Goal: Complete application form

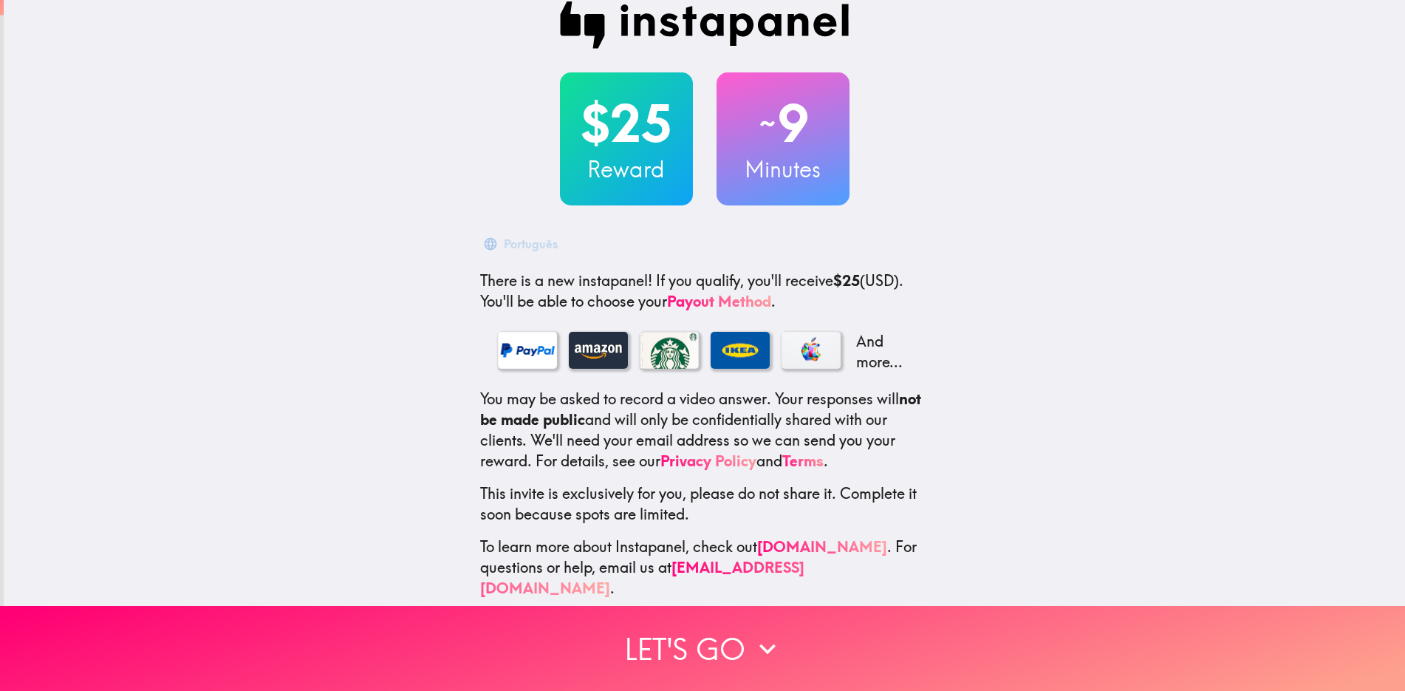
scroll to position [29, 0]
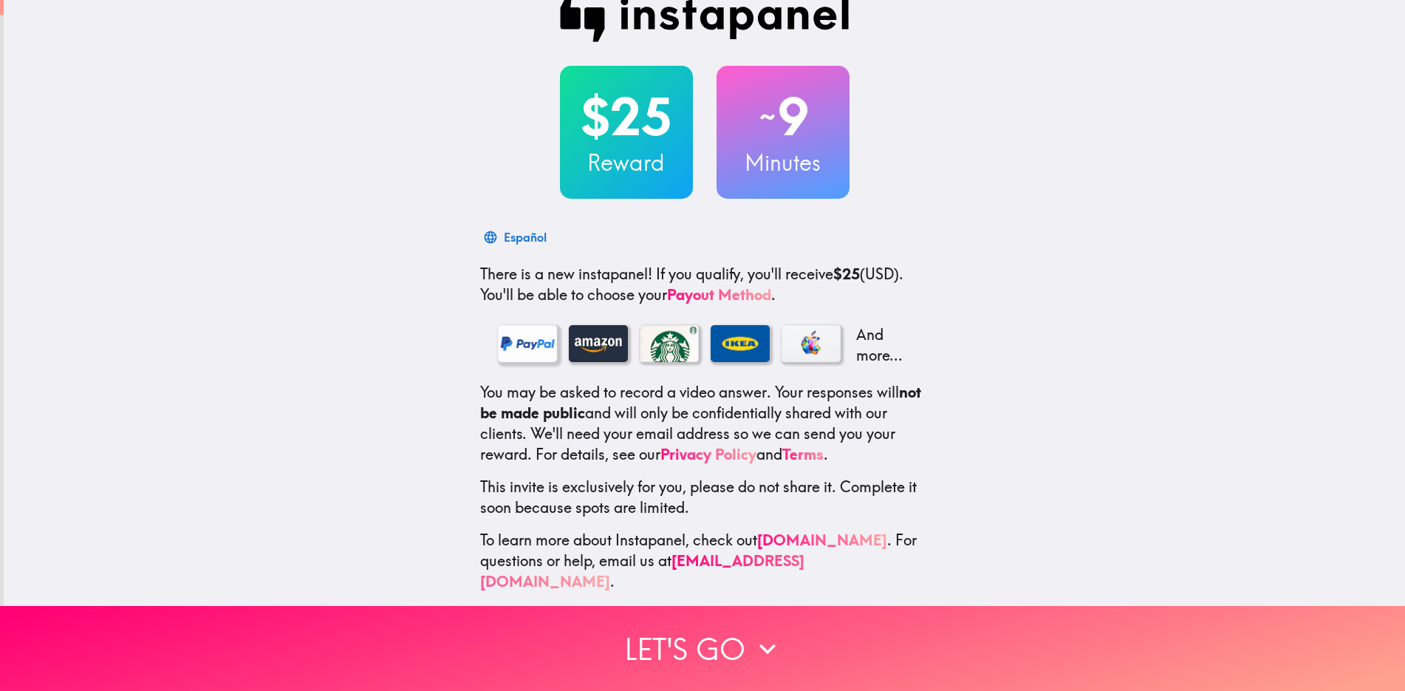
click at [500, 345] on div at bounding box center [527, 343] width 59 height 37
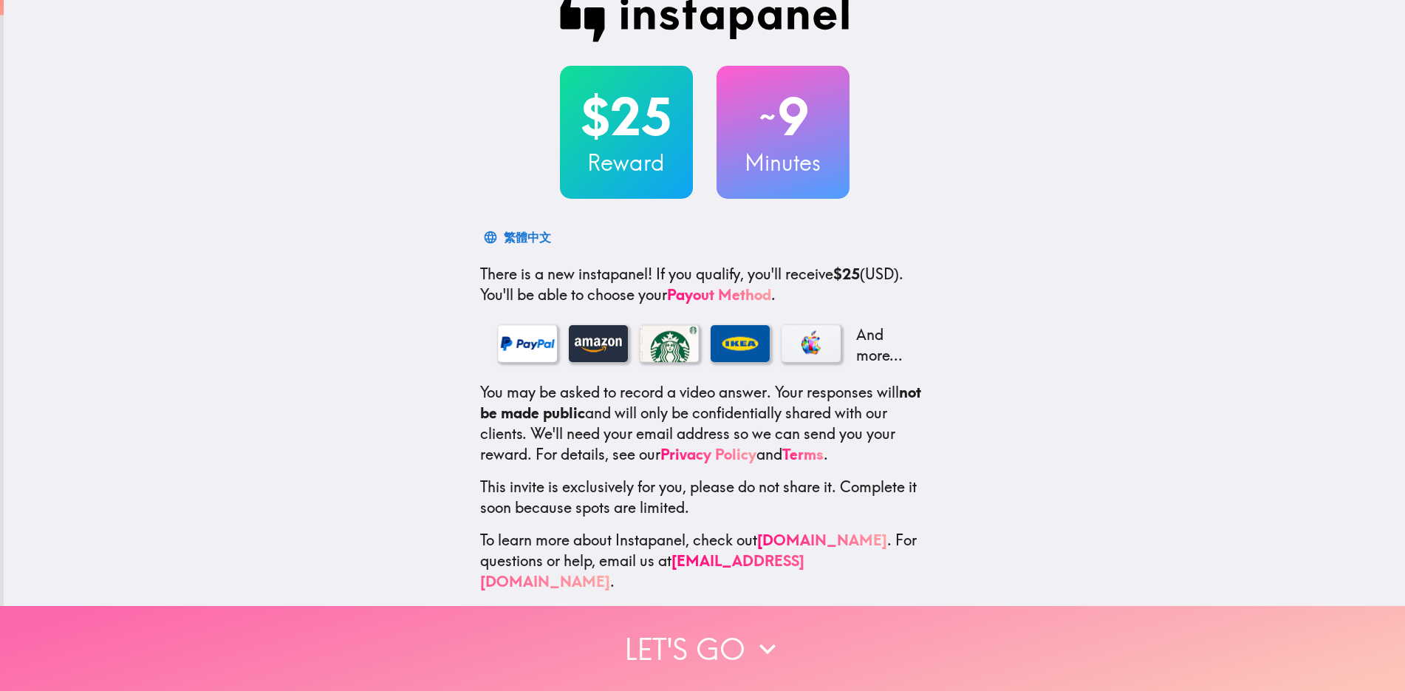
click at [676, 624] on button "Let's go" at bounding box center [702, 648] width 1405 height 85
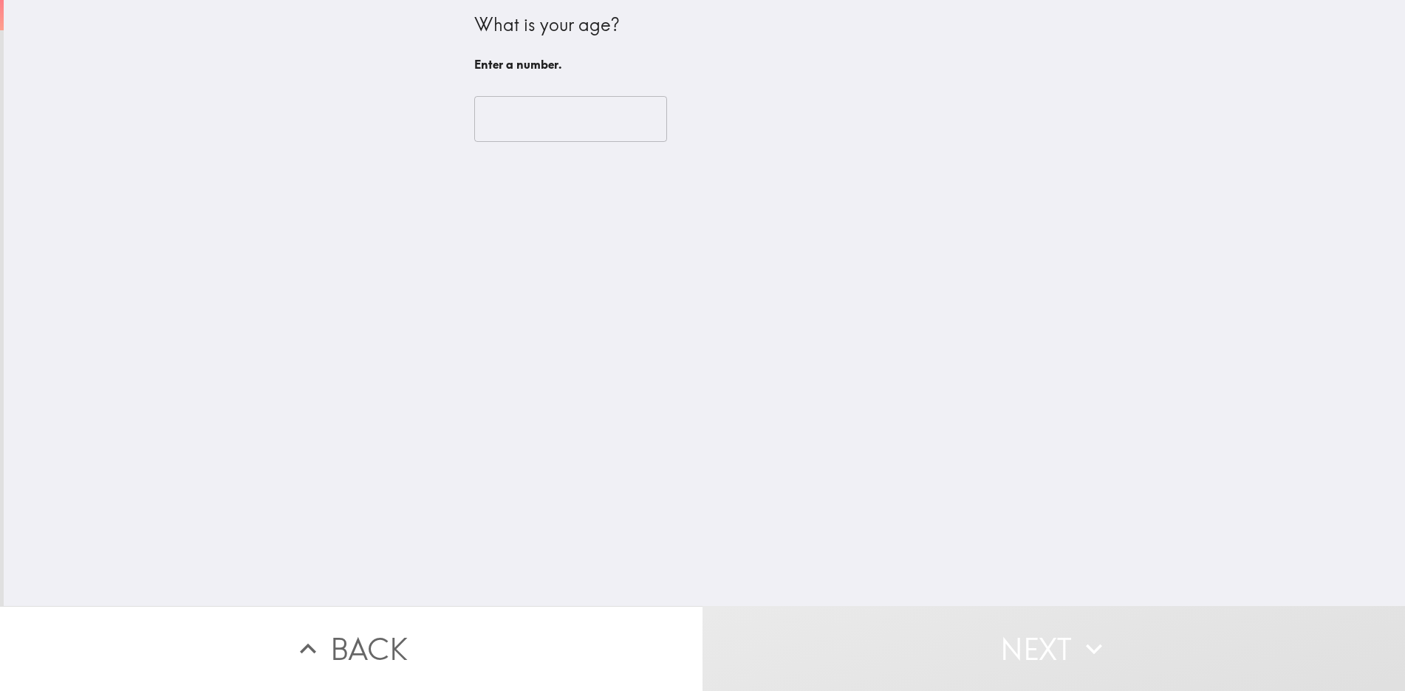
click at [531, 117] on input "number" at bounding box center [570, 119] width 193 height 46
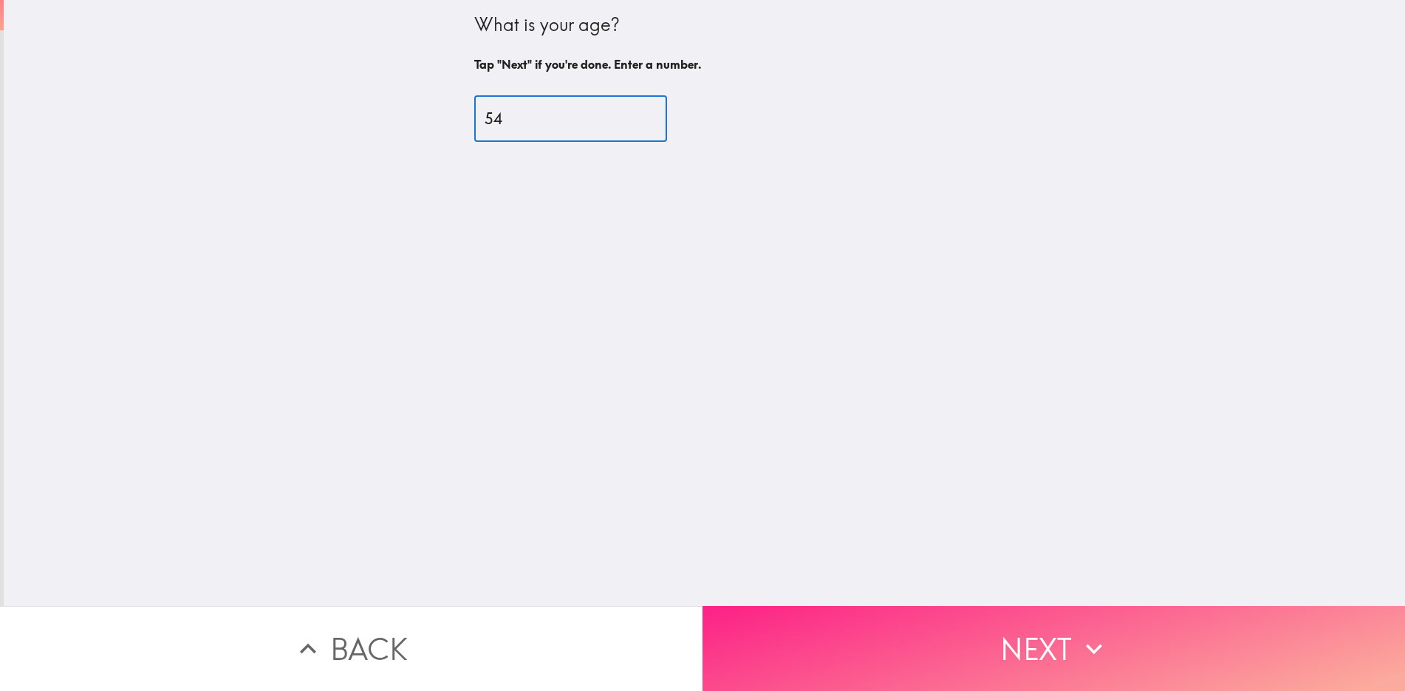
type input "54"
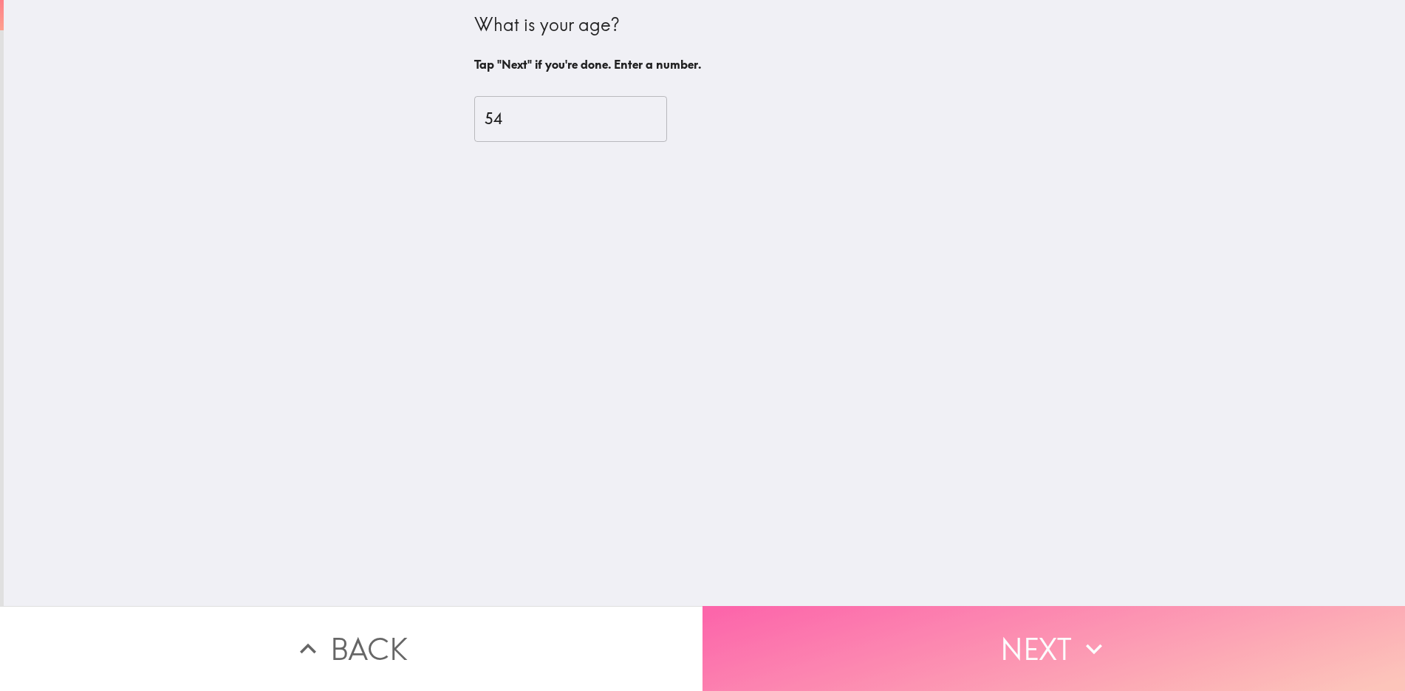
click at [1040, 633] on button "Next" at bounding box center [1054, 648] width 703 height 85
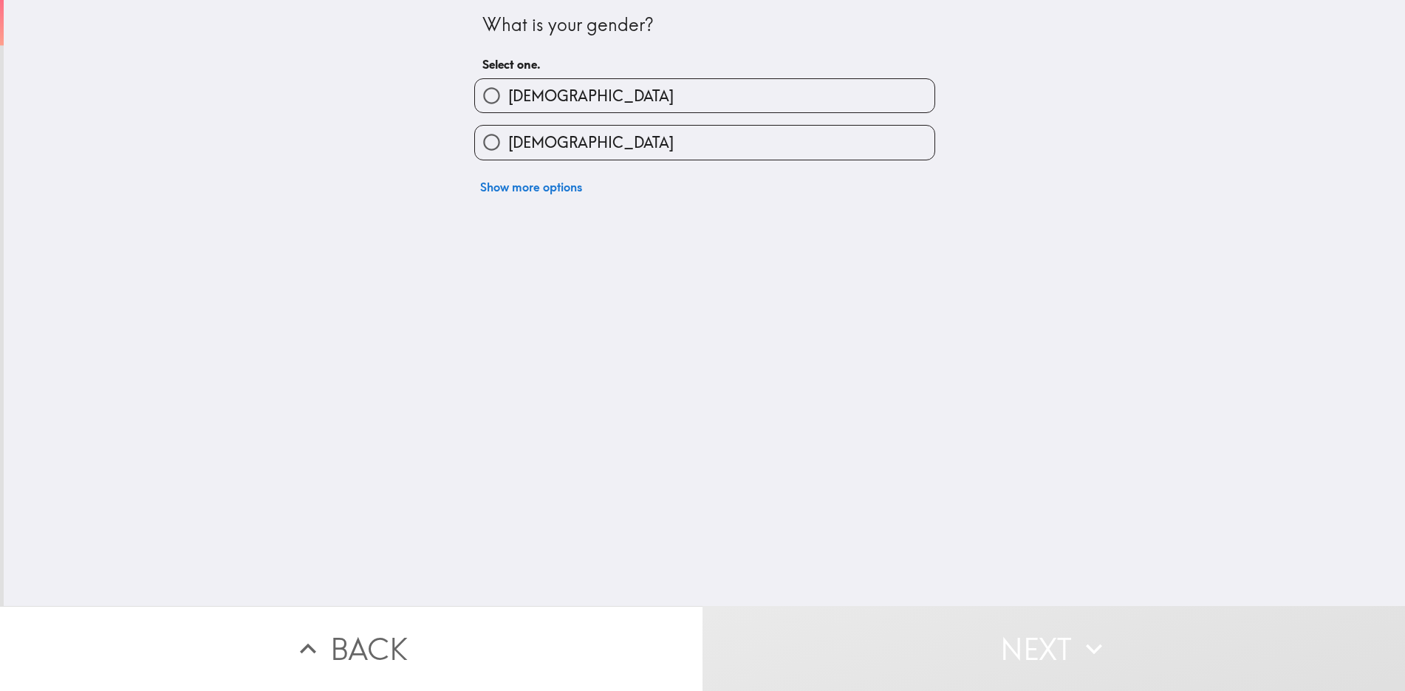
click at [480, 95] on input "[DEMOGRAPHIC_DATA]" at bounding box center [491, 95] width 33 height 33
radio input "true"
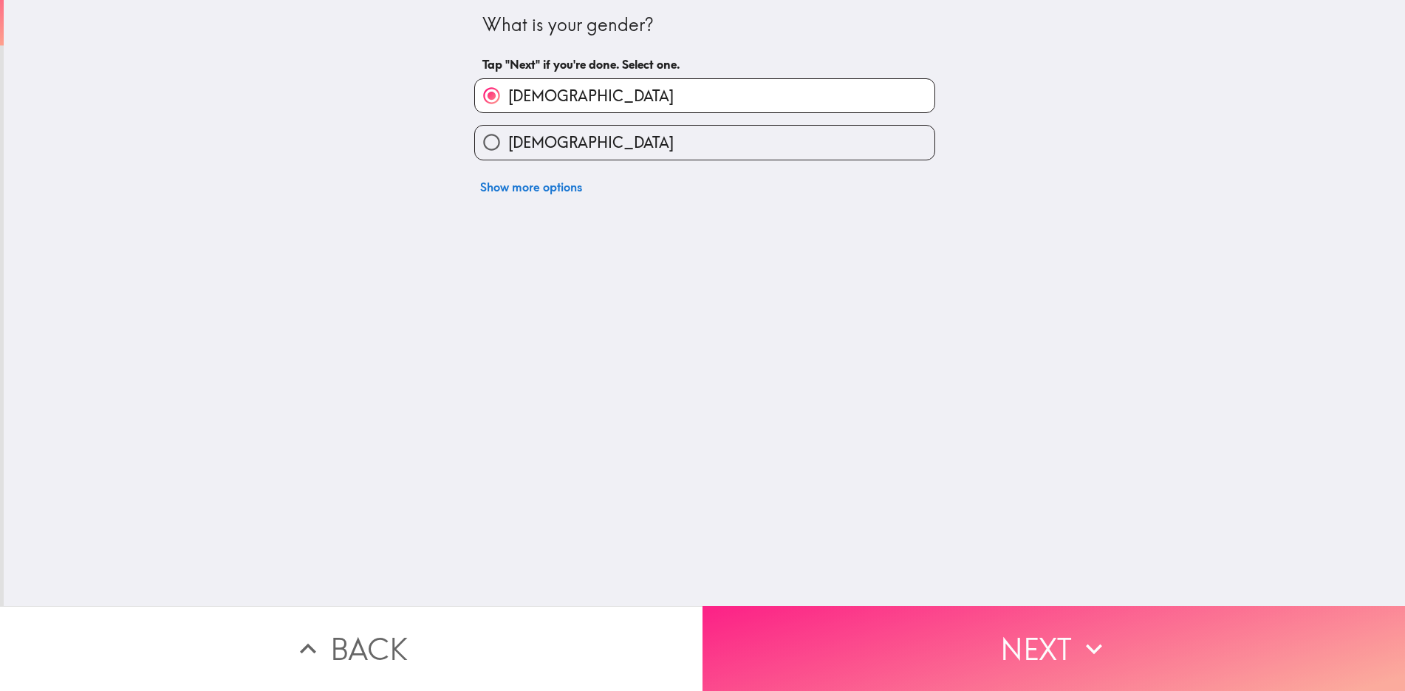
click at [1003, 647] on button "Next" at bounding box center [1054, 648] width 703 height 85
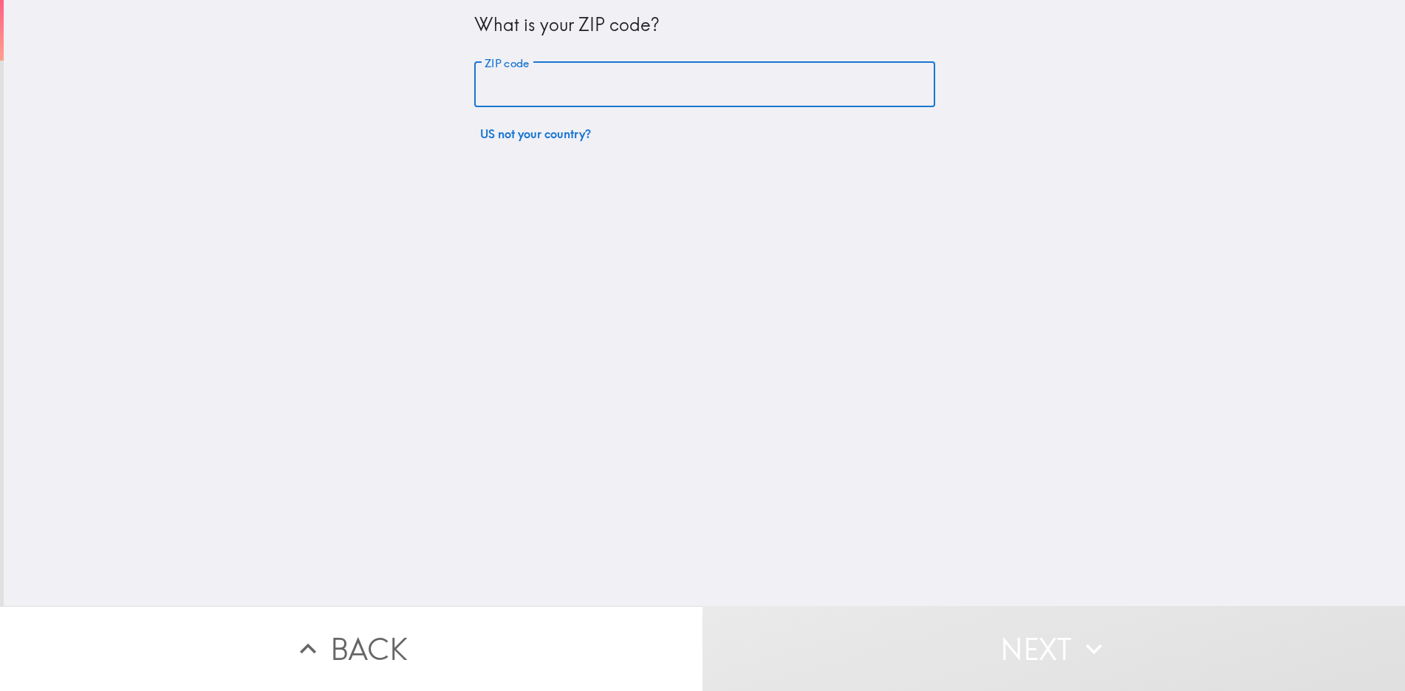
click at [532, 97] on input "ZIP code" at bounding box center [704, 85] width 461 height 46
type input "30052-5506"
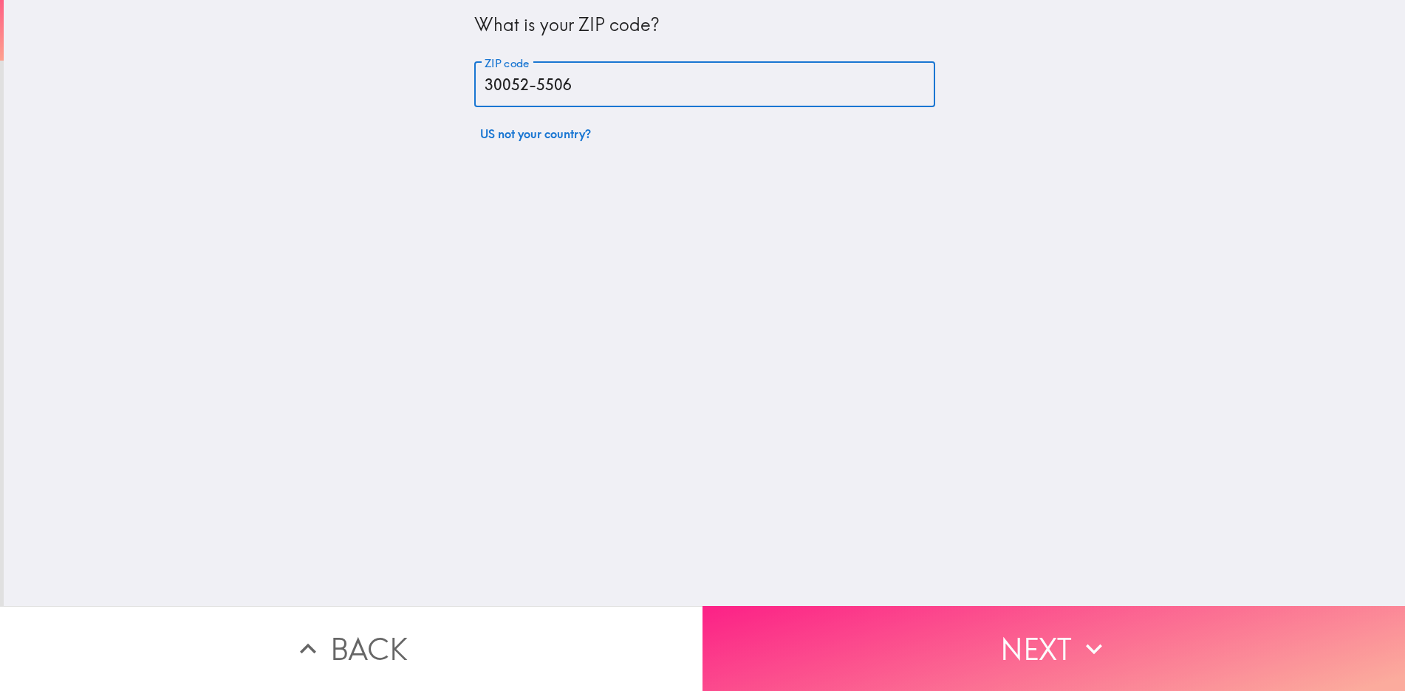
click at [1051, 644] on button "Next" at bounding box center [1054, 648] width 703 height 85
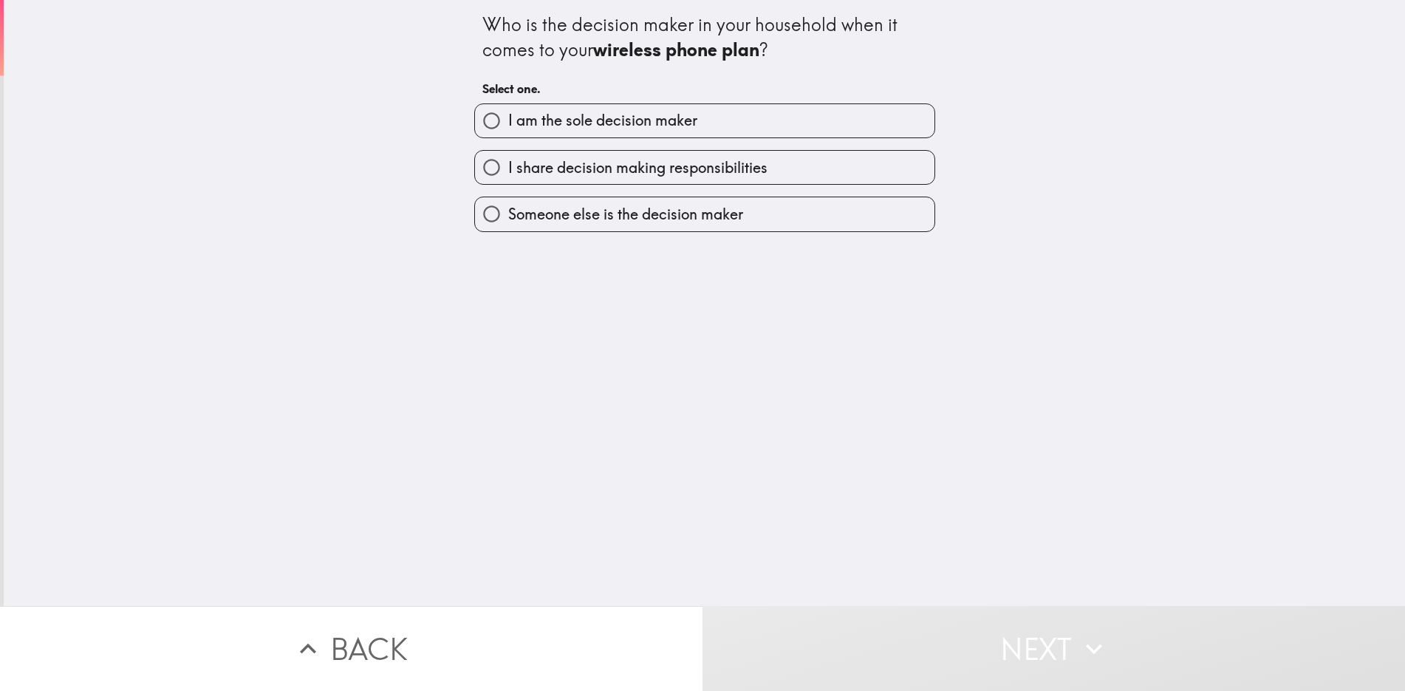
click at [478, 123] on input "I am the sole decision maker" at bounding box center [491, 120] width 33 height 33
radio input "true"
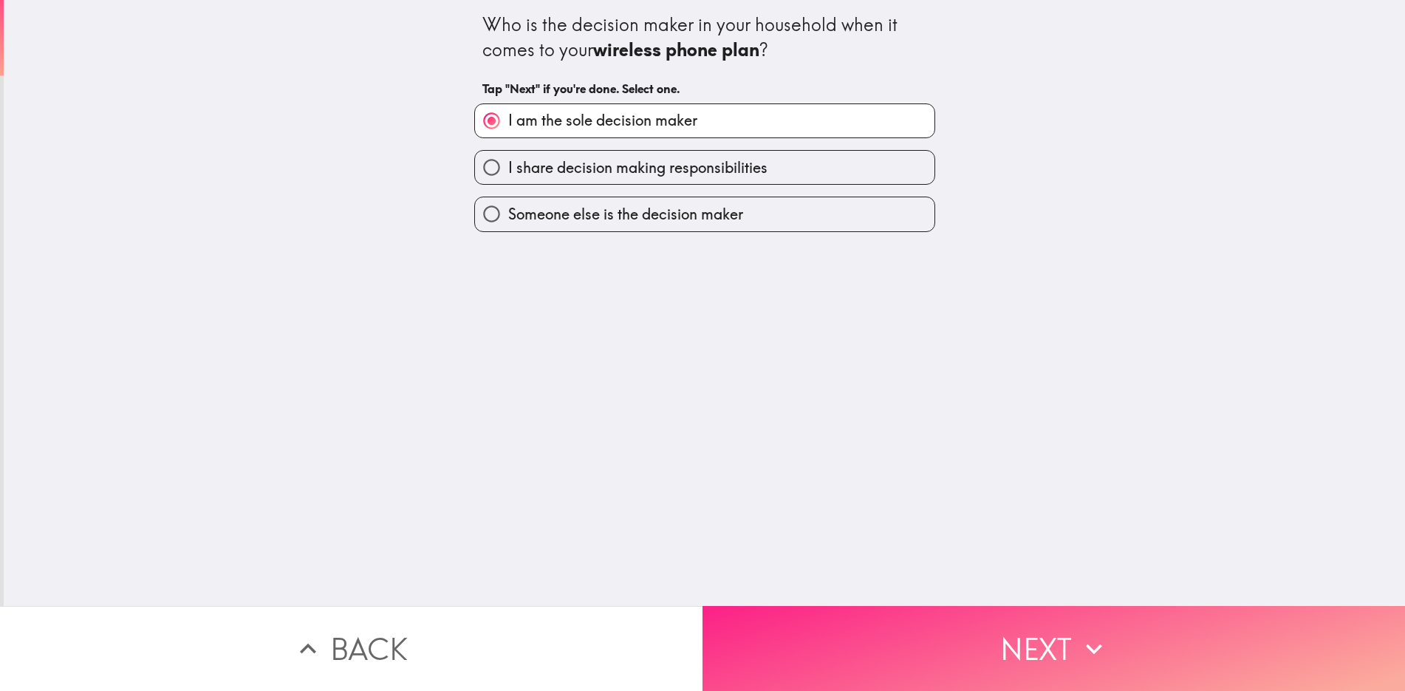
click at [997, 640] on button "Next" at bounding box center [1054, 648] width 703 height 85
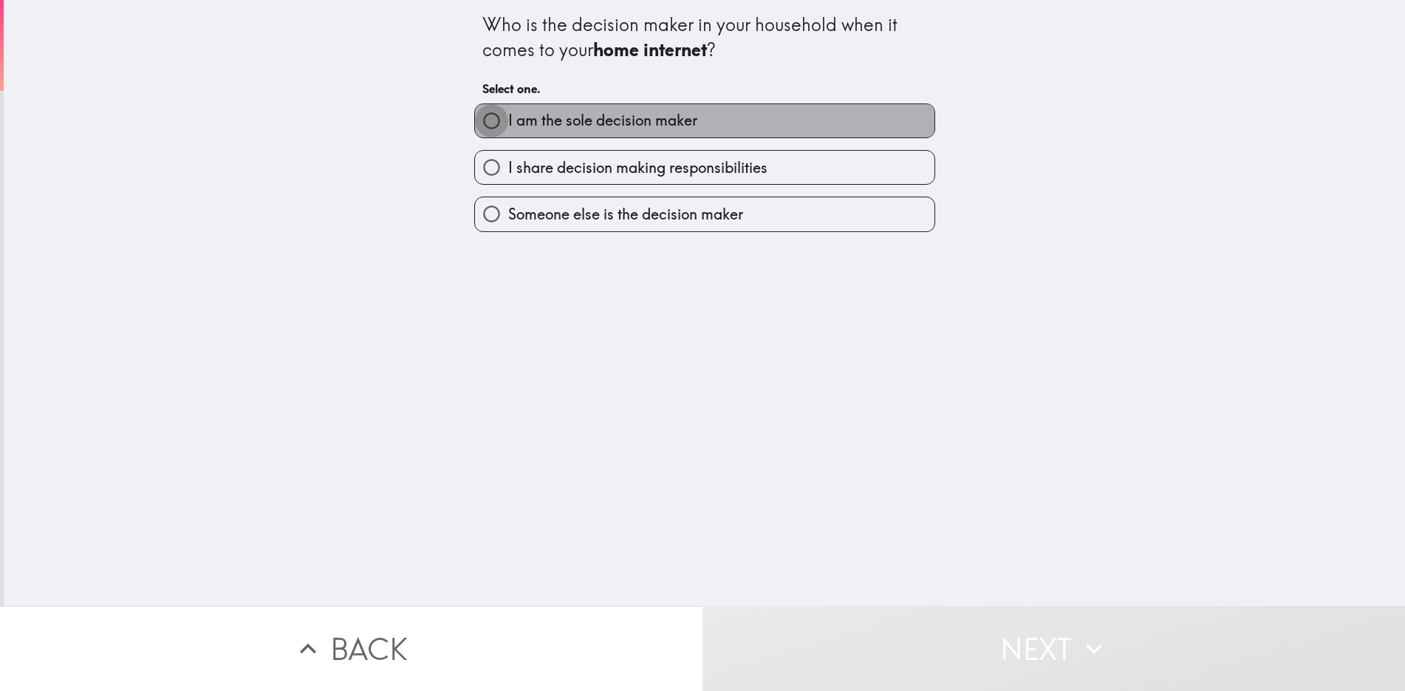
click at [480, 126] on input "I am the sole decision maker" at bounding box center [491, 120] width 33 height 33
radio input "true"
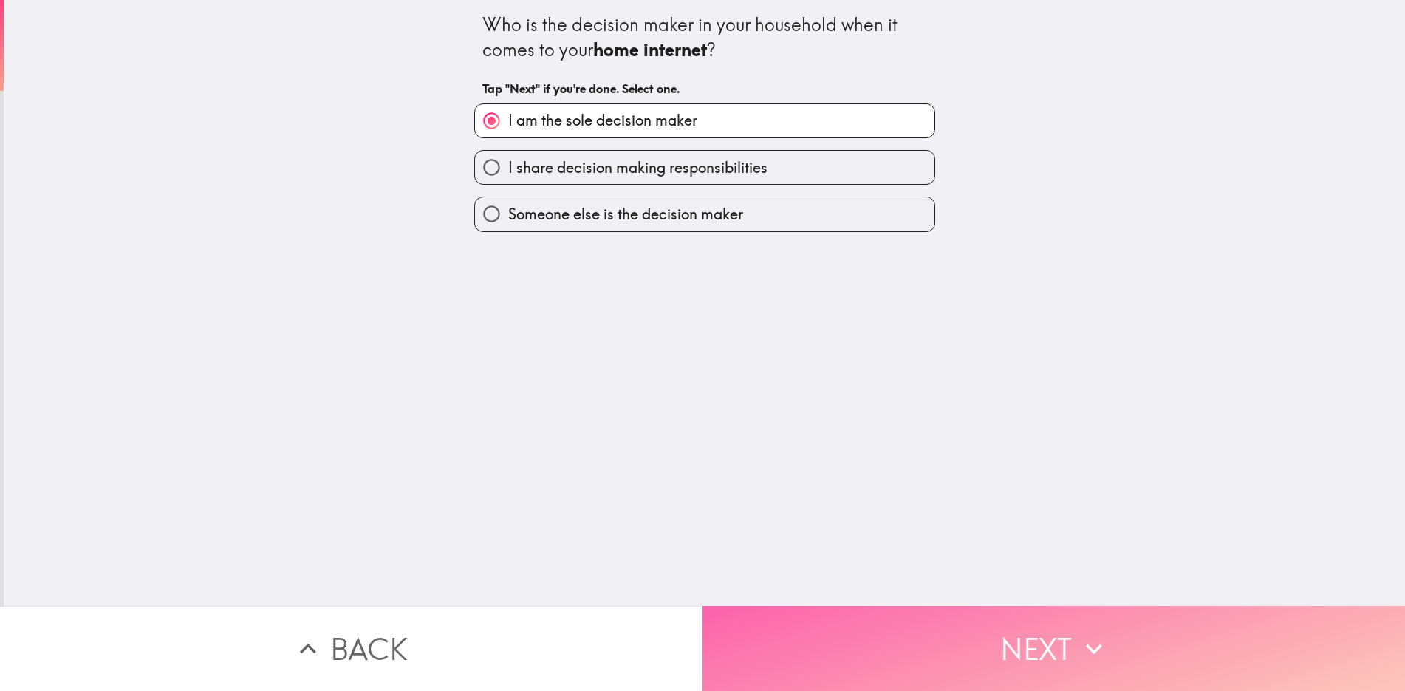
click at [984, 663] on button "Next" at bounding box center [1054, 648] width 703 height 85
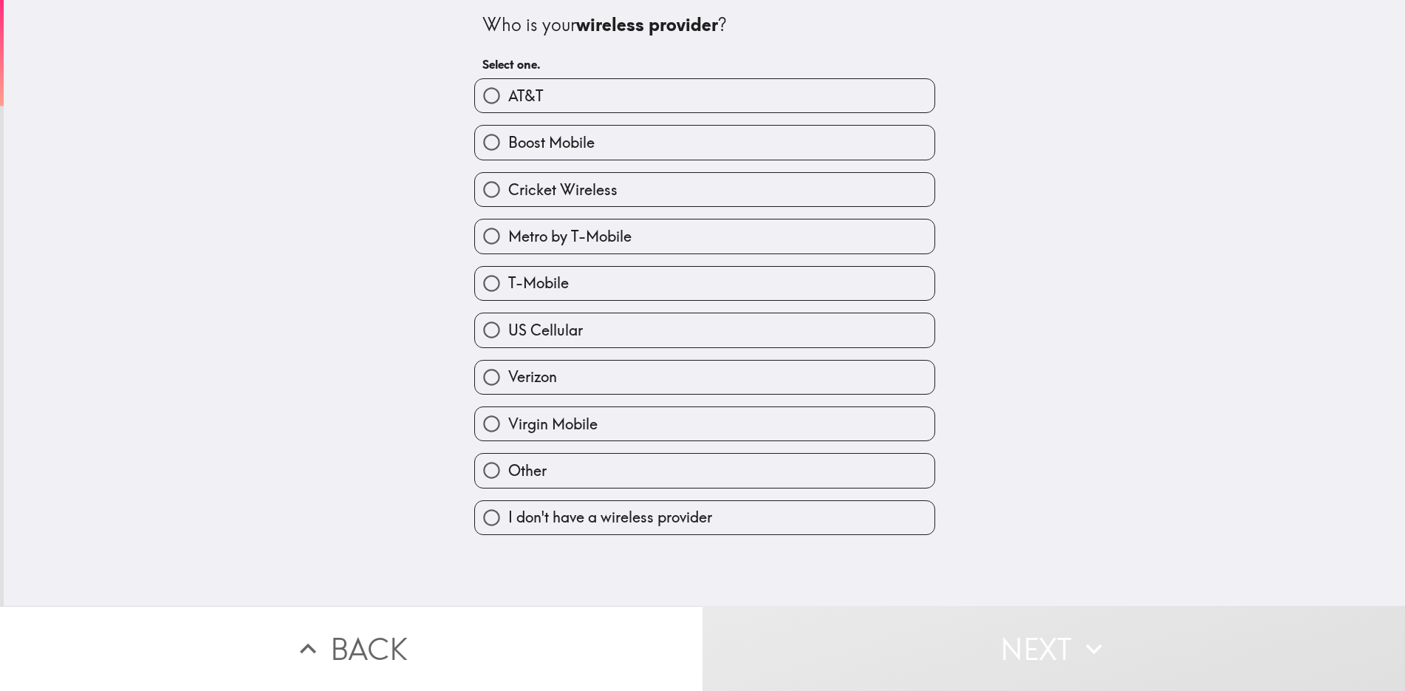
click at [481, 98] on input "AT&T" at bounding box center [491, 95] width 33 height 33
radio input "true"
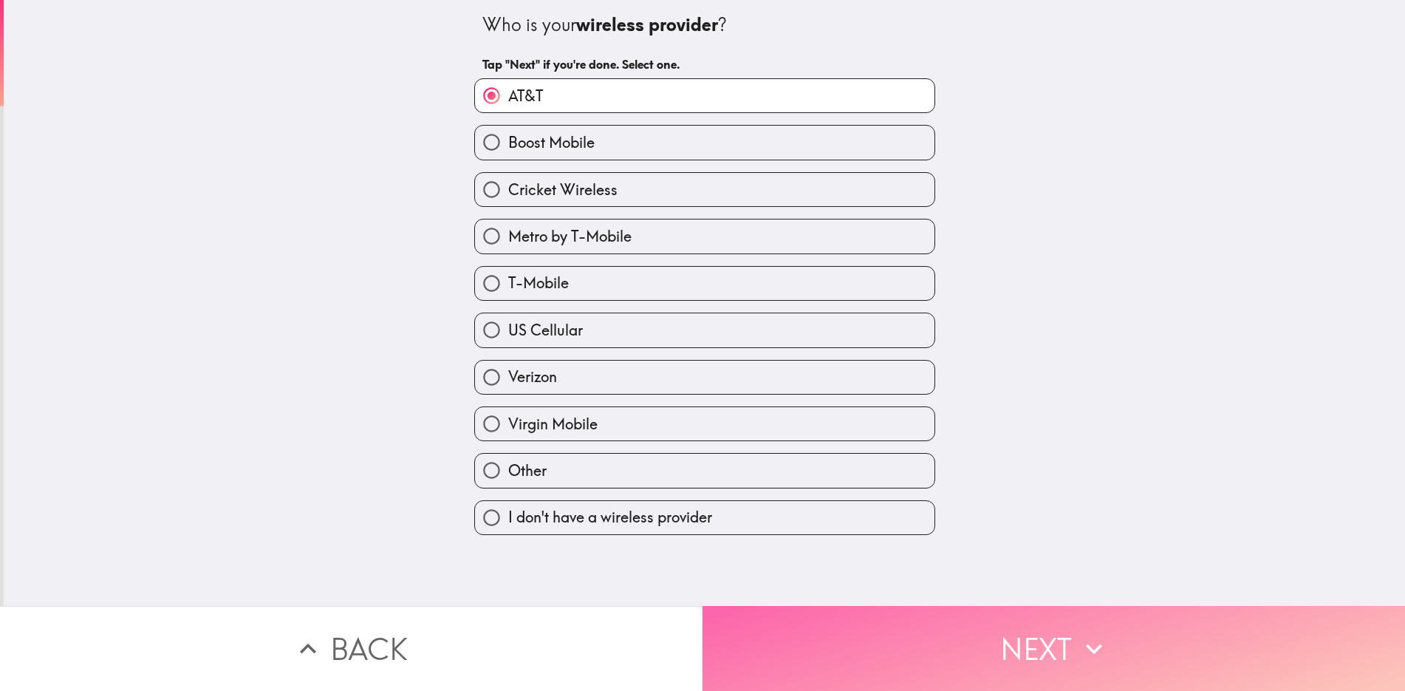
click at [961, 635] on button "Next" at bounding box center [1054, 648] width 703 height 85
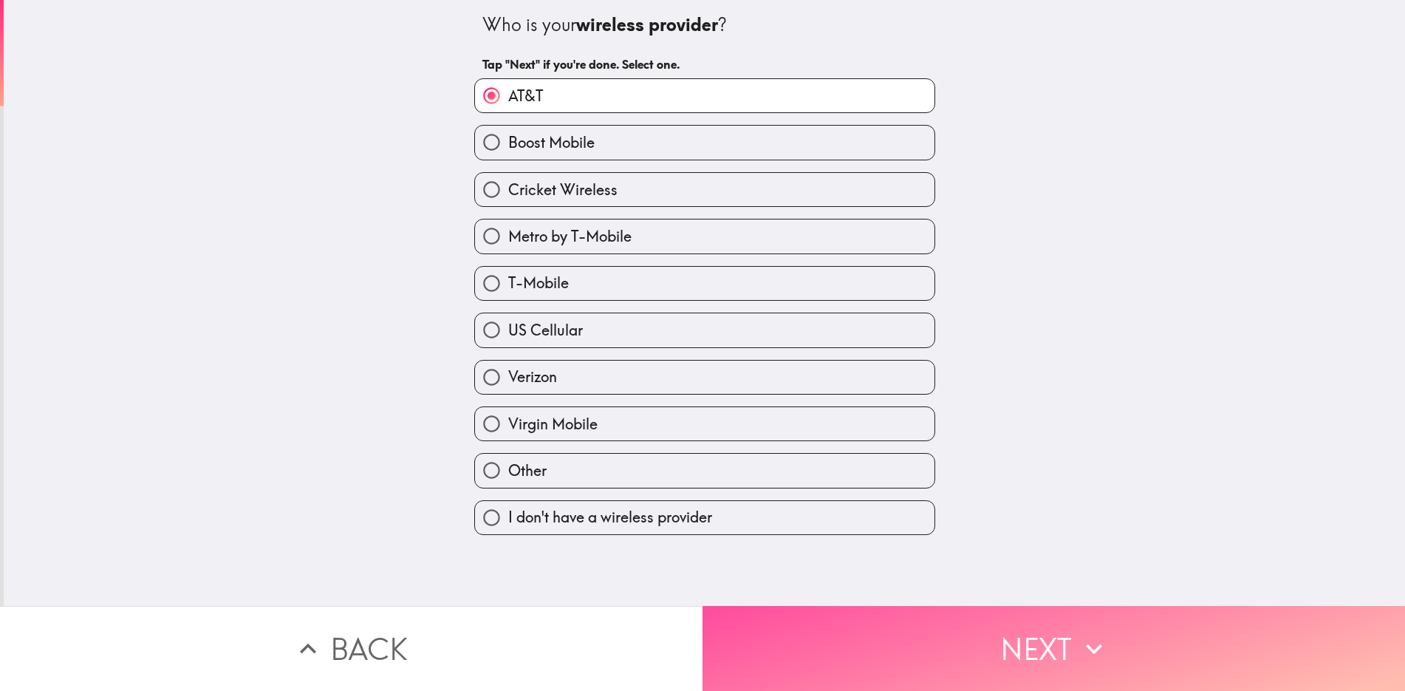
click at [961, 635] on div "Back Next" at bounding box center [702, 648] width 1405 height 85
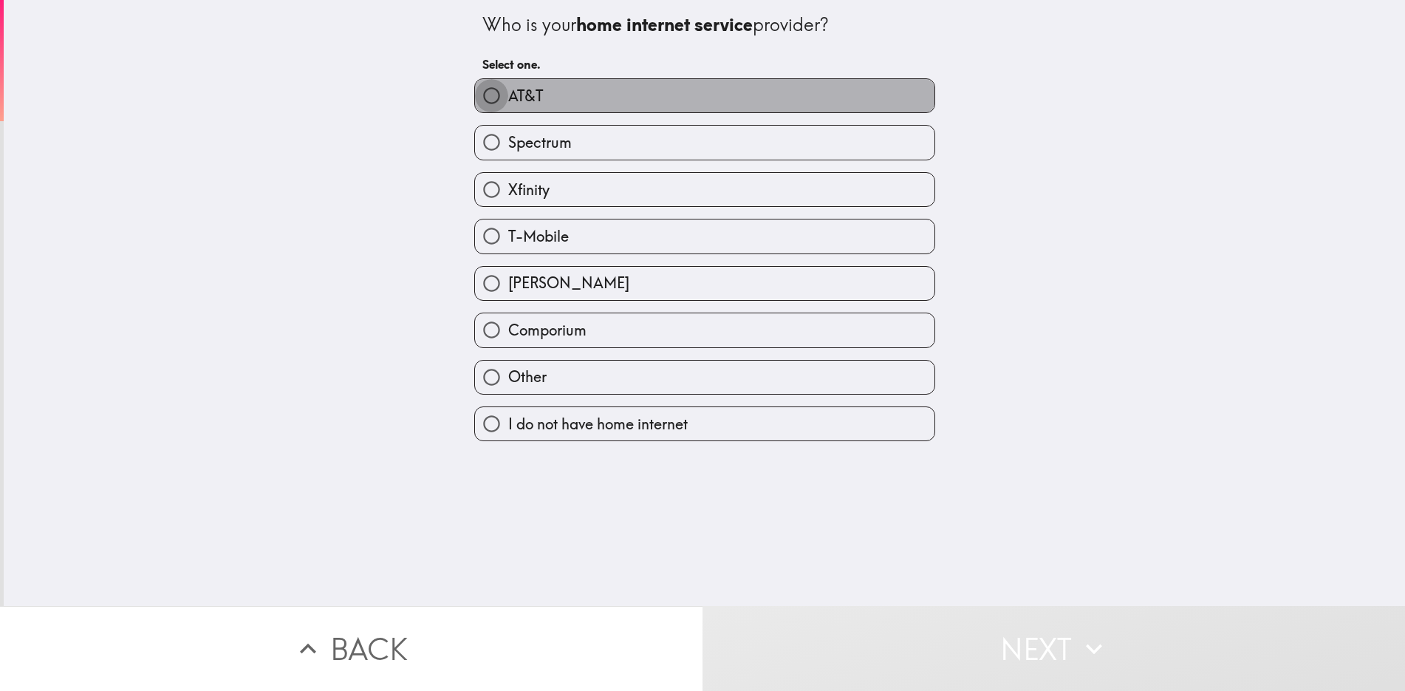
click at [482, 93] on input "AT&T" at bounding box center [491, 95] width 33 height 33
radio input "true"
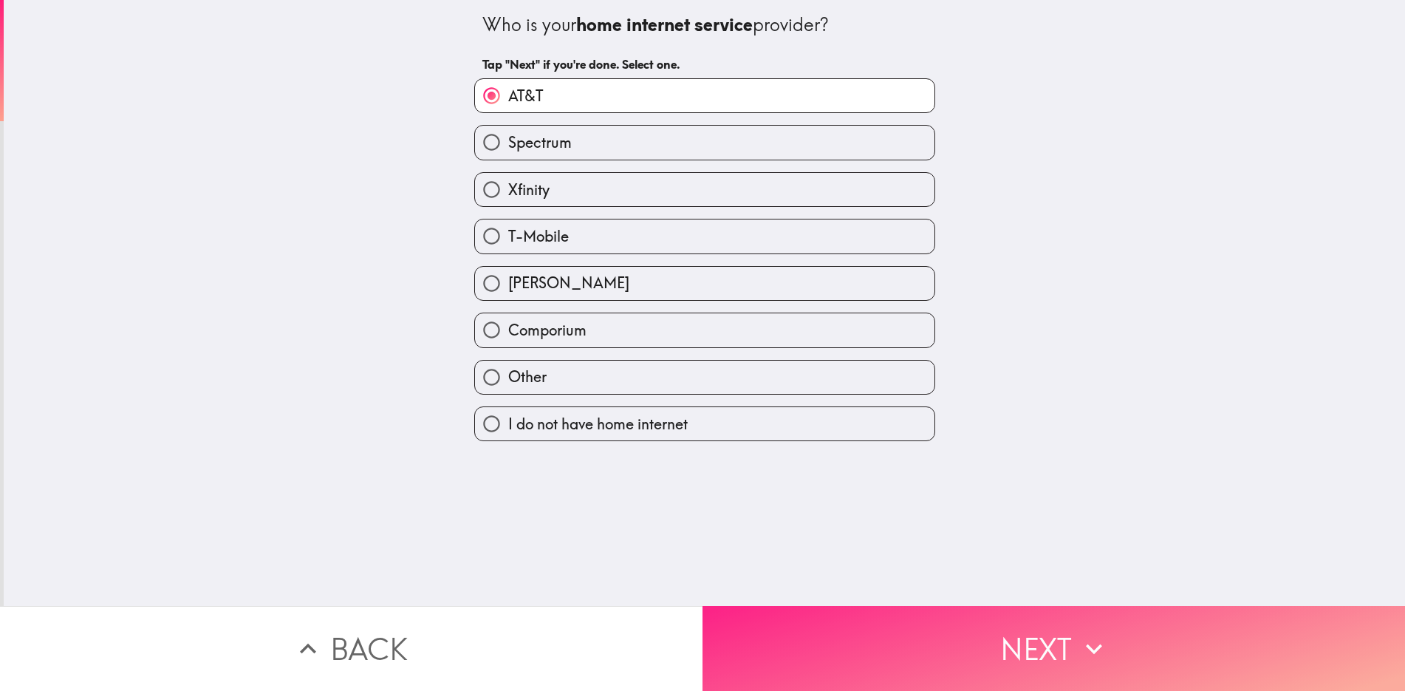
click at [1103, 620] on button "Next" at bounding box center [1054, 648] width 703 height 85
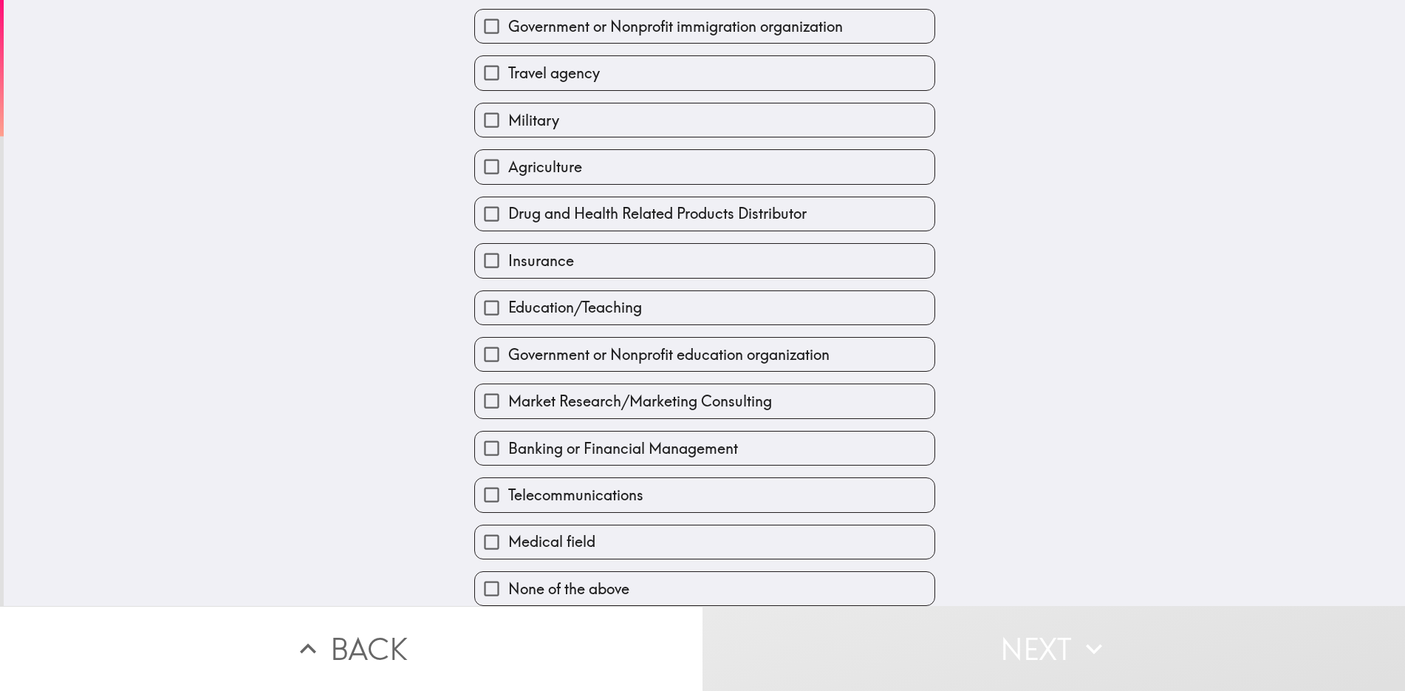
scroll to position [152, 0]
click at [482, 294] on input "Education/Teaching" at bounding box center [491, 307] width 33 height 33
checkbox input "true"
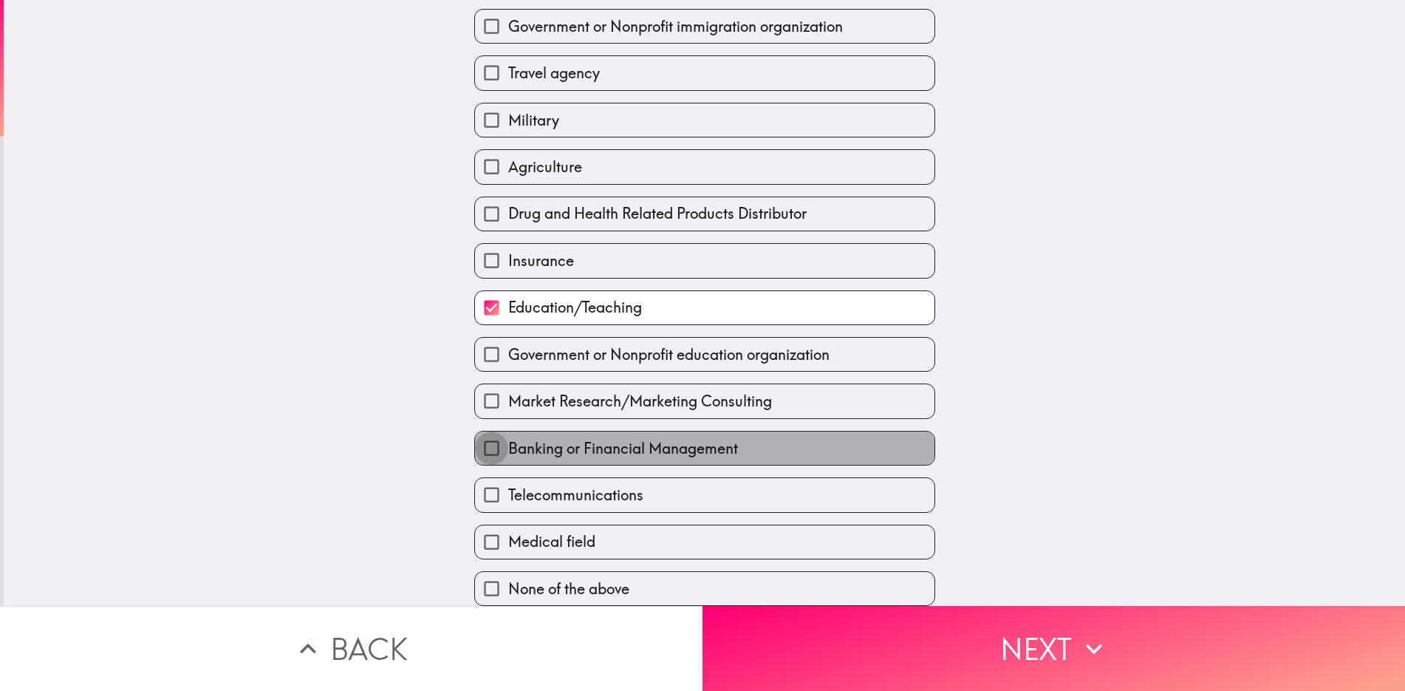
click at [482, 438] on input "Banking or Financial Management" at bounding box center [491, 448] width 33 height 33
checkbox input "true"
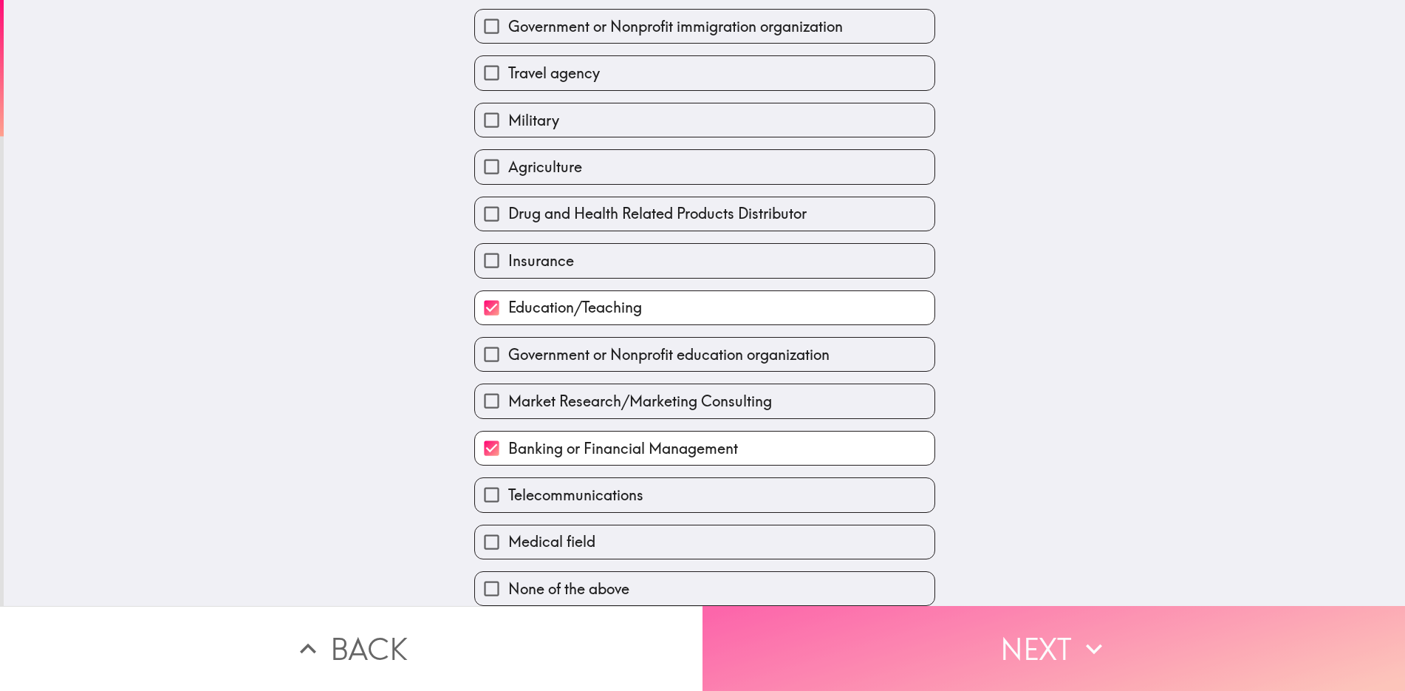
click at [1067, 641] on button "Next" at bounding box center [1054, 648] width 703 height 85
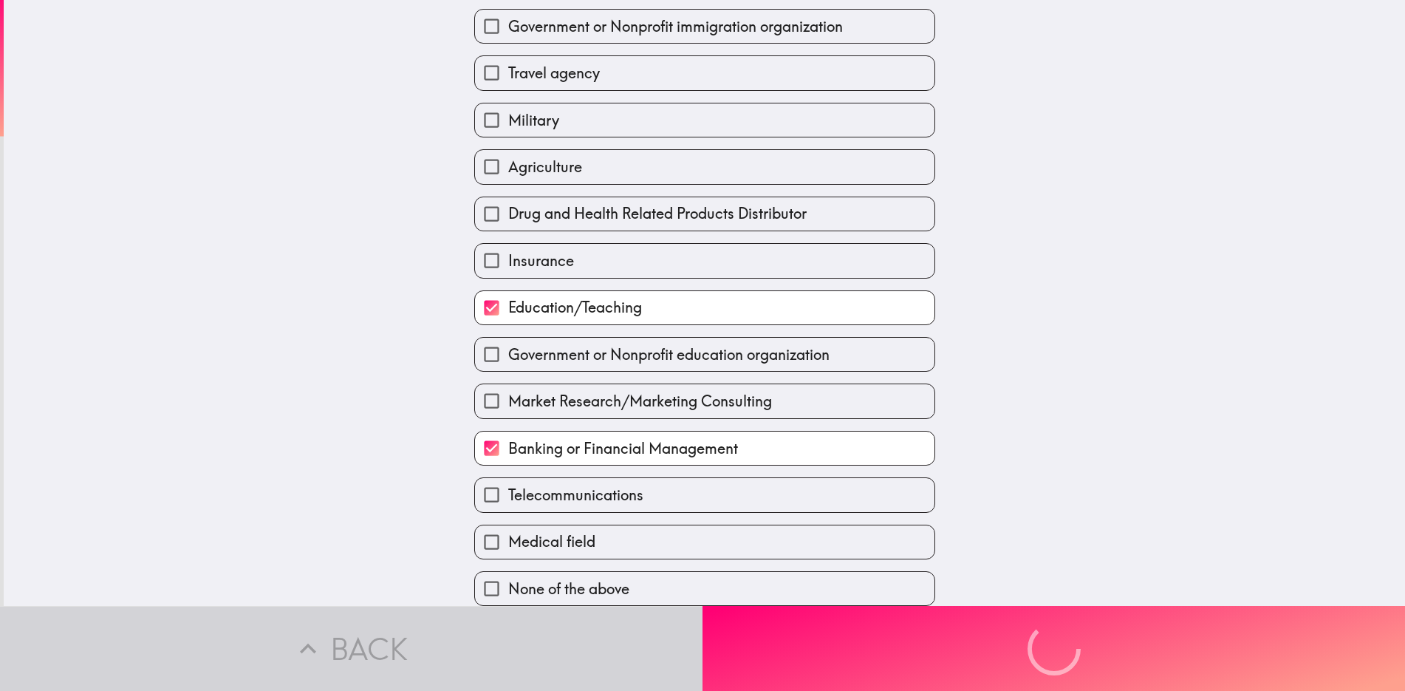
scroll to position [0, 0]
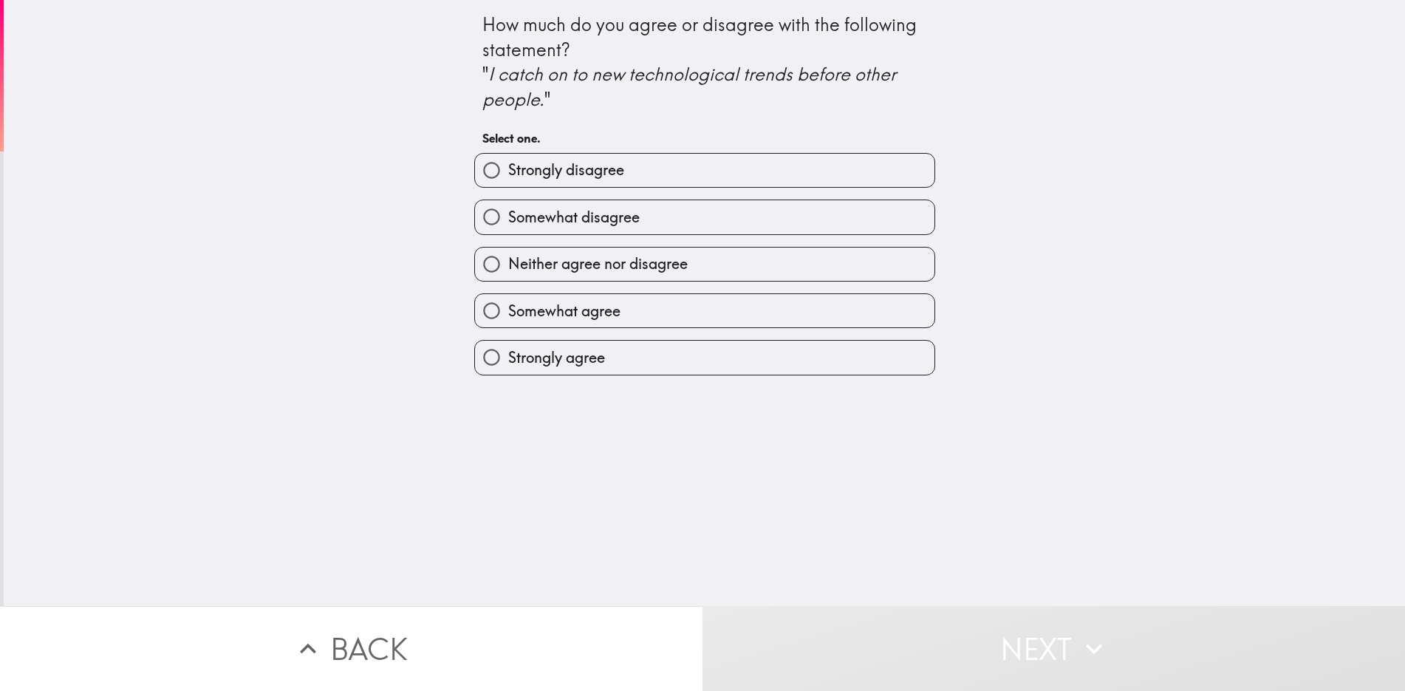
click at [477, 307] on input "Somewhat agree" at bounding box center [491, 310] width 33 height 33
radio input "true"
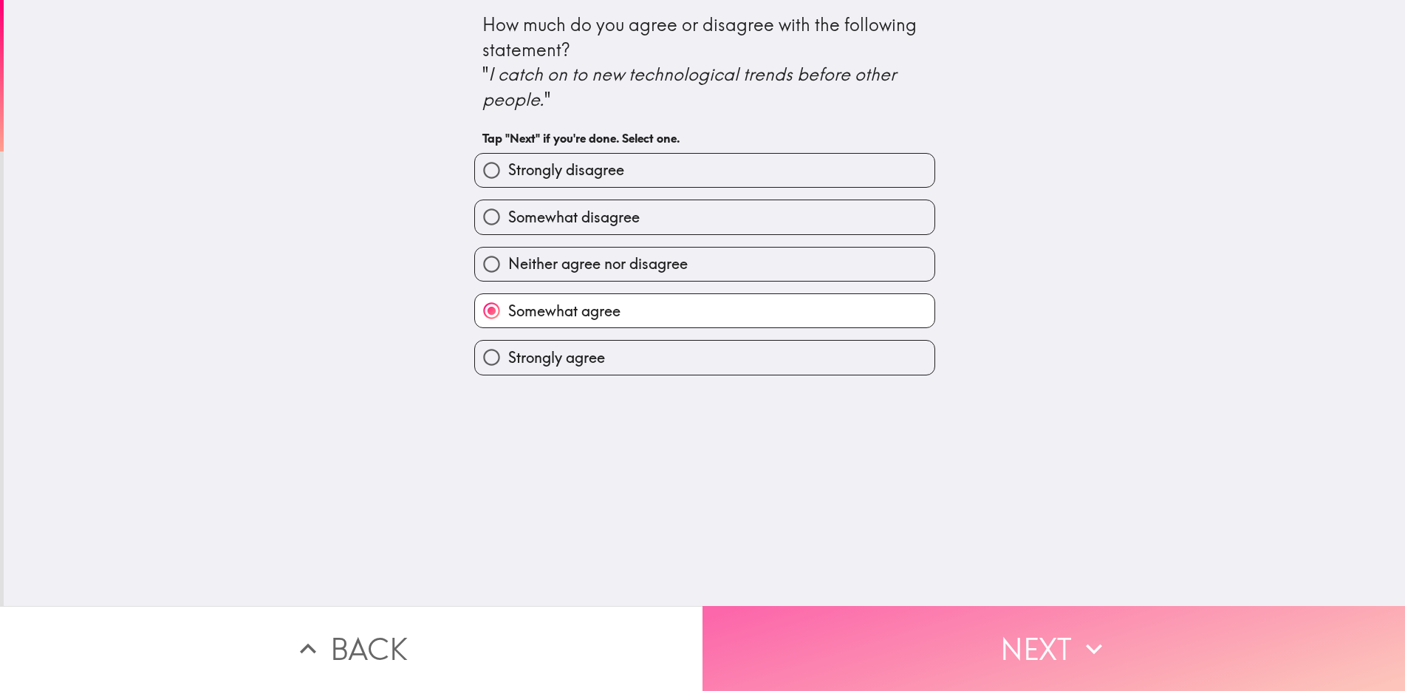
click at [1078, 651] on icon "button" at bounding box center [1094, 648] width 33 height 33
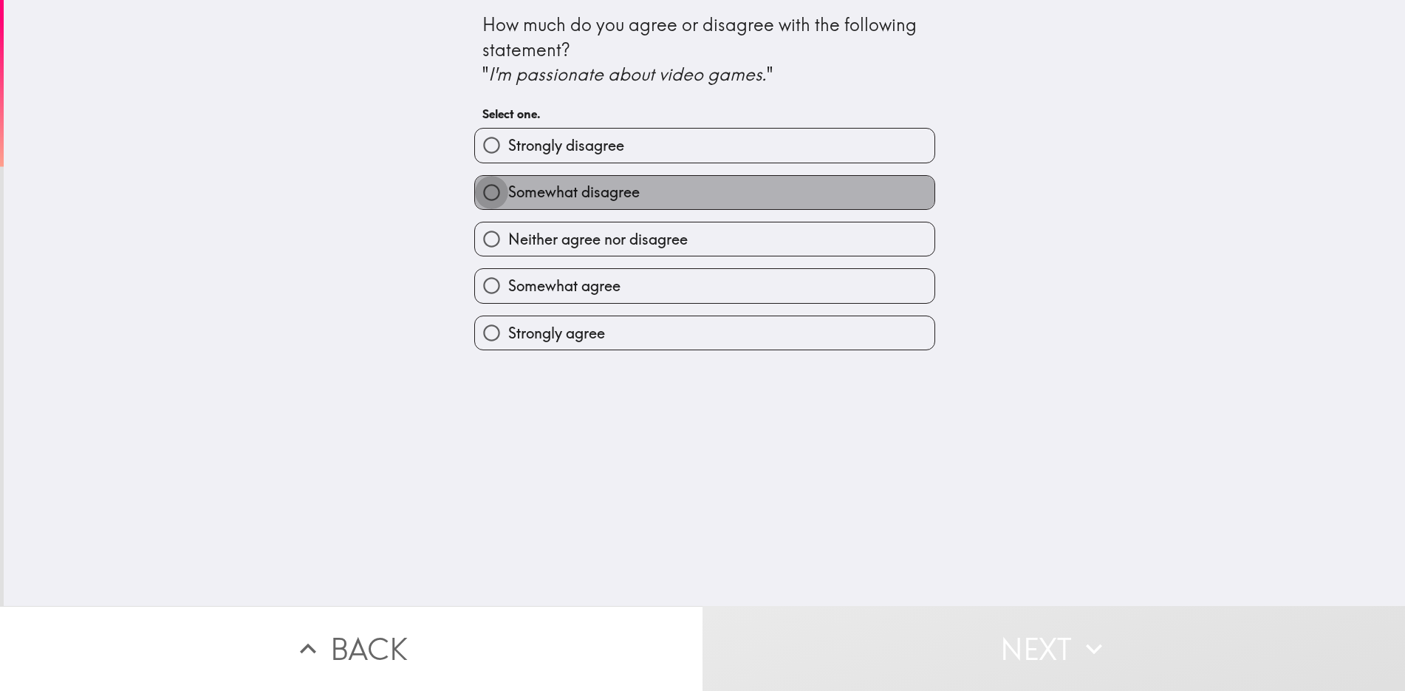
click at [475, 194] on input "Somewhat disagree" at bounding box center [491, 192] width 33 height 33
radio input "true"
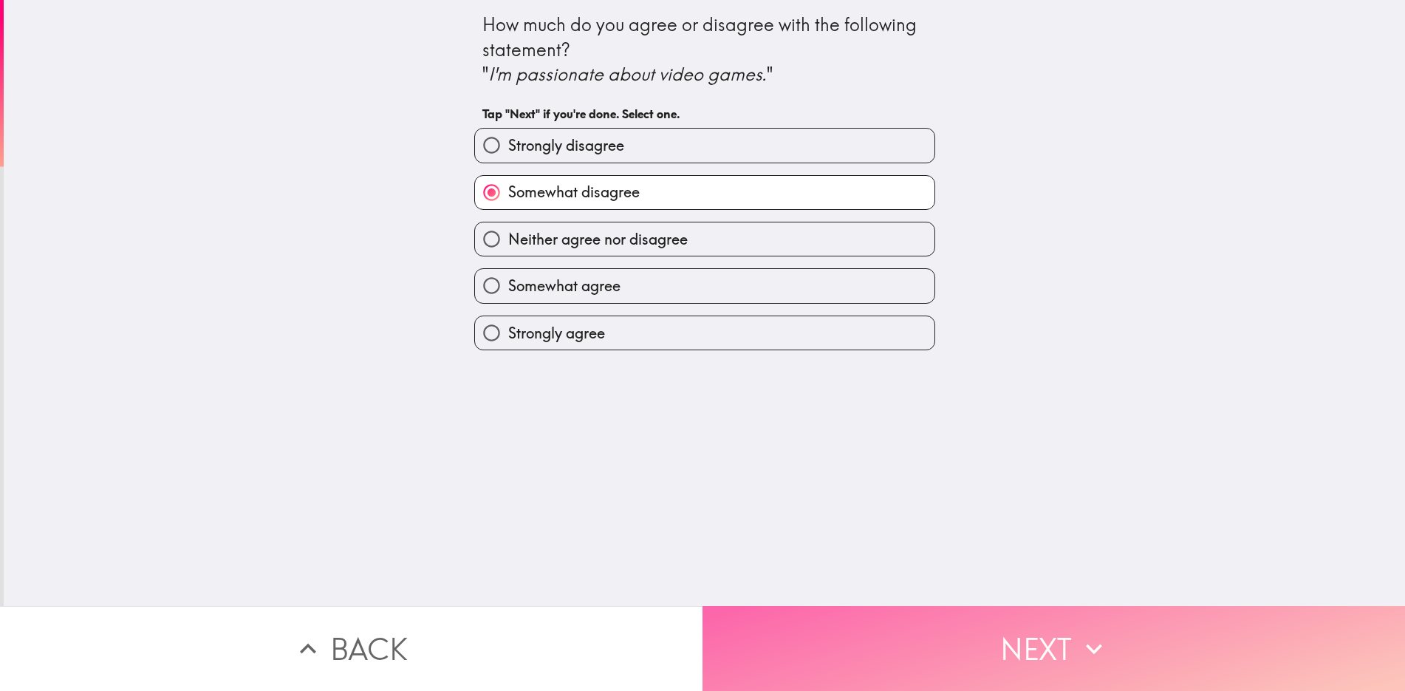
click at [966, 633] on button "Next" at bounding box center [1054, 648] width 703 height 85
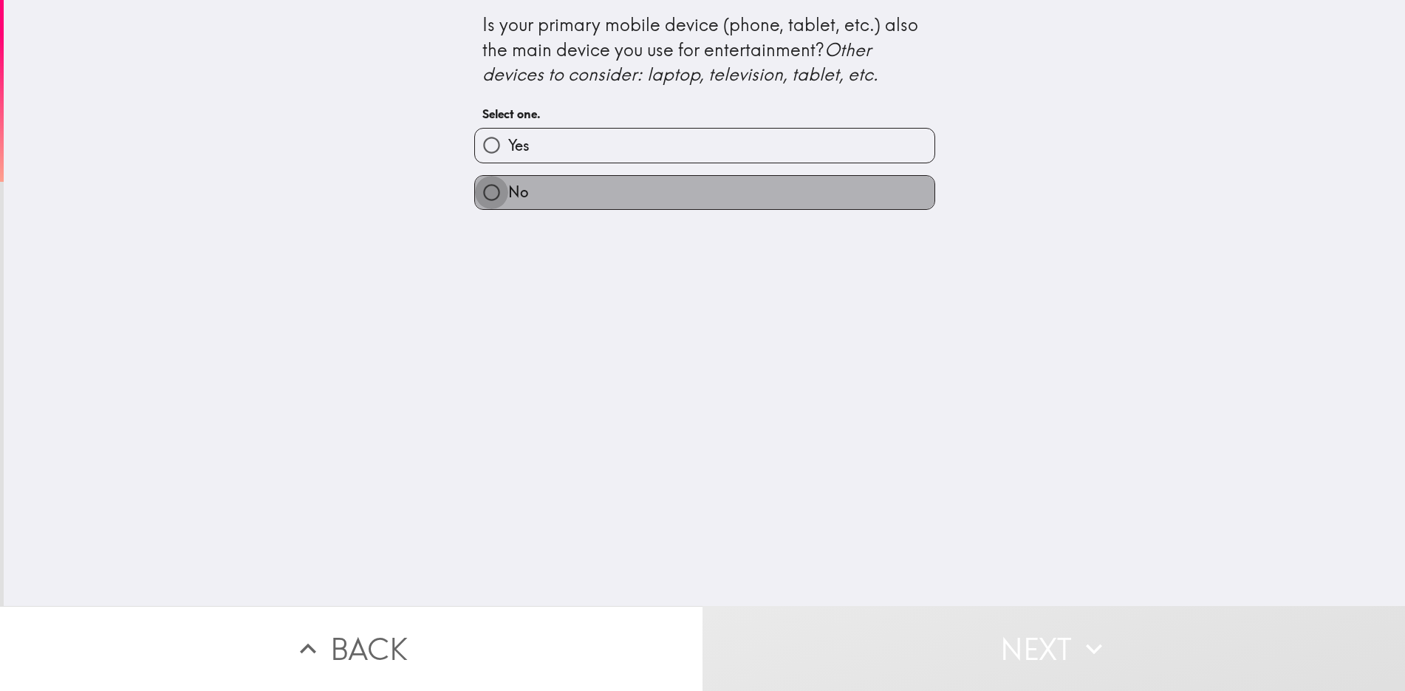
click at [480, 191] on input "No" at bounding box center [491, 192] width 33 height 33
radio input "true"
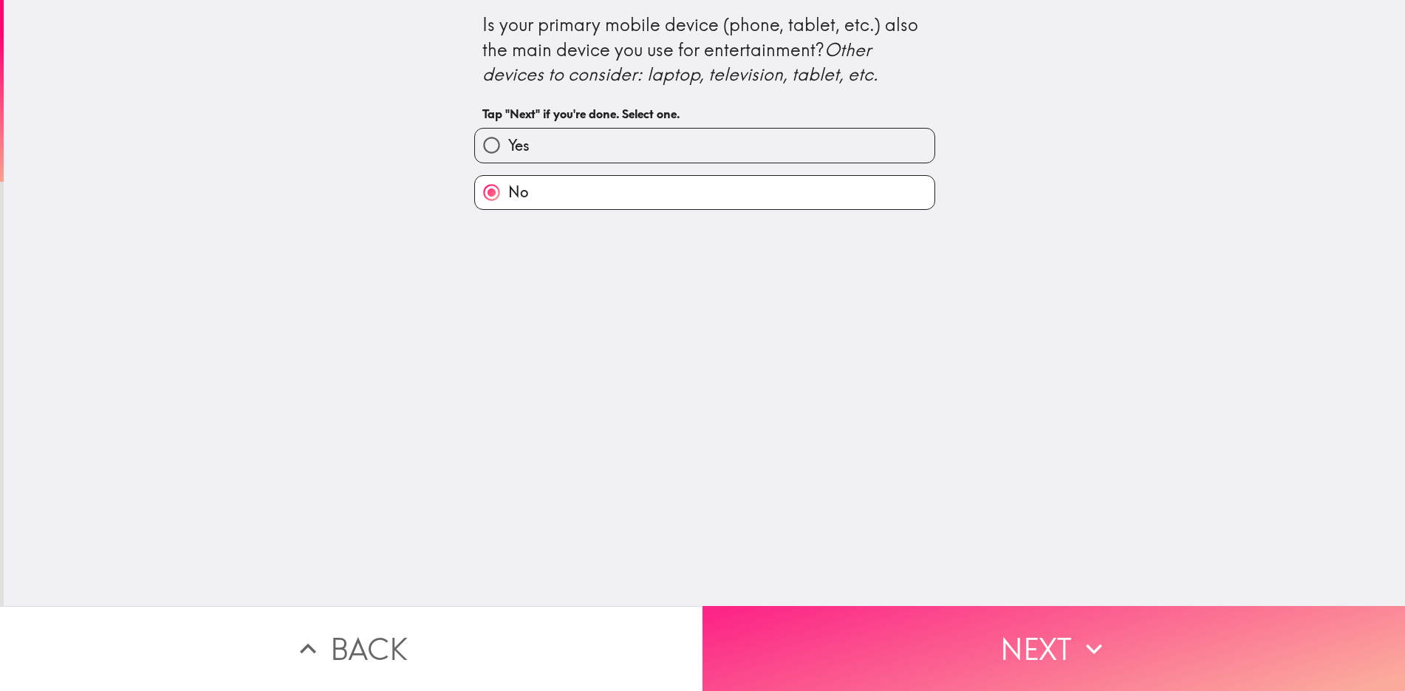
click at [1020, 628] on button "Next" at bounding box center [1054, 648] width 703 height 85
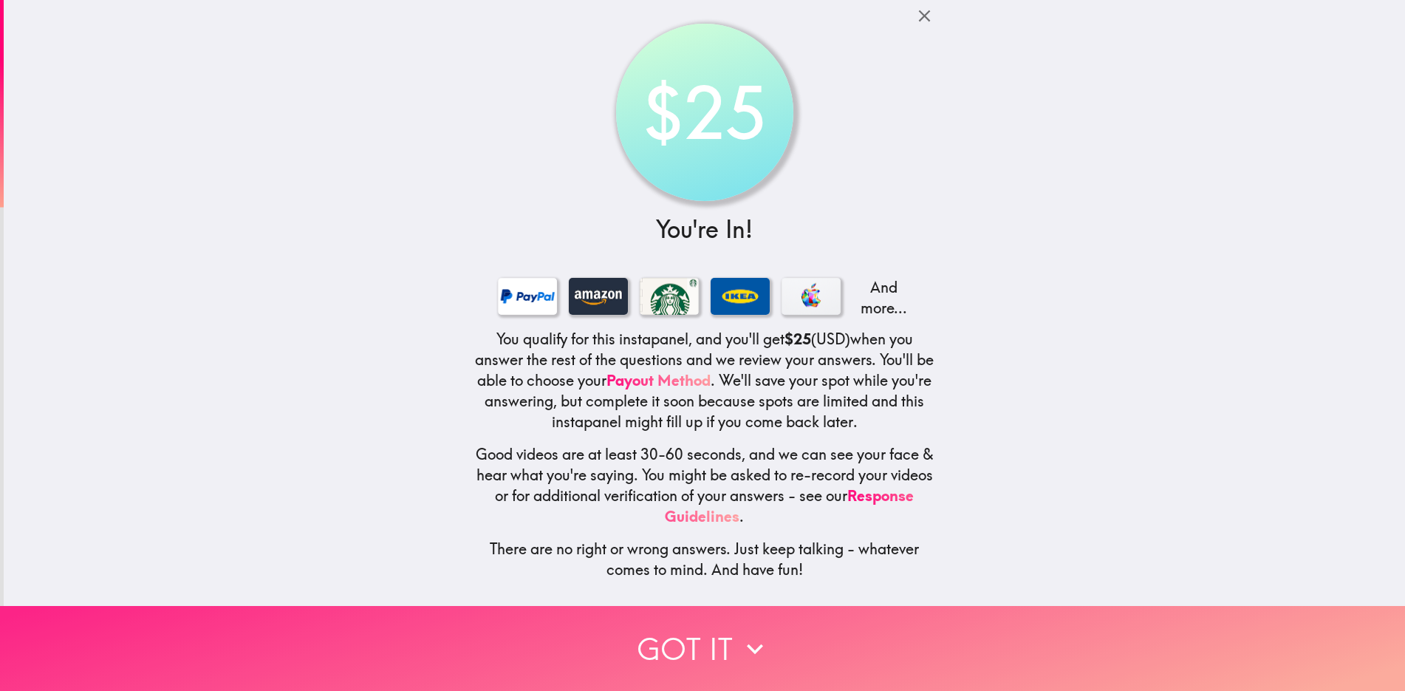
click at [708, 652] on button "Got it" at bounding box center [702, 648] width 1405 height 85
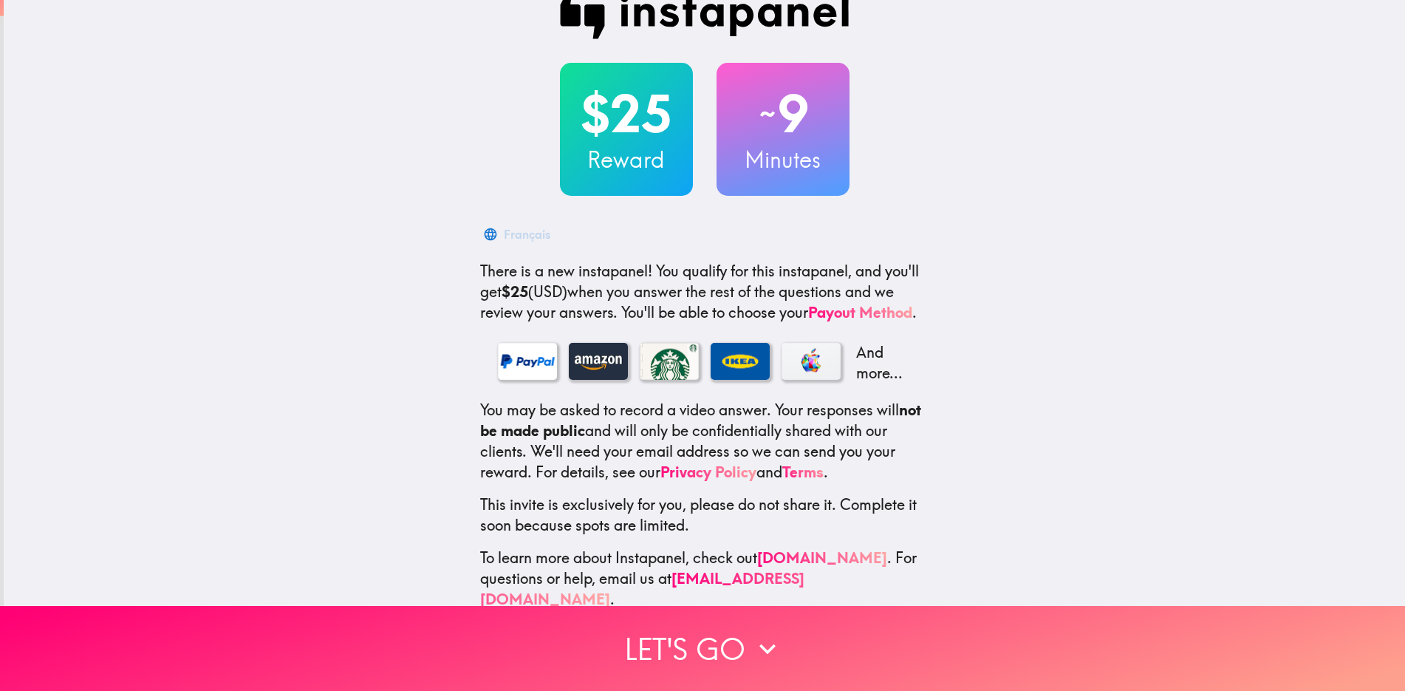
scroll to position [50, 0]
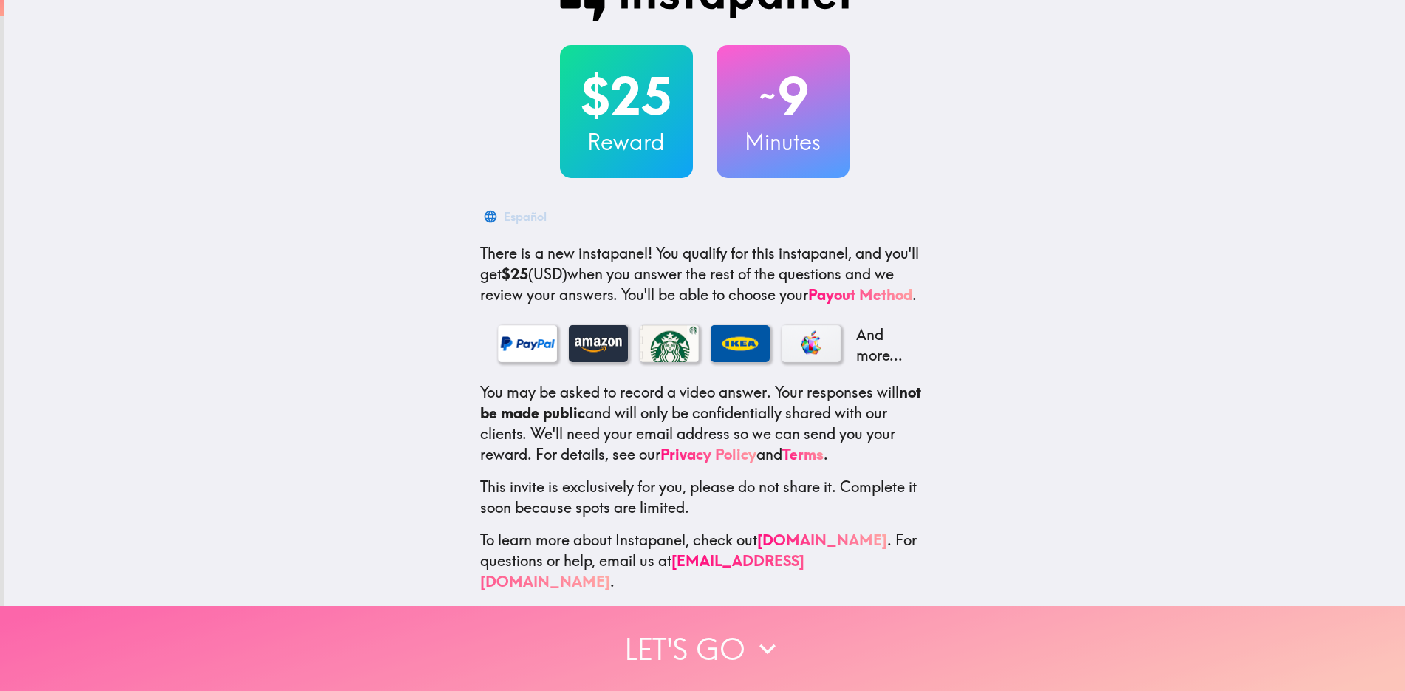
click at [768, 655] on button "Let's go" at bounding box center [702, 648] width 1405 height 85
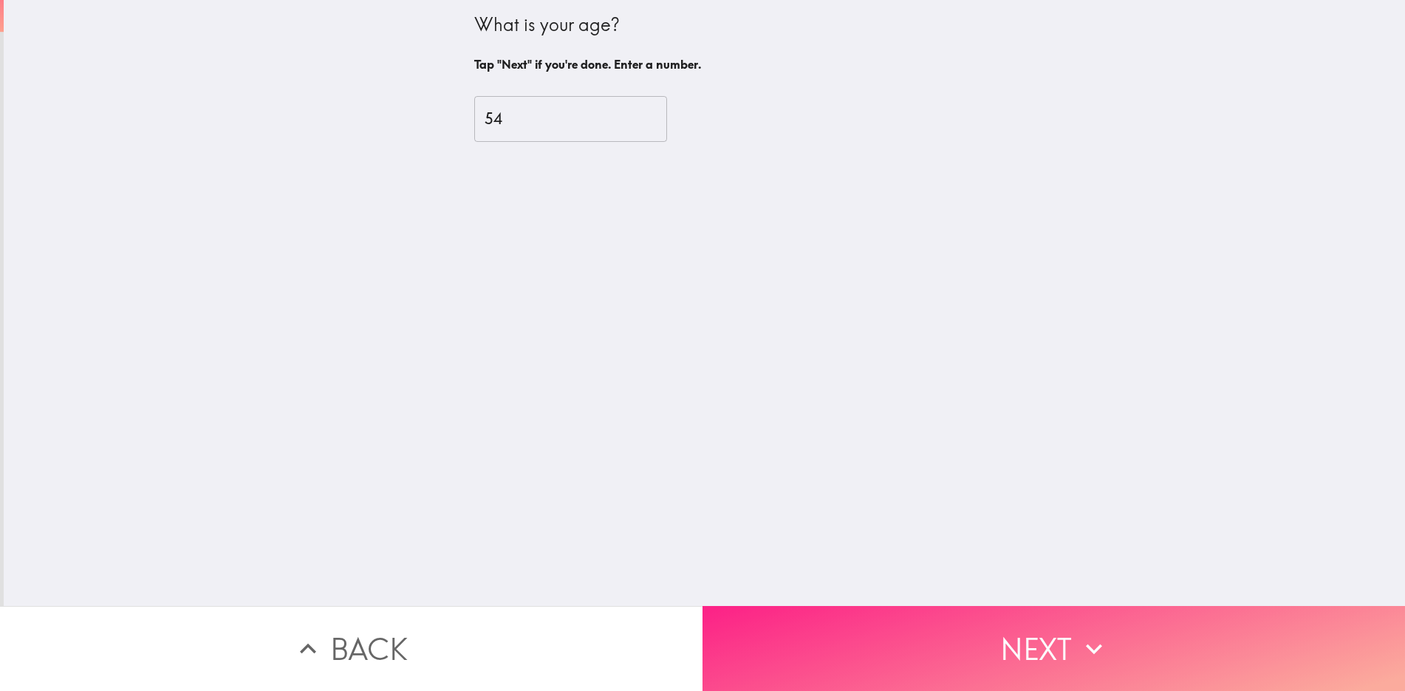
click at [954, 669] on button "Next" at bounding box center [1054, 648] width 703 height 85
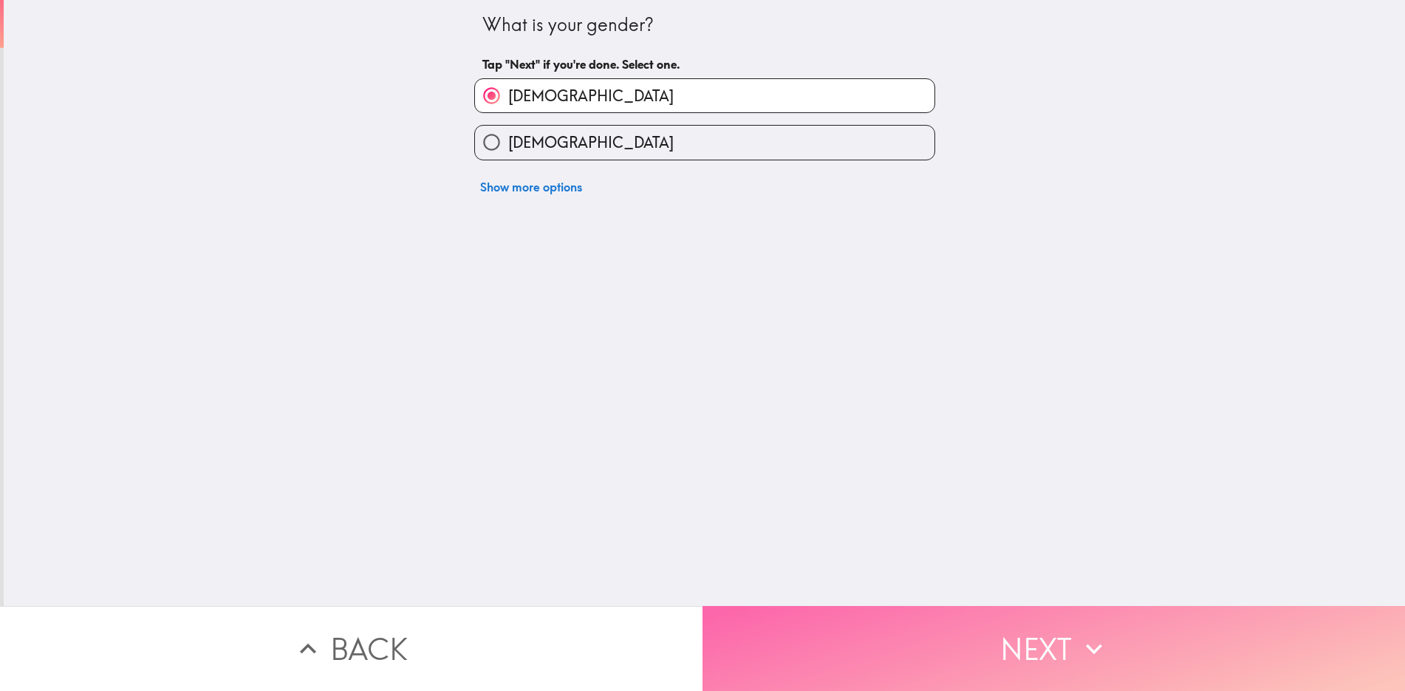
click at [955, 664] on button "Next" at bounding box center [1054, 648] width 703 height 85
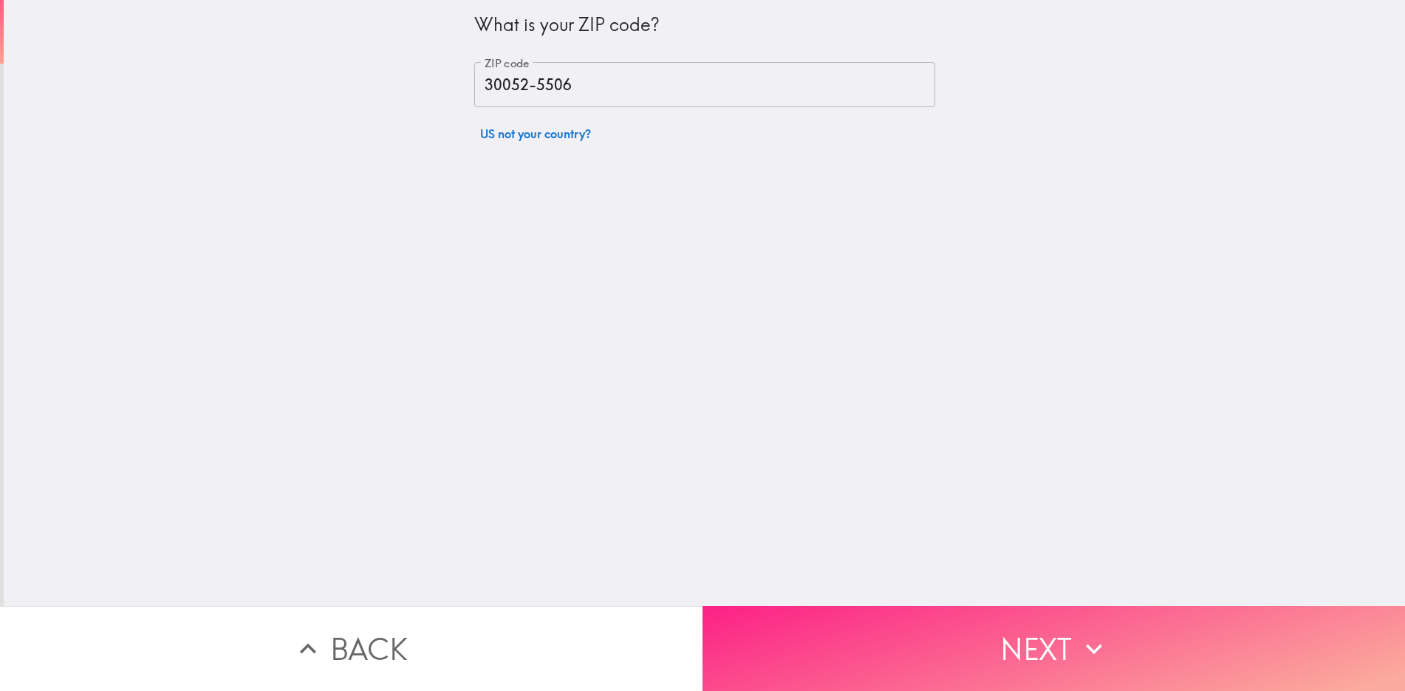
click at [955, 664] on button "Next" at bounding box center [1054, 648] width 703 height 85
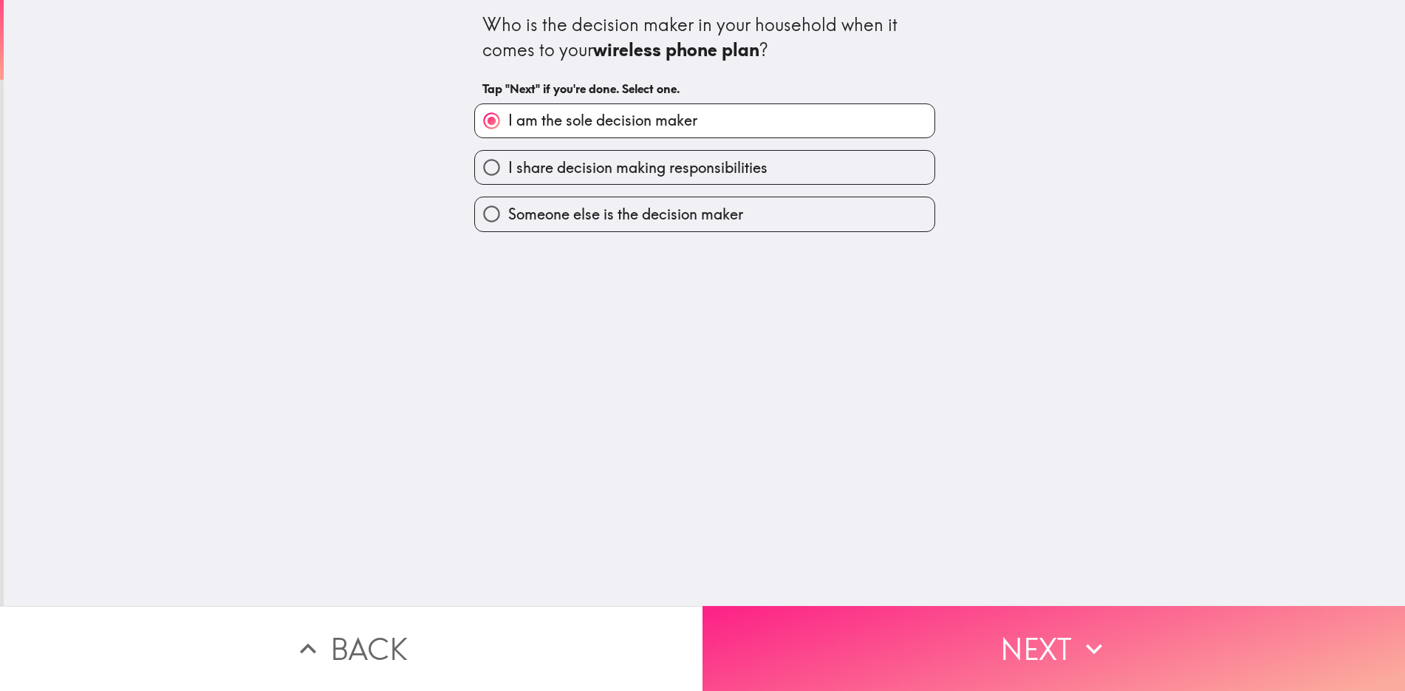
click at [955, 664] on button "Next" at bounding box center [1054, 648] width 703 height 85
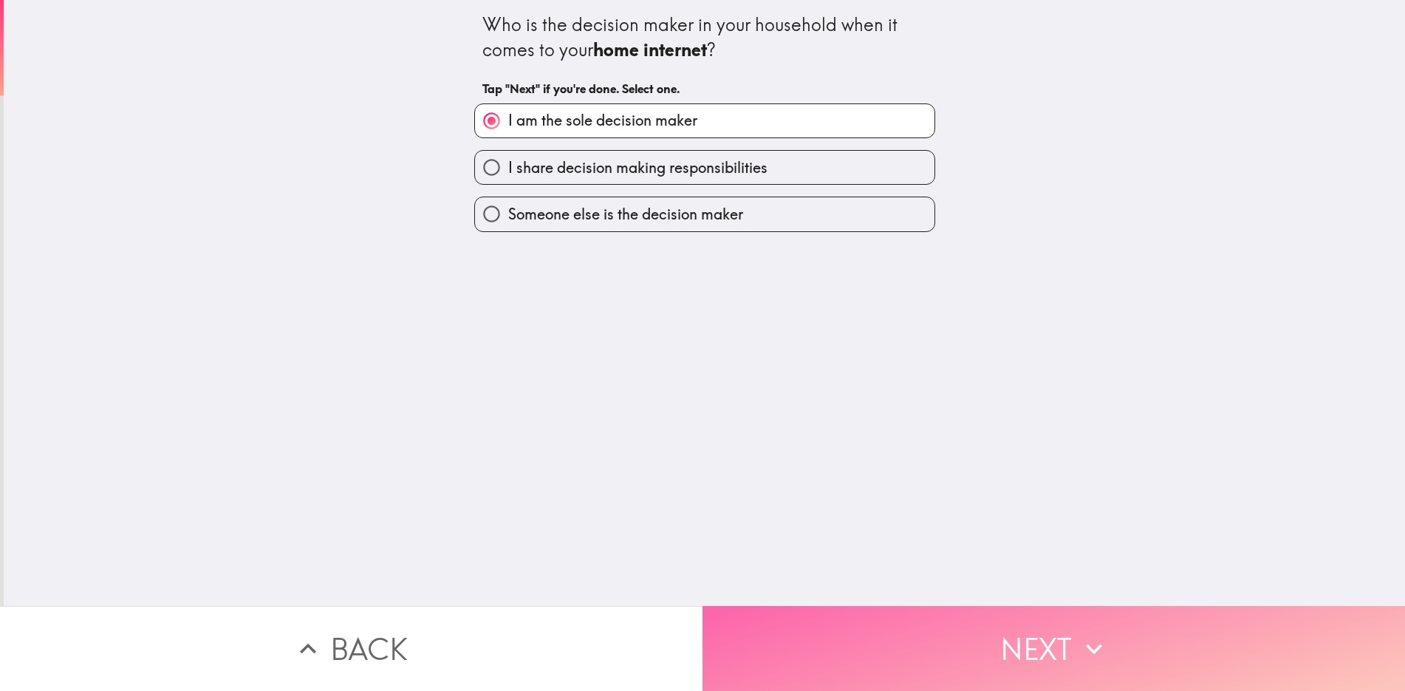
click at [955, 664] on button "Next" at bounding box center [1054, 648] width 703 height 85
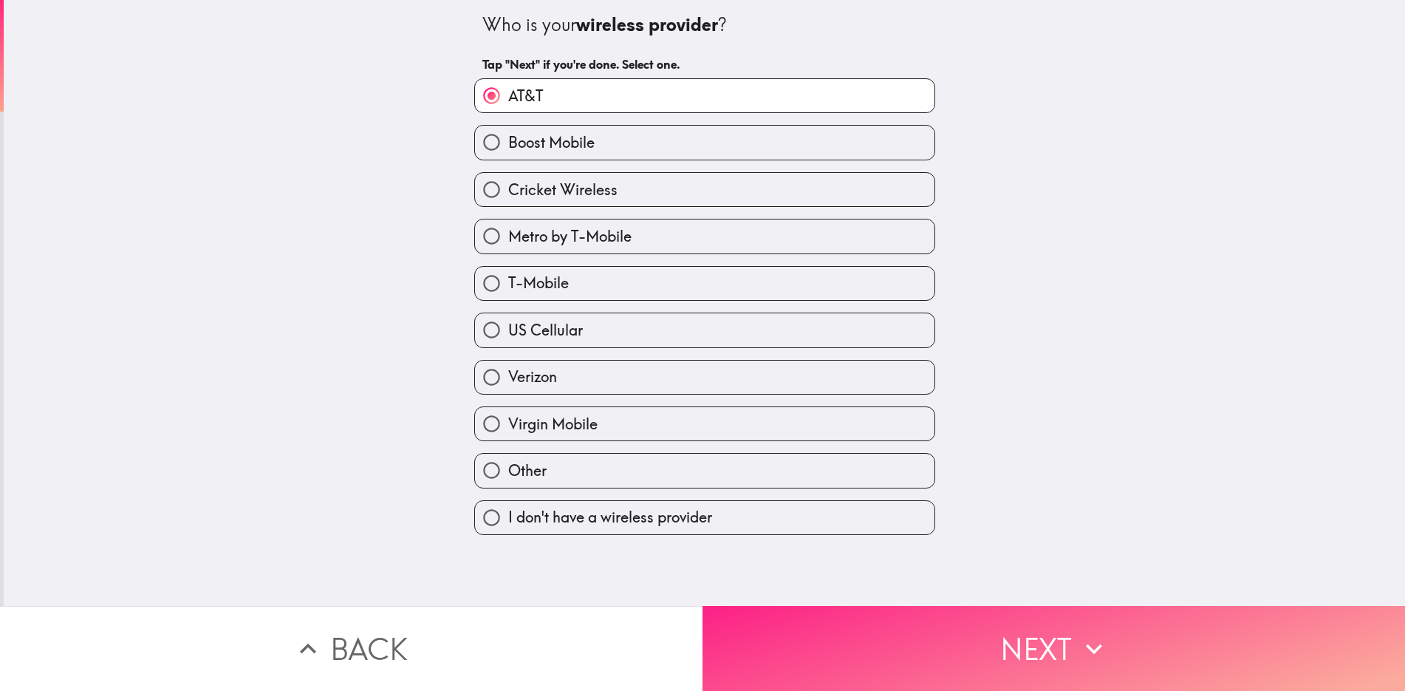
click at [955, 664] on button "Next" at bounding box center [1054, 648] width 703 height 85
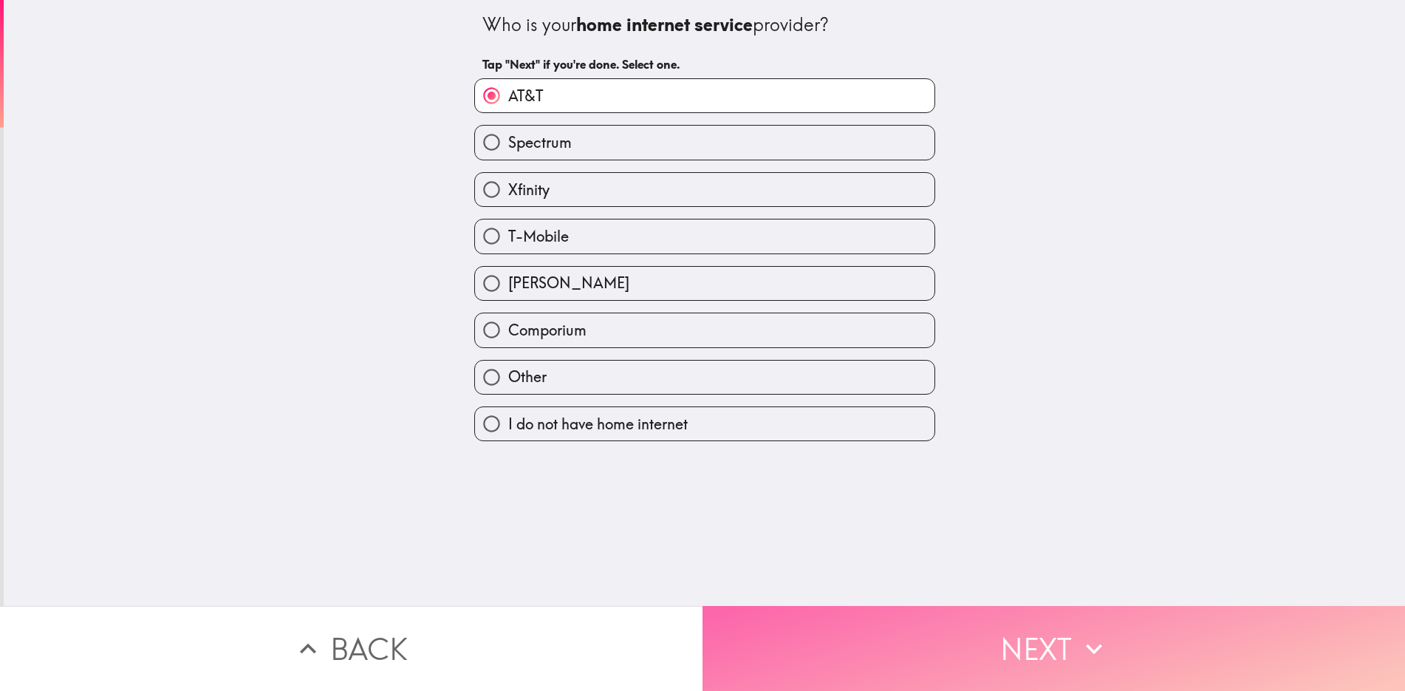
click at [955, 664] on button "Next" at bounding box center [1054, 648] width 703 height 85
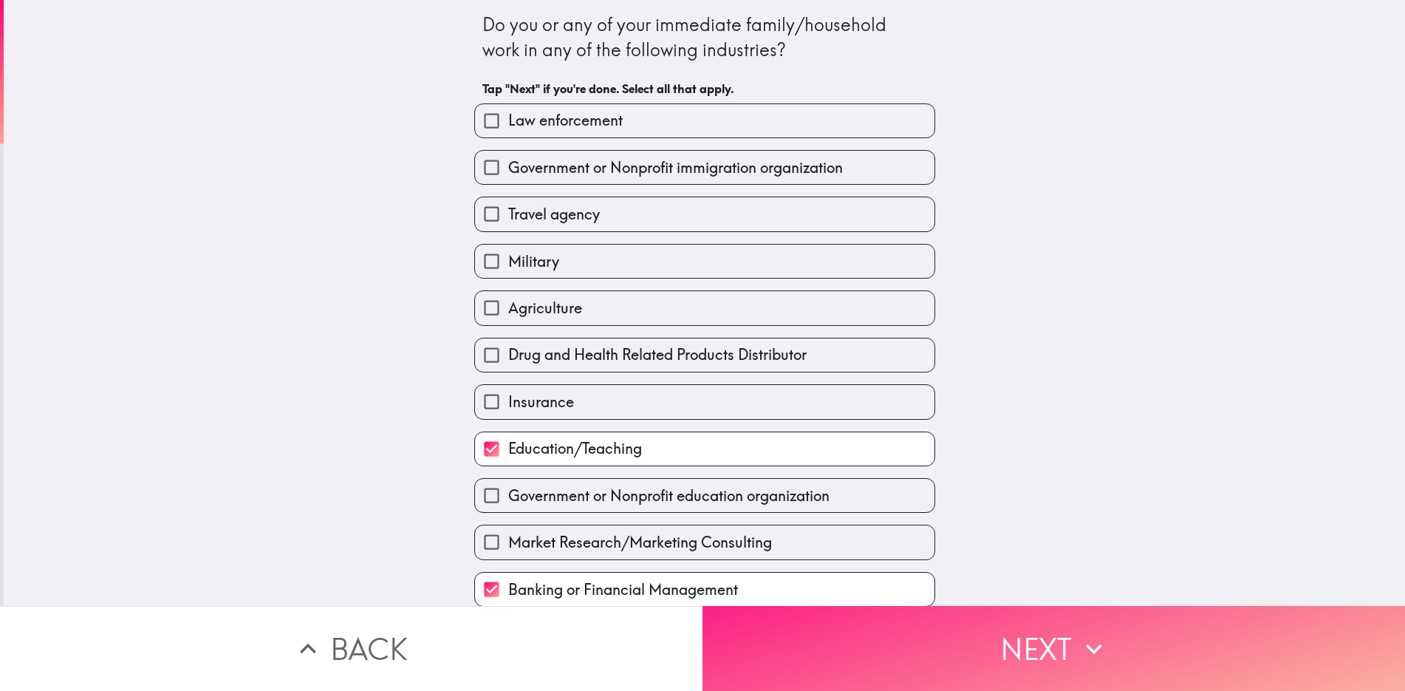
click at [955, 664] on button "Next" at bounding box center [1054, 648] width 703 height 85
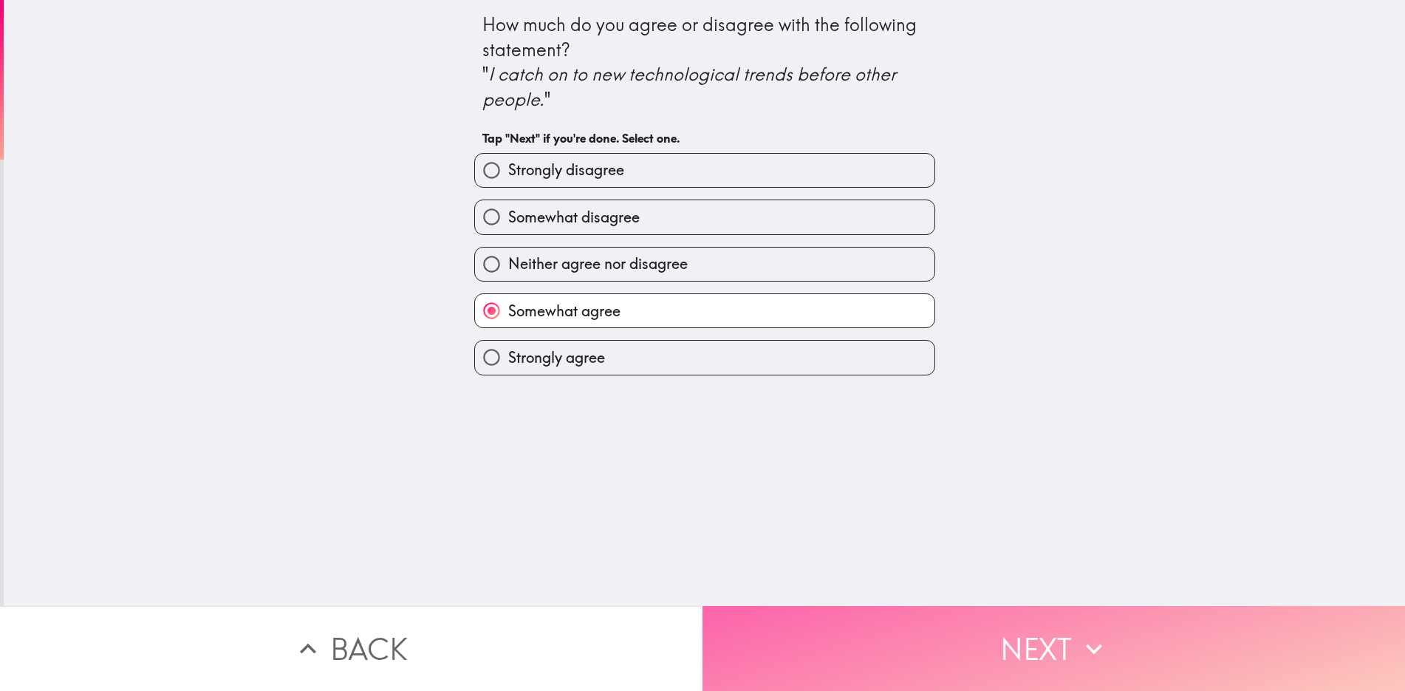
click at [955, 664] on button "Next" at bounding box center [1054, 648] width 703 height 85
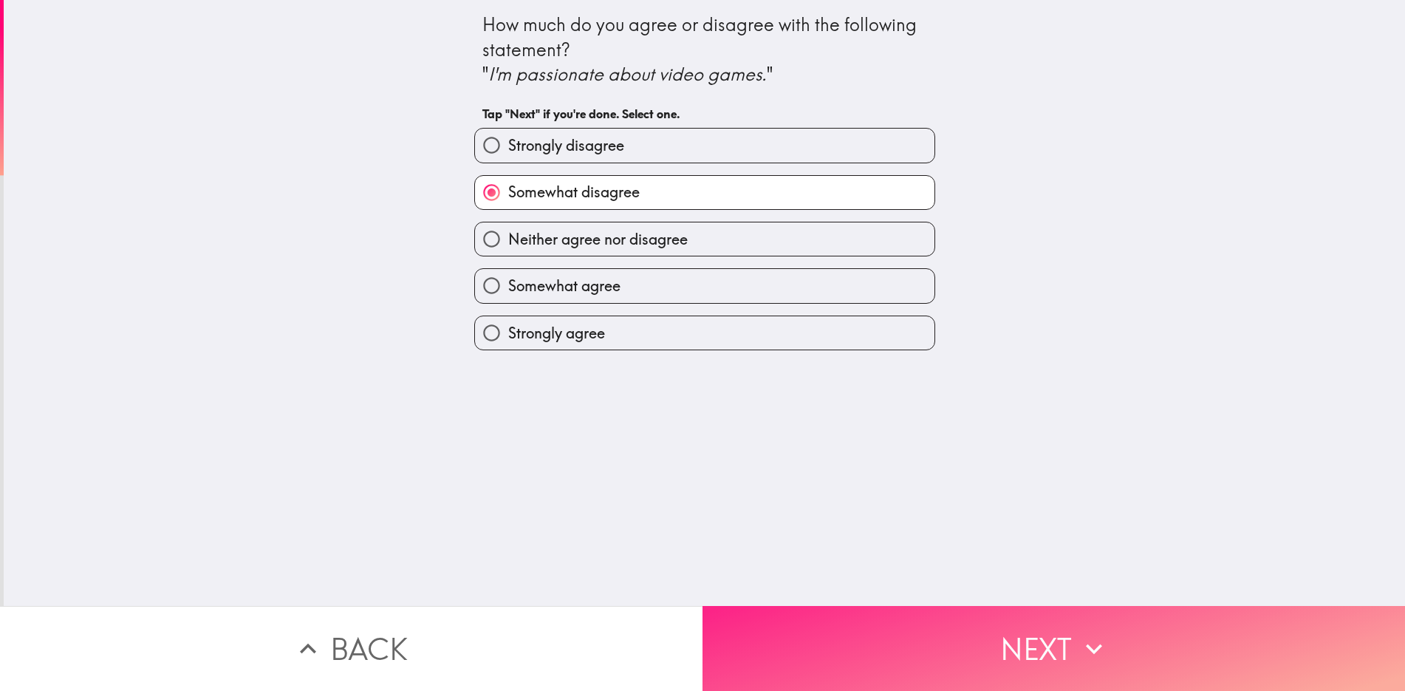
click at [955, 664] on button "Next" at bounding box center [1054, 648] width 703 height 85
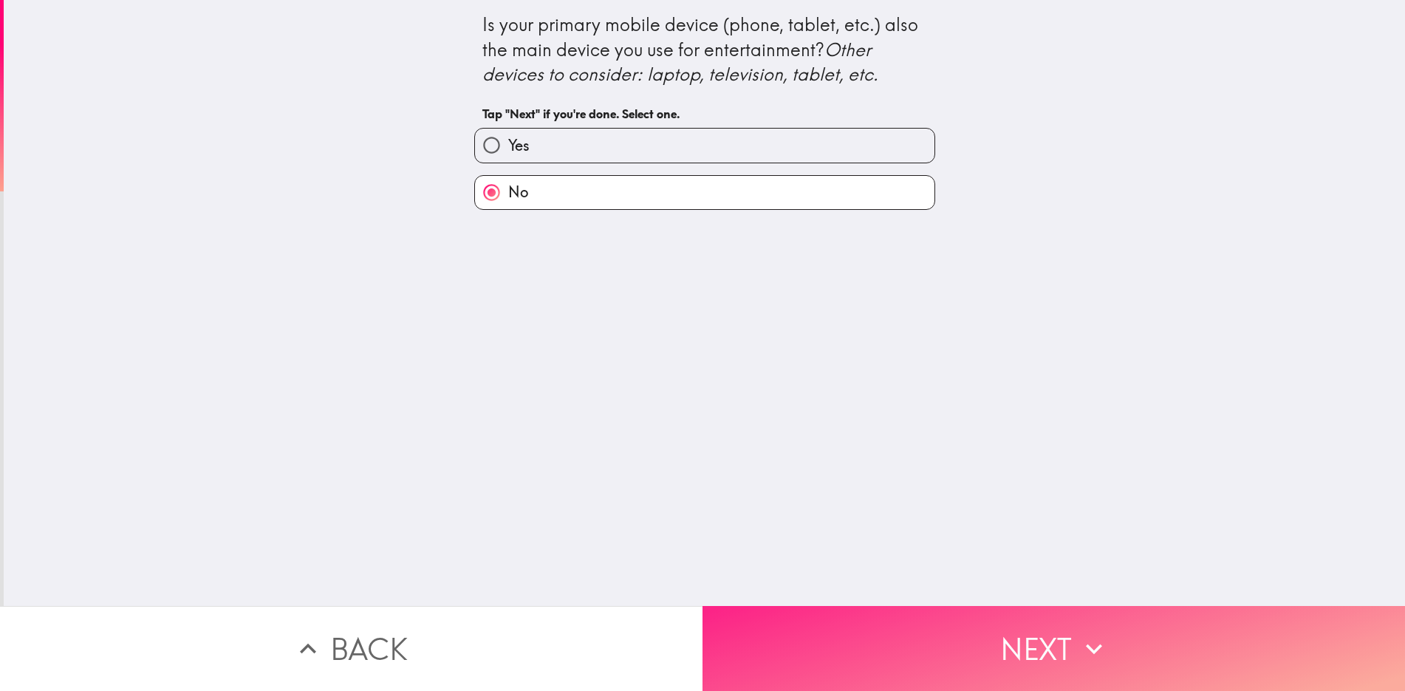
click at [955, 664] on button "Next" at bounding box center [1054, 648] width 703 height 85
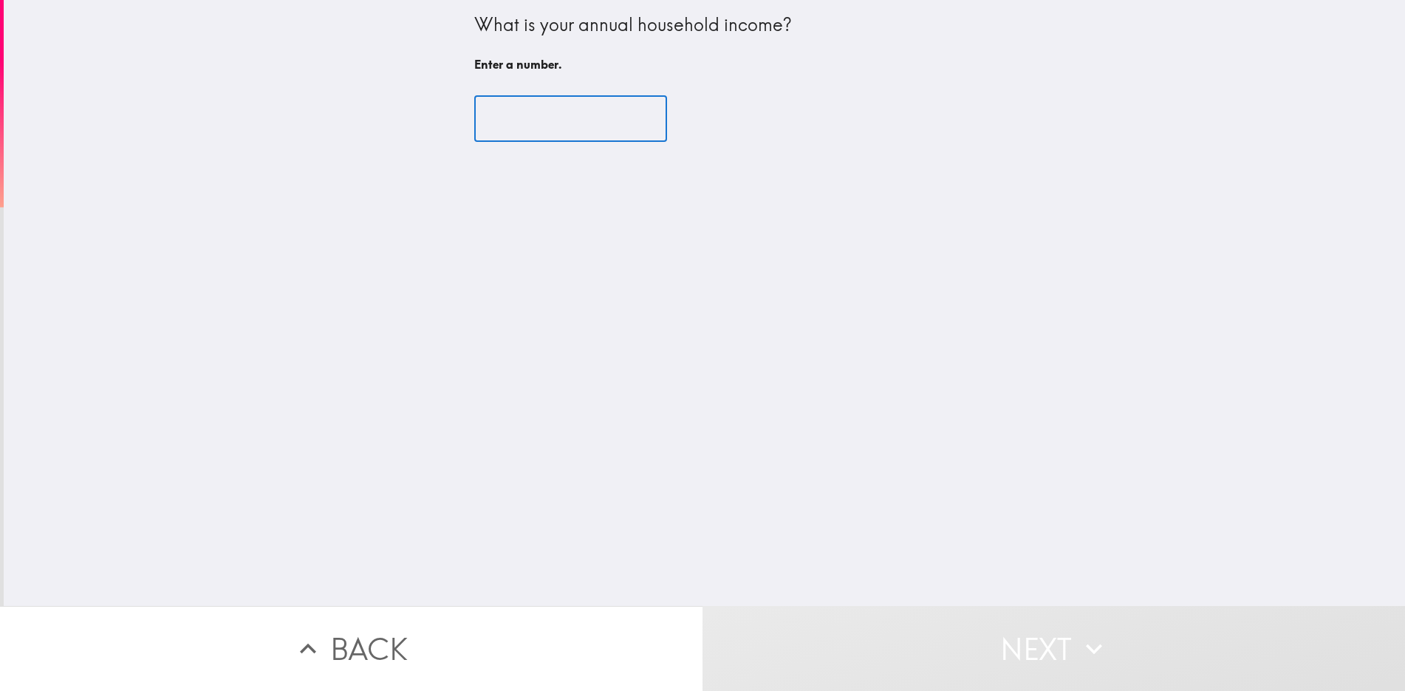
click at [576, 112] on input "number" at bounding box center [570, 119] width 193 height 46
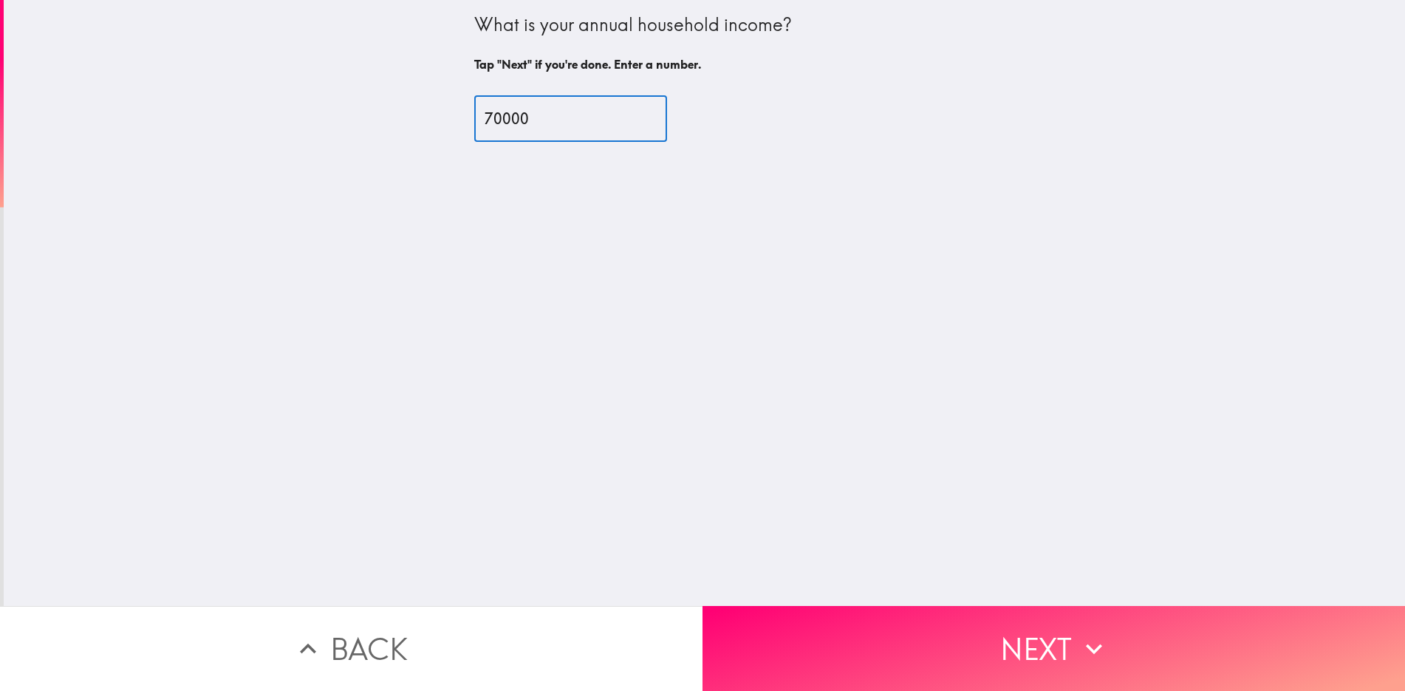
type input "70000"
click at [721, 158] on div "70000 ​" at bounding box center [704, 118] width 461 height 81
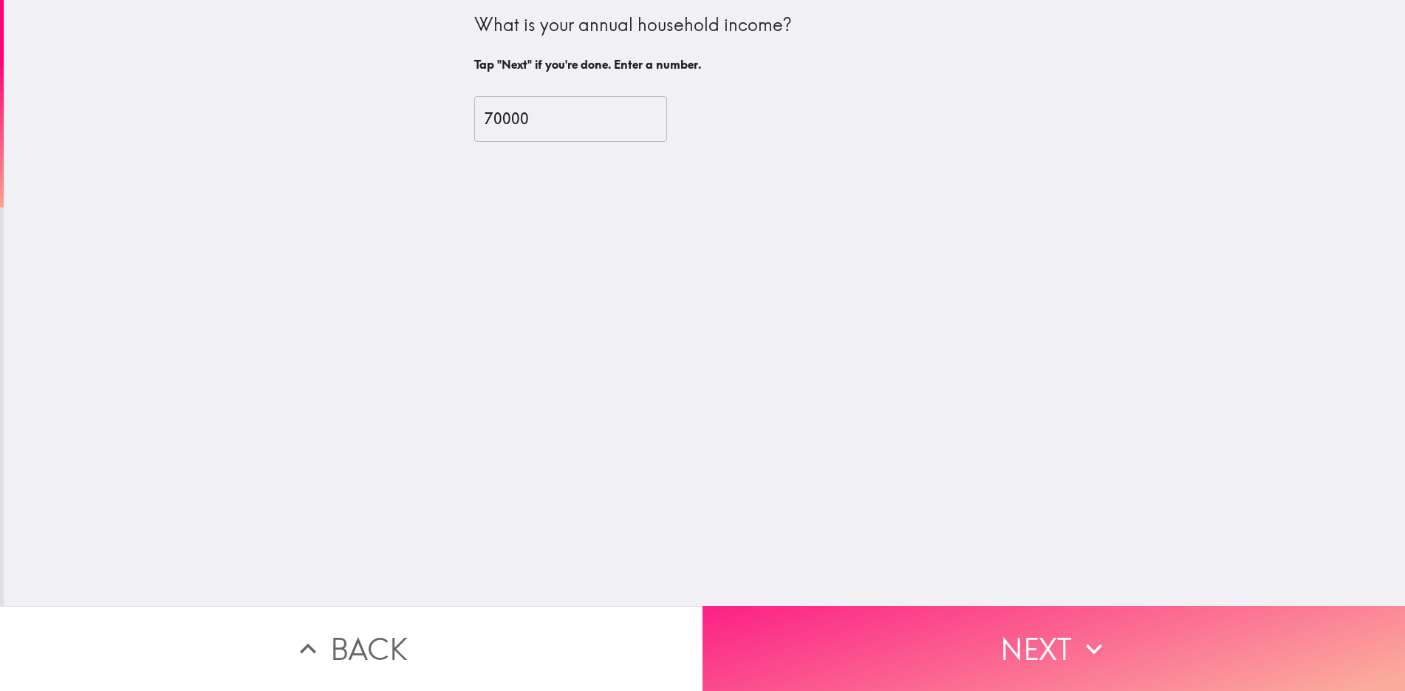
click at [1078, 633] on icon "button" at bounding box center [1094, 648] width 33 height 33
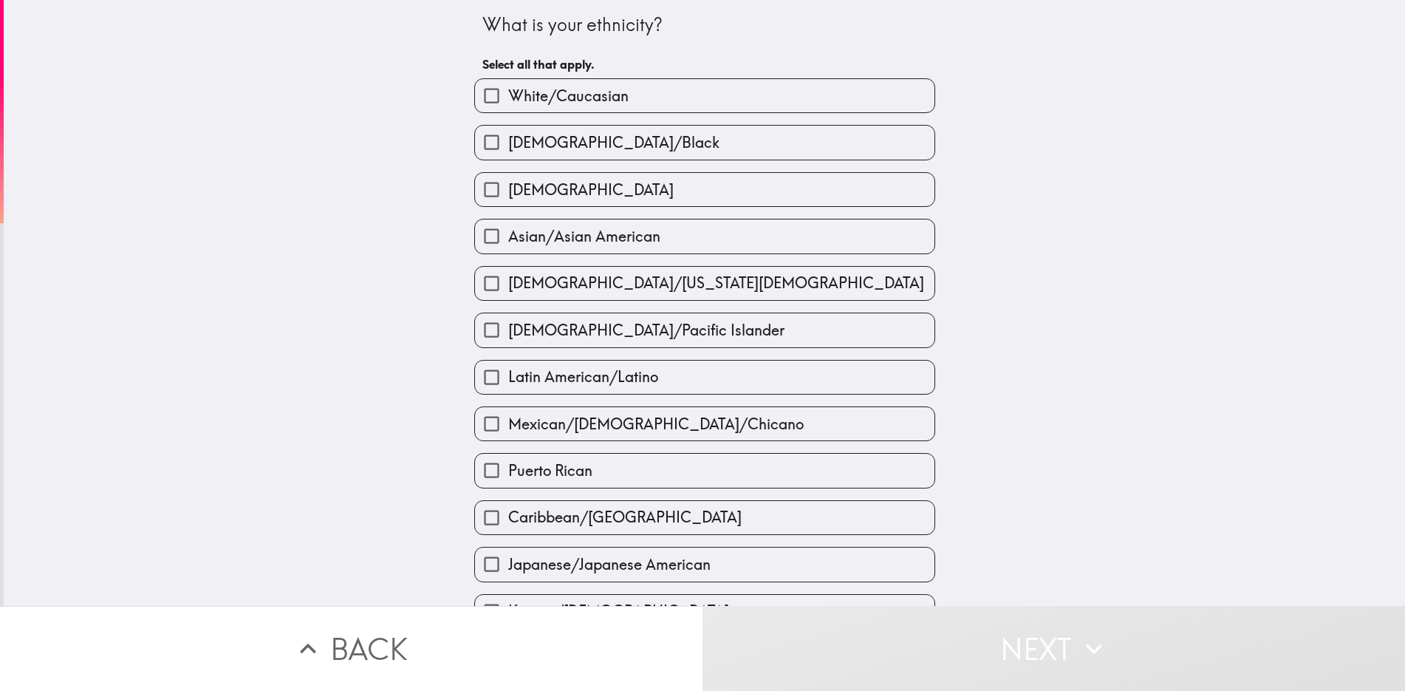
click at [480, 100] on input "White/Caucasian" at bounding box center [491, 95] width 33 height 33
checkbox input "true"
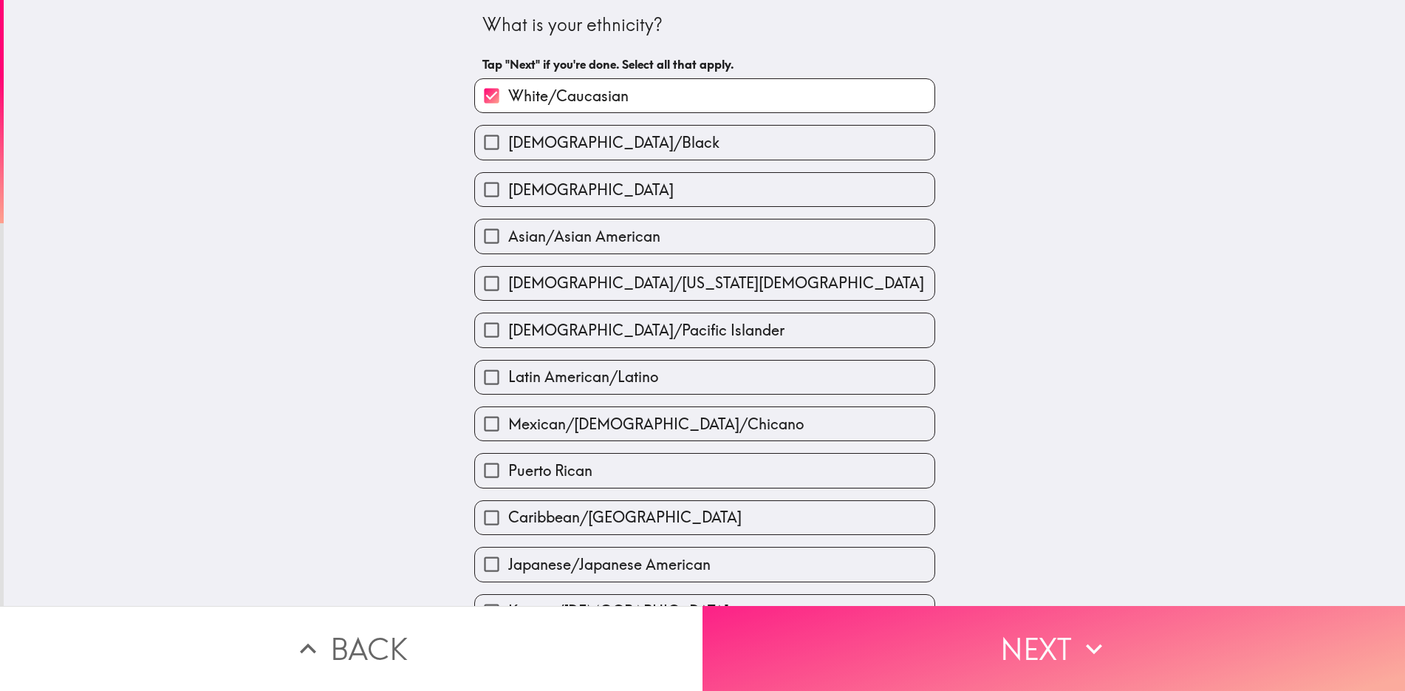
click at [1079, 632] on icon "button" at bounding box center [1094, 648] width 33 height 33
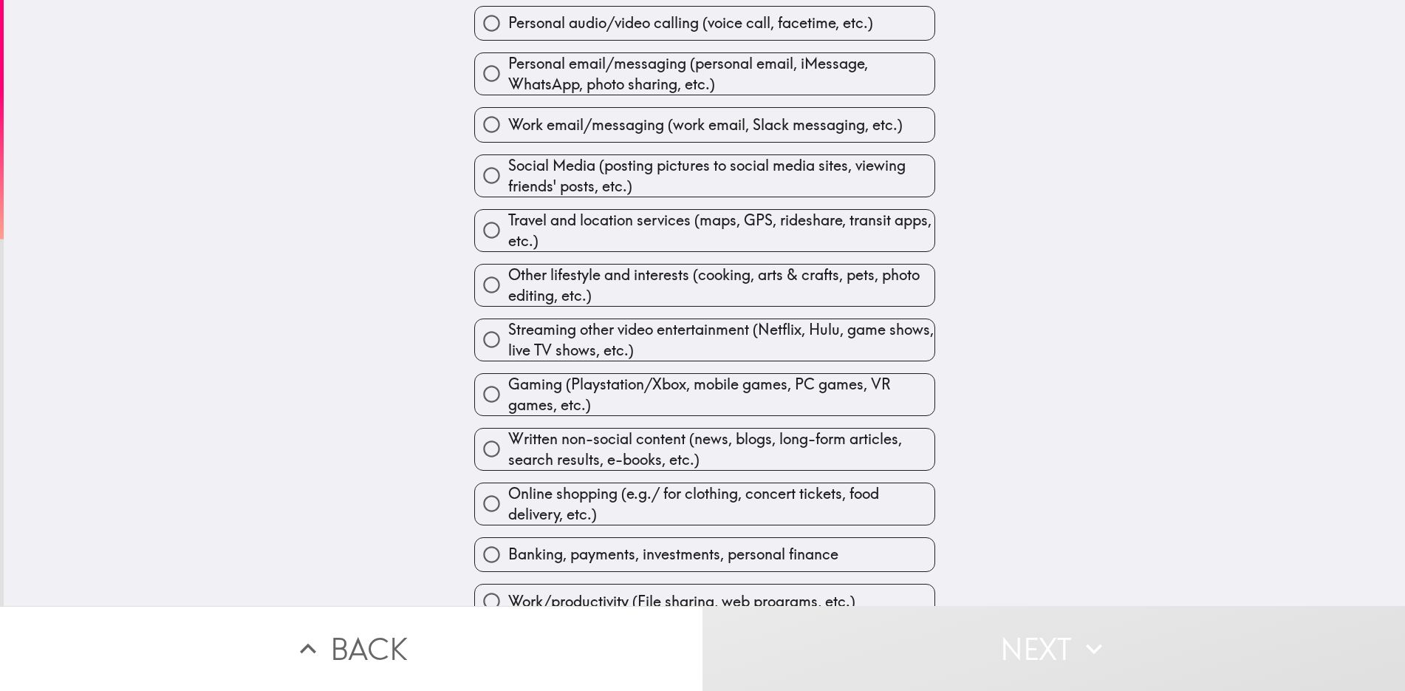
scroll to position [148, 0]
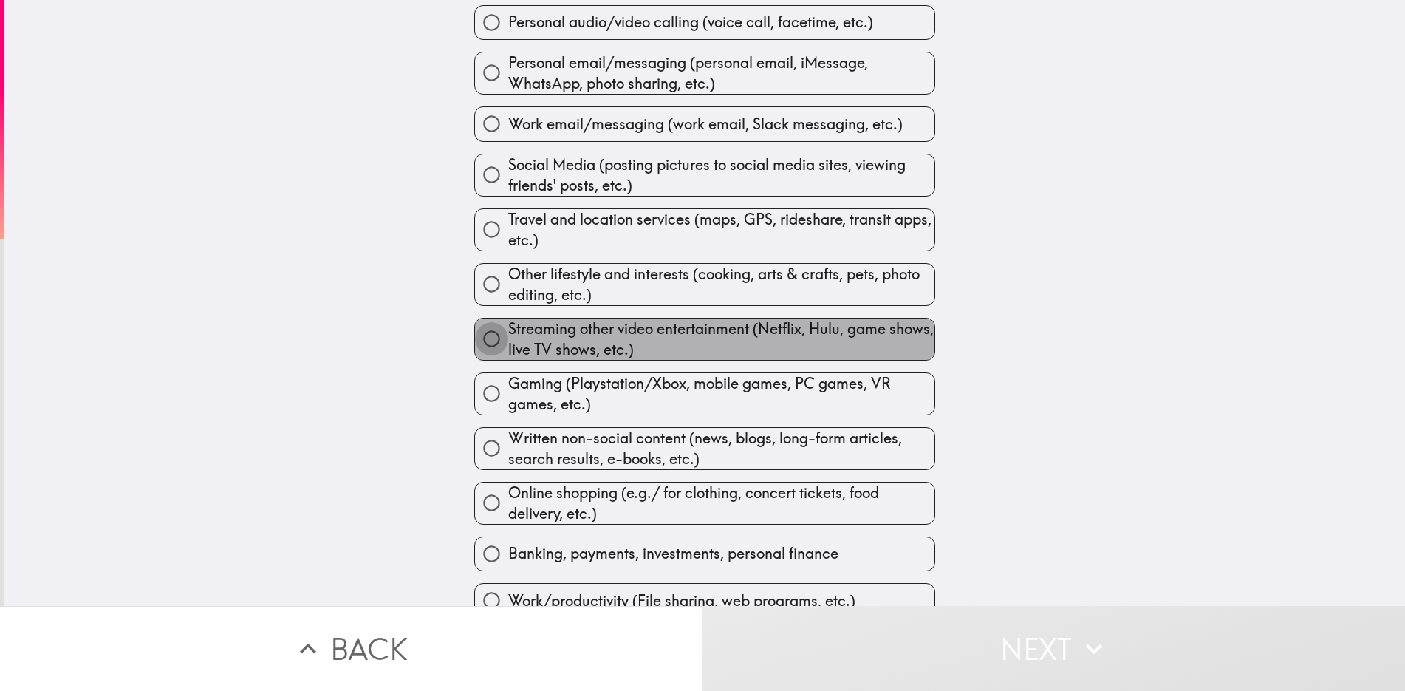
click at [483, 342] on input "Streaming other video entertainment (Netflix, Hulu, game shows, live TV shows, …" at bounding box center [491, 338] width 33 height 33
radio input "true"
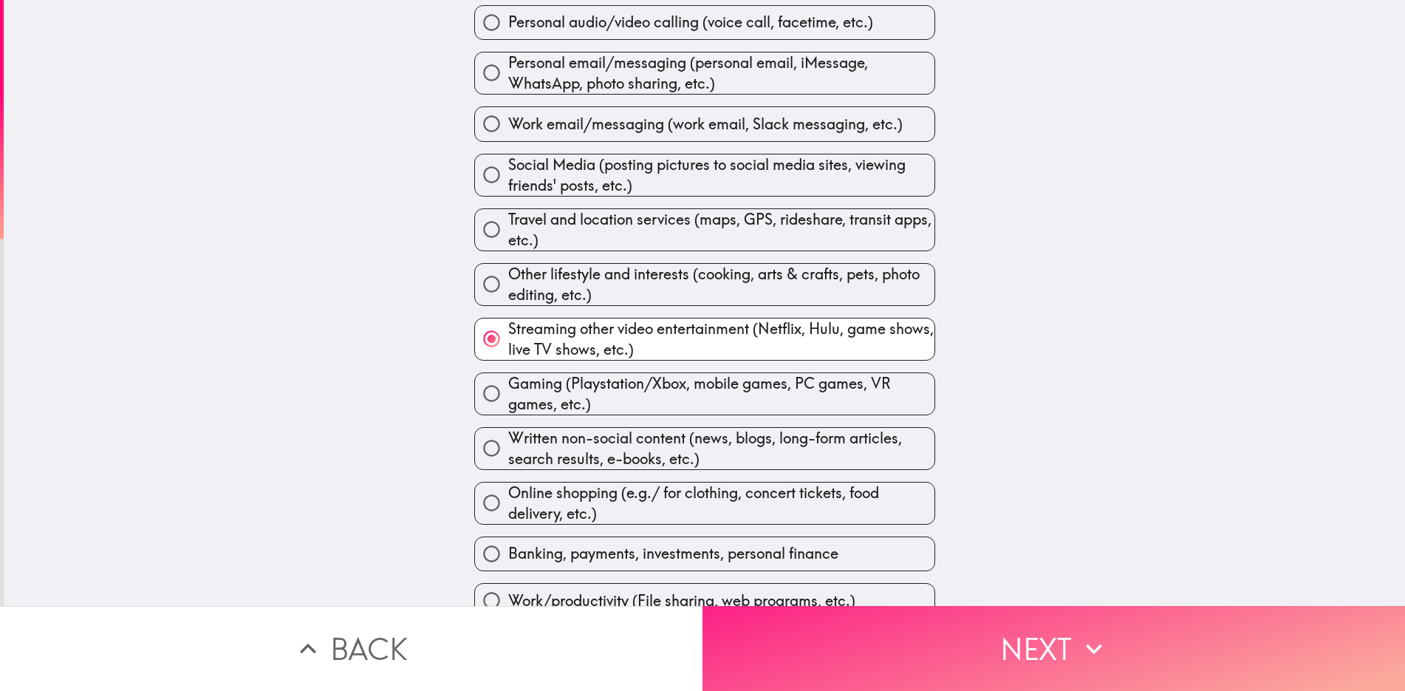
click at [1096, 652] on icon "button" at bounding box center [1094, 648] width 33 height 33
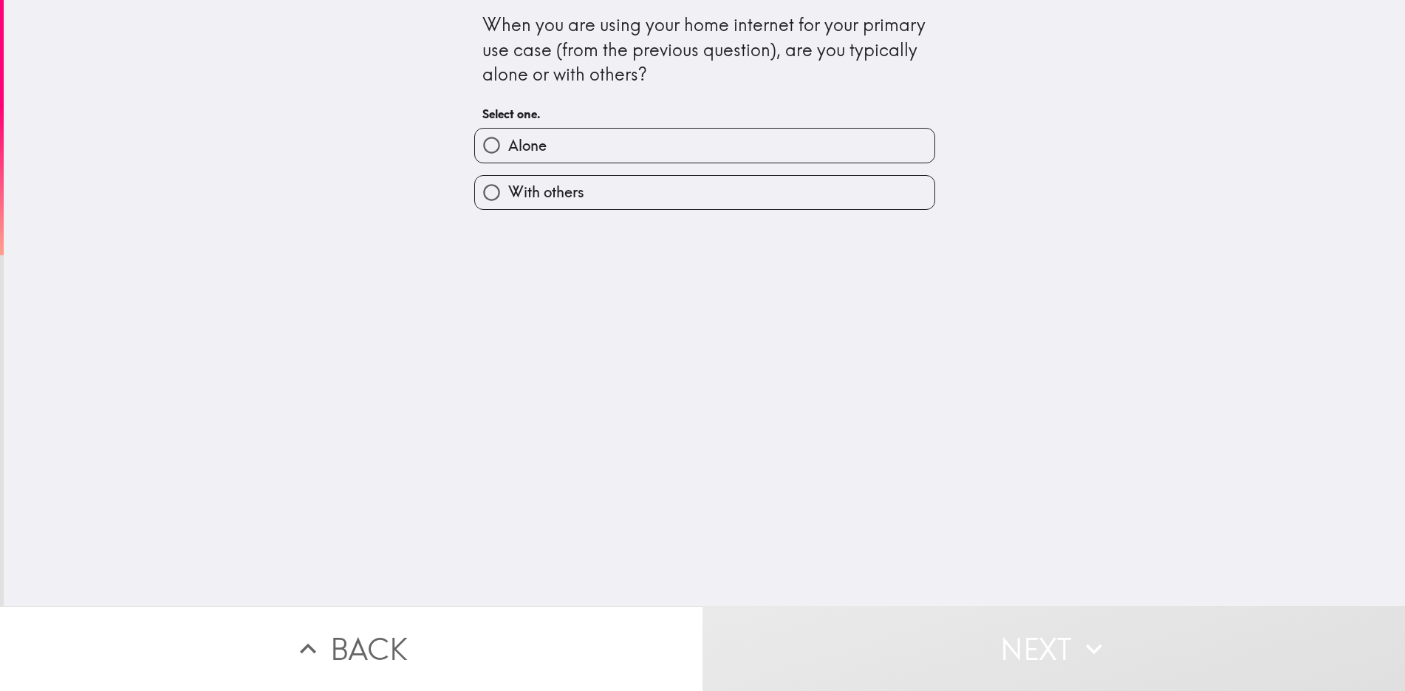
click at [483, 143] on input "Alone" at bounding box center [491, 145] width 33 height 33
radio input "true"
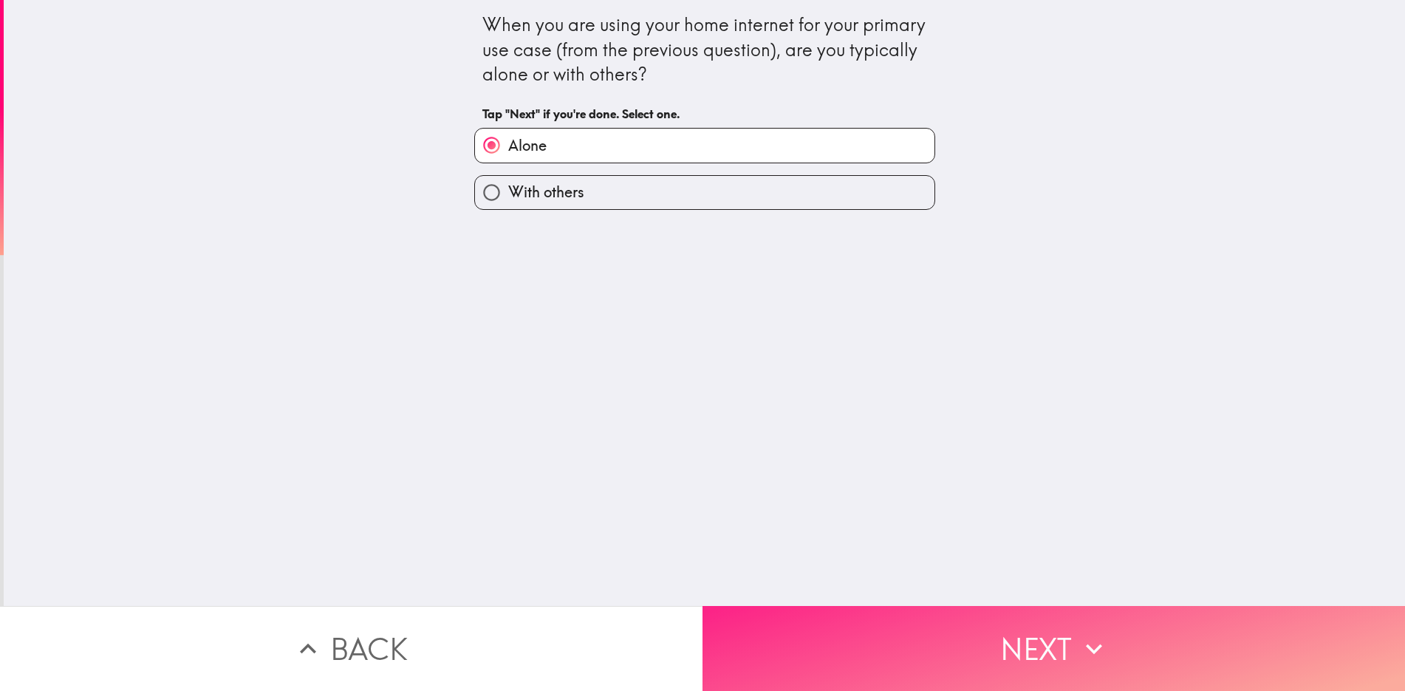
click at [988, 666] on button "Next" at bounding box center [1054, 648] width 703 height 85
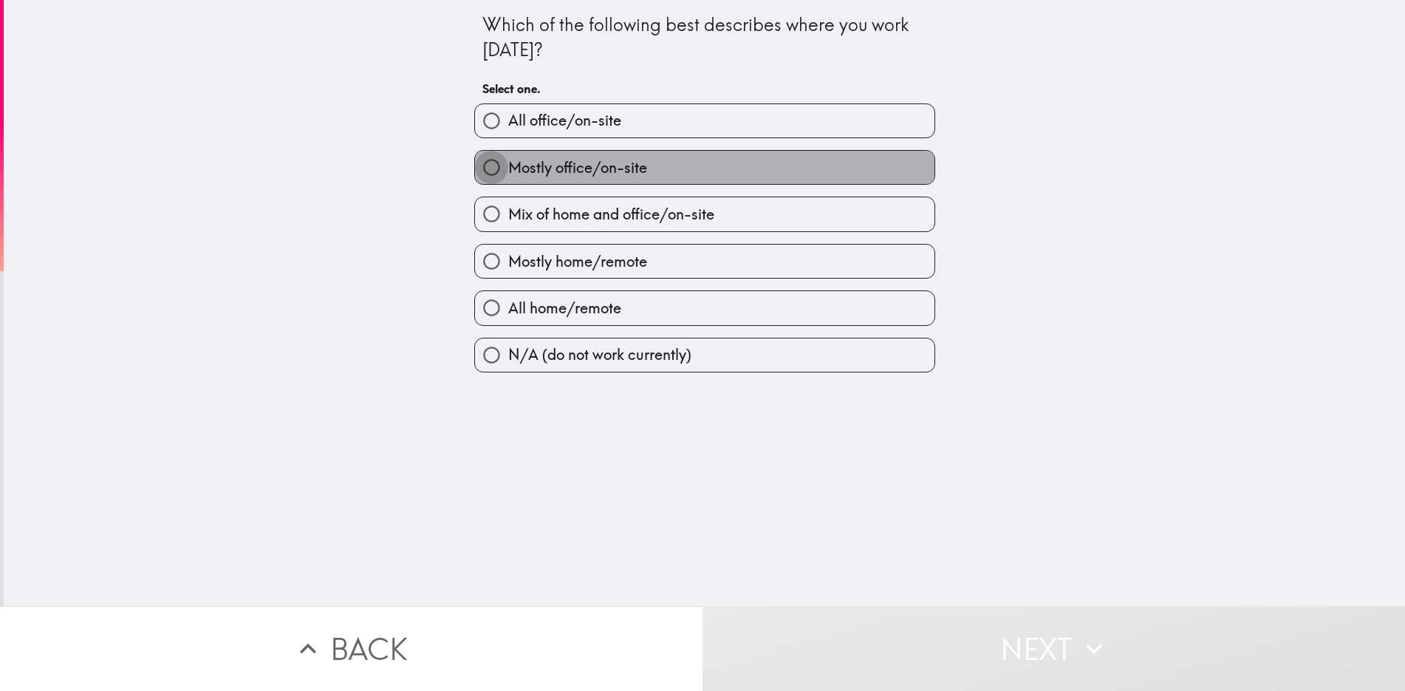
click at [481, 166] on input "Mostly office/on-site" at bounding box center [491, 167] width 33 height 33
radio input "true"
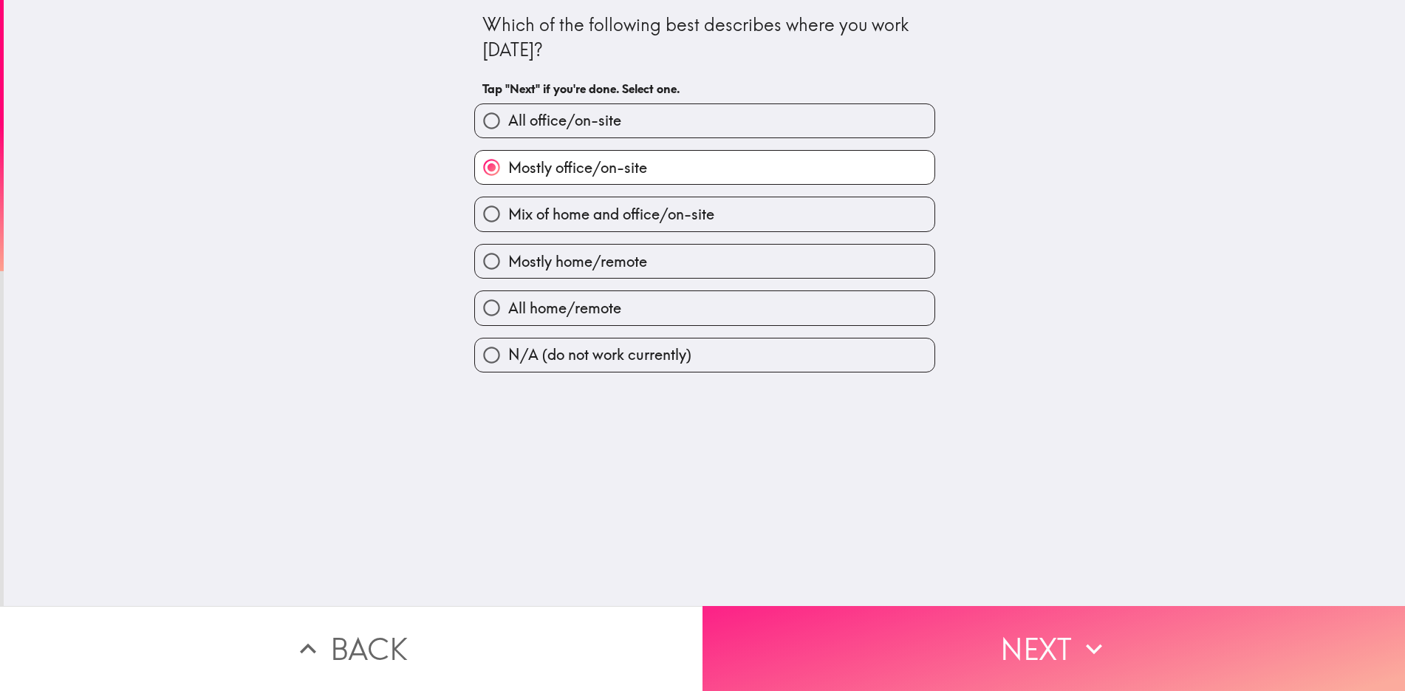
click at [997, 651] on button "Next" at bounding box center [1054, 648] width 703 height 85
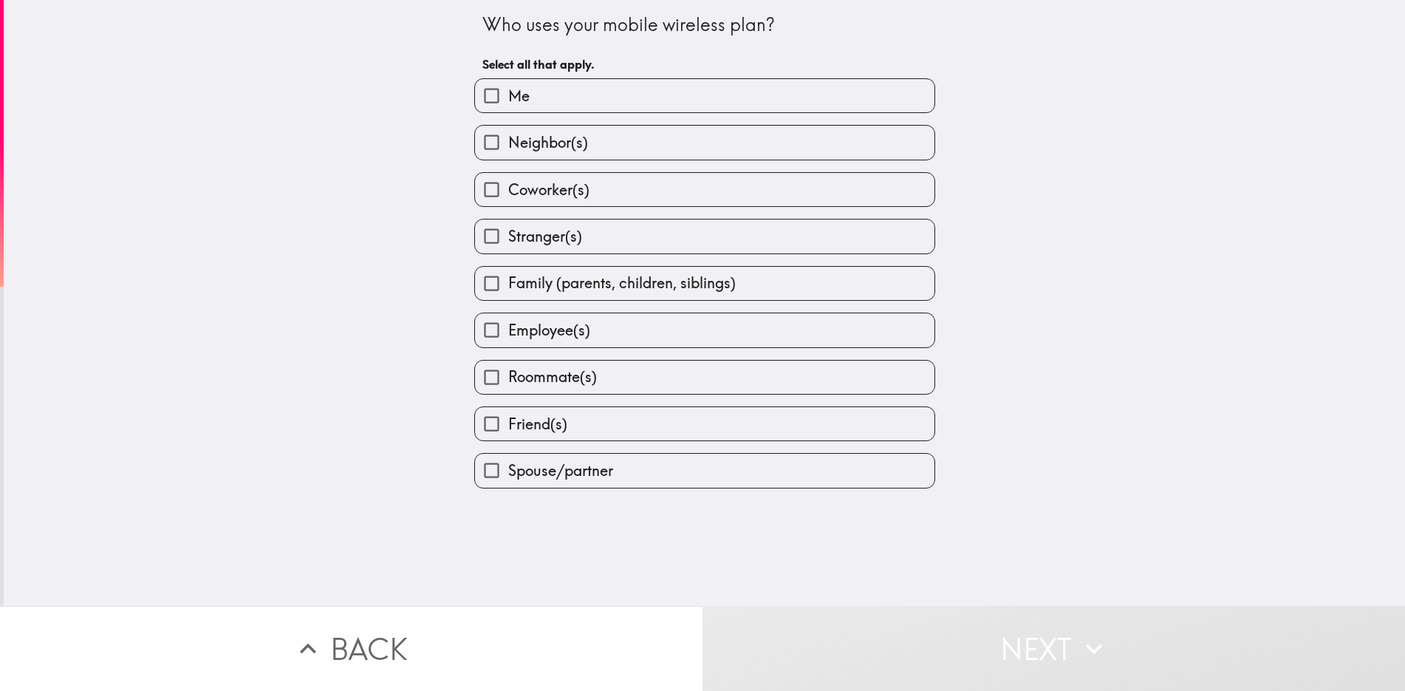
click at [475, 94] on input "Me" at bounding box center [491, 95] width 33 height 33
checkbox input "true"
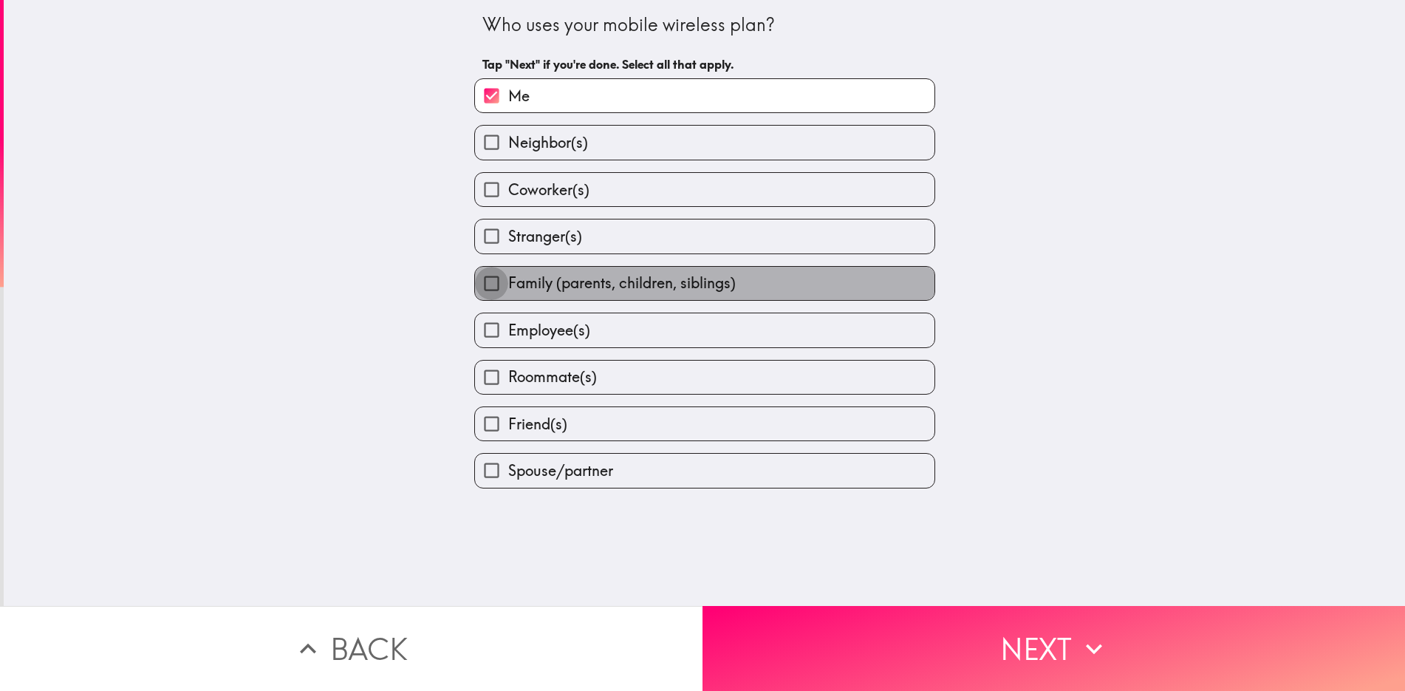
click at [481, 286] on input "Family (parents, children, siblings)" at bounding box center [491, 283] width 33 height 33
checkbox input "true"
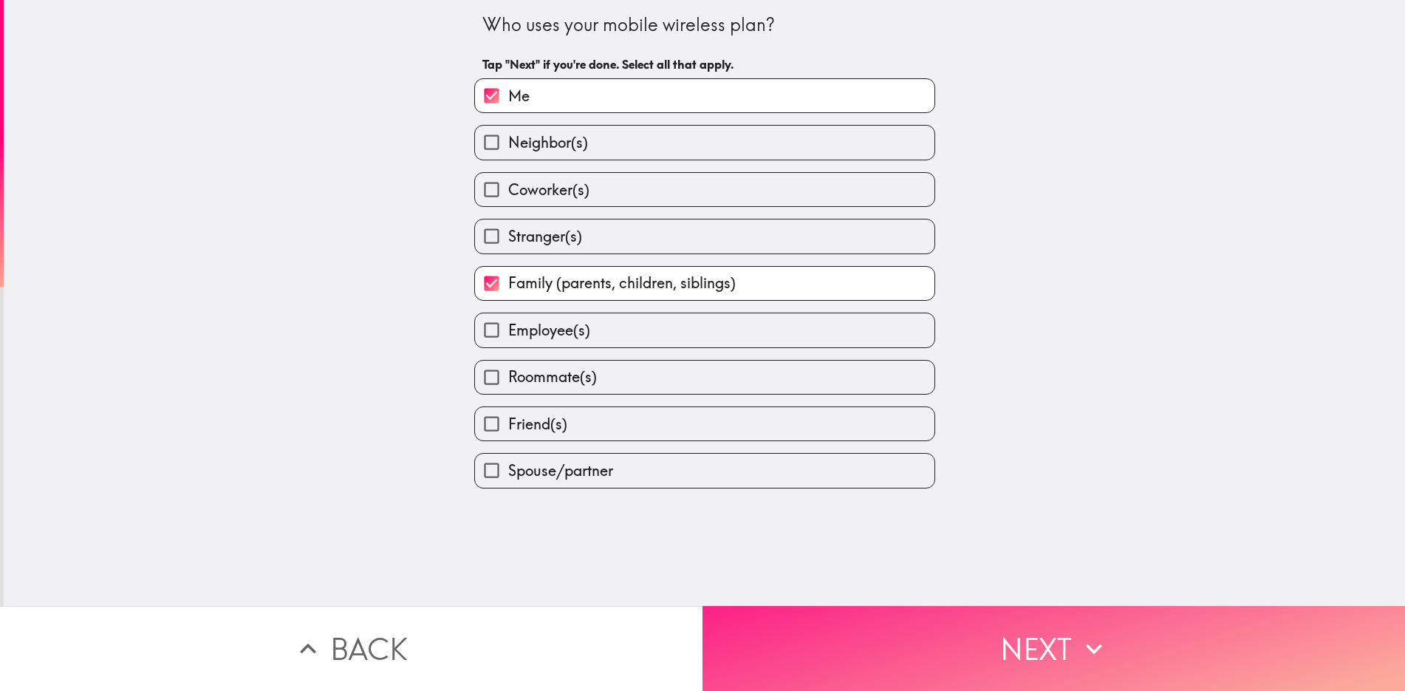
click at [1068, 635] on button "Next" at bounding box center [1054, 648] width 703 height 85
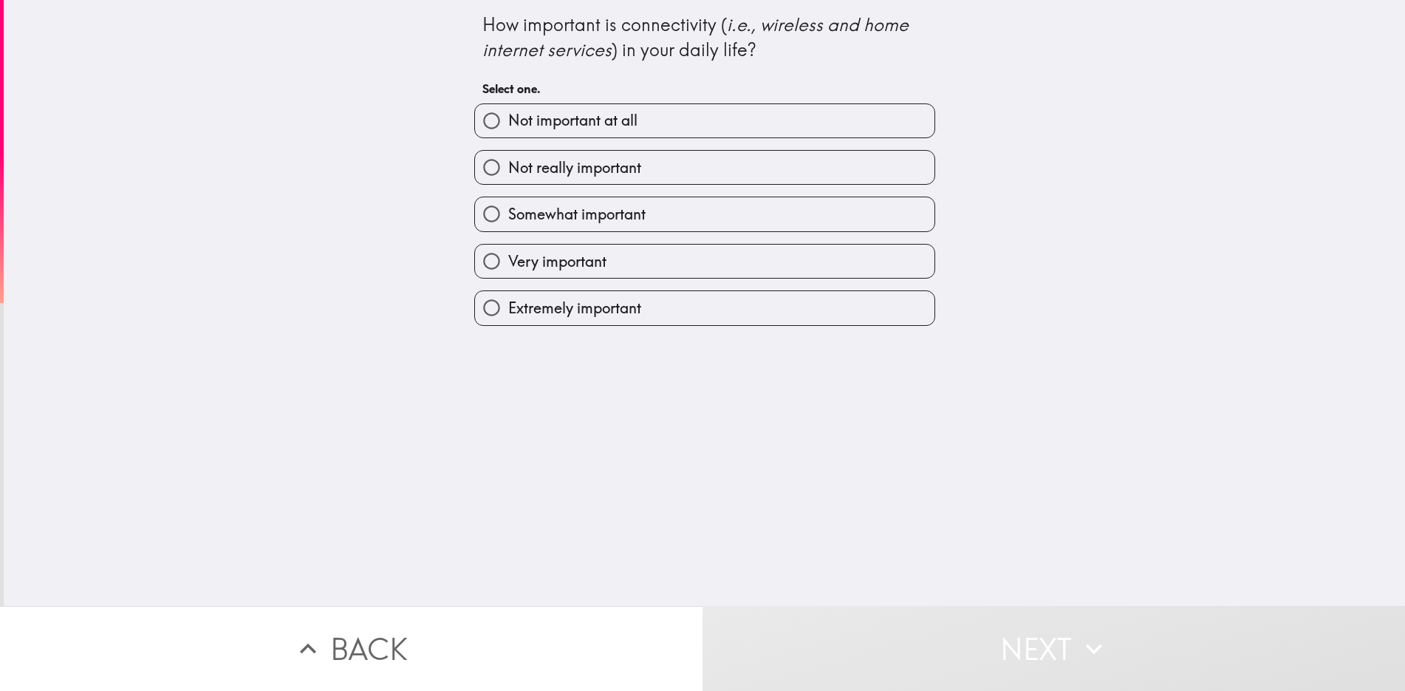
click at [475, 260] on input "Very important" at bounding box center [491, 261] width 33 height 33
radio input "true"
click at [475, 260] on input "Very important" at bounding box center [491, 261] width 33 height 33
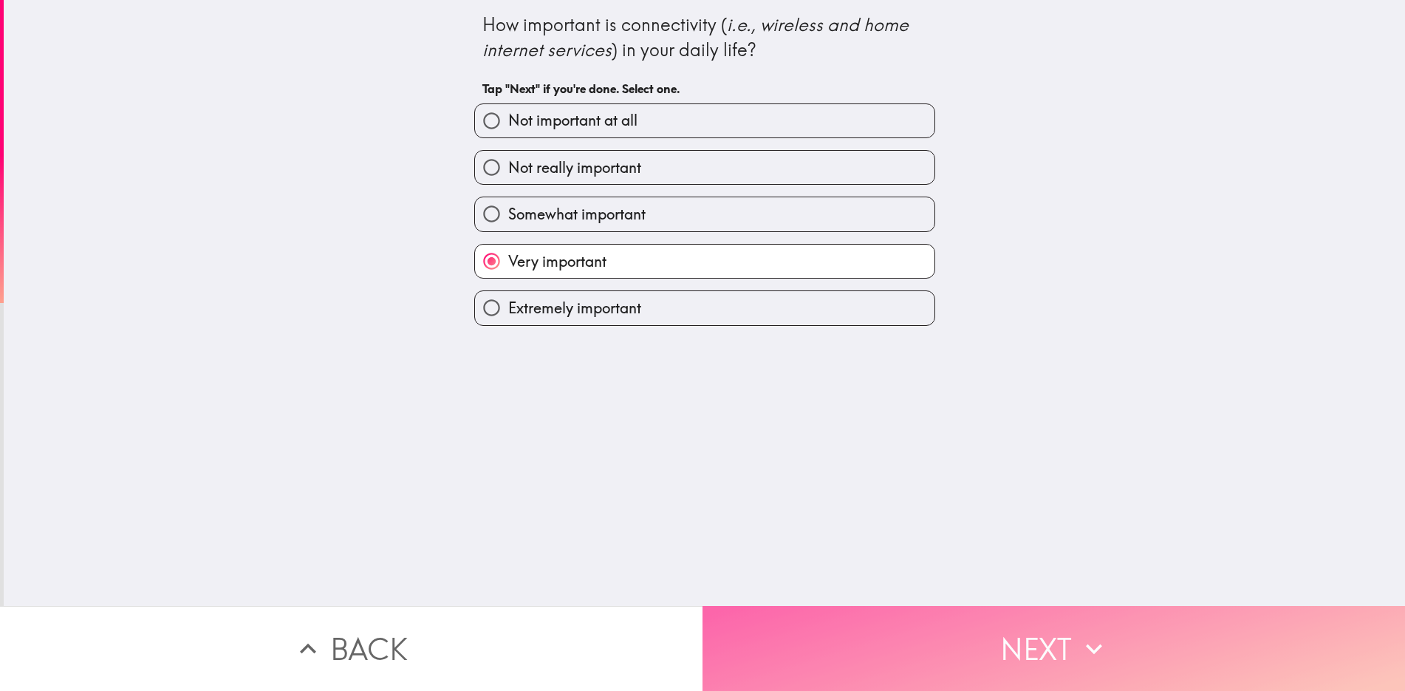
click at [936, 625] on button "Next" at bounding box center [1054, 648] width 703 height 85
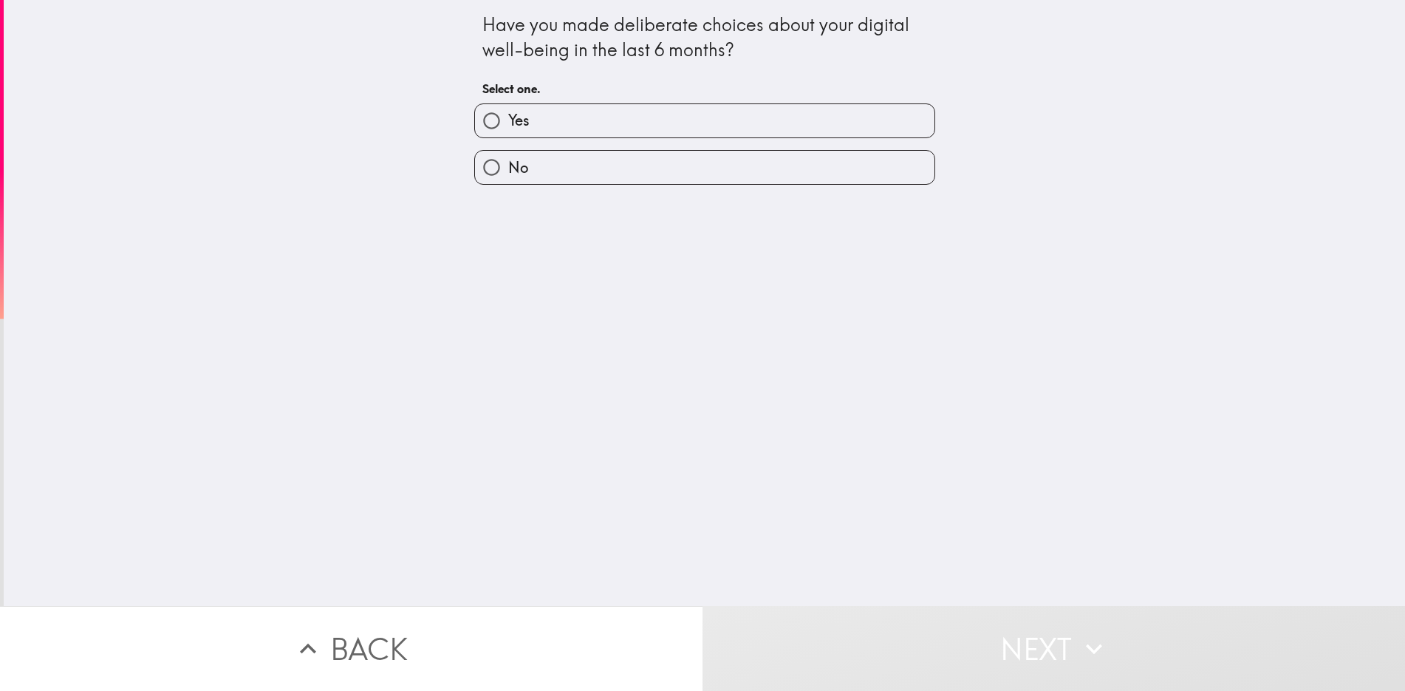
click at [487, 125] on input "Yes" at bounding box center [491, 120] width 33 height 33
radio input "true"
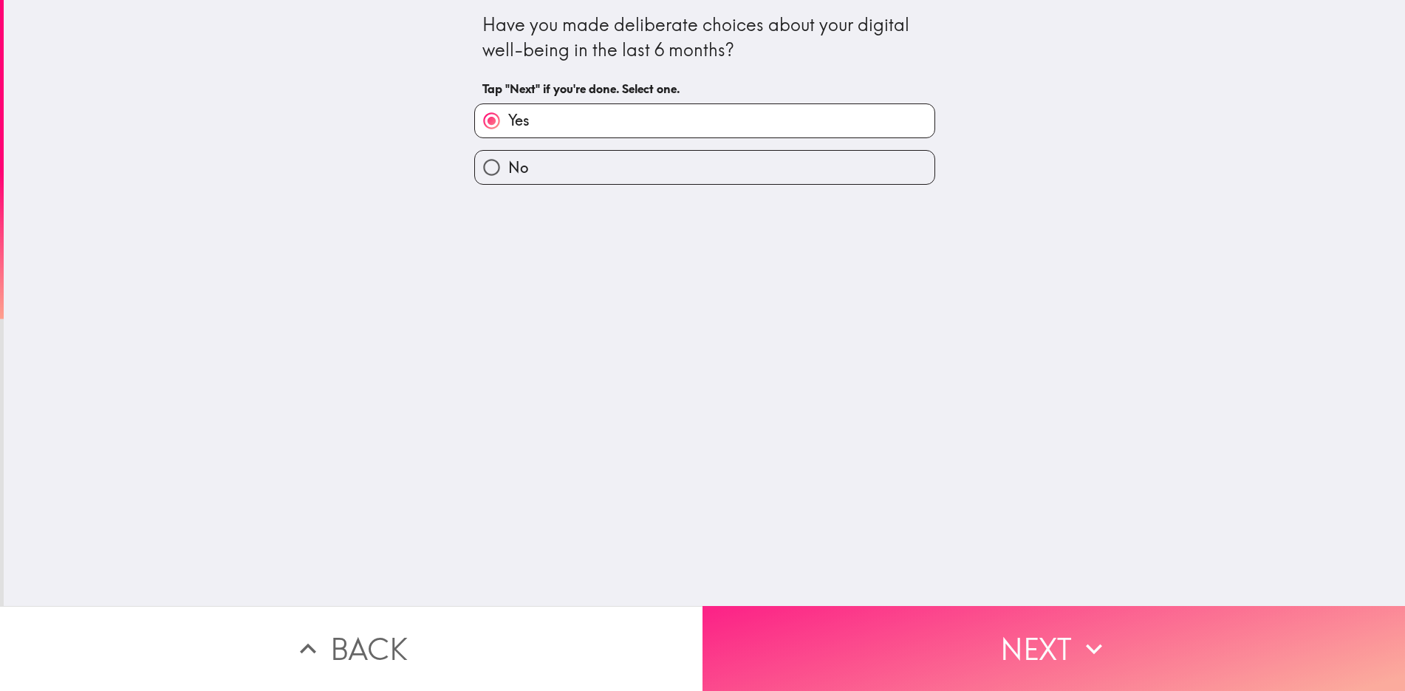
click at [1060, 606] on button "Next" at bounding box center [1054, 648] width 703 height 85
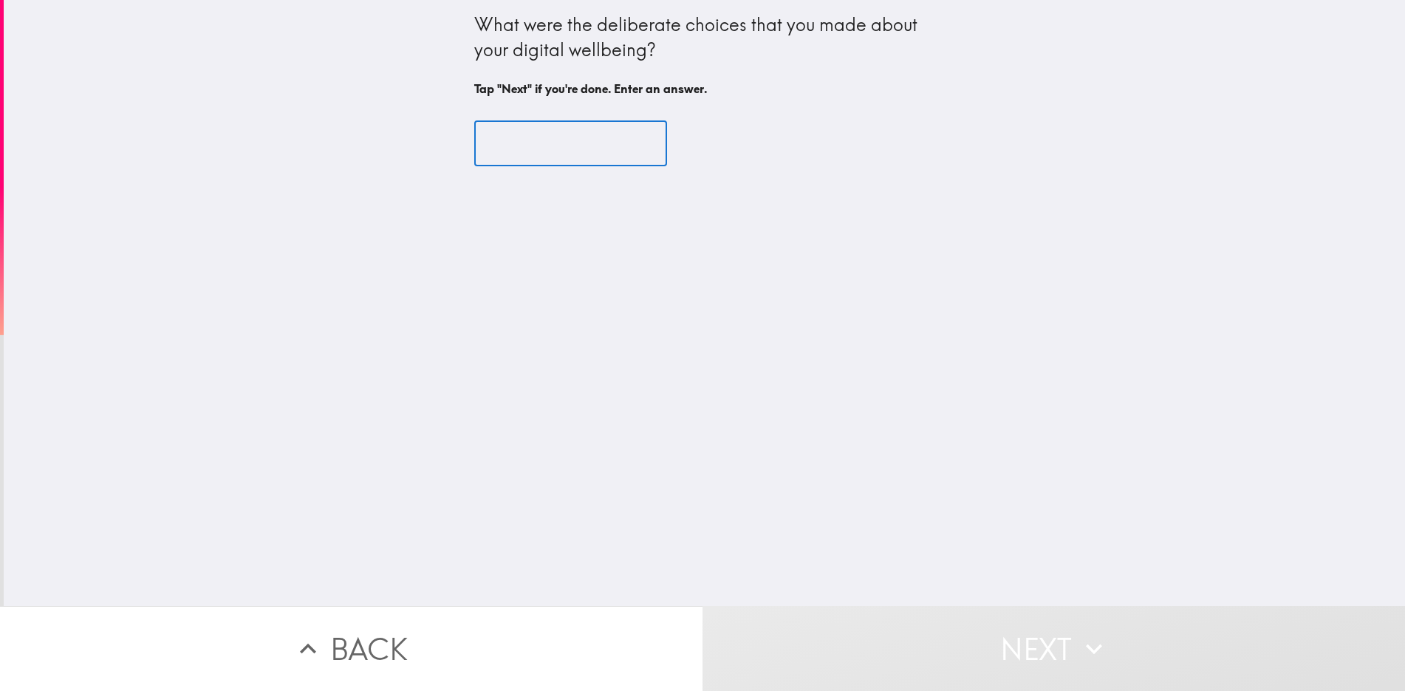
click at [535, 148] on input "text" at bounding box center [570, 144] width 193 height 46
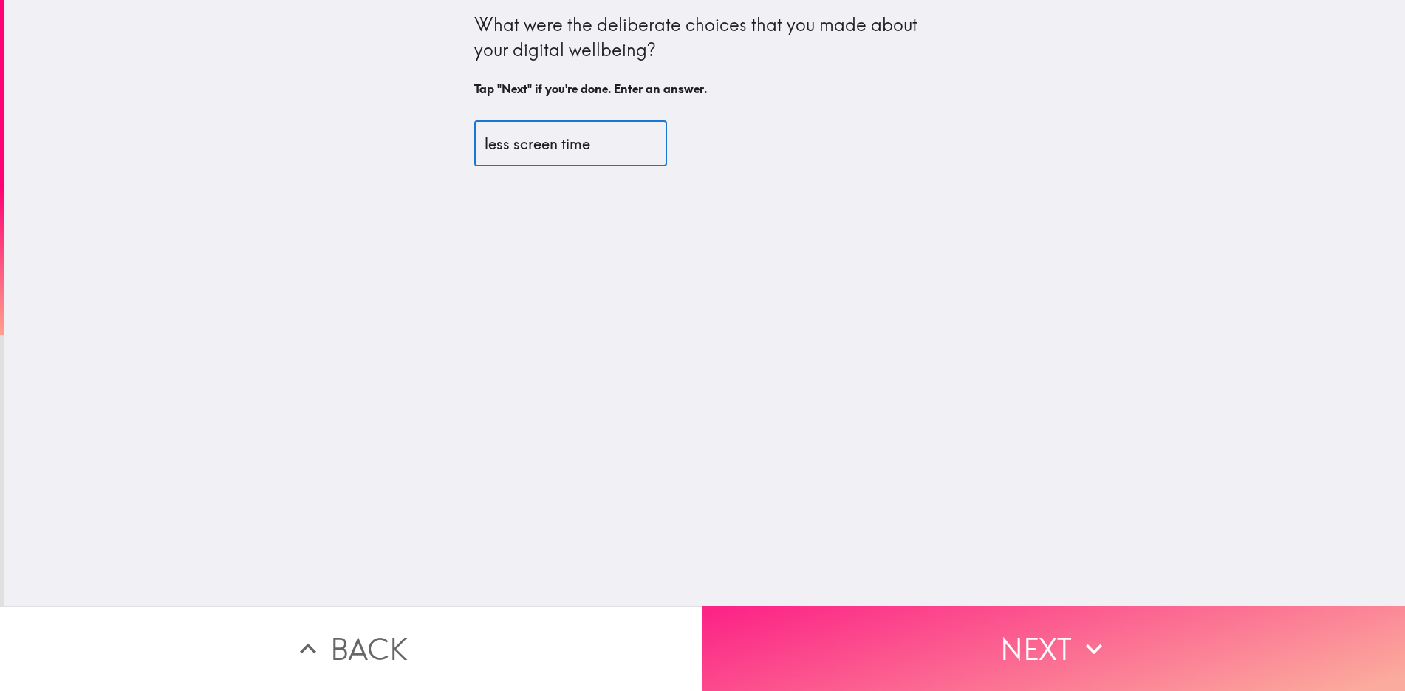
type input "less screen time"
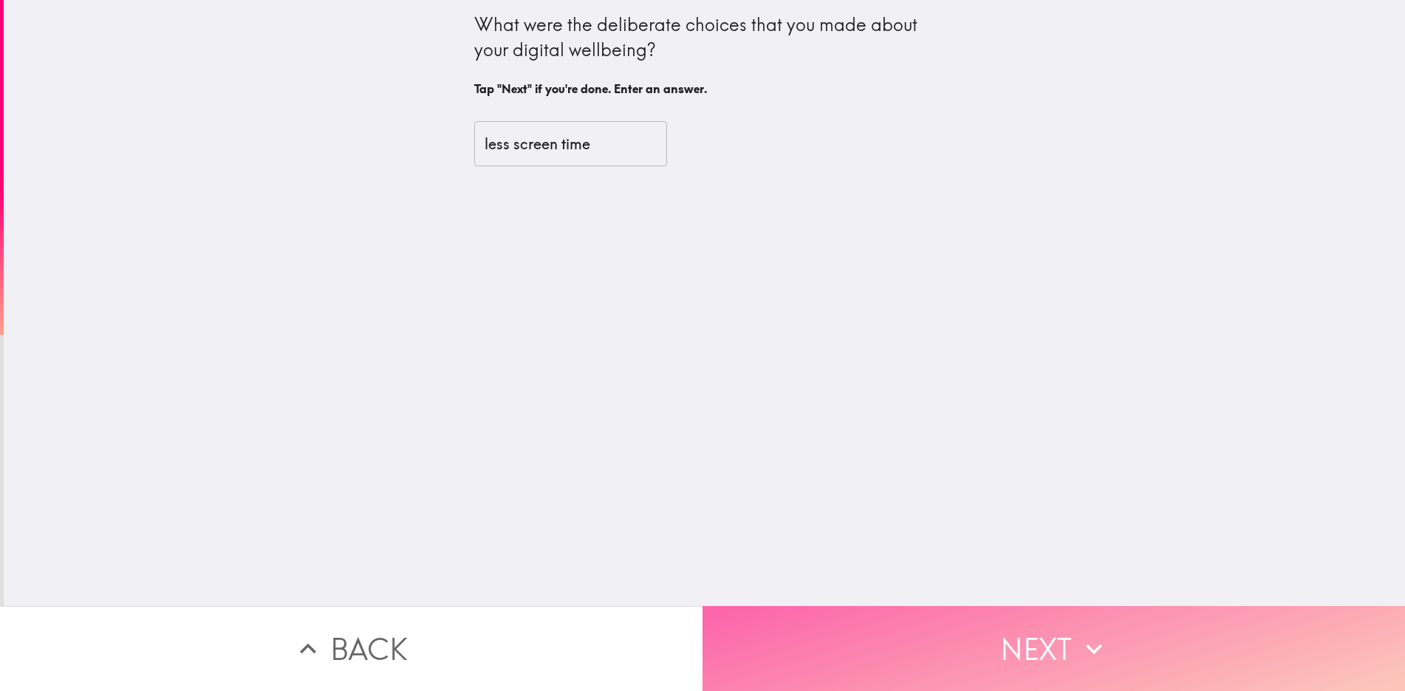
click at [1047, 653] on button "Next" at bounding box center [1054, 648] width 703 height 85
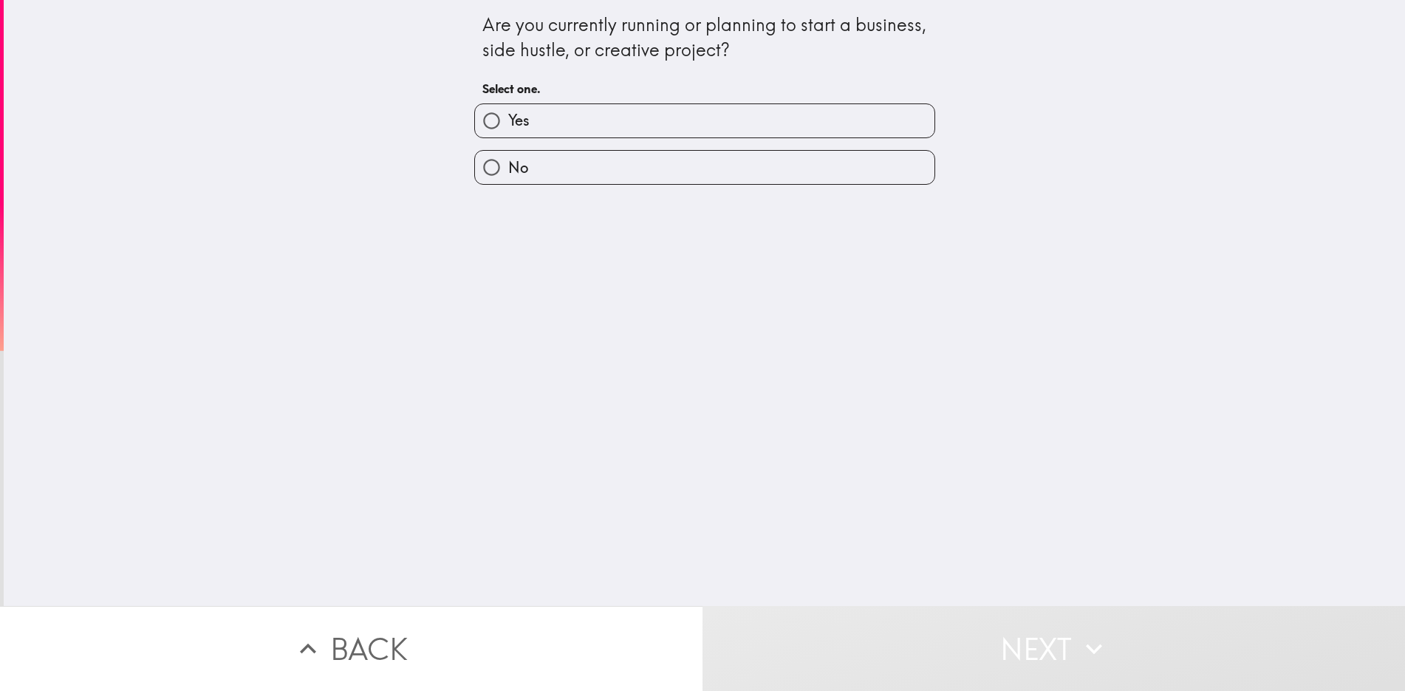
click at [484, 121] on input "Yes" at bounding box center [491, 120] width 33 height 33
radio input "true"
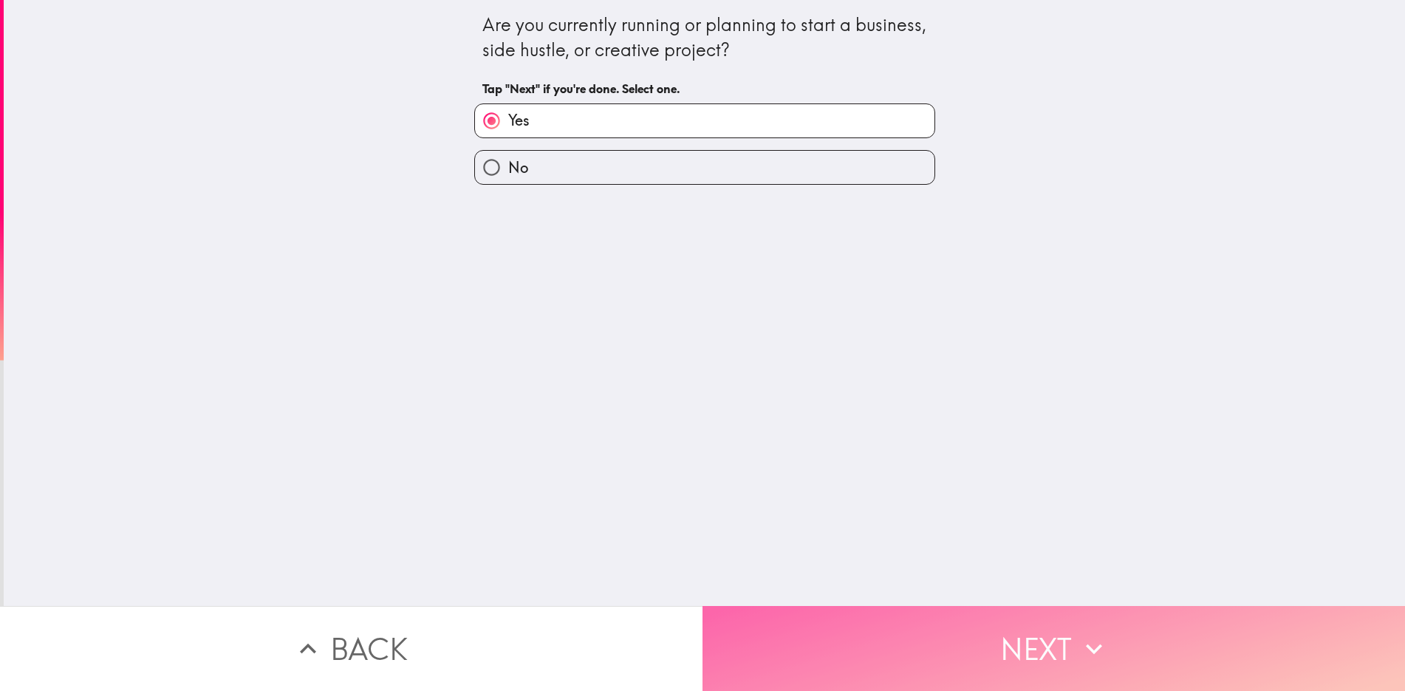
click at [1106, 647] on button "Next" at bounding box center [1054, 648] width 703 height 85
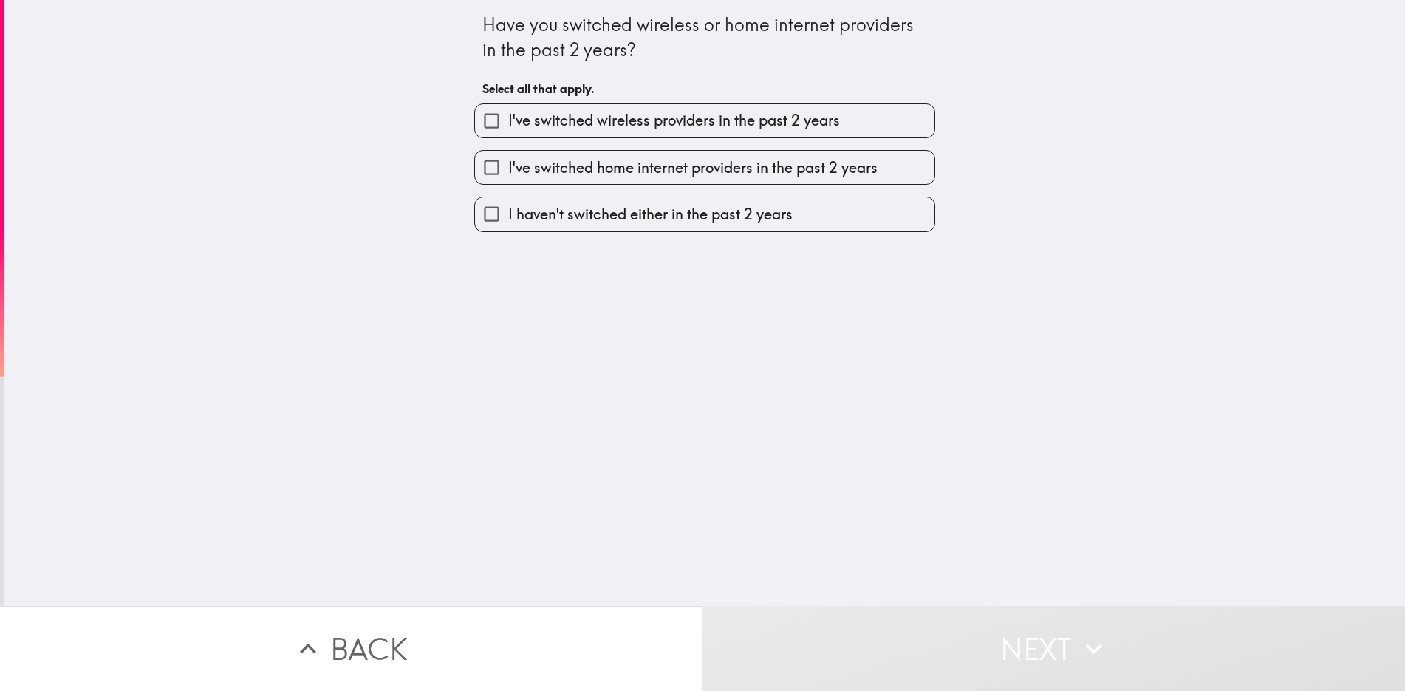
click at [483, 116] on input "I've switched wireless providers in the past 2 years" at bounding box center [491, 120] width 33 height 33
checkbox input "true"
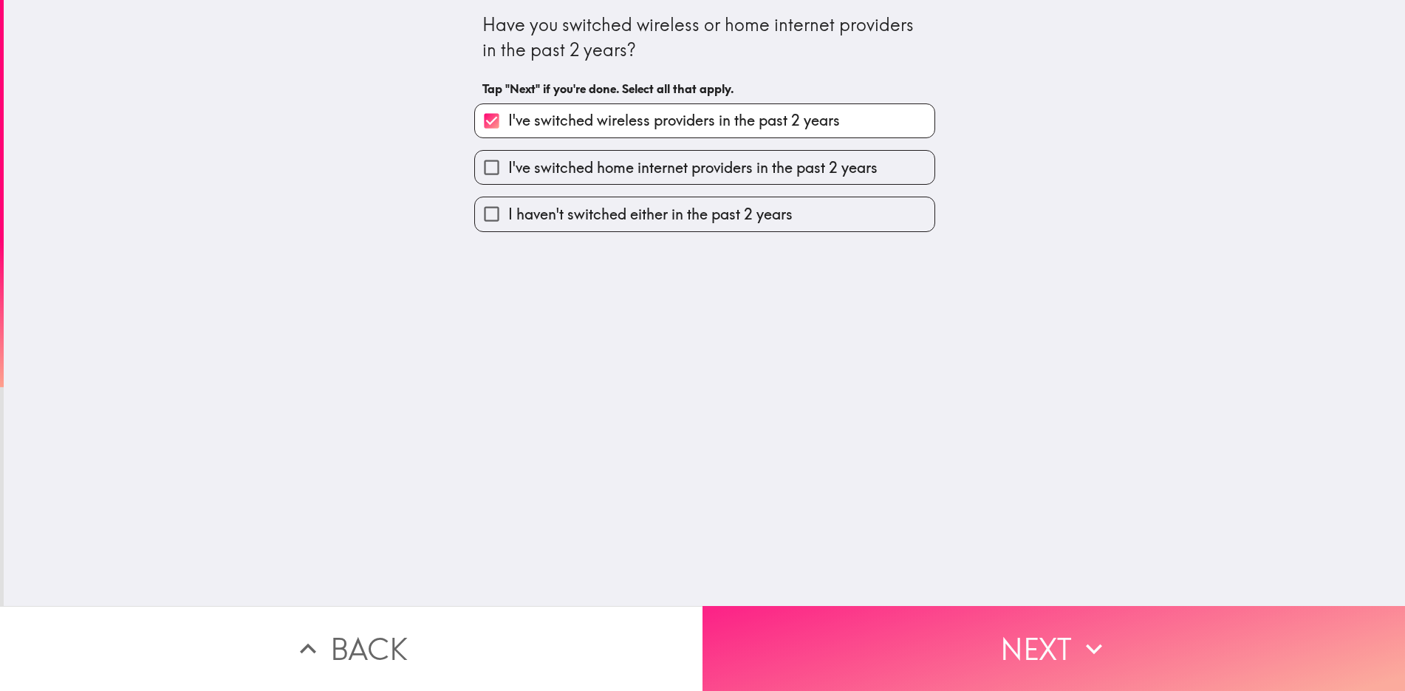
click at [1058, 634] on button "Next" at bounding box center [1054, 648] width 703 height 85
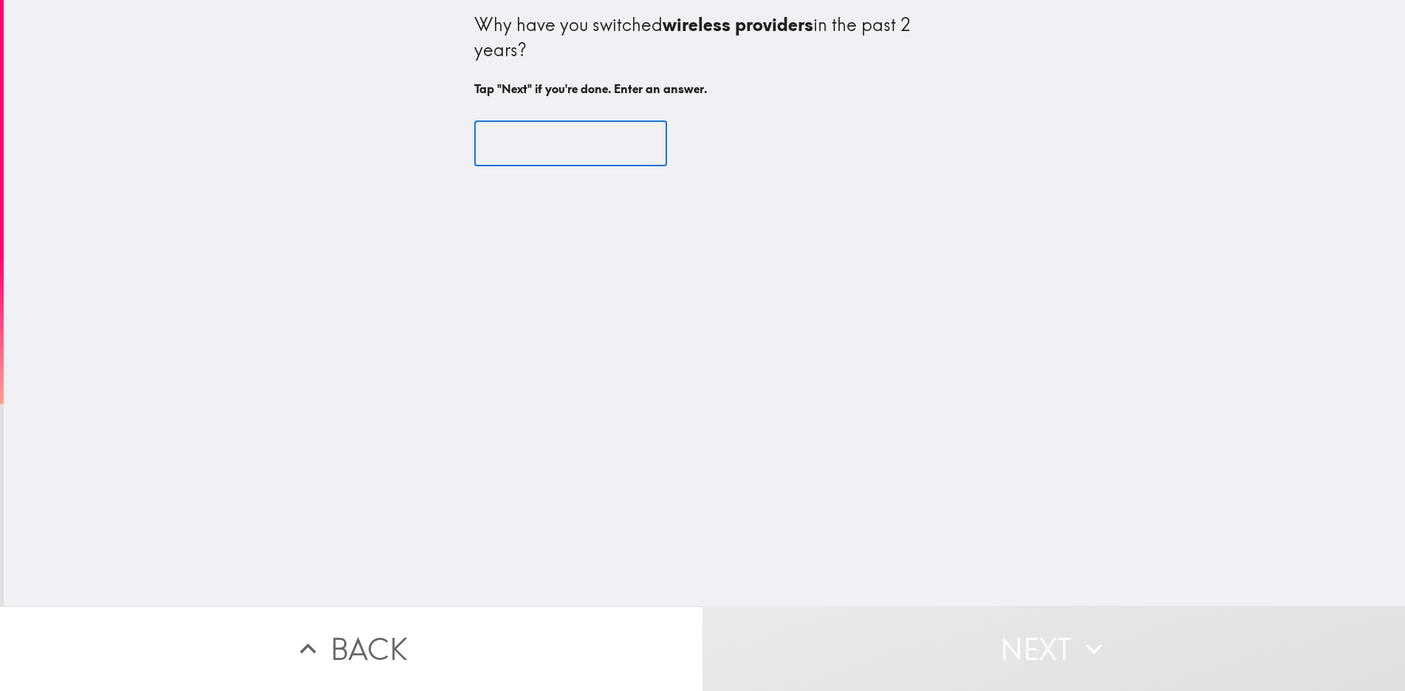
click at [542, 161] on input "text" at bounding box center [570, 144] width 193 height 46
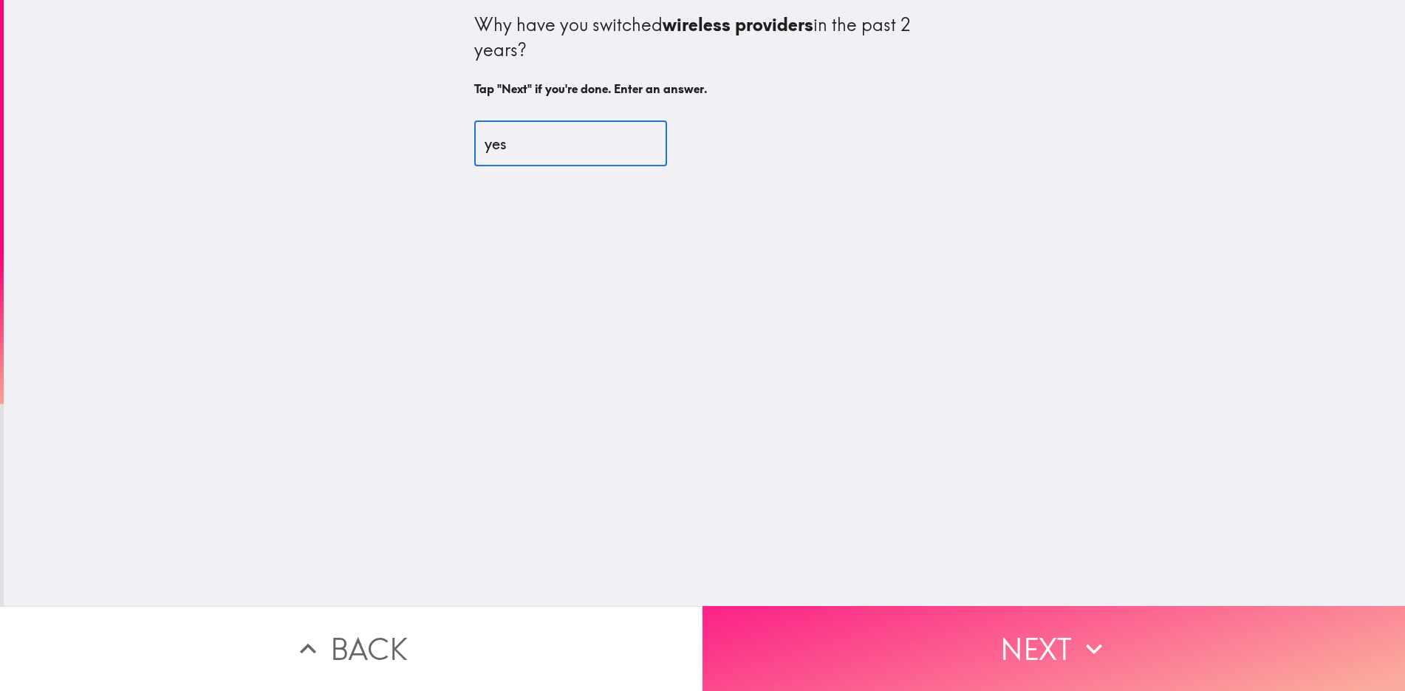
type input "yes"
click at [1094, 632] on icon "button" at bounding box center [1094, 648] width 33 height 33
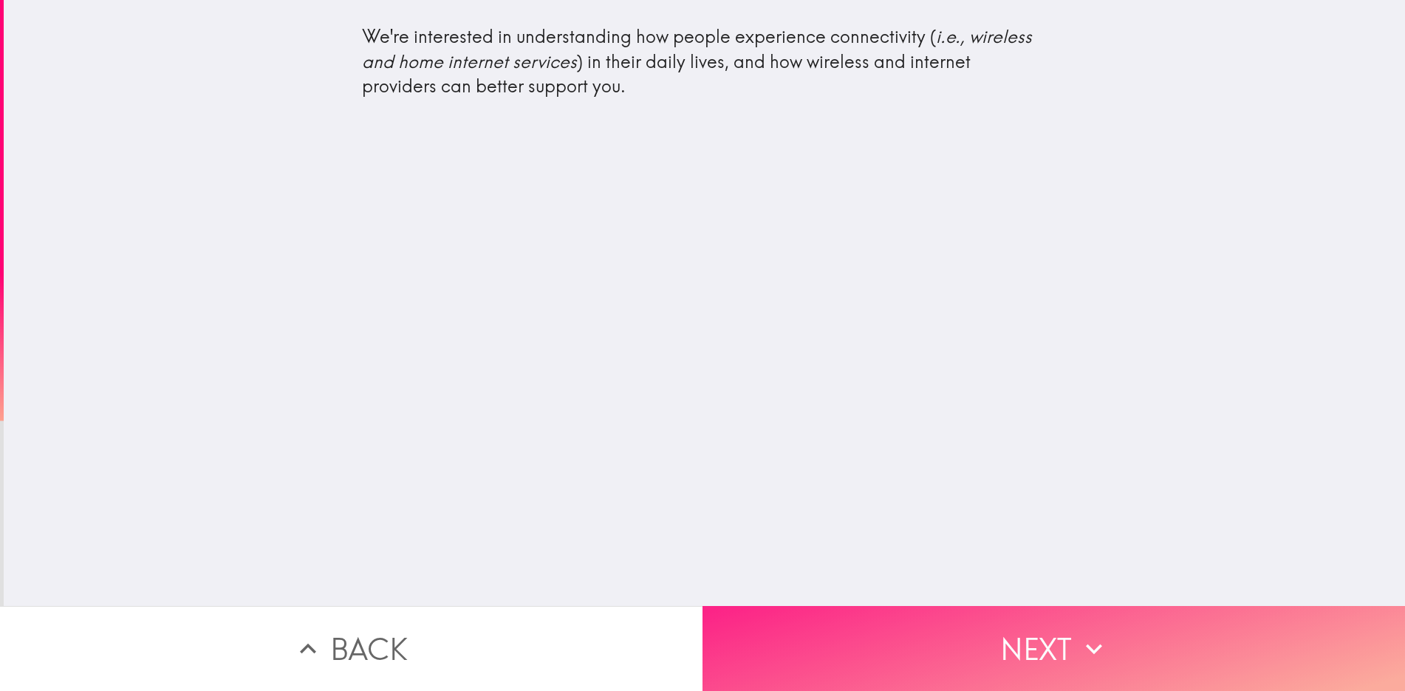
click at [1031, 627] on button "Next" at bounding box center [1054, 648] width 703 height 85
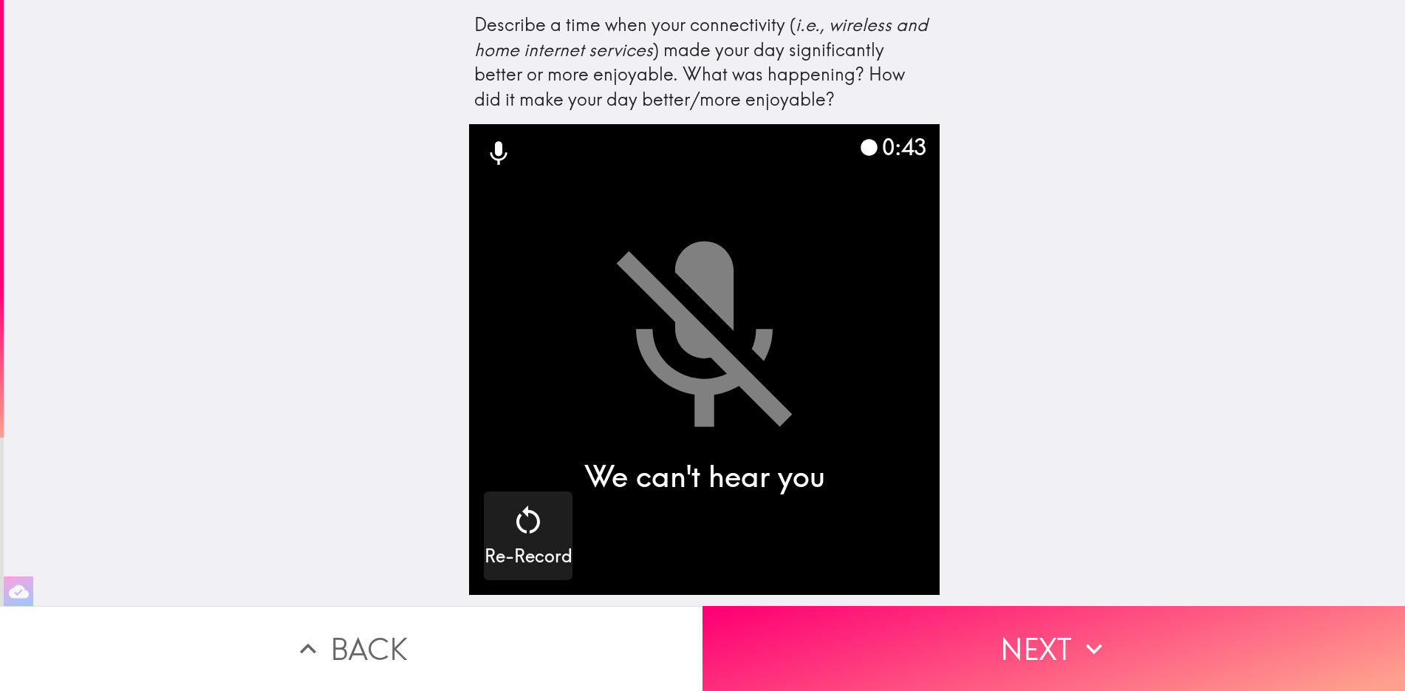
click at [485, 158] on icon at bounding box center [499, 154] width 30 height 30
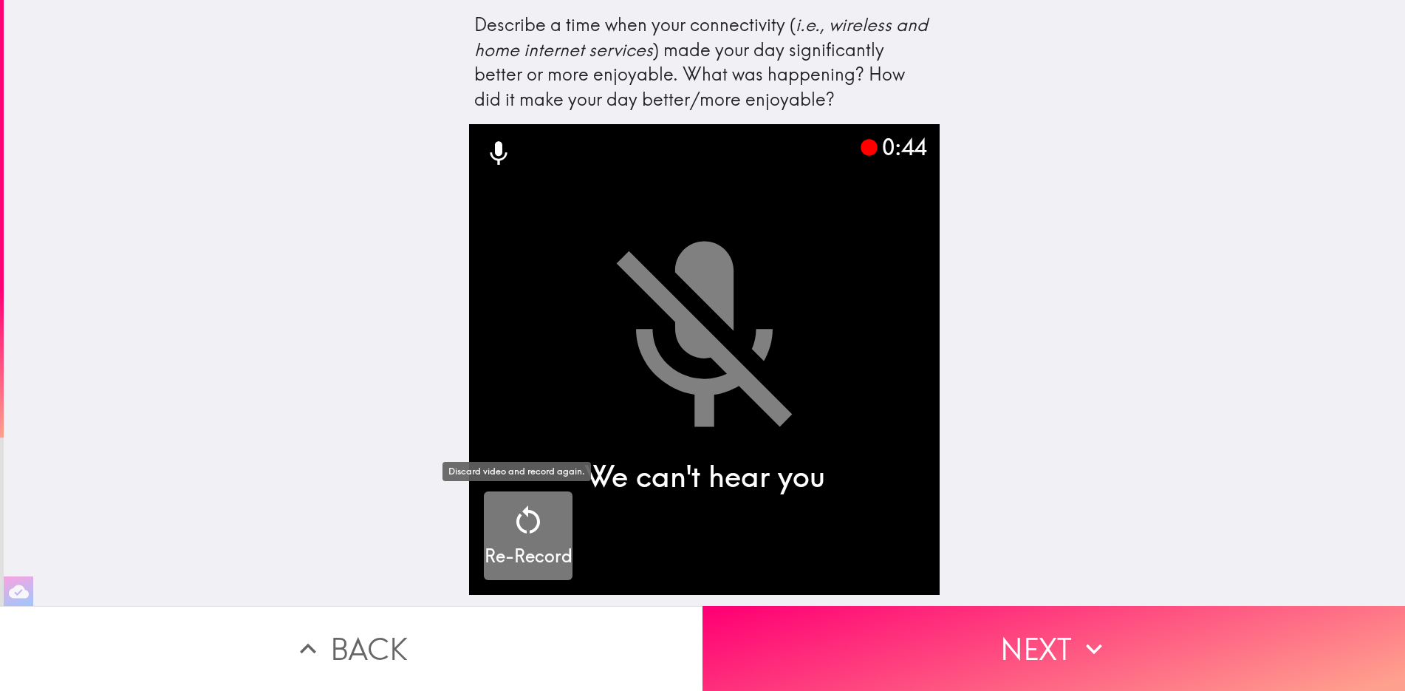
click at [530, 526] on icon "button" at bounding box center [528, 519] width 35 height 35
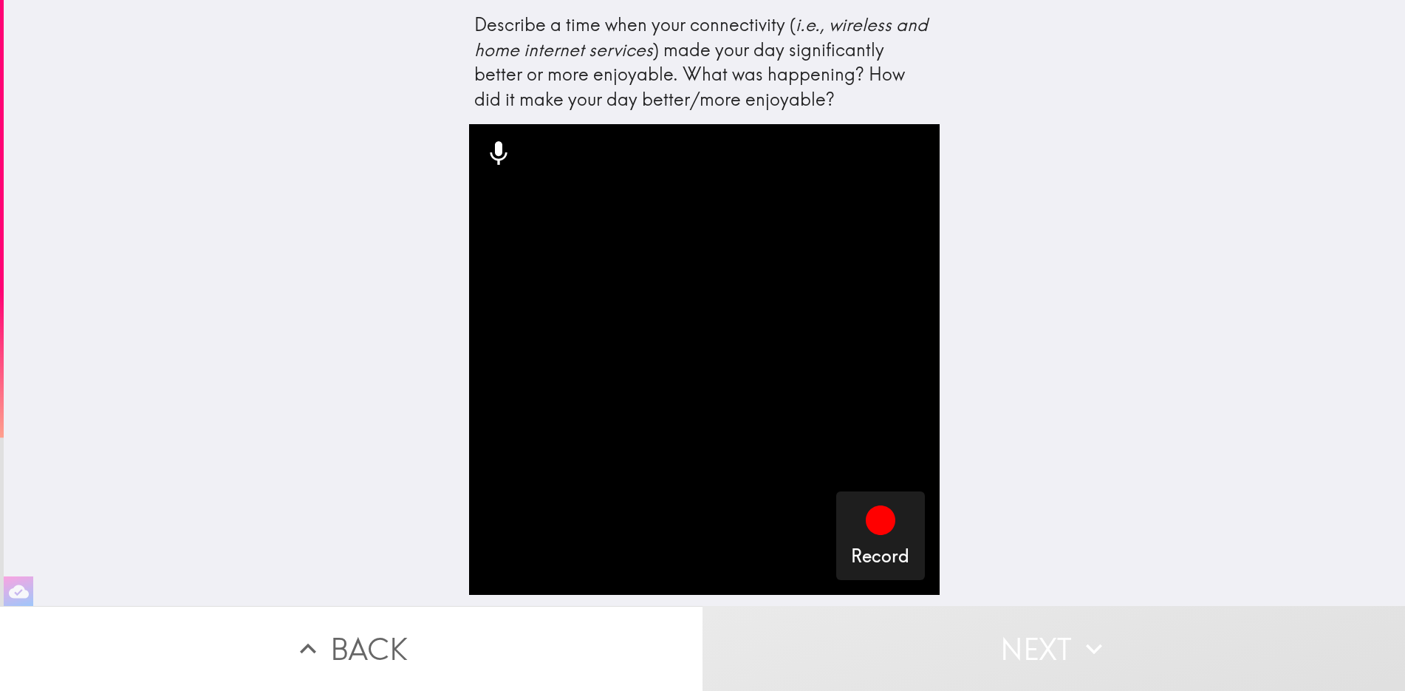
click at [493, 152] on icon at bounding box center [499, 154] width 30 height 30
click at [878, 525] on icon "button" at bounding box center [881, 520] width 30 height 30
click at [866, 523] on icon "button" at bounding box center [881, 520] width 30 height 30
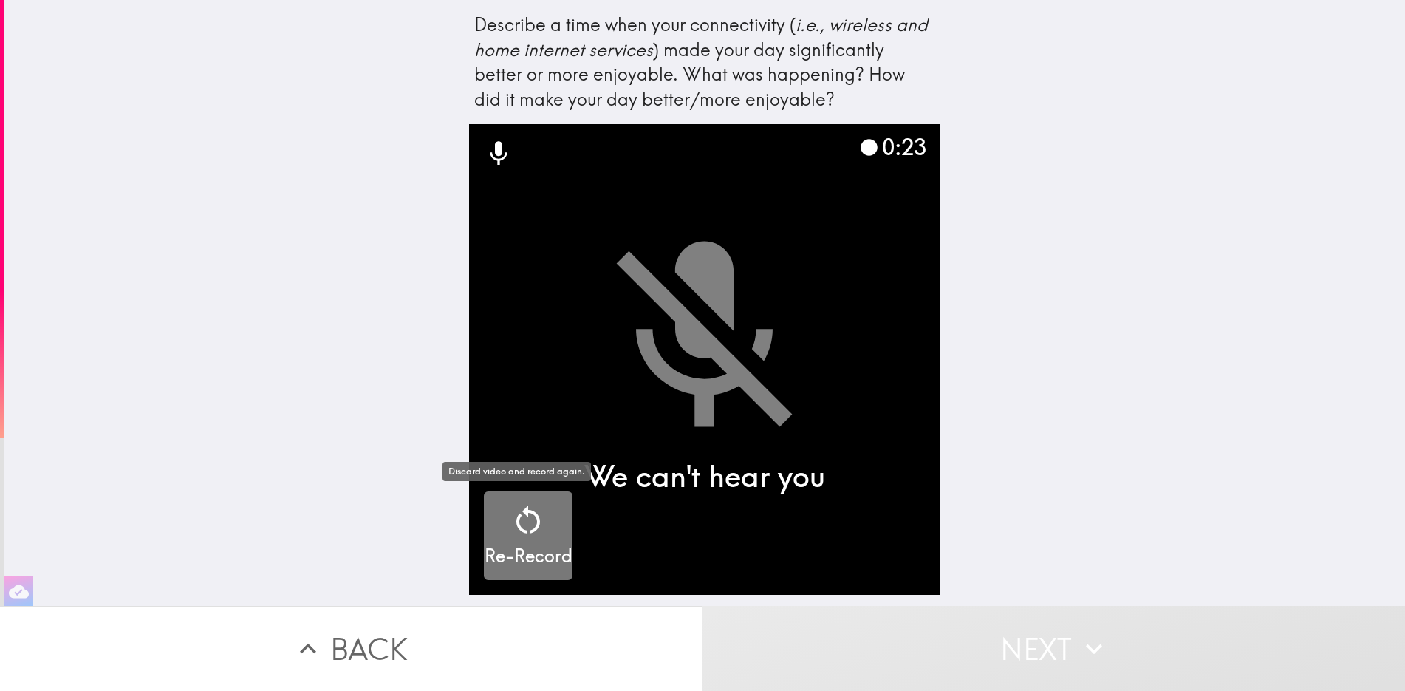
click at [527, 530] on icon "button" at bounding box center [528, 519] width 35 height 35
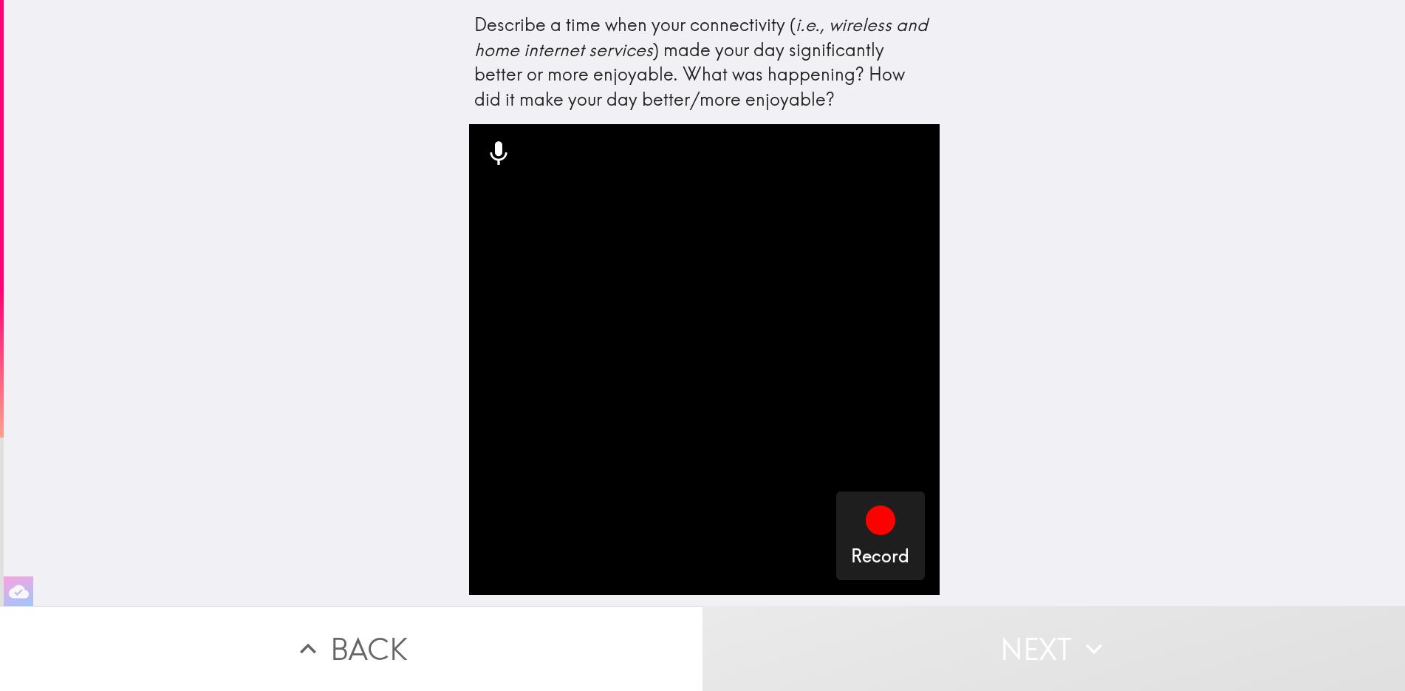
click at [491, 155] on icon at bounding box center [499, 154] width 17 height 24
click at [491, 151] on icon at bounding box center [499, 154] width 17 height 24
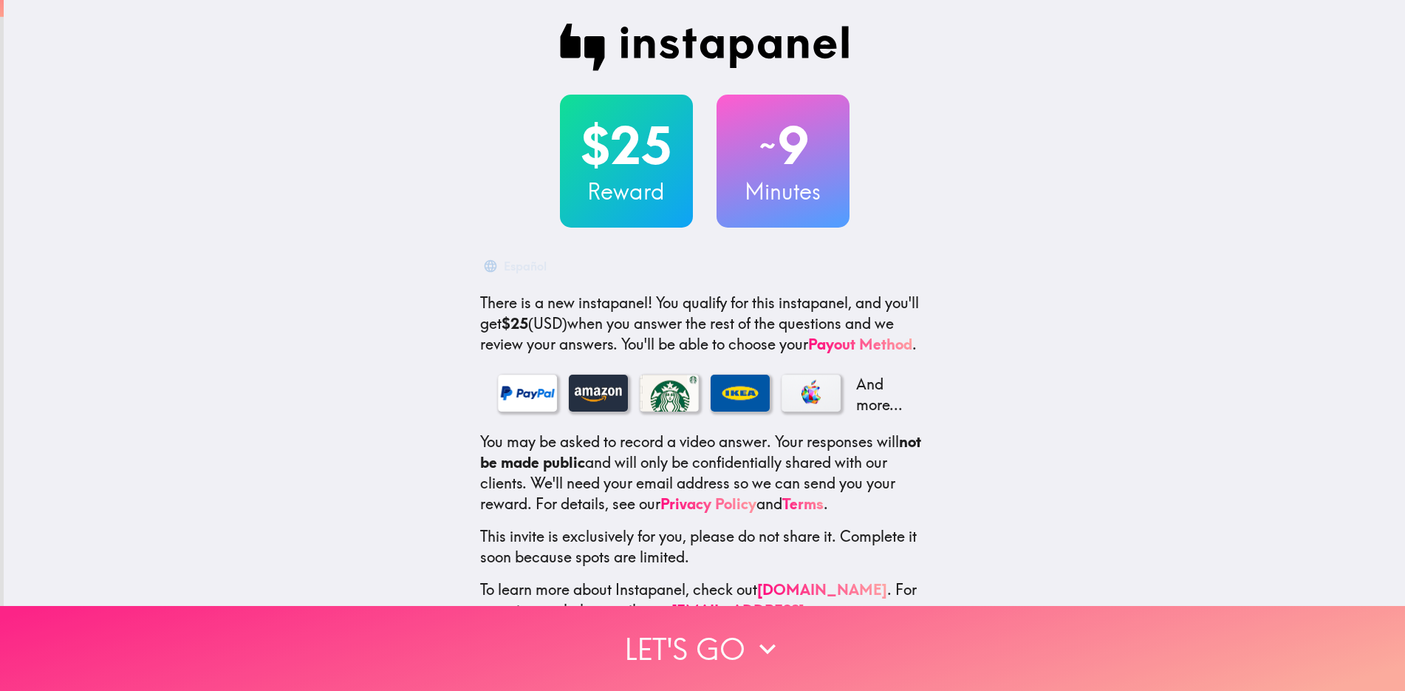
click at [751, 616] on button "Let's go" at bounding box center [702, 648] width 1405 height 85
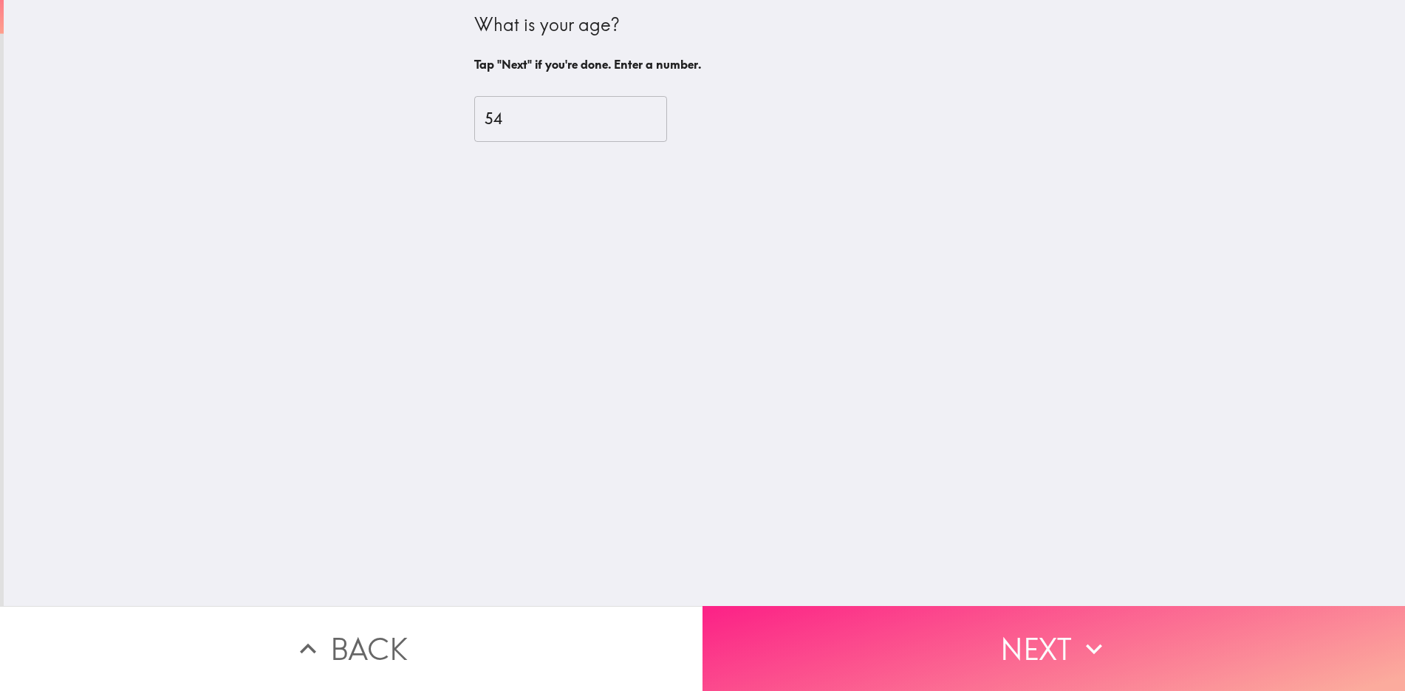
click at [984, 637] on button "Next" at bounding box center [1054, 648] width 703 height 85
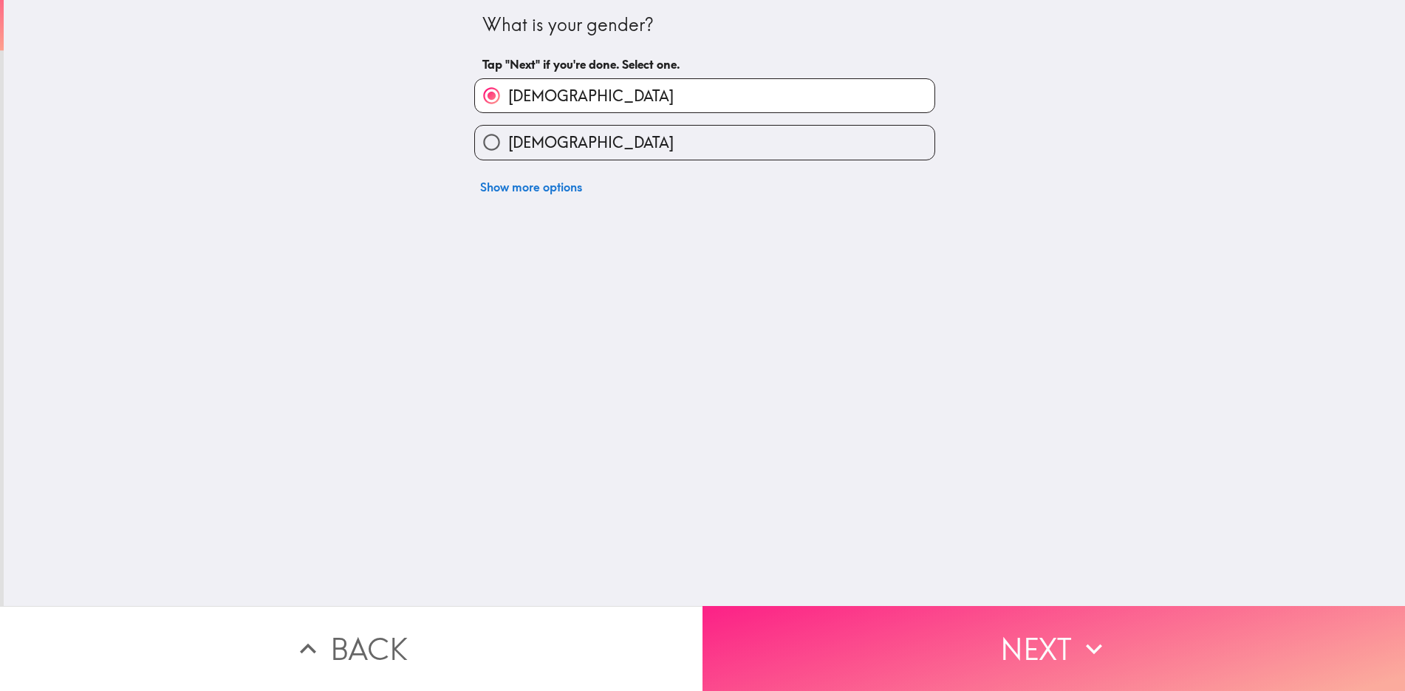
click at [1037, 642] on button "Next" at bounding box center [1054, 648] width 703 height 85
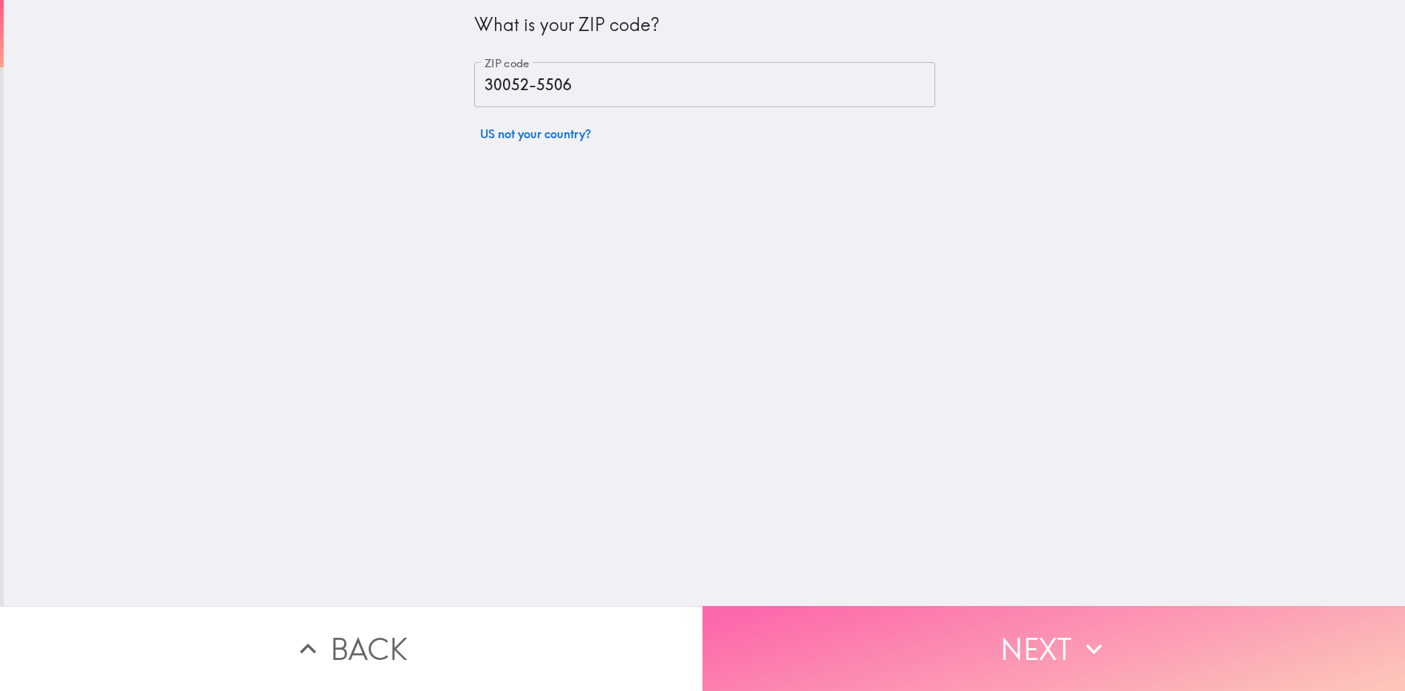
click at [1037, 642] on button "Next" at bounding box center [1054, 648] width 703 height 85
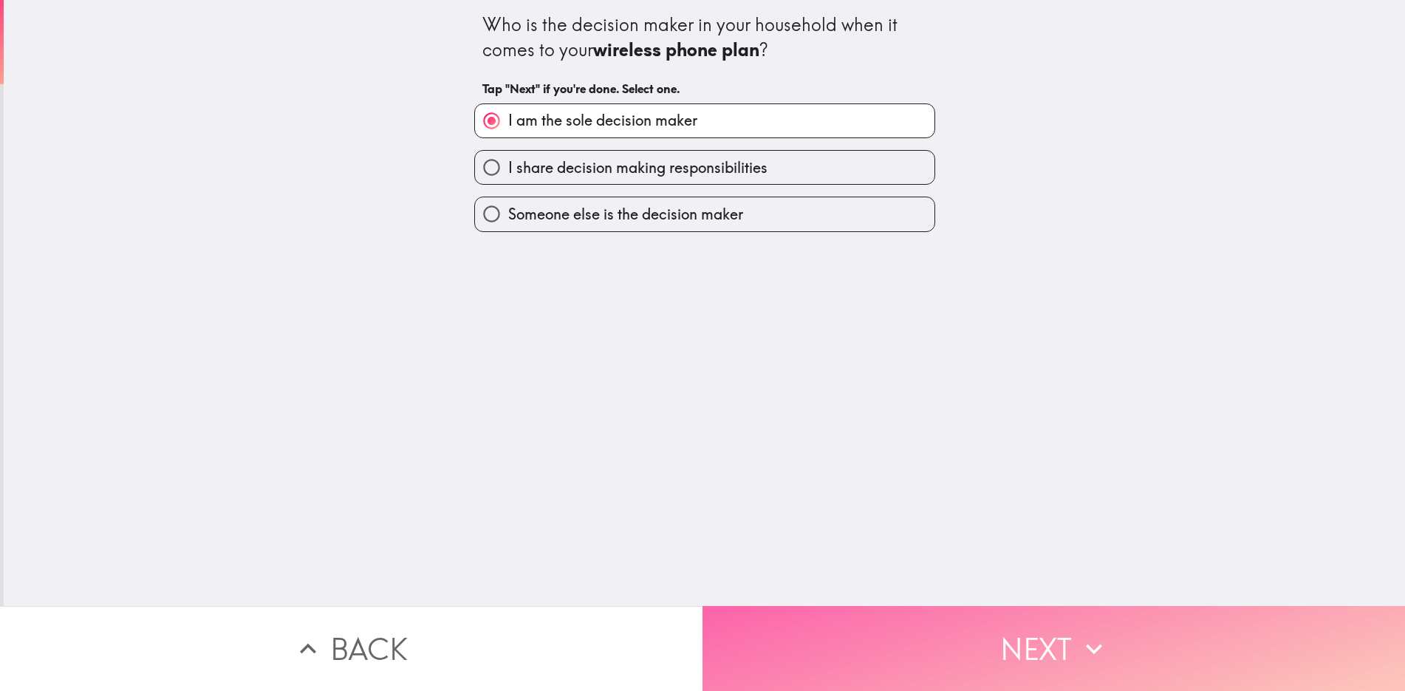
click at [1037, 642] on button "Next" at bounding box center [1054, 648] width 703 height 85
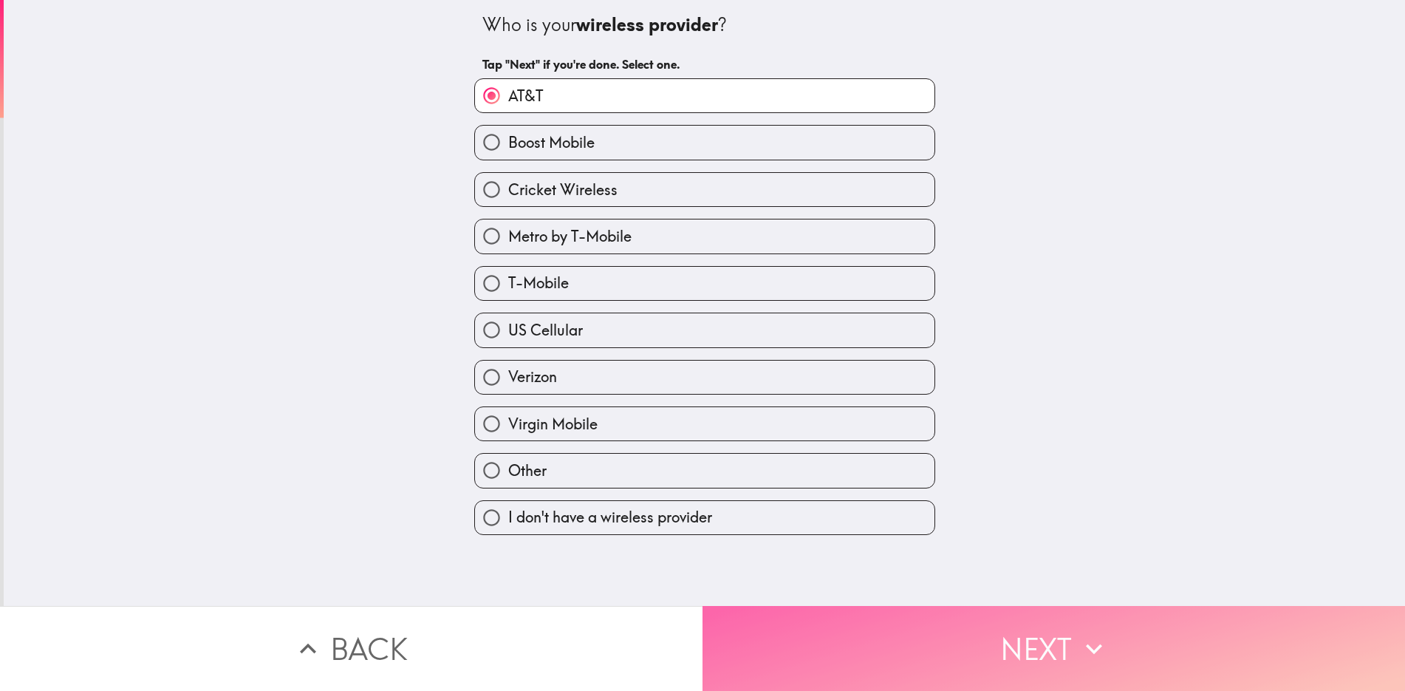
click at [1037, 642] on button "Next" at bounding box center [1054, 648] width 703 height 85
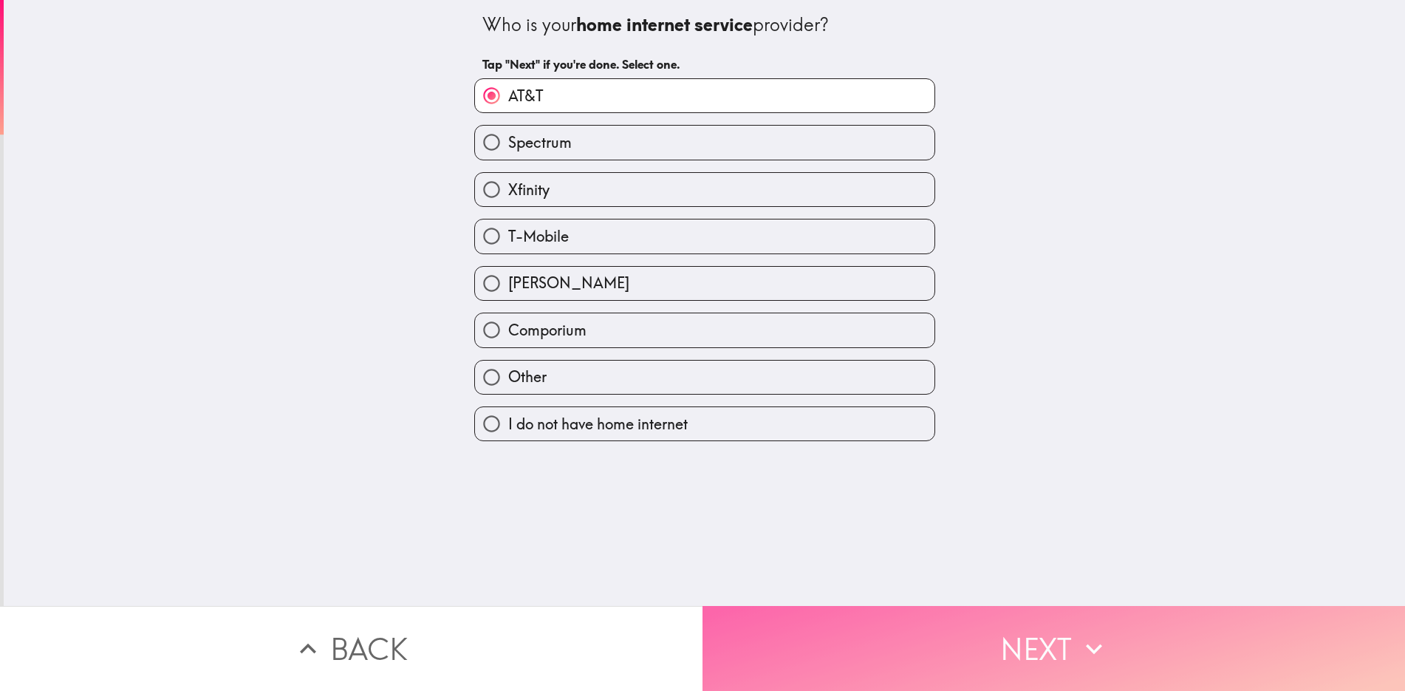
click at [1037, 642] on button "Next" at bounding box center [1054, 648] width 703 height 85
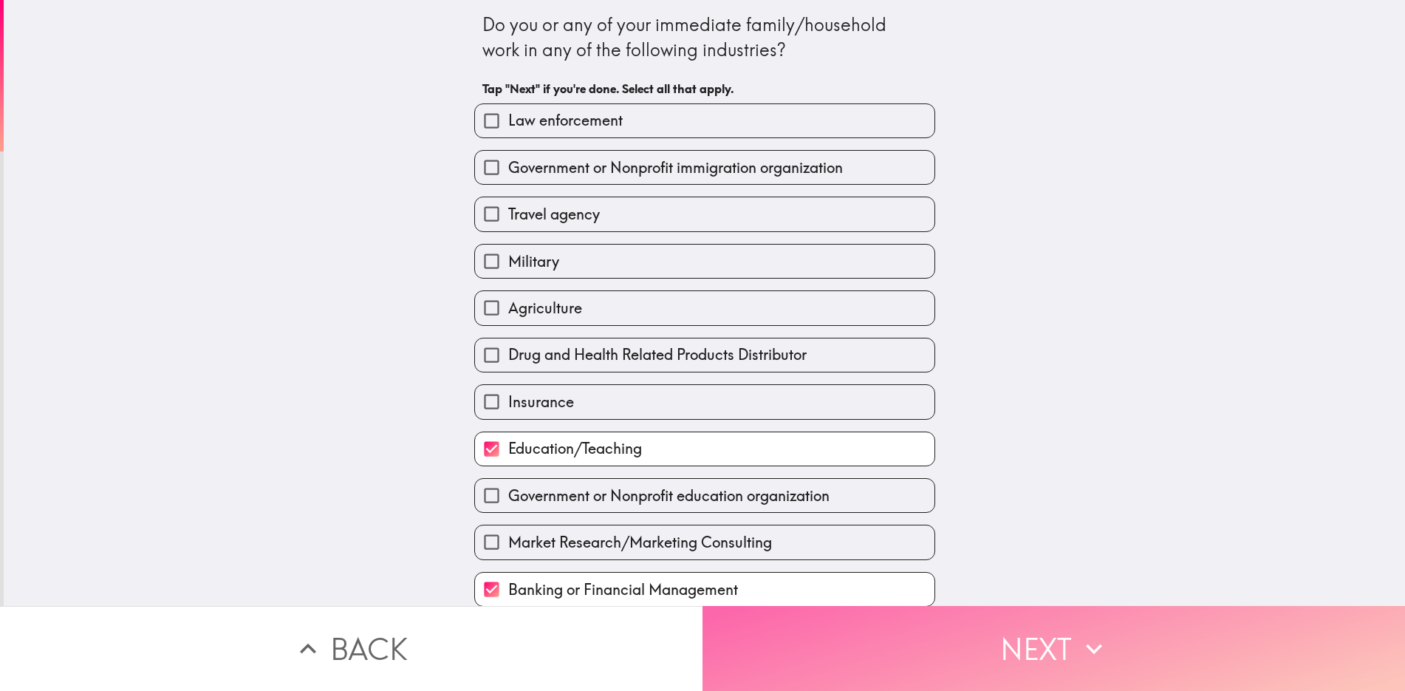
click at [1037, 642] on button "Next" at bounding box center [1054, 648] width 703 height 85
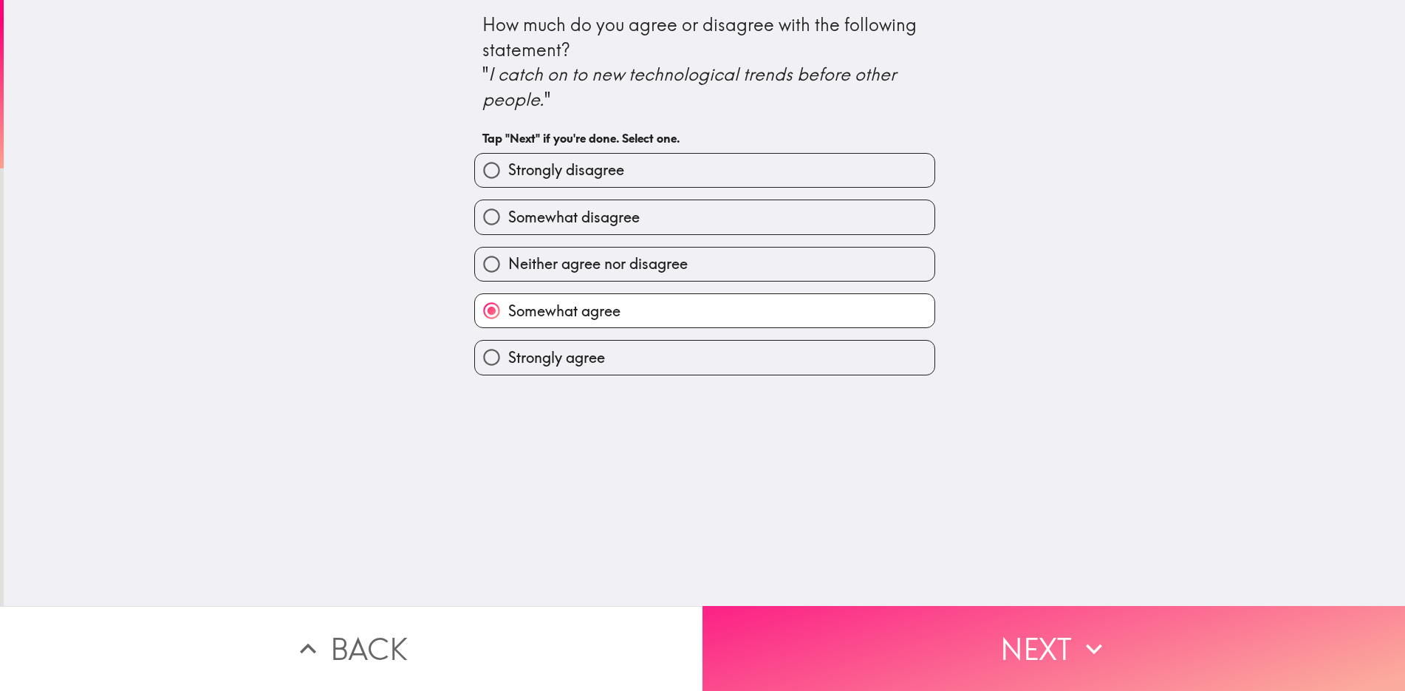
click at [1037, 642] on button "Next" at bounding box center [1054, 648] width 703 height 85
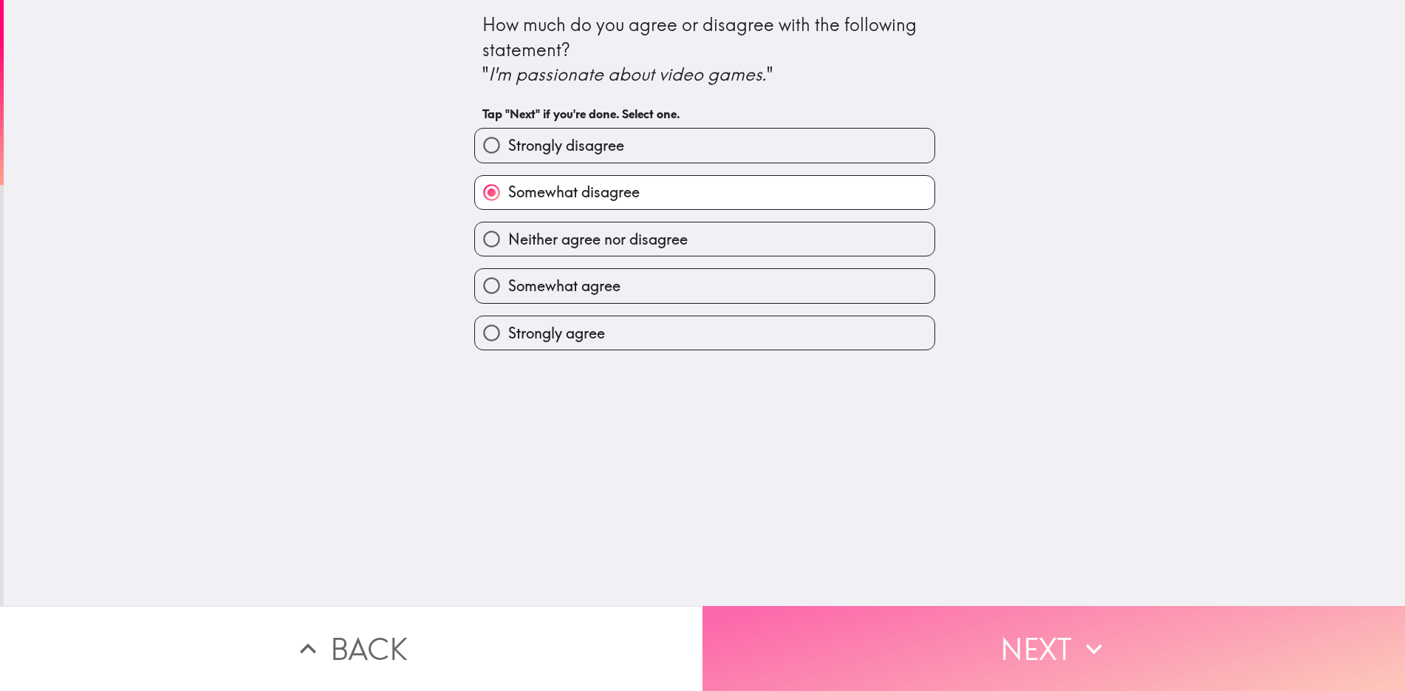
click at [1037, 642] on button "Next" at bounding box center [1054, 648] width 703 height 85
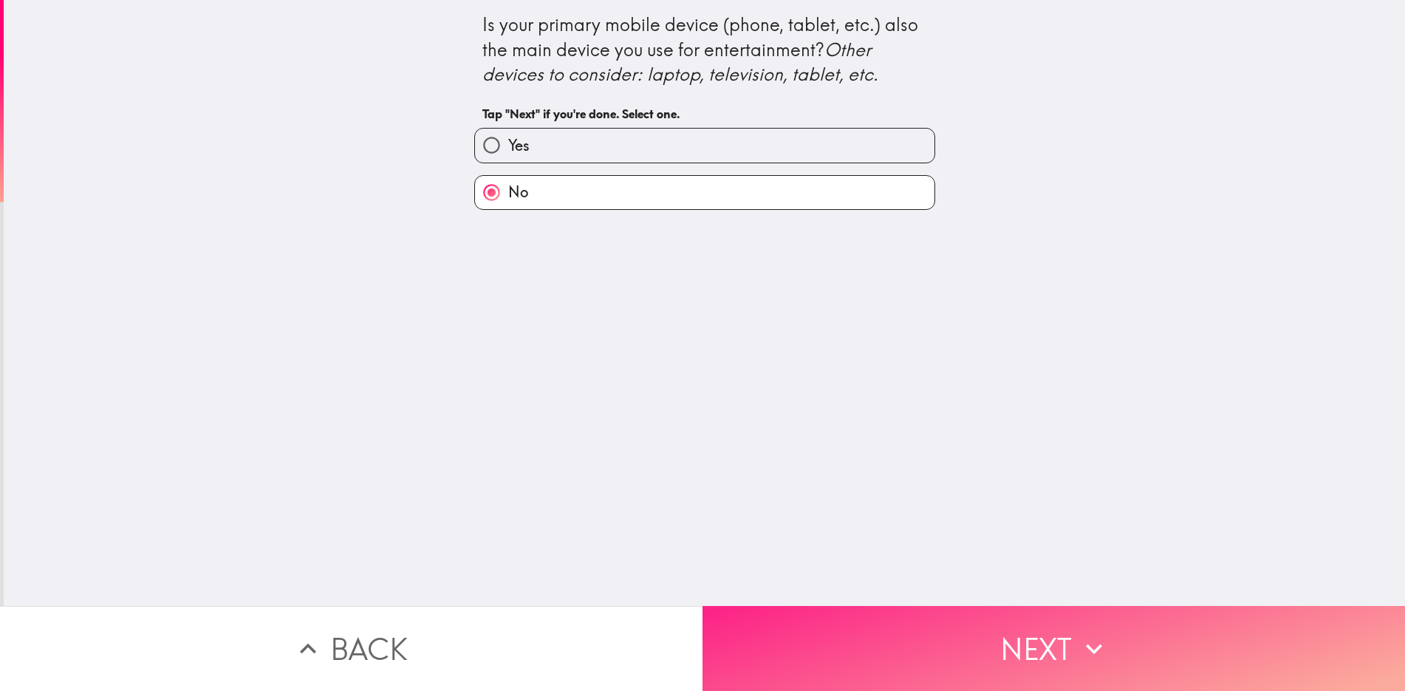
click at [1037, 642] on button "Next" at bounding box center [1054, 648] width 703 height 85
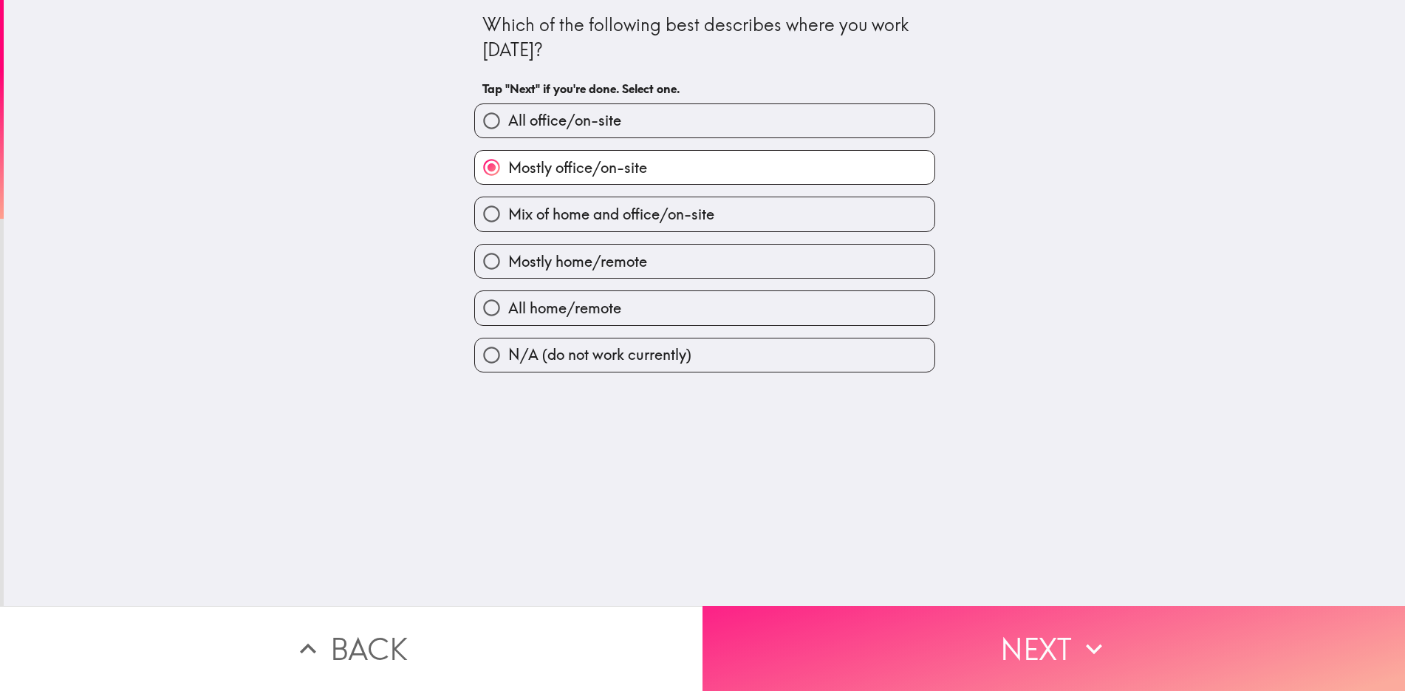
click at [1037, 642] on button "Next" at bounding box center [1054, 648] width 703 height 85
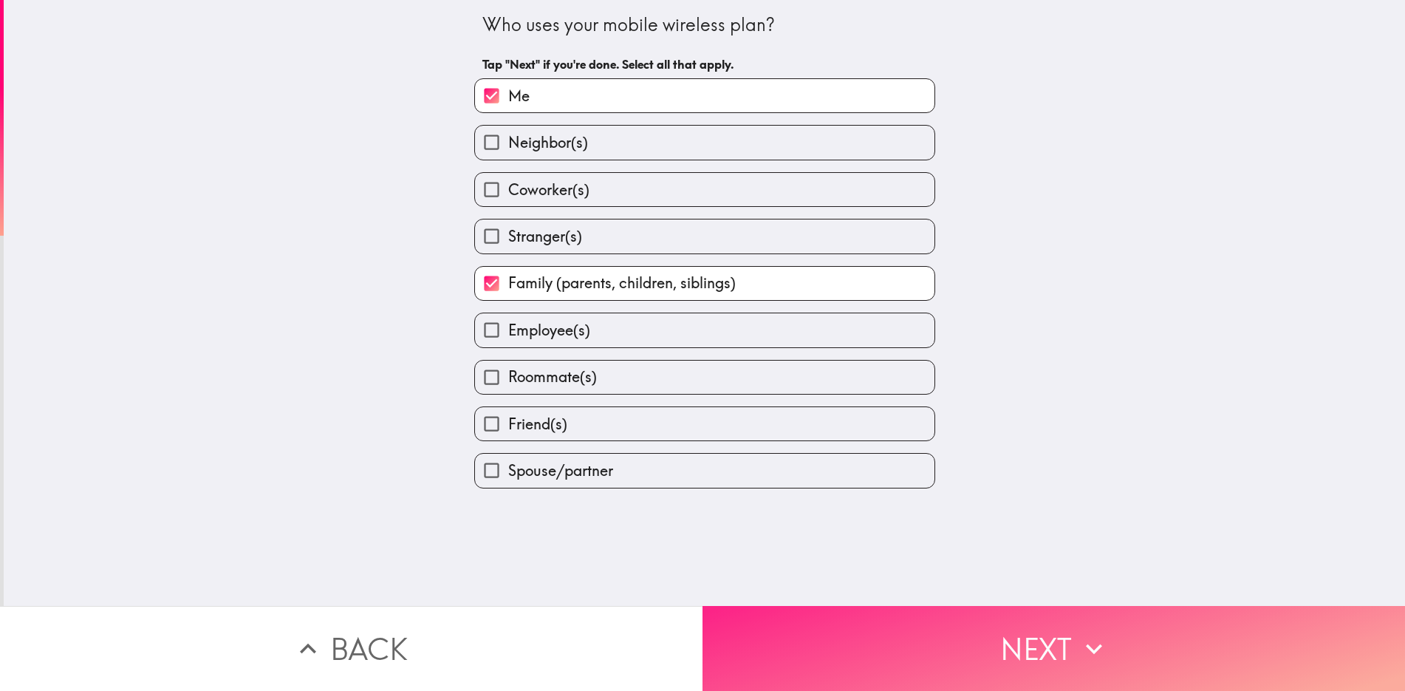
click at [1037, 642] on button "Next" at bounding box center [1054, 648] width 703 height 85
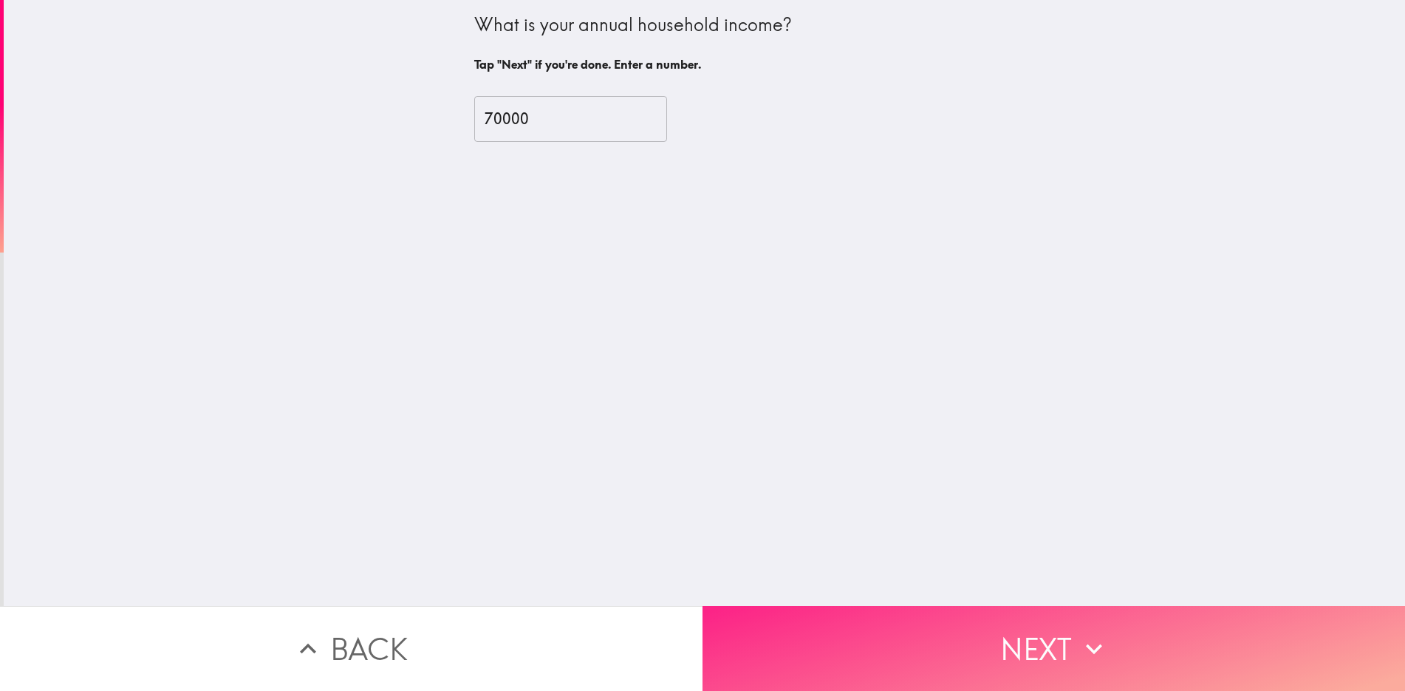
click at [1037, 642] on button "Next" at bounding box center [1054, 648] width 703 height 85
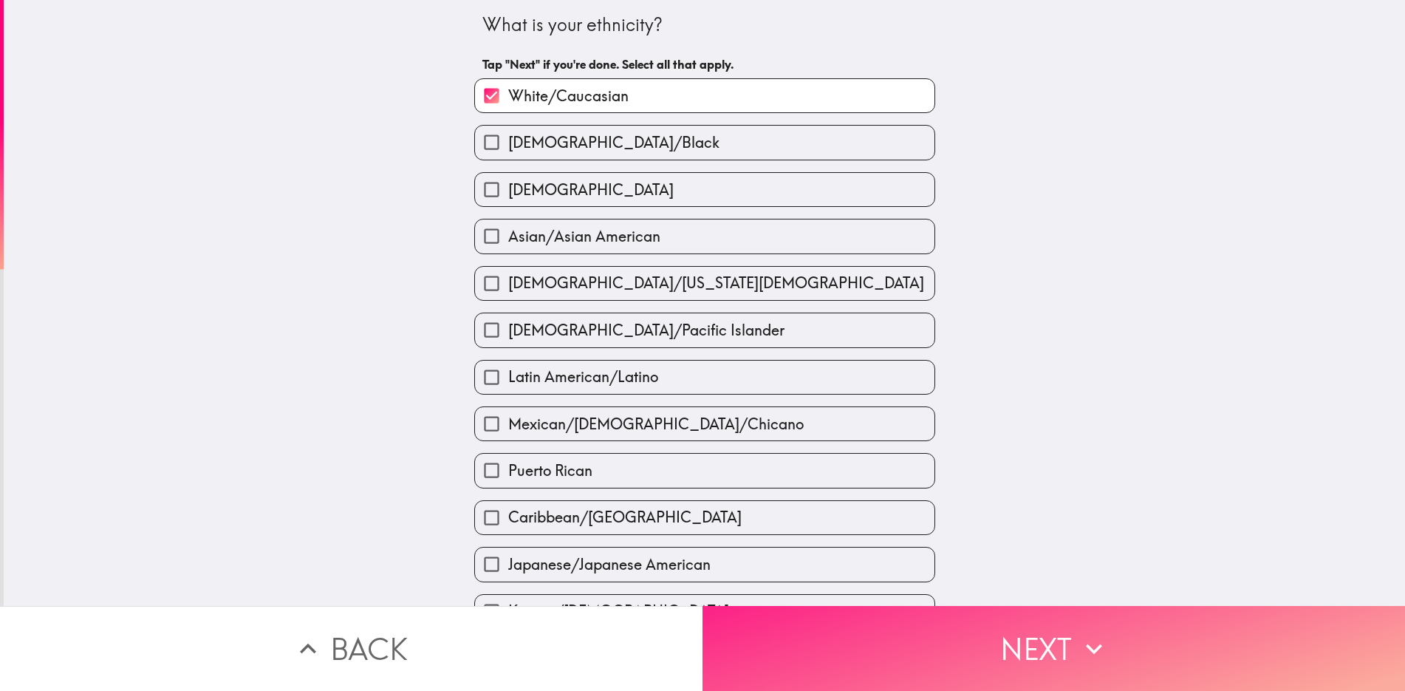
click at [1037, 642] on button "Next" at bounding box center [1054, 648] width 703 height 85
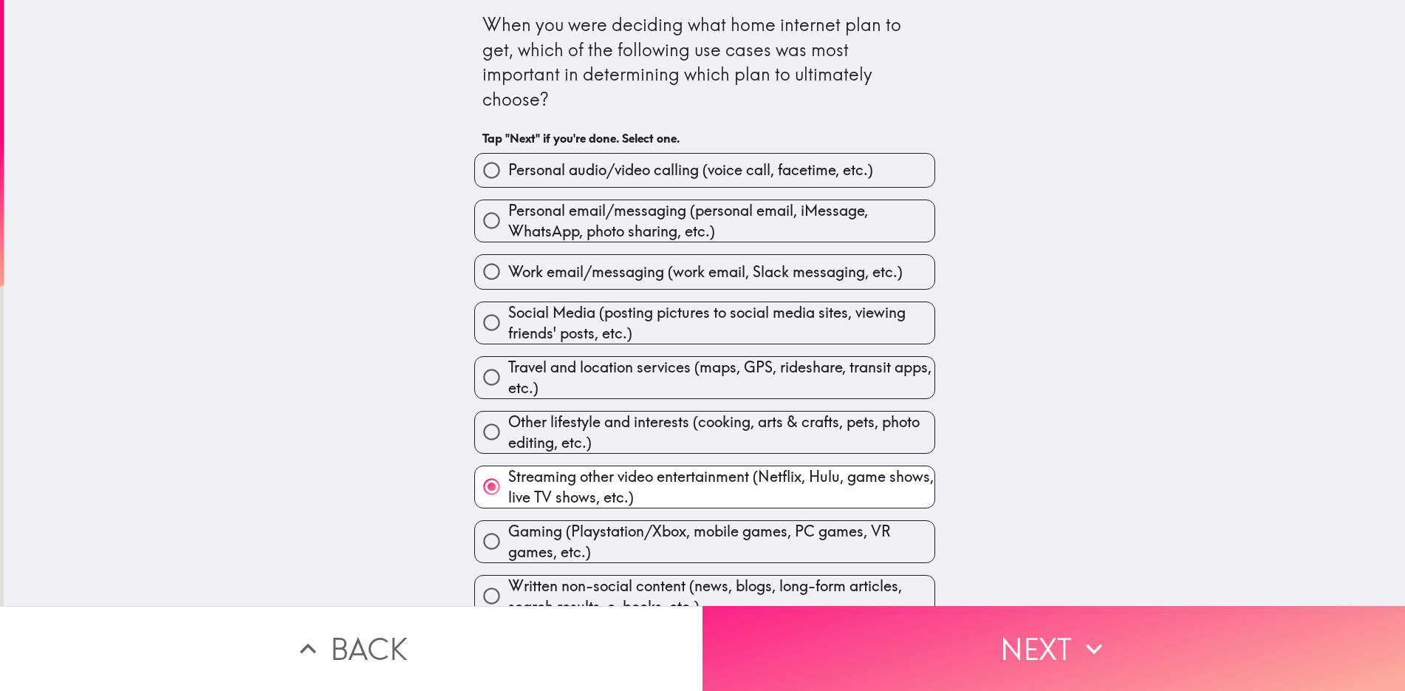
click at [1037, 642] on button "Next" at bounding box center [1054, 648] width 703 height 85
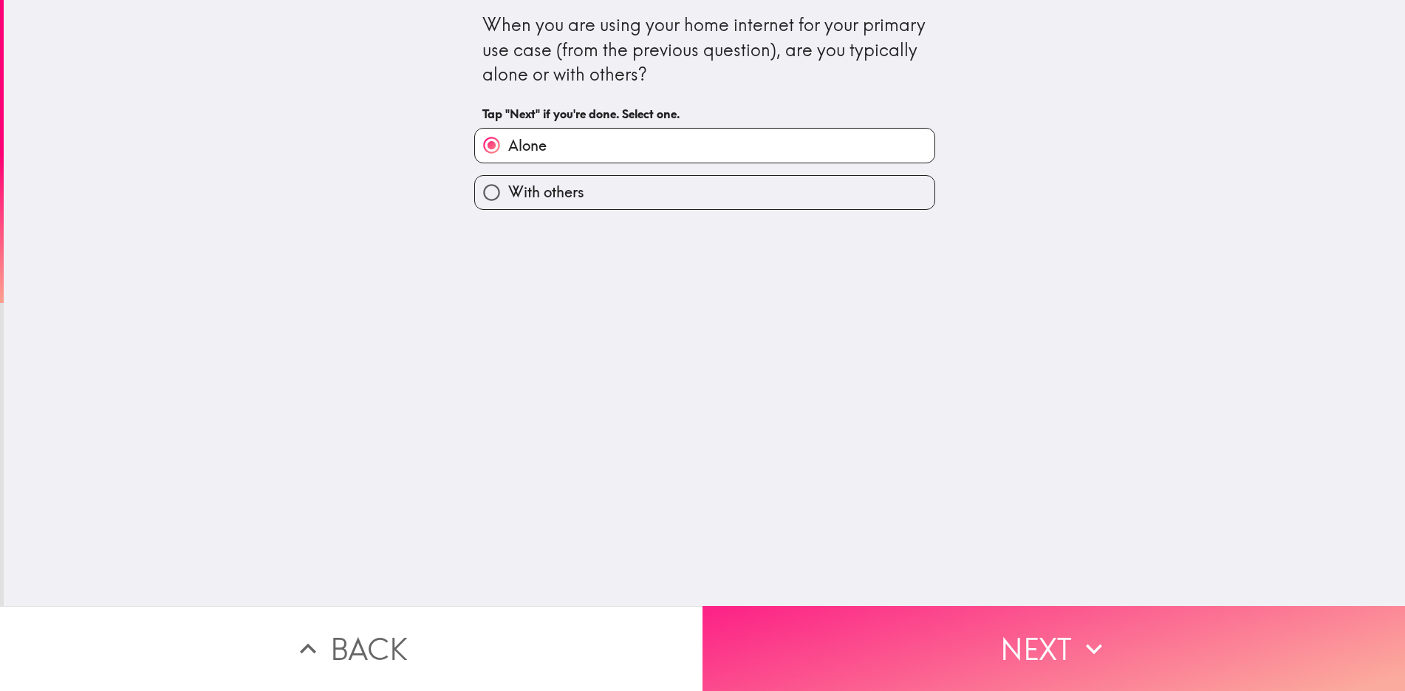
click at [1037, 642] on button "Next" at bounding box center [1054, 648] width 703 height 85
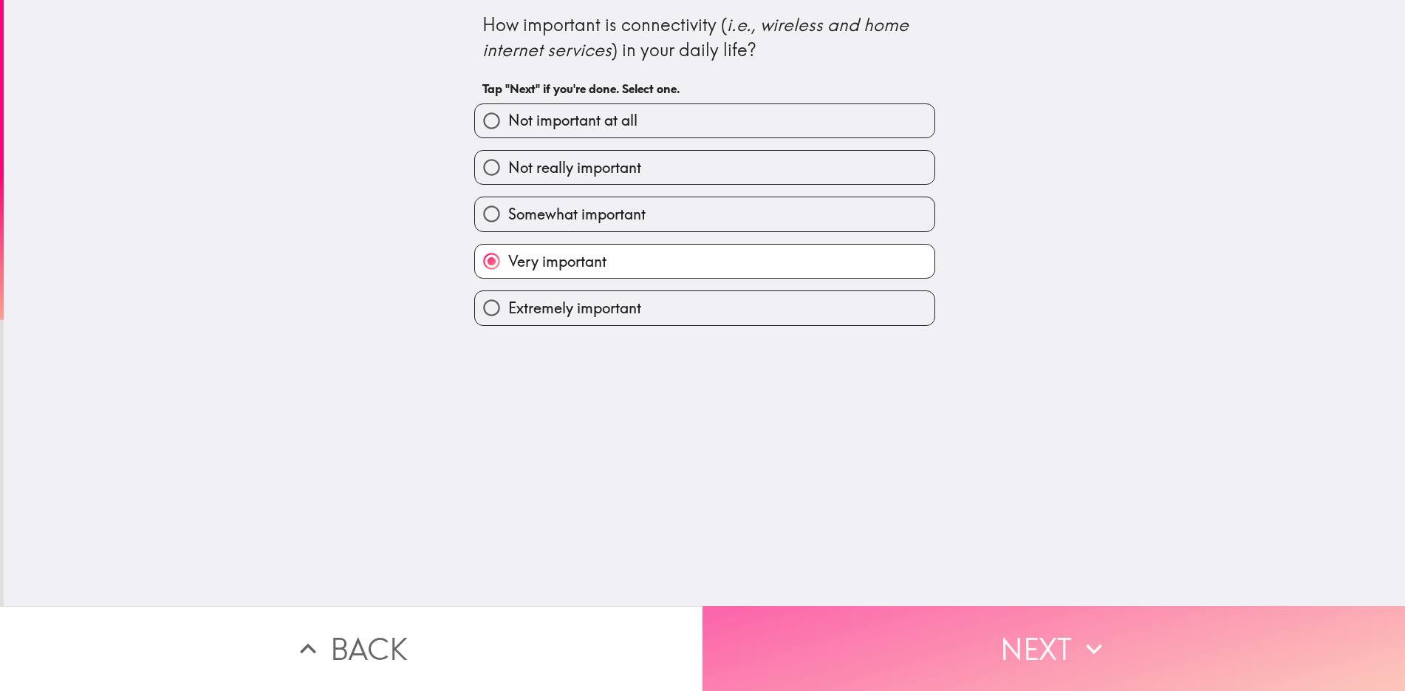
click at [1037, 642] on button "Next" at bounding box center [1054, 648] width 703 height 85
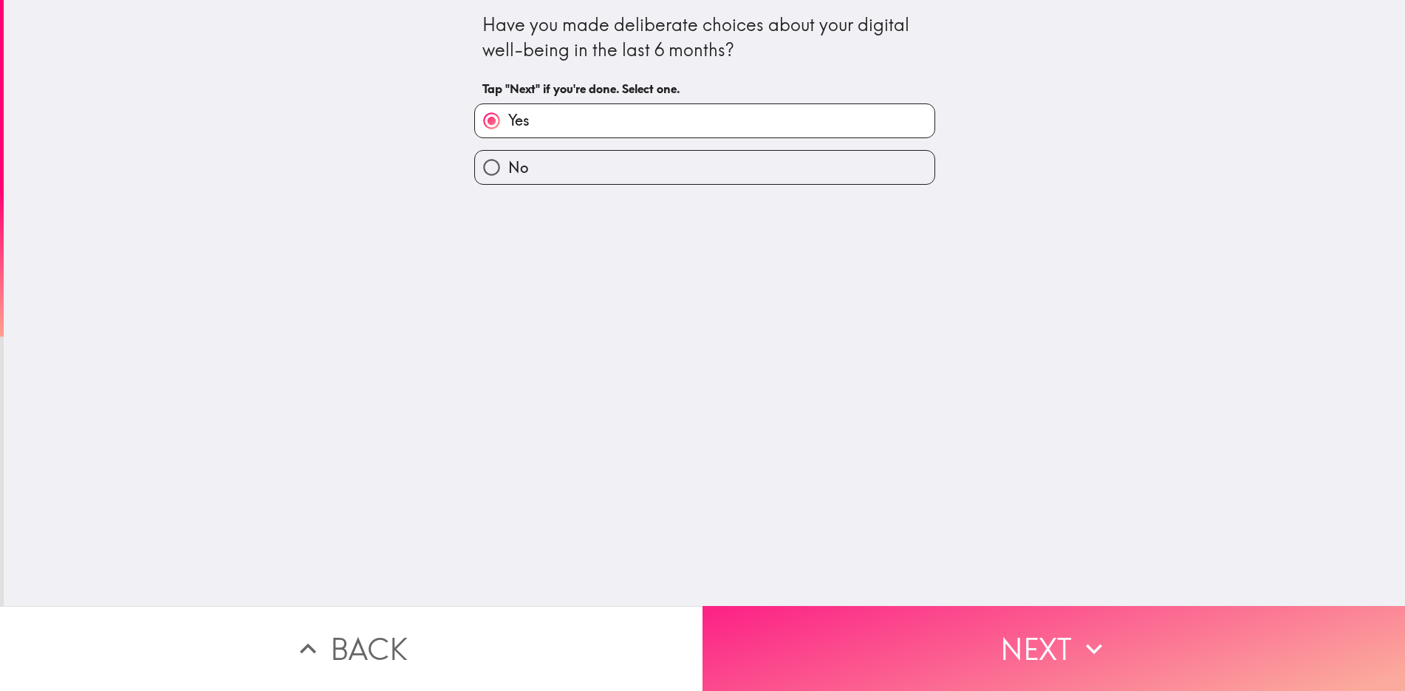
click at [1037, 642] on button "Next" at bounding box center [1054, 648] width 703 height 85
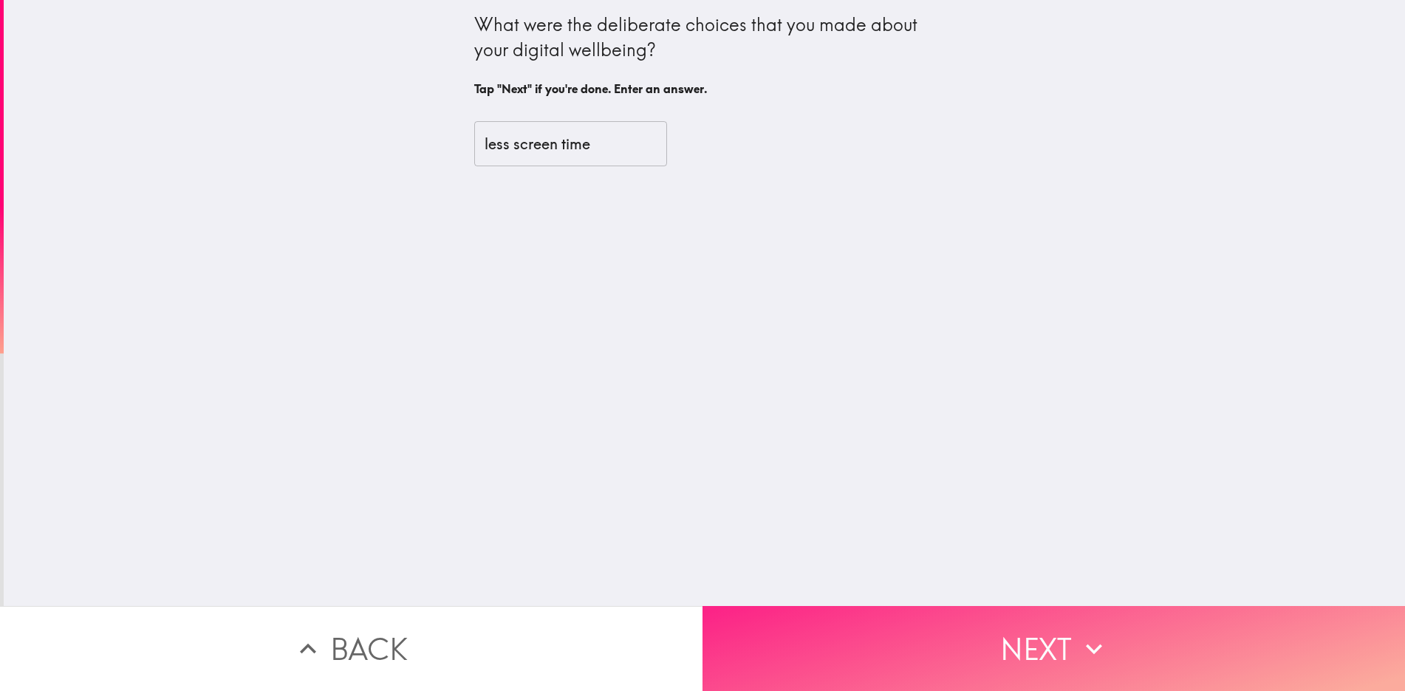
click at [1037, 642] on button "Next" at bounding box center [1054, 648] width 703 height 85
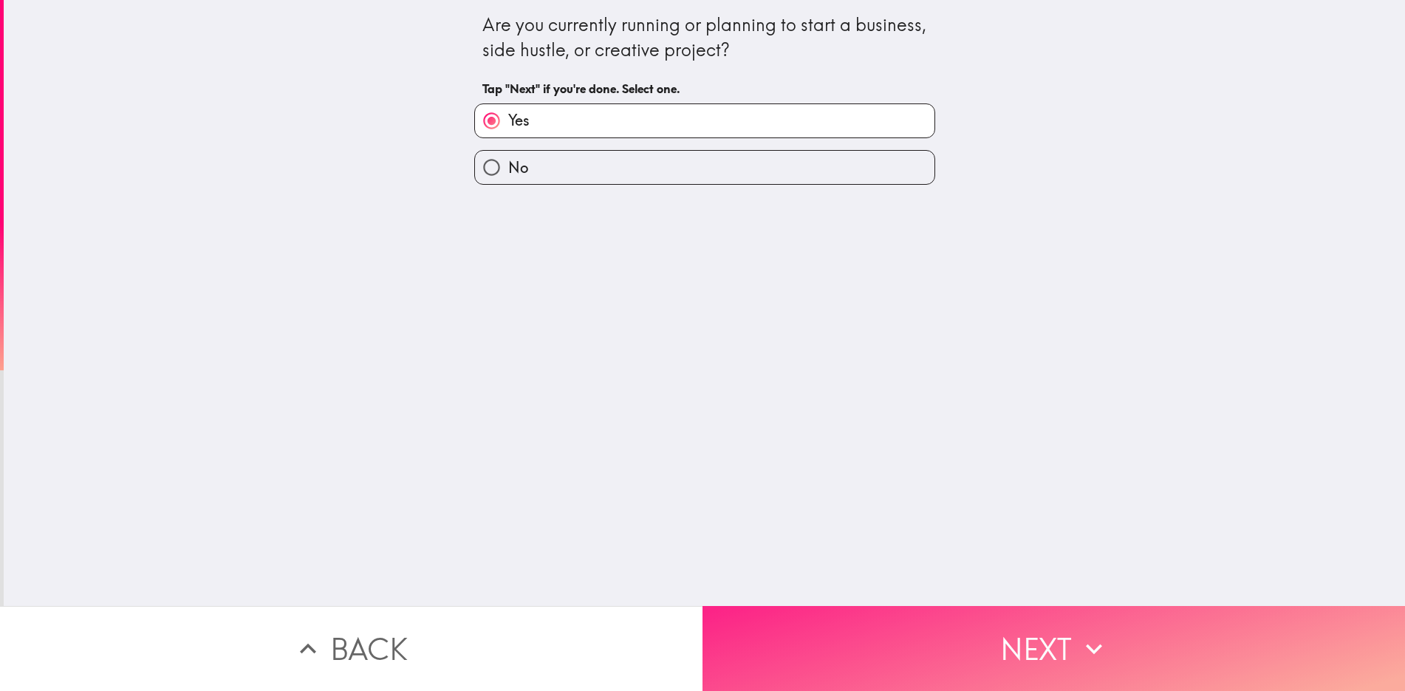
click at [1037, 642] on button "Next" at bounding box center [1054, 648] width 703 height 85
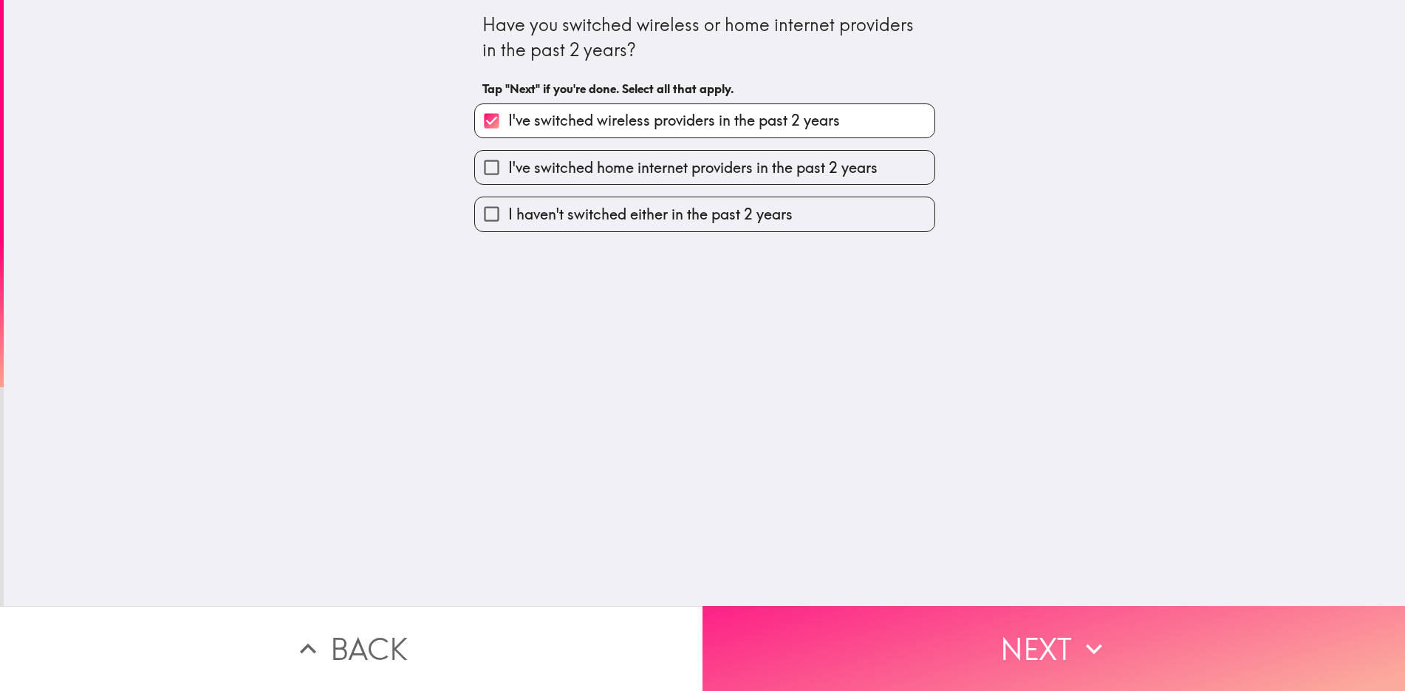
click at [1037, 642] on button "Next" at bounding box center [1054, 648] width 703 height 85
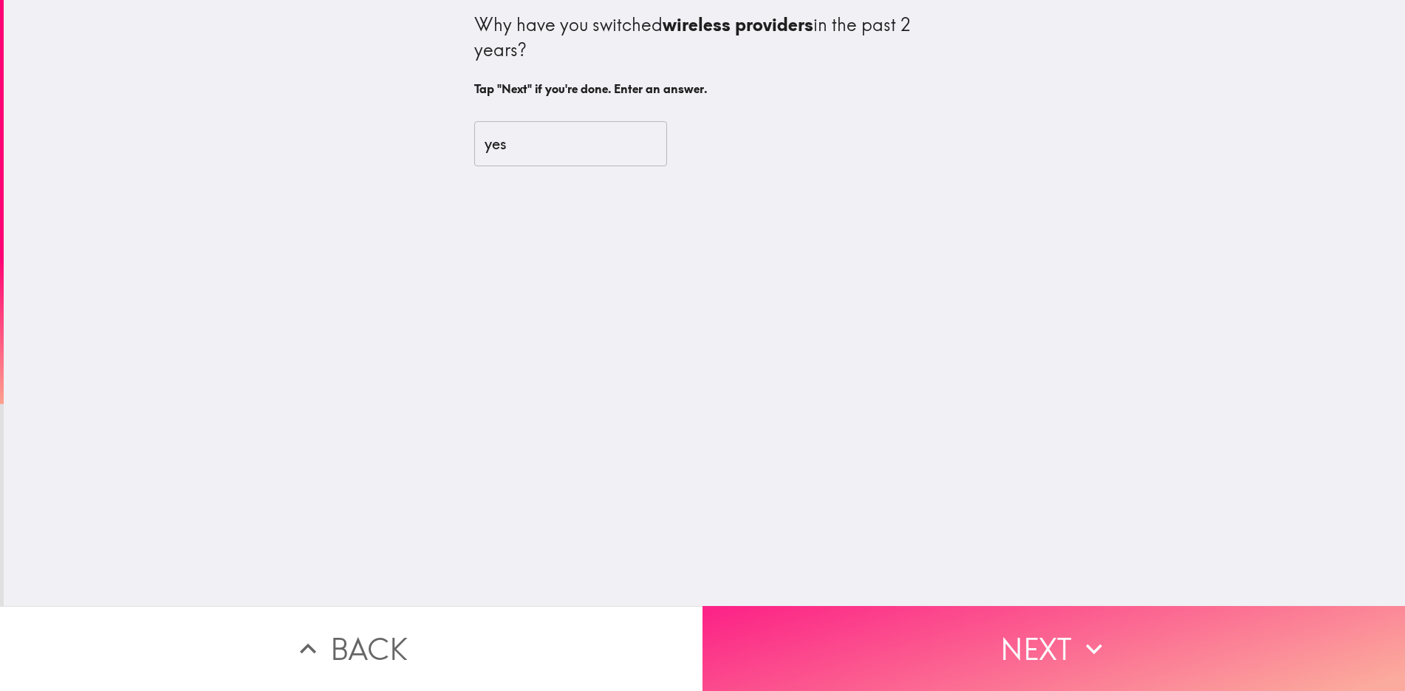
click at [1038, 642] on button "Next" at bounding box center [1054, 648] width 703 height 85
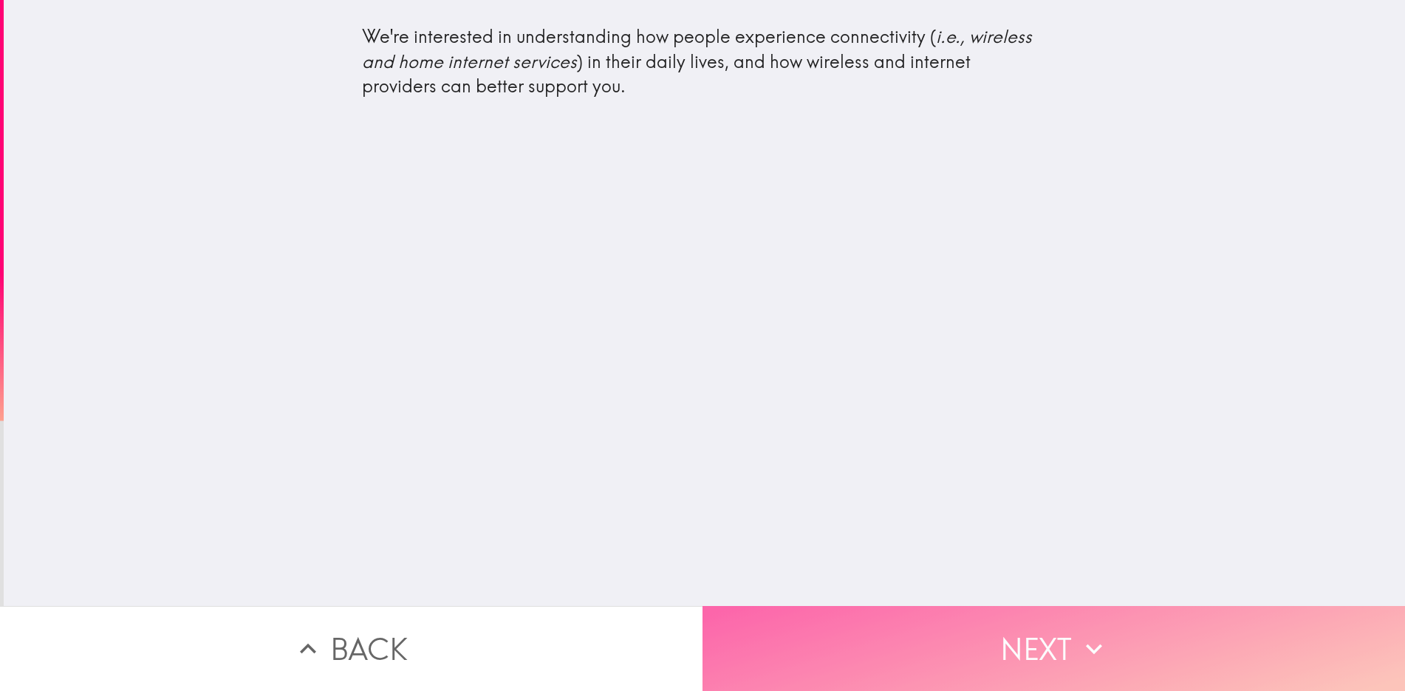
click at [1038, 642] on button "Next" at bounding box center [1054, 648] width 703 height 85
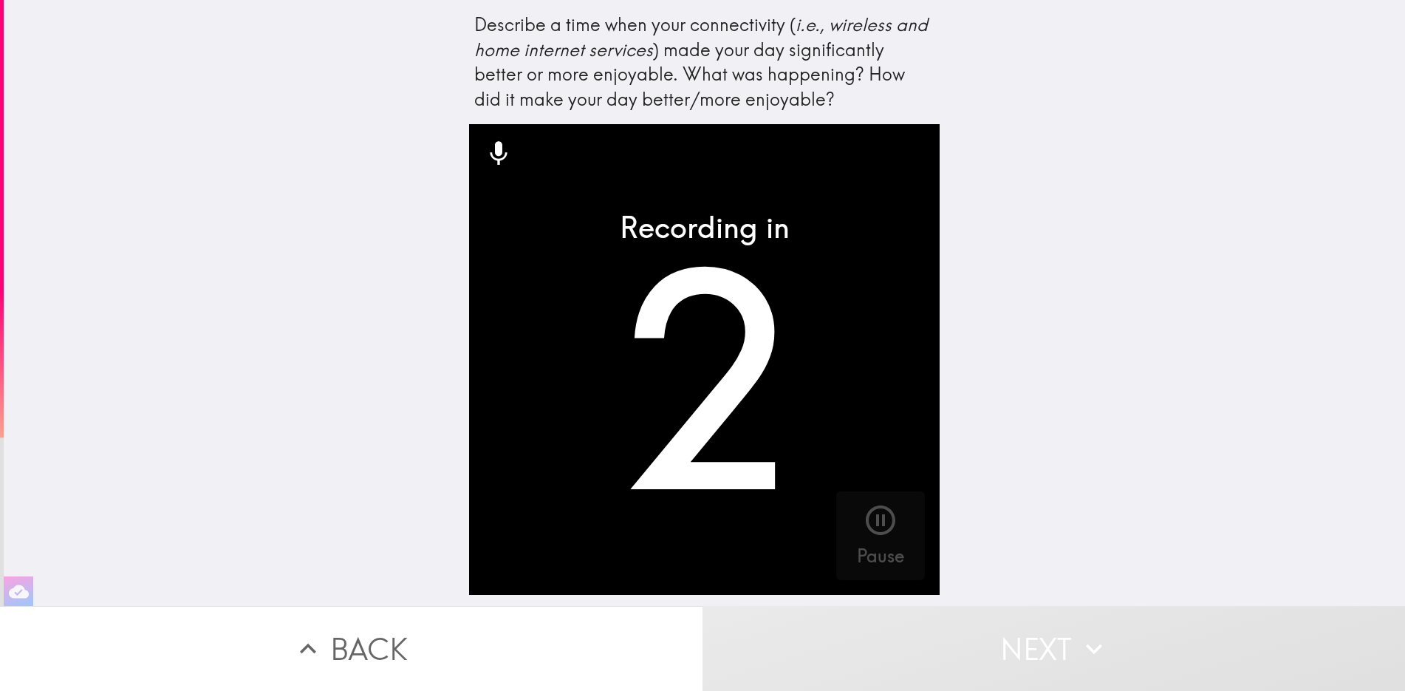
click at [491, 149] on icon at bounding box center [499, 154] width 17 height 24
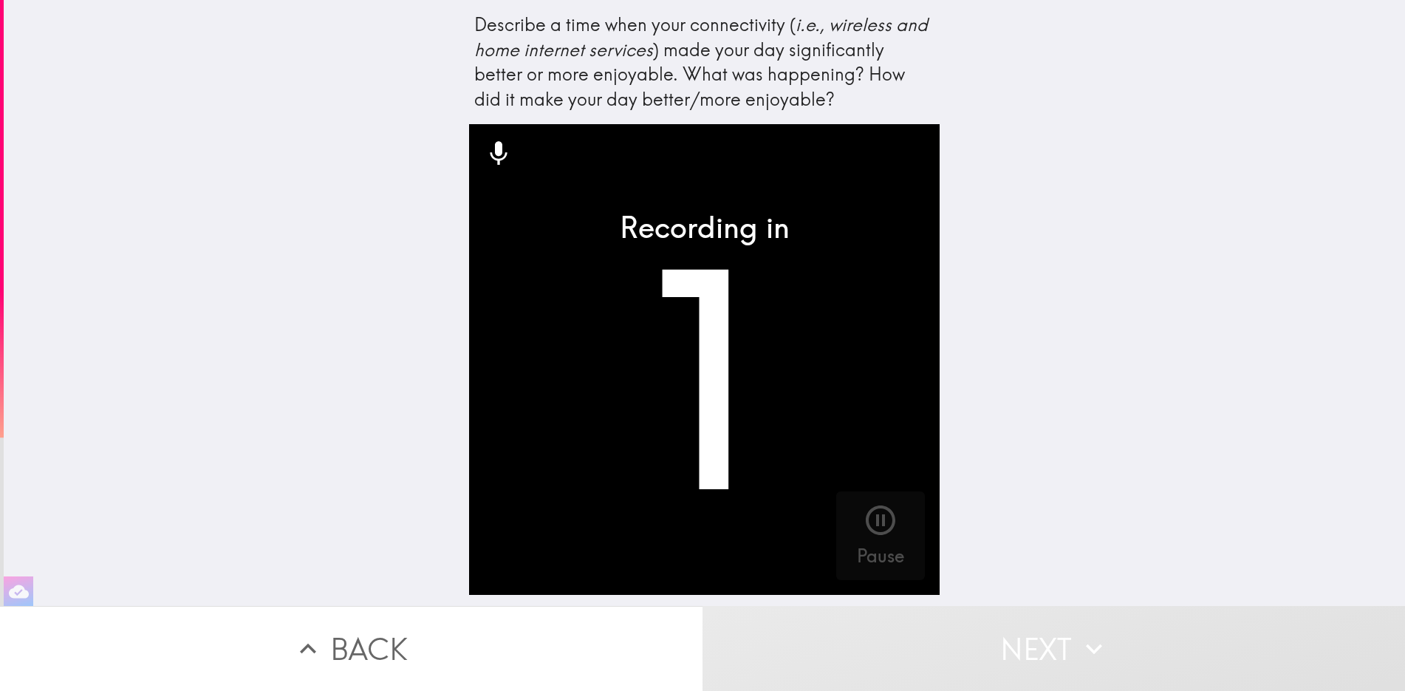
click at [488, 159] on icon at bounding box center [499, 154] width 30 height 30
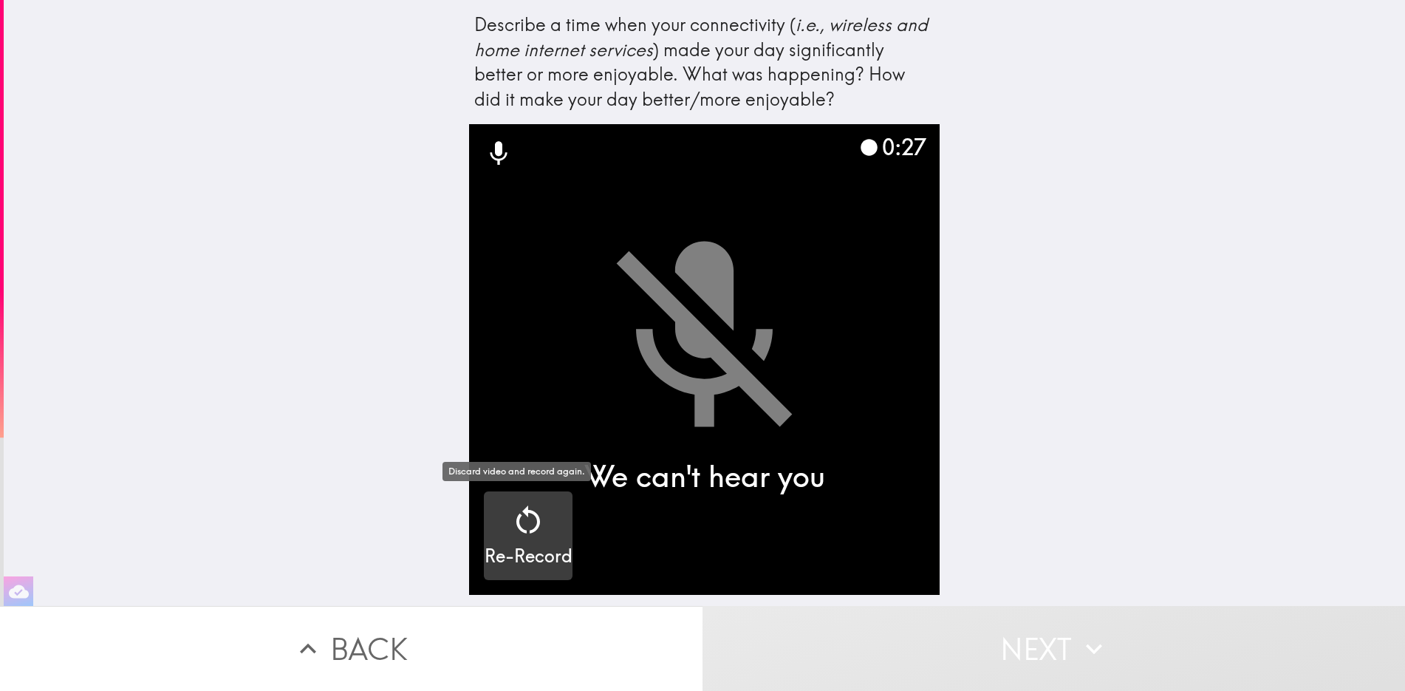
click at [522, 527] on icon "button" at bounding box center [528, 519] width 35 height 35
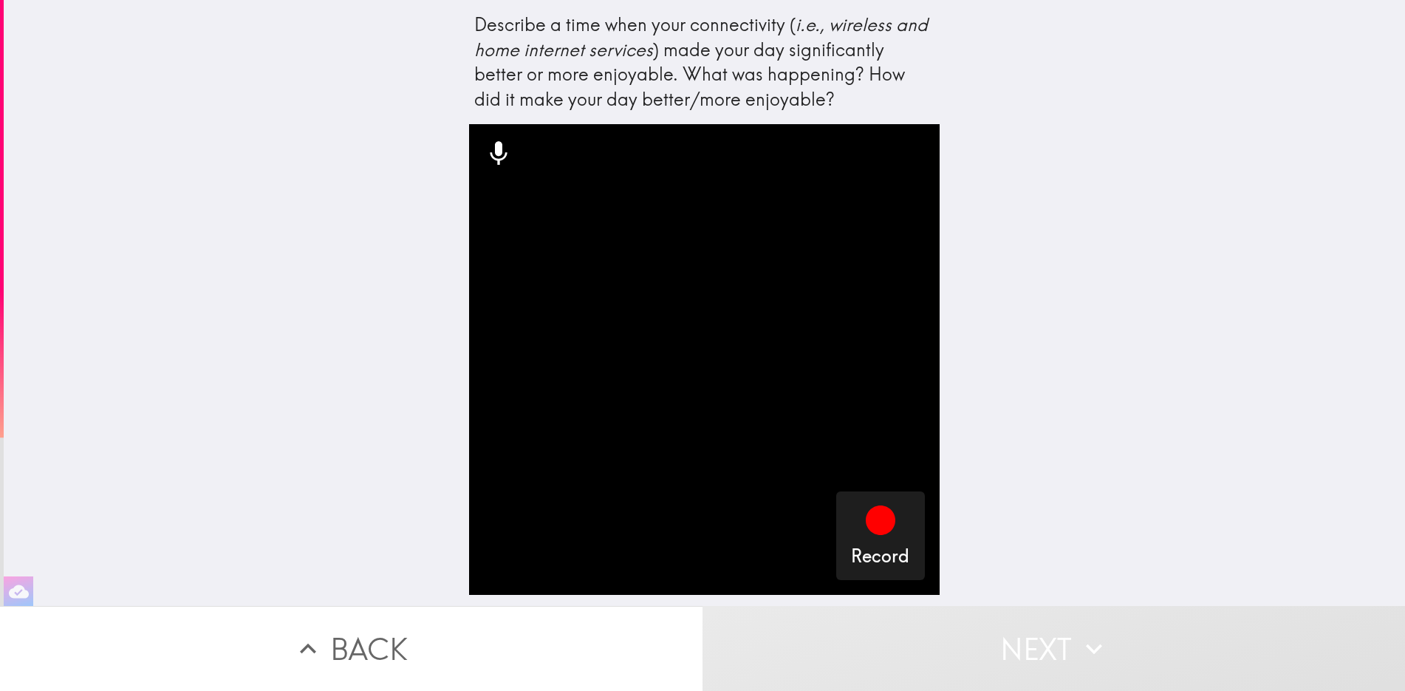
click at [484, 149] on icon at bounding box center [499, 154] width 30 height 30
click at [870, 519] on icon "button" at bounding box center [881, 520] width 30 height 30
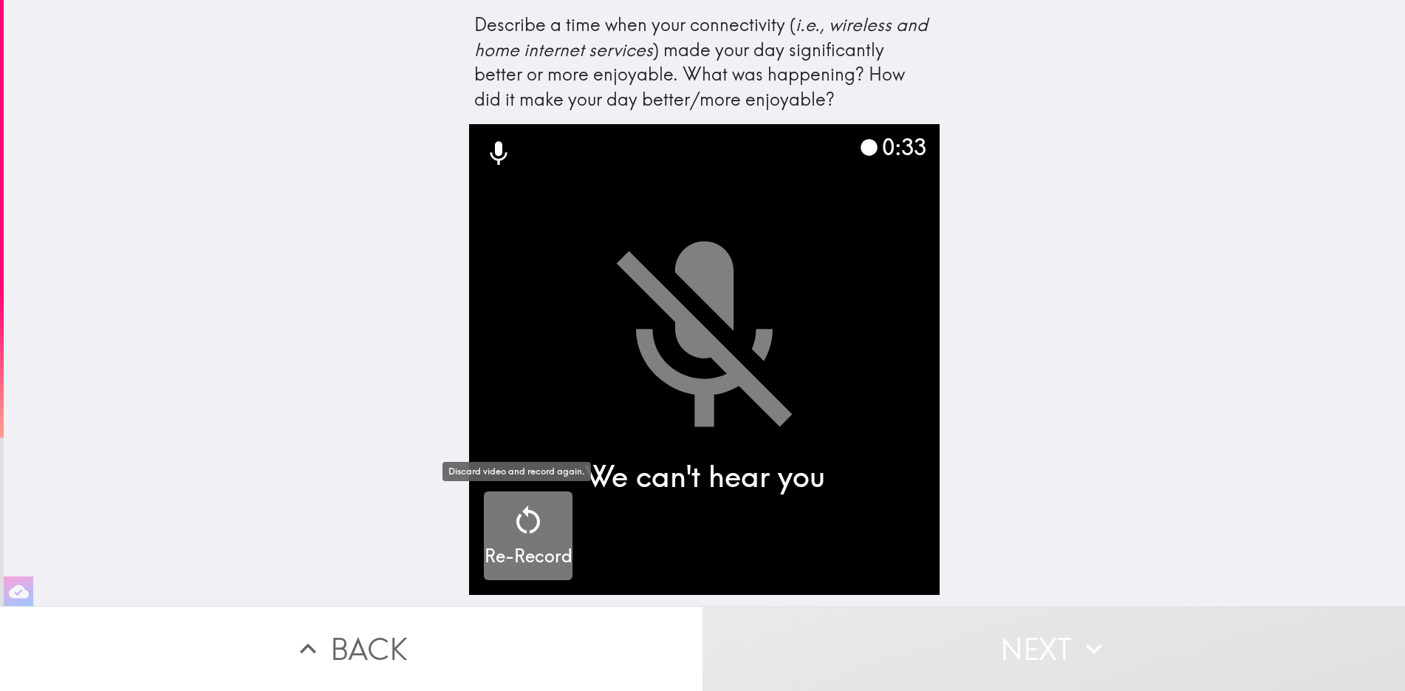
click at [518, 527] on icon "button" at bounding box center [528, 519] width 35 height 35
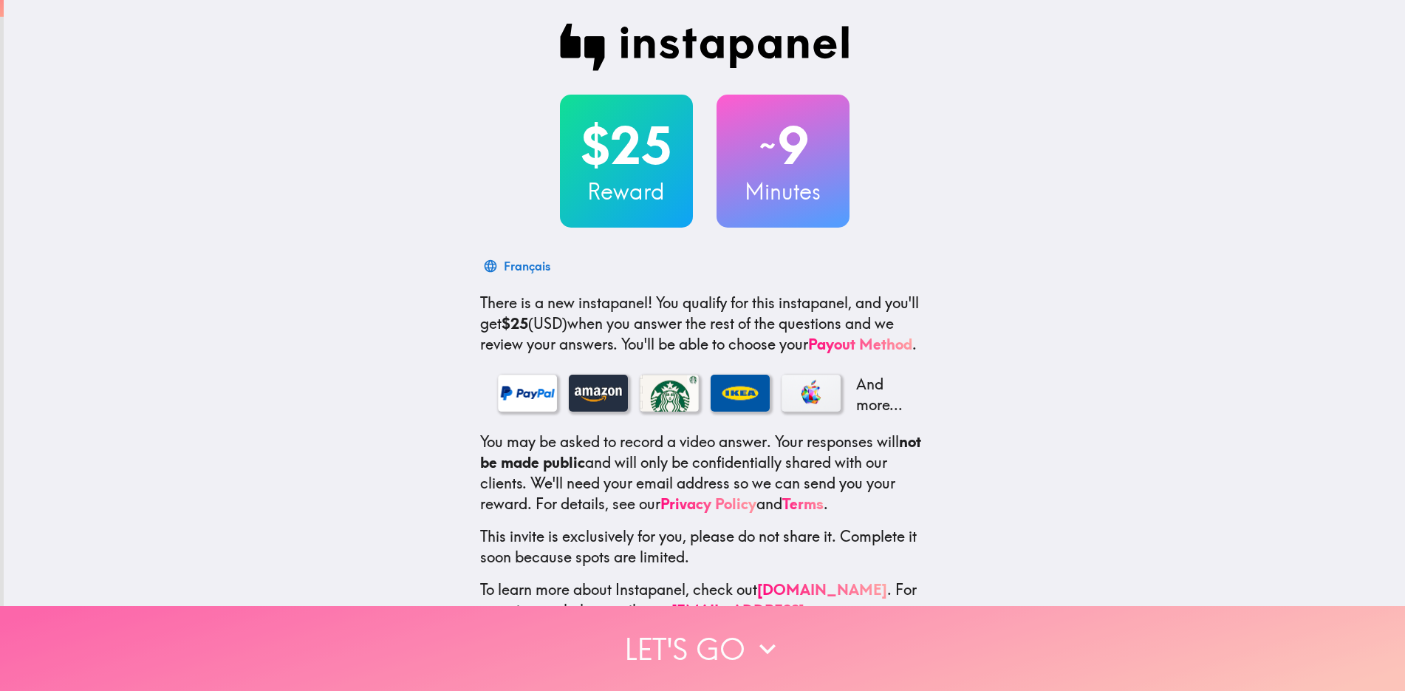
click at [751, 635] on icon "button" at bounding box center [767, 648] width 33 height 33
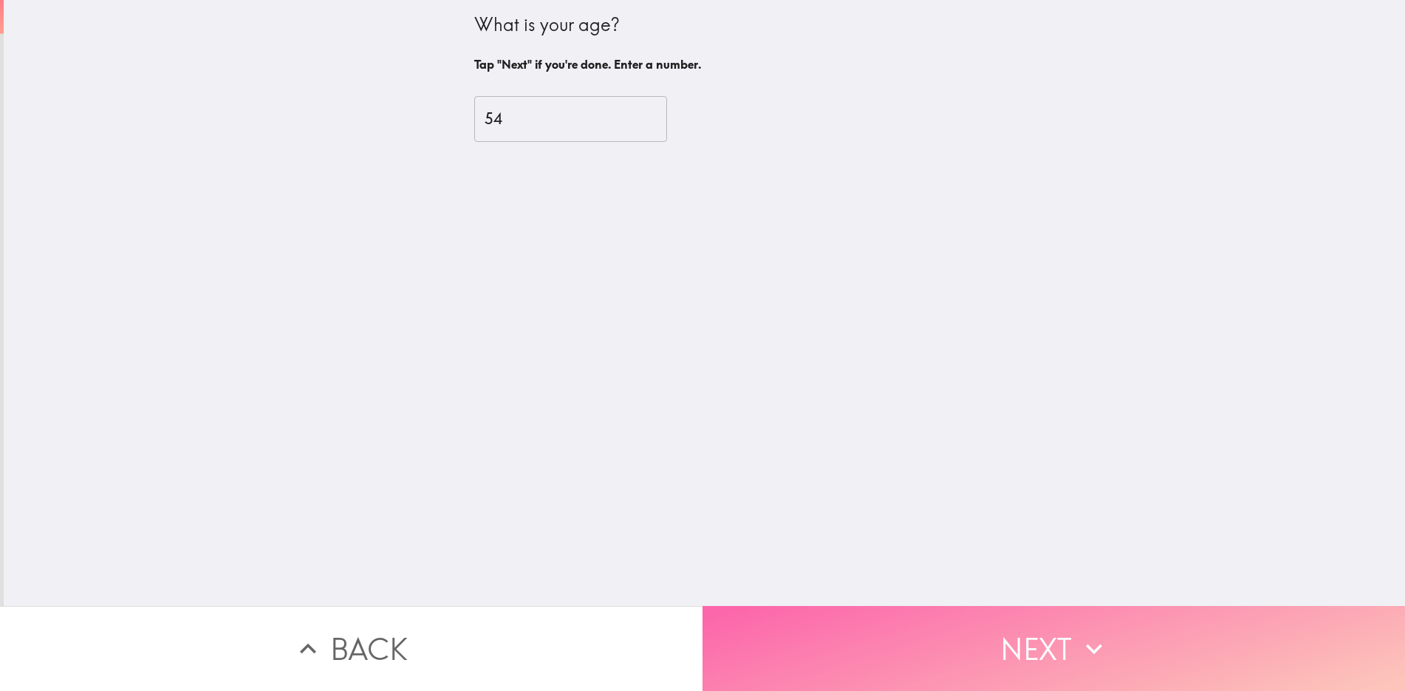
click at [1064, 659] on button "Next" at bounding box center [1054, 648] width 703 height 85
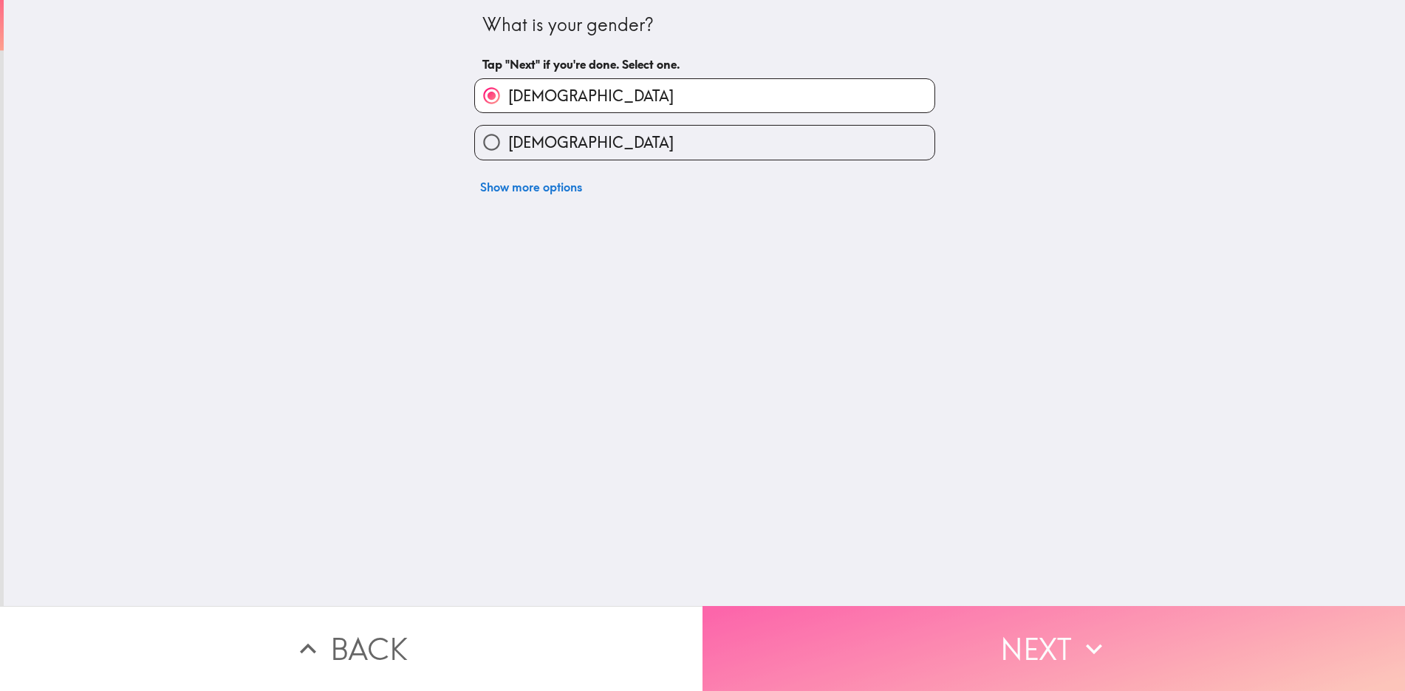
click at [1064, 659] on button "Next" at bounding box center [1054, 648] width 703 height 85
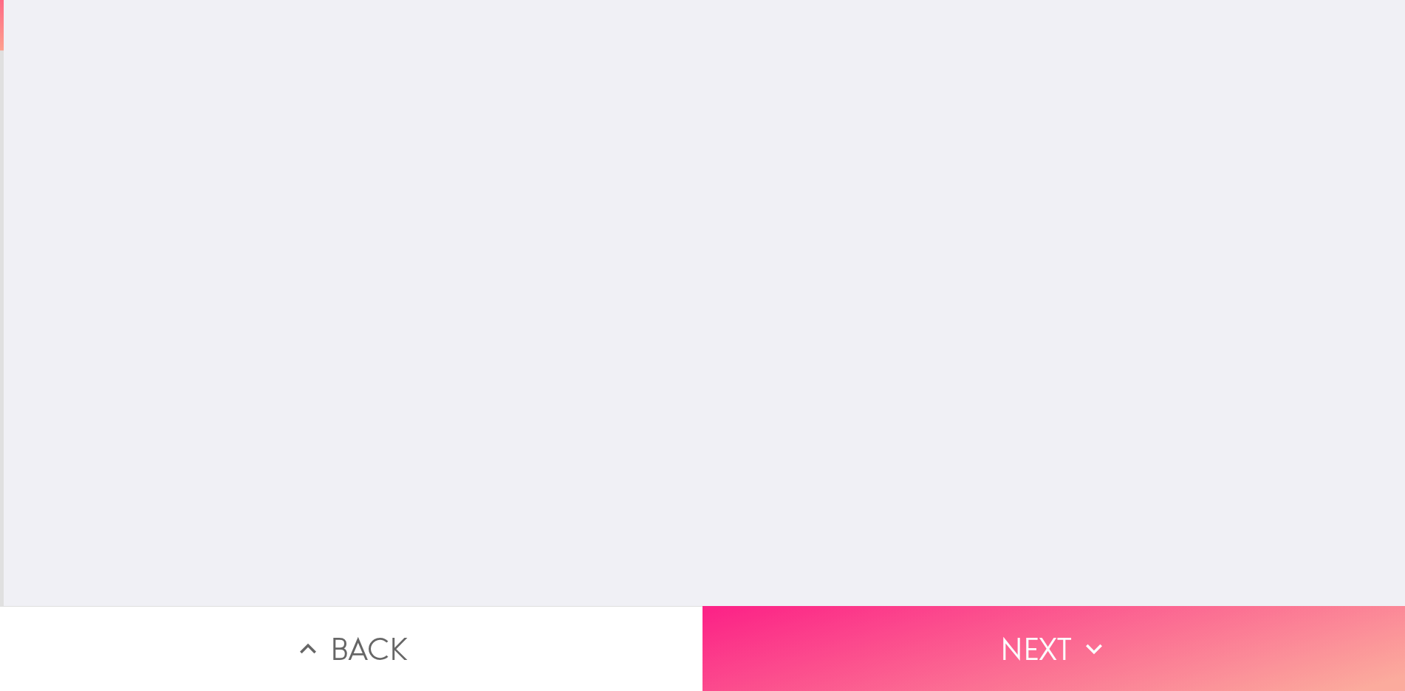
click at [1064, 659] on button "Next" at bounding box center [1054, 648] width 703 height 85
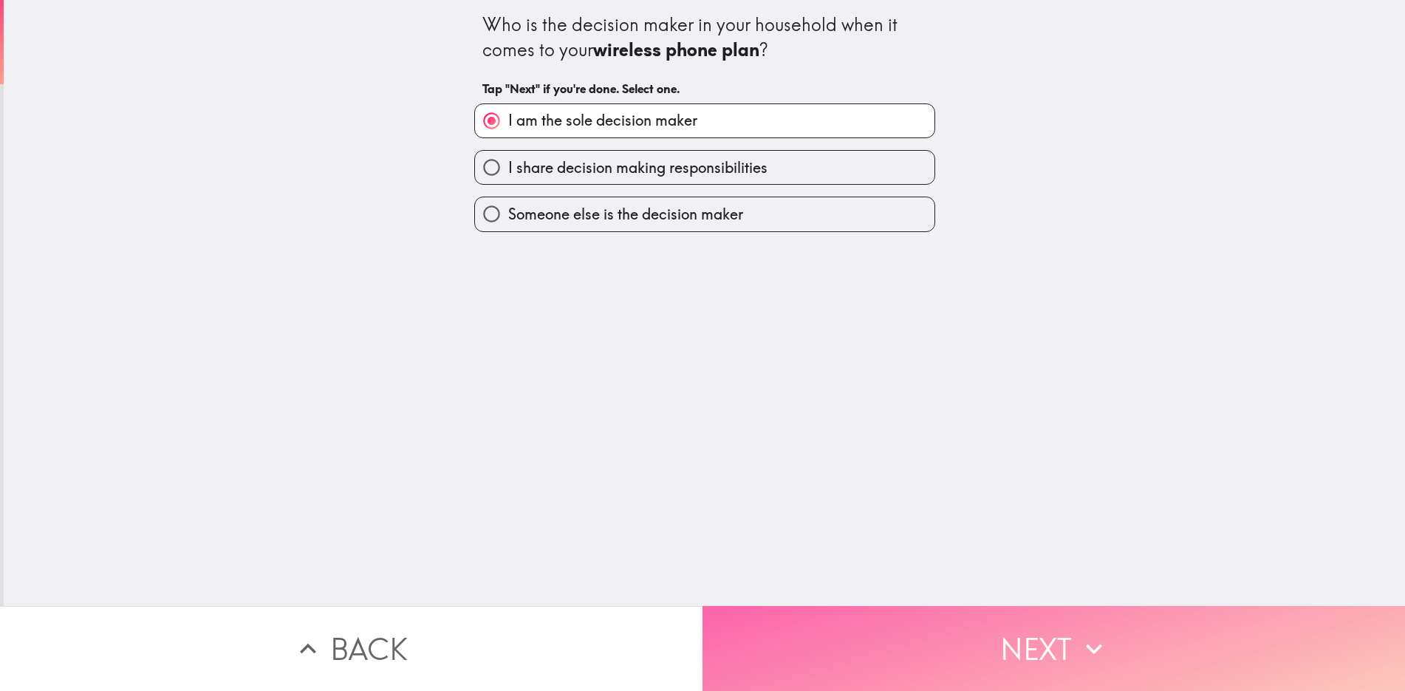
click at [1064, 659] on button "Next" at bounding box center [1054, 648] width 703 height 85
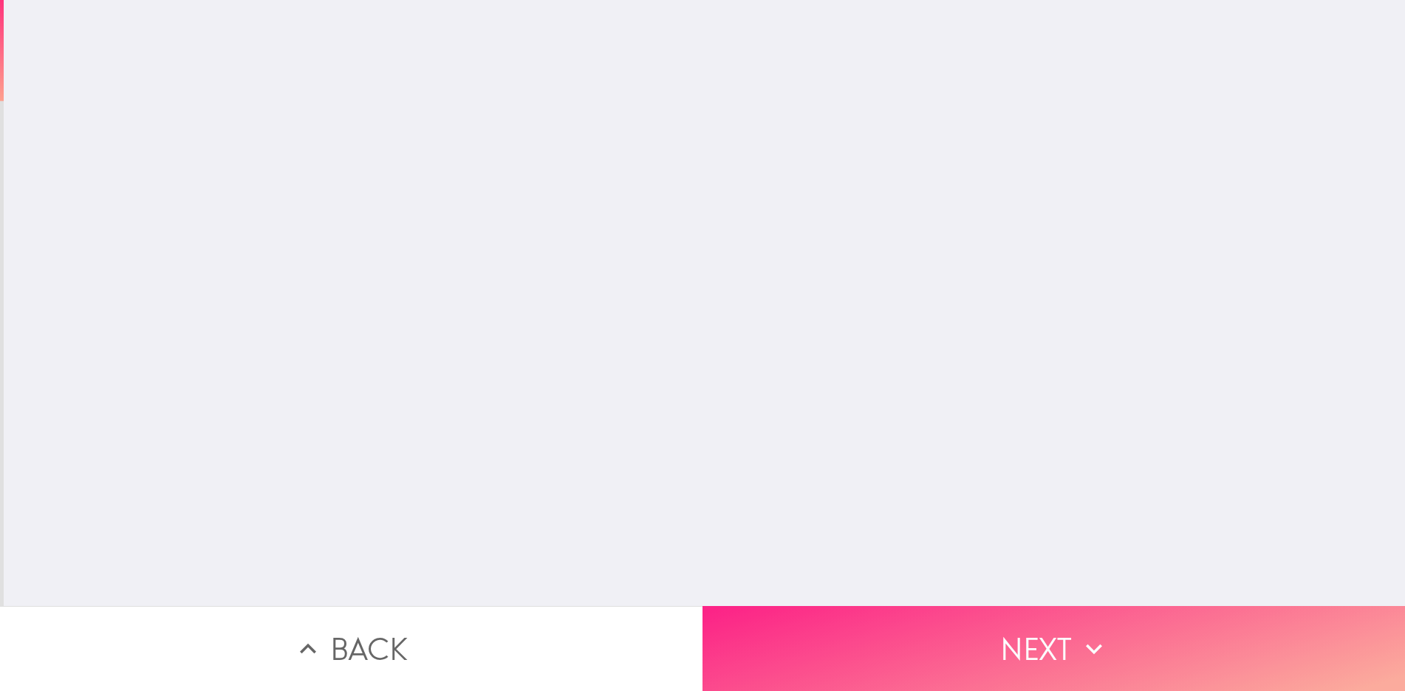
click at [1064, 659] on button "Next" at bounding box center [1054, 648] width 703 height 85
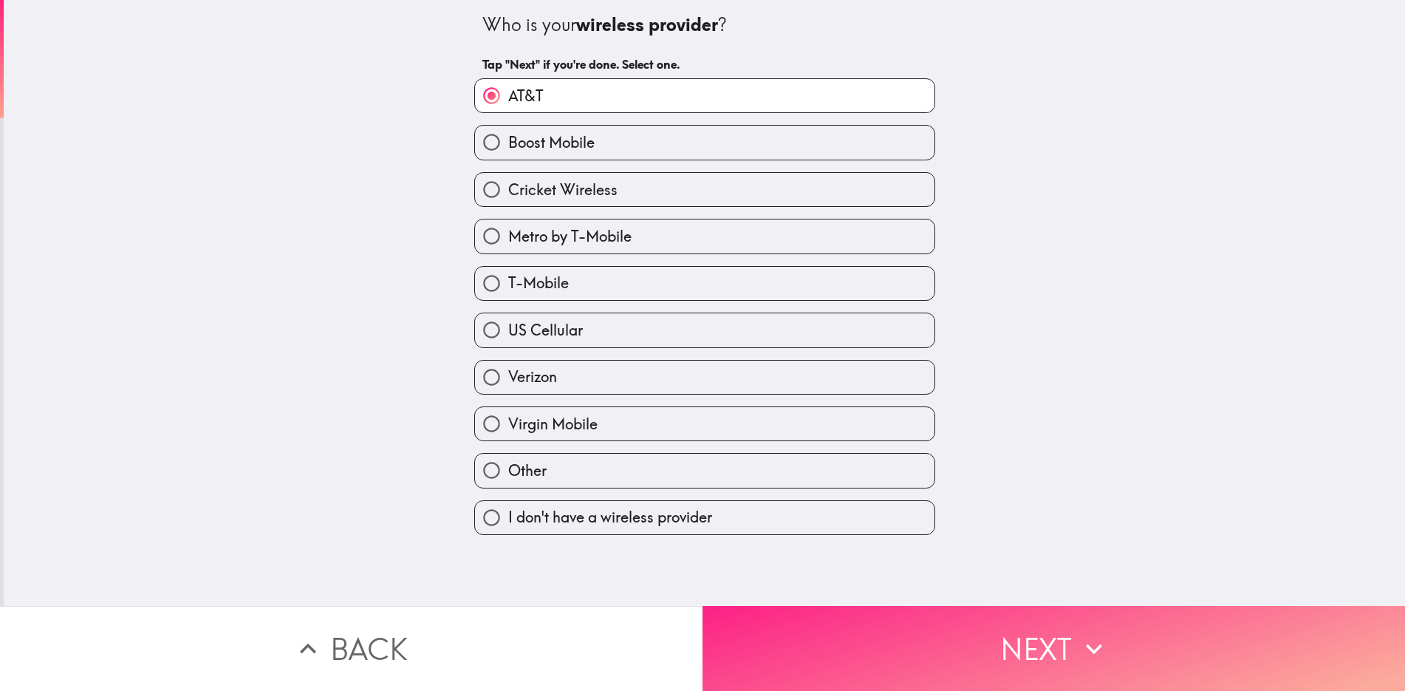
click at [1064, 659] on button "Next" at bounding box center [1054, 648] width 703 height 85
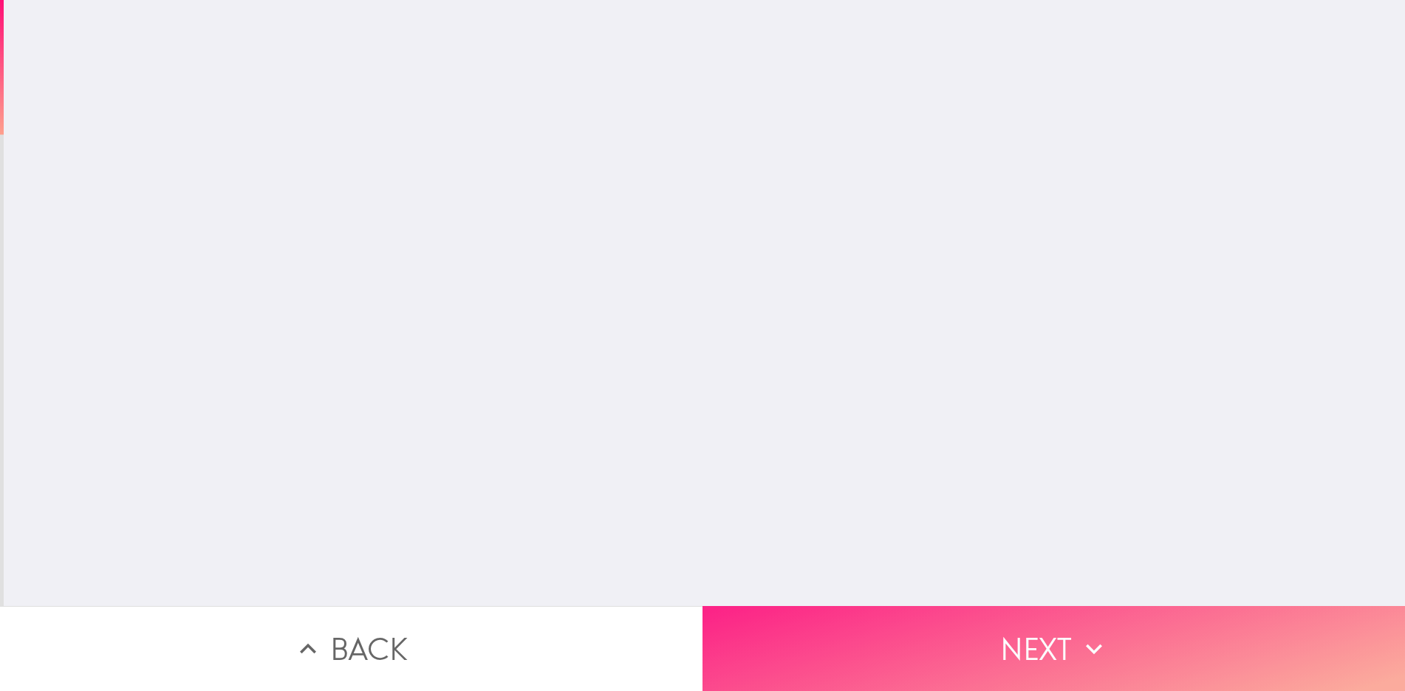
click at [1064, 659] on button "Next" at bounding box center [1054, 648] width 703 height 85
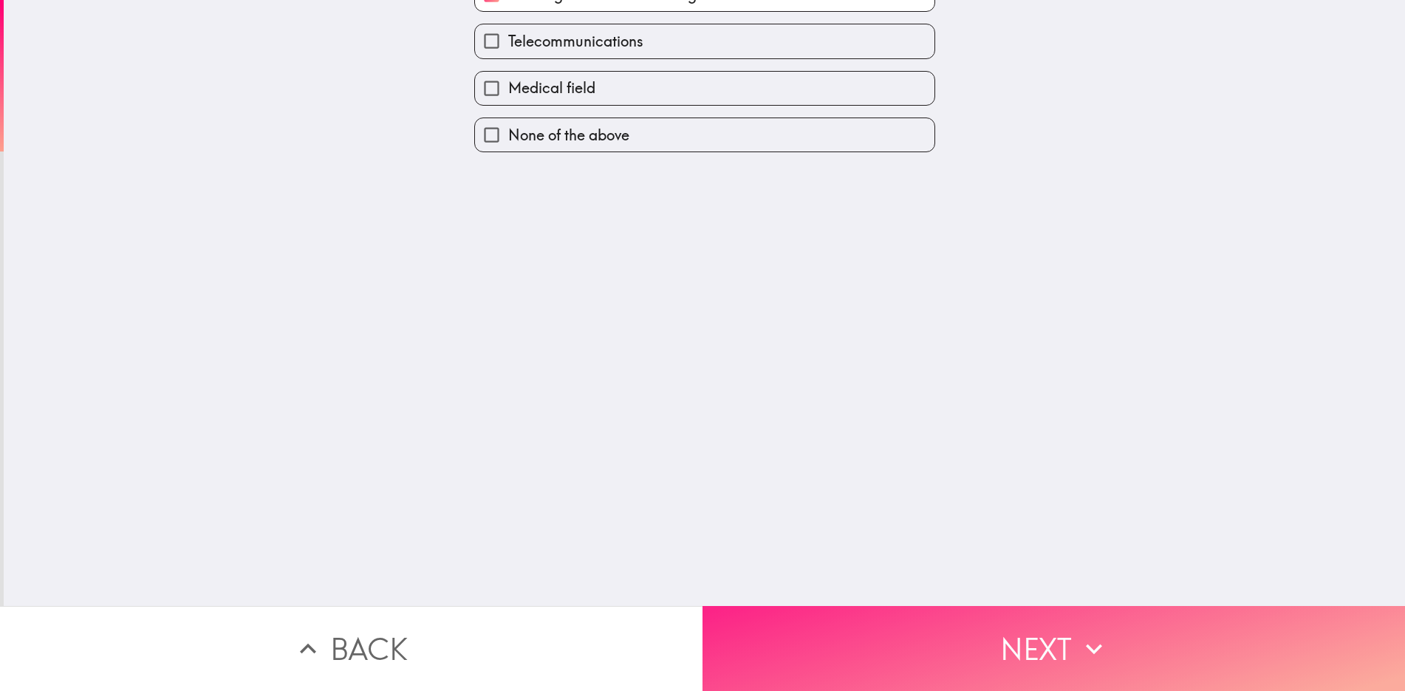
click at [1064, 659] on button "Next" at bounding box center [1054, 648] width 703 height 85
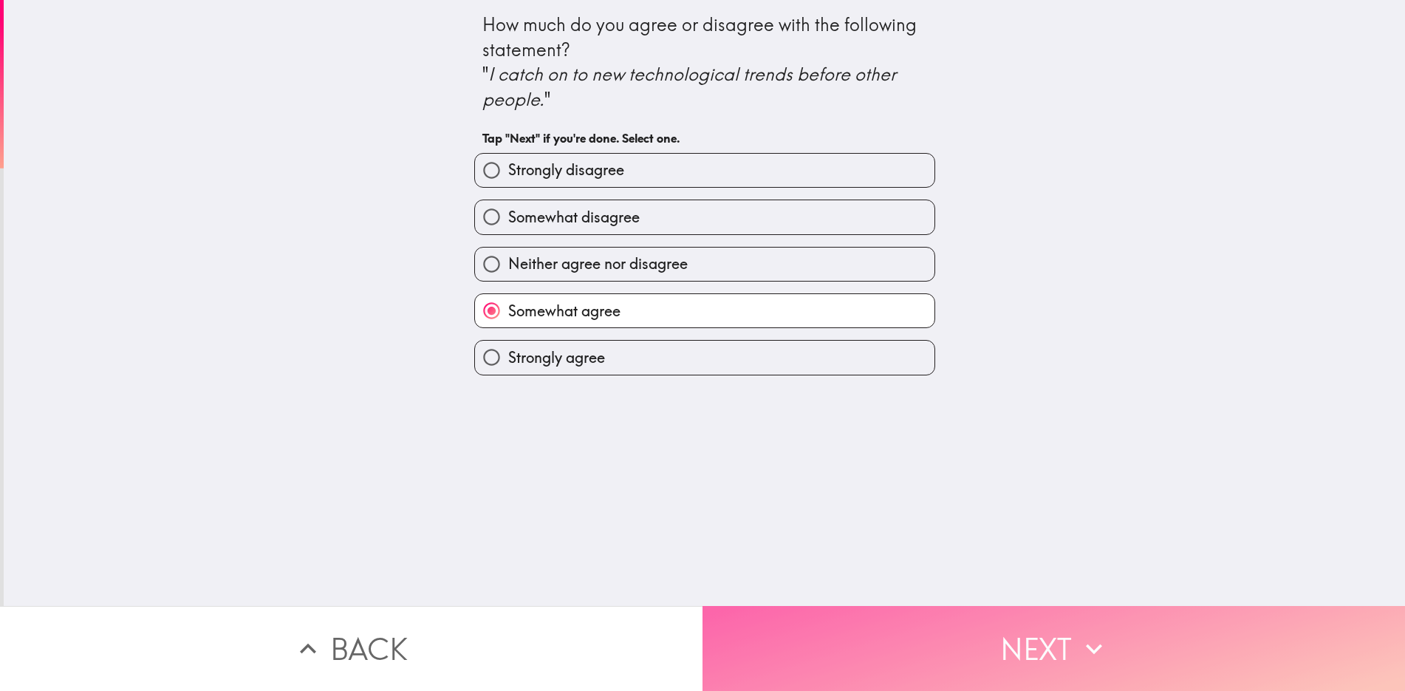
click at [1064, 659] on button "Next" at bounding box center [1054, 648] width 703 height 85
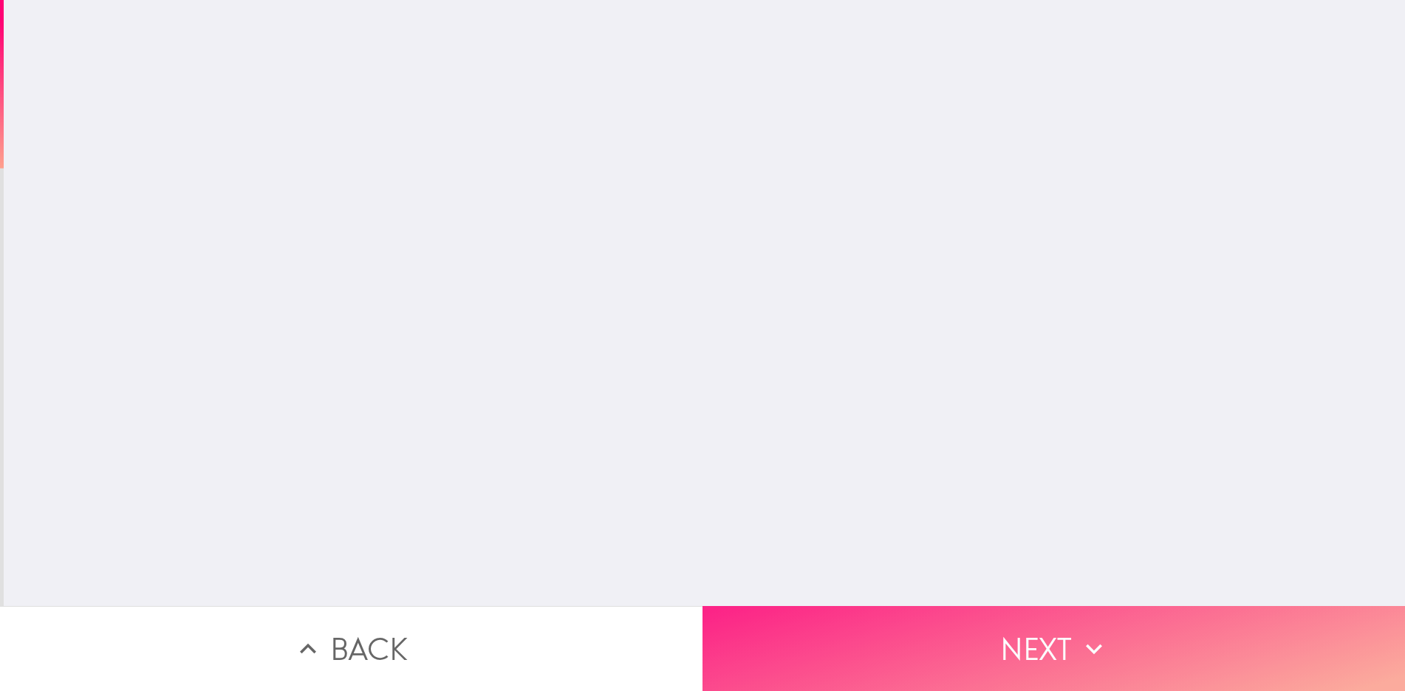
click at [1064, 659] on button "Next" at bounding box center [1054, 648] width 703 height 85
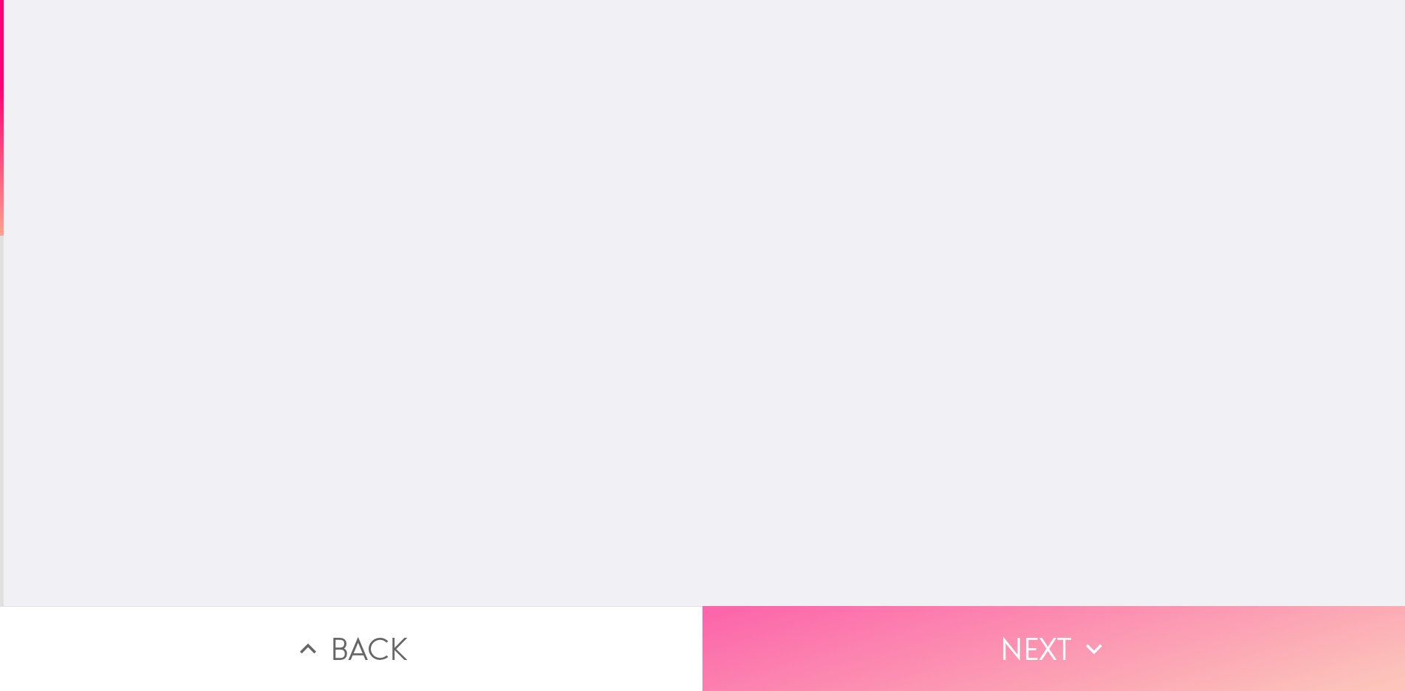
click at [1064, 659] on button "Next" at bounding box center [1054, 648] width 703 height 85
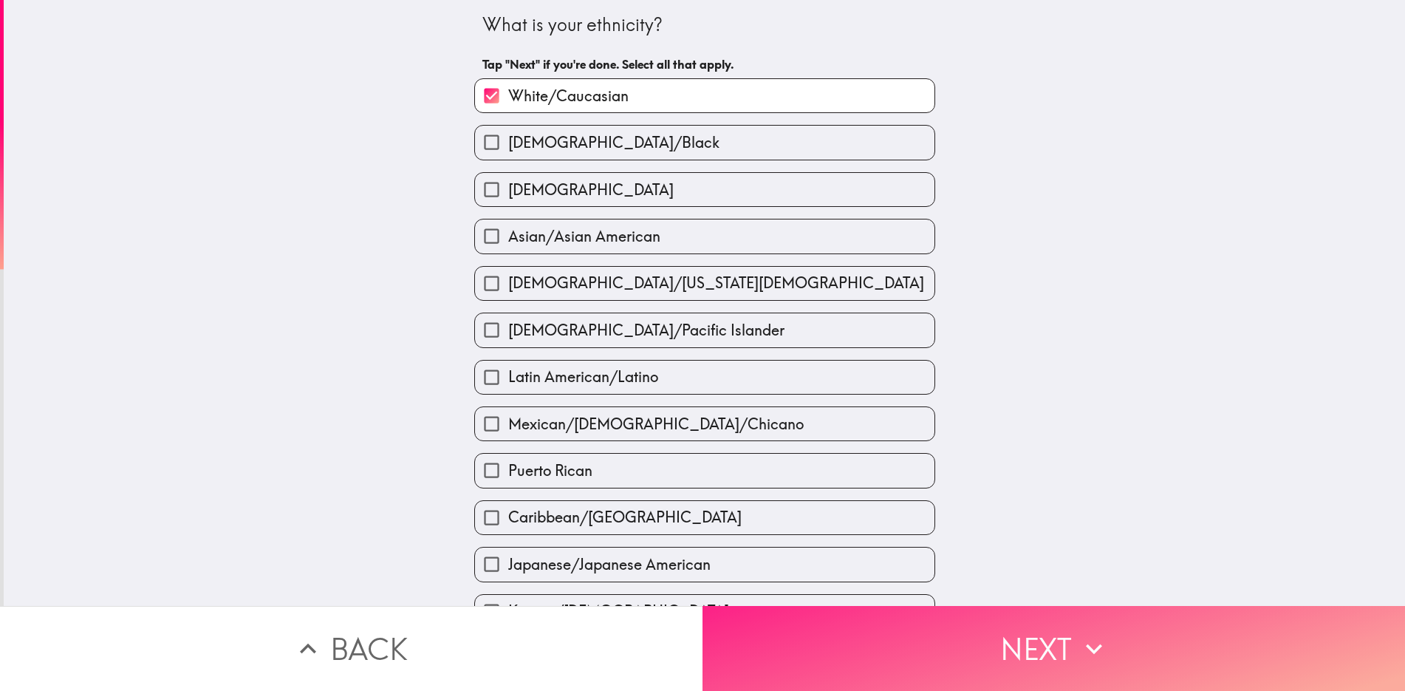
click at [1064, 659] on button "Next" at bounding box center [1054, 648] width 703 height 85
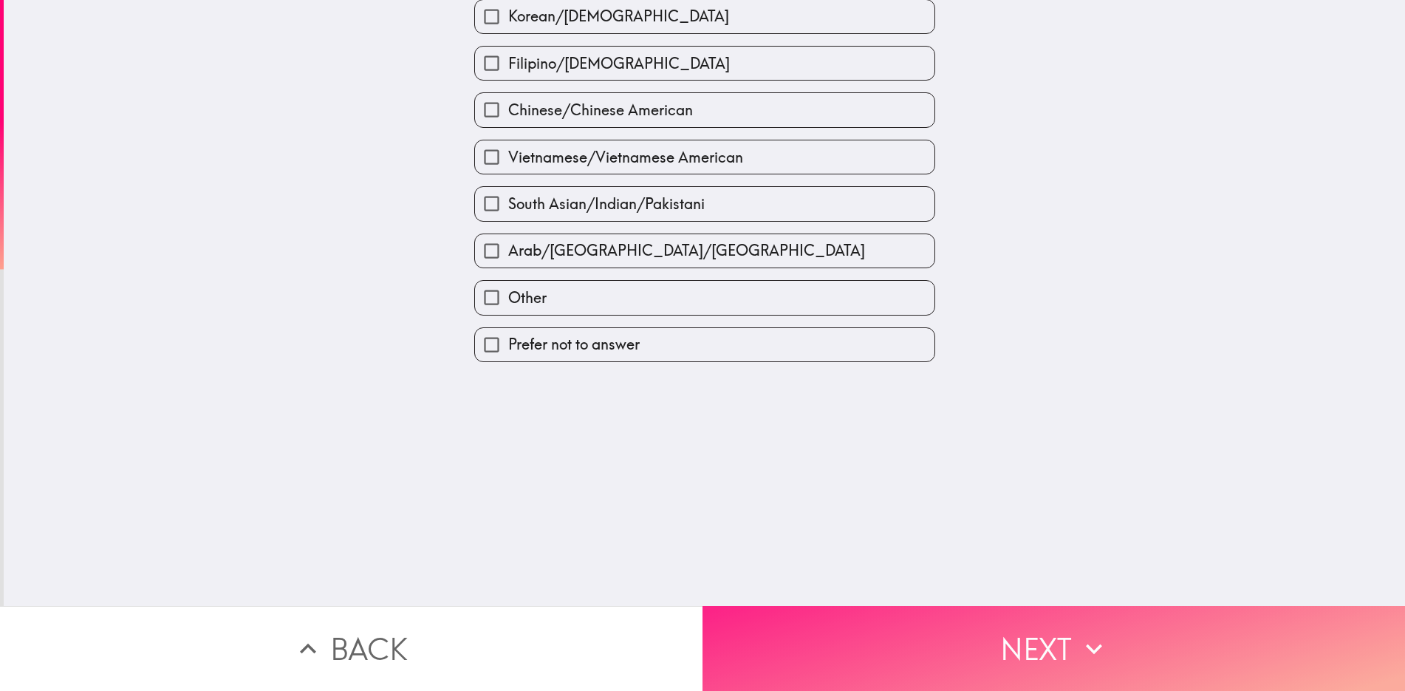
click at [1064, 659] on button "Next" at bounding box center [1054, 648] width 703 height 85
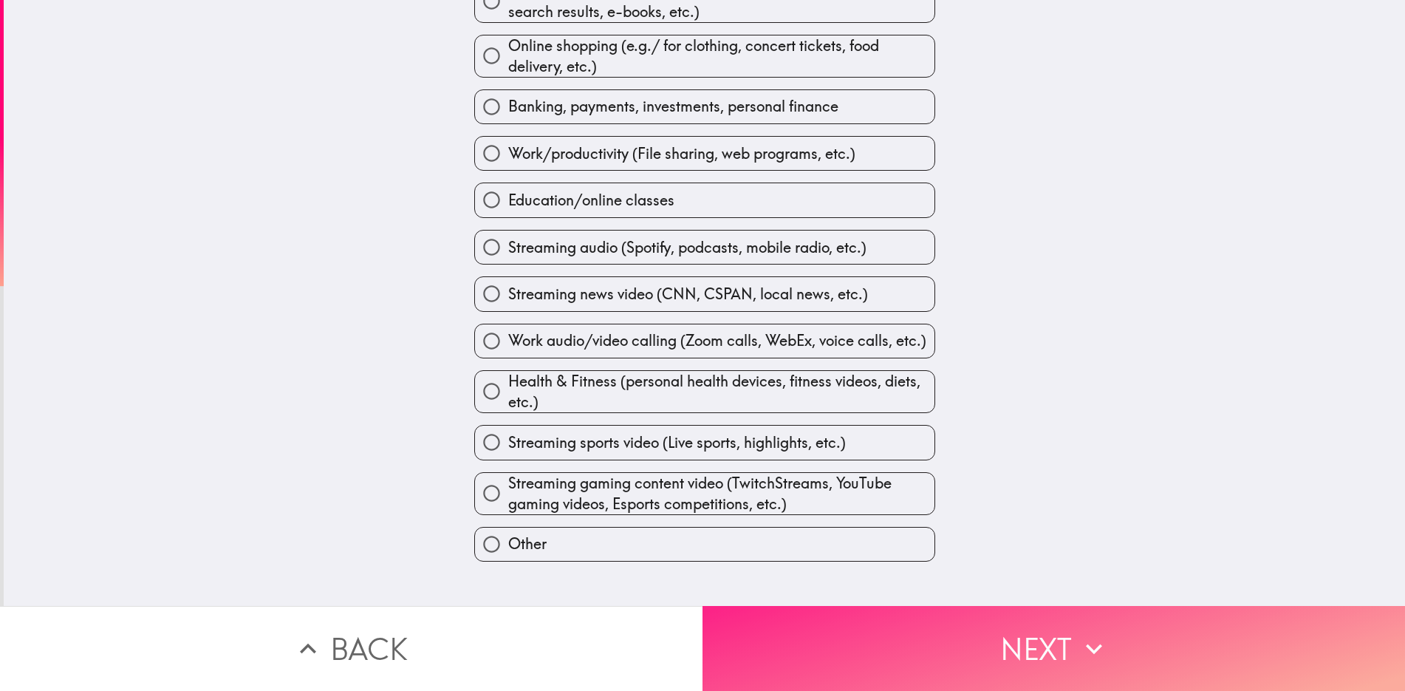
click at [1064, 659] on button "Next" at bounding box center [1054, 648] width 703 height 85
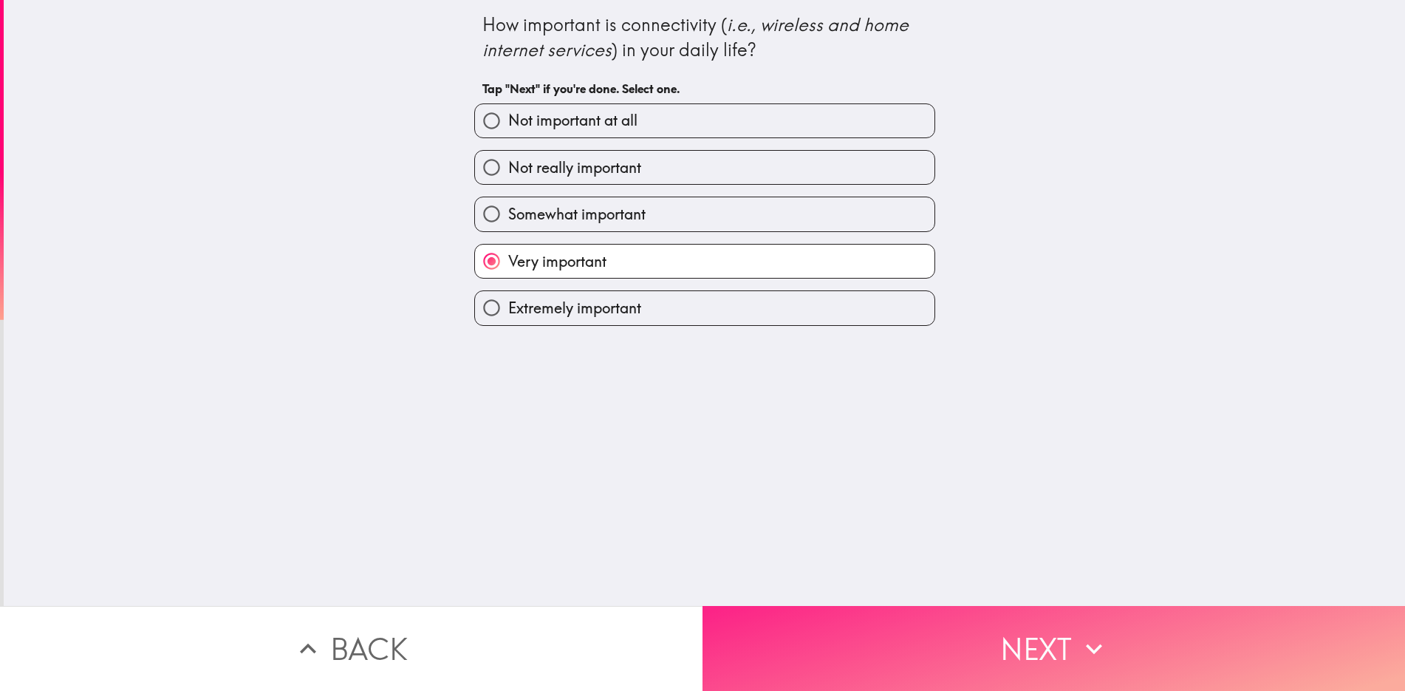
click at [1064, 659] on button "Next" at bounding box center [1054, 648] width 703 height 85
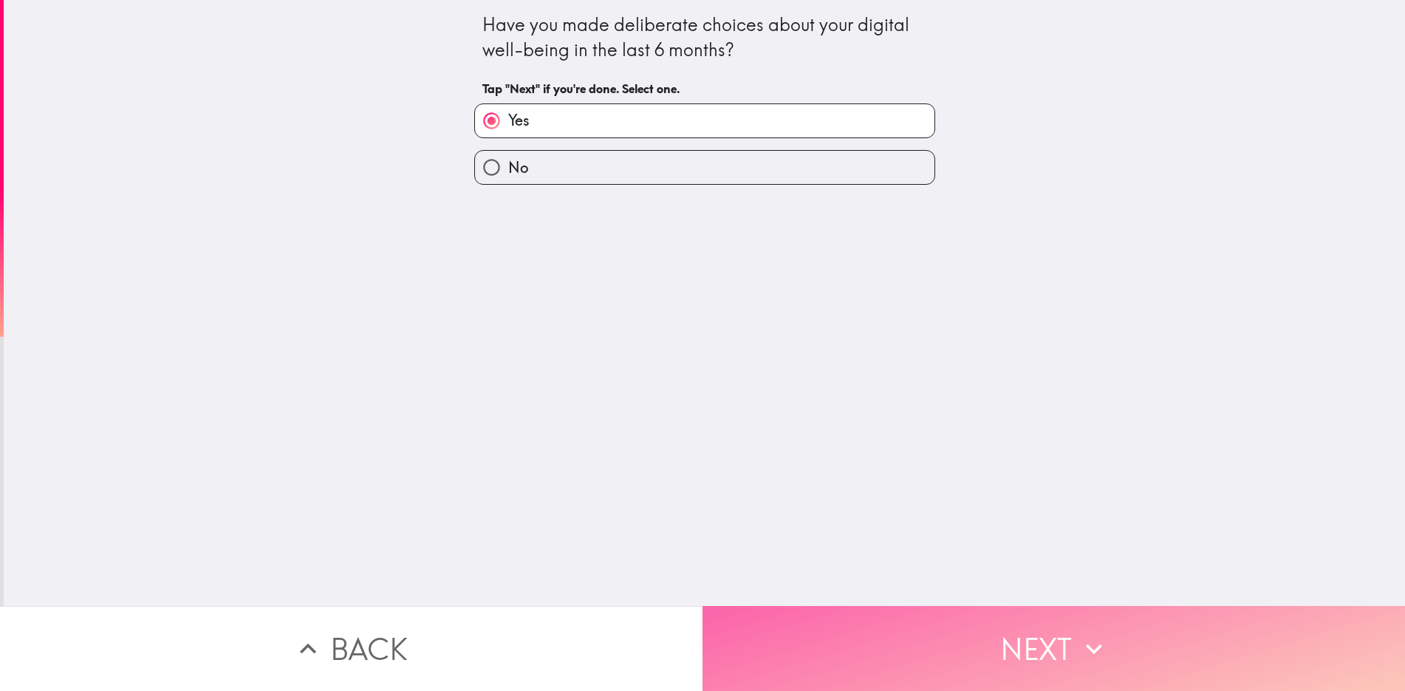
click at [1064, 659] on button "Next" at bounding box center [1054, 648] width 703 height 85
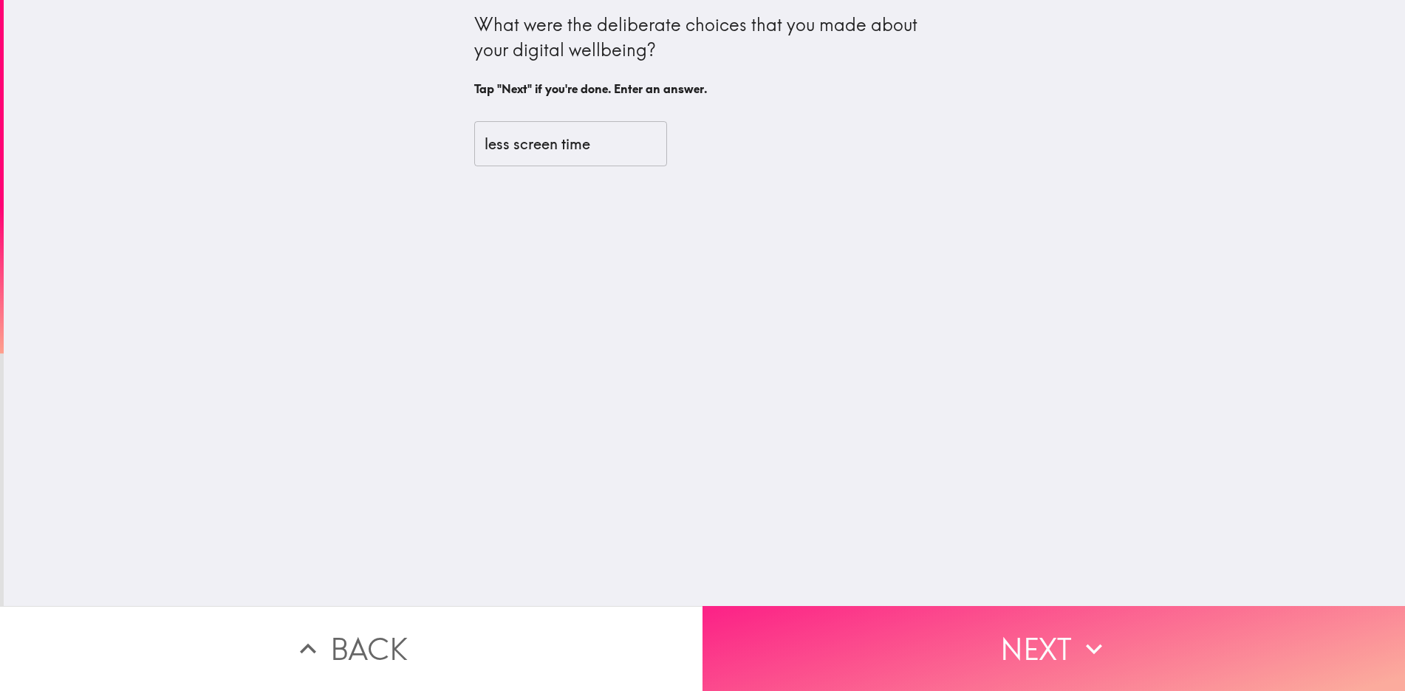
click at [1064, 659] on button "Next" at bounding box center [1054, 648] width 703 height 85
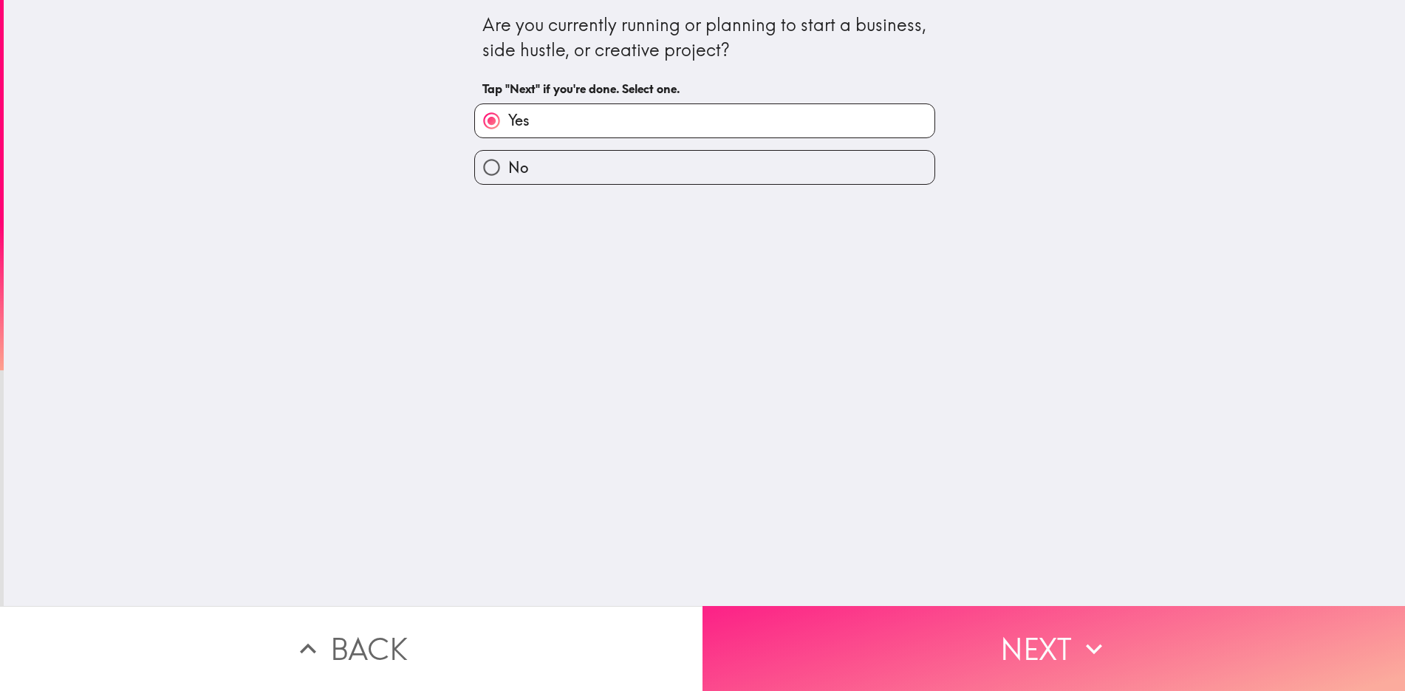
click at [1064, 659] on button "Next" at bounding box center [1054, 648] width 703 height 85
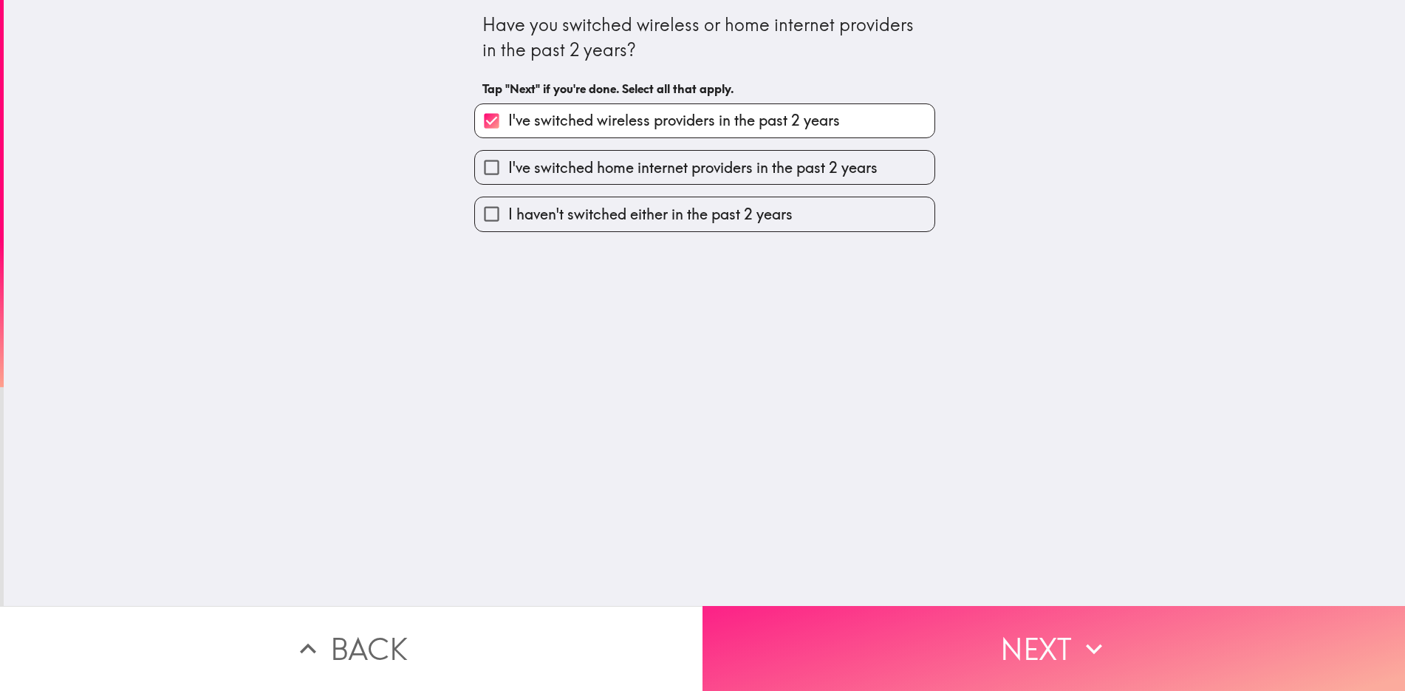
click at [1064, 659] on button "Next" at bounding box center [1054, 648] width 703 height 85
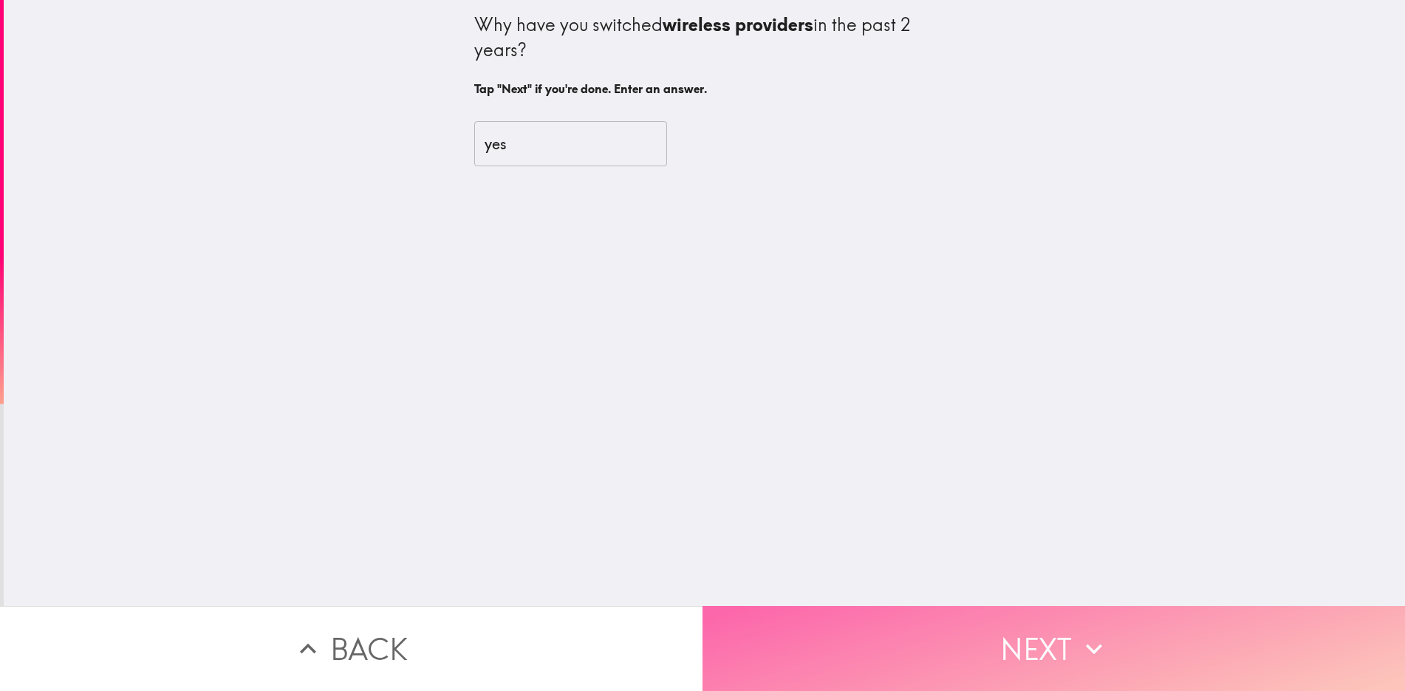
click at [1064, 659] on button "Next" at bounding box center [1054, 648] width 703 height 85
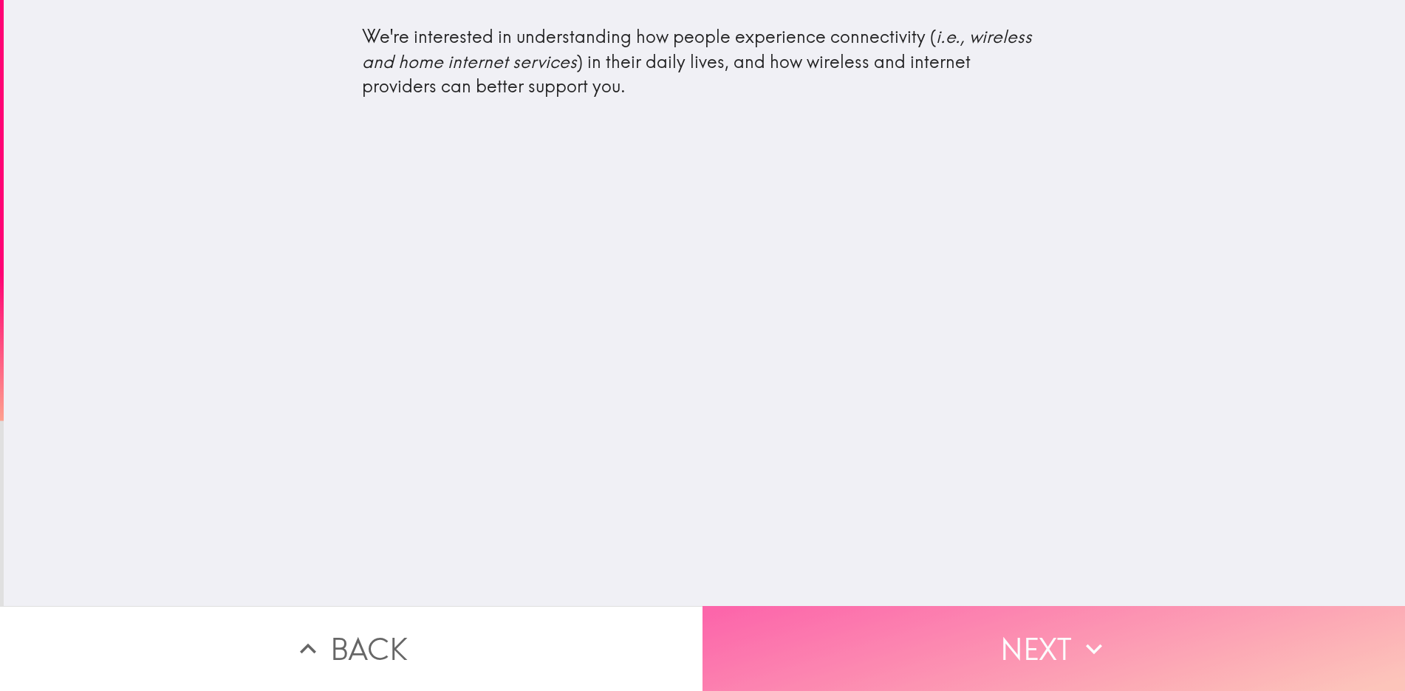
click at [1064, 659] on button "Next" at bounding box center [1054, 648] width 703 height 85
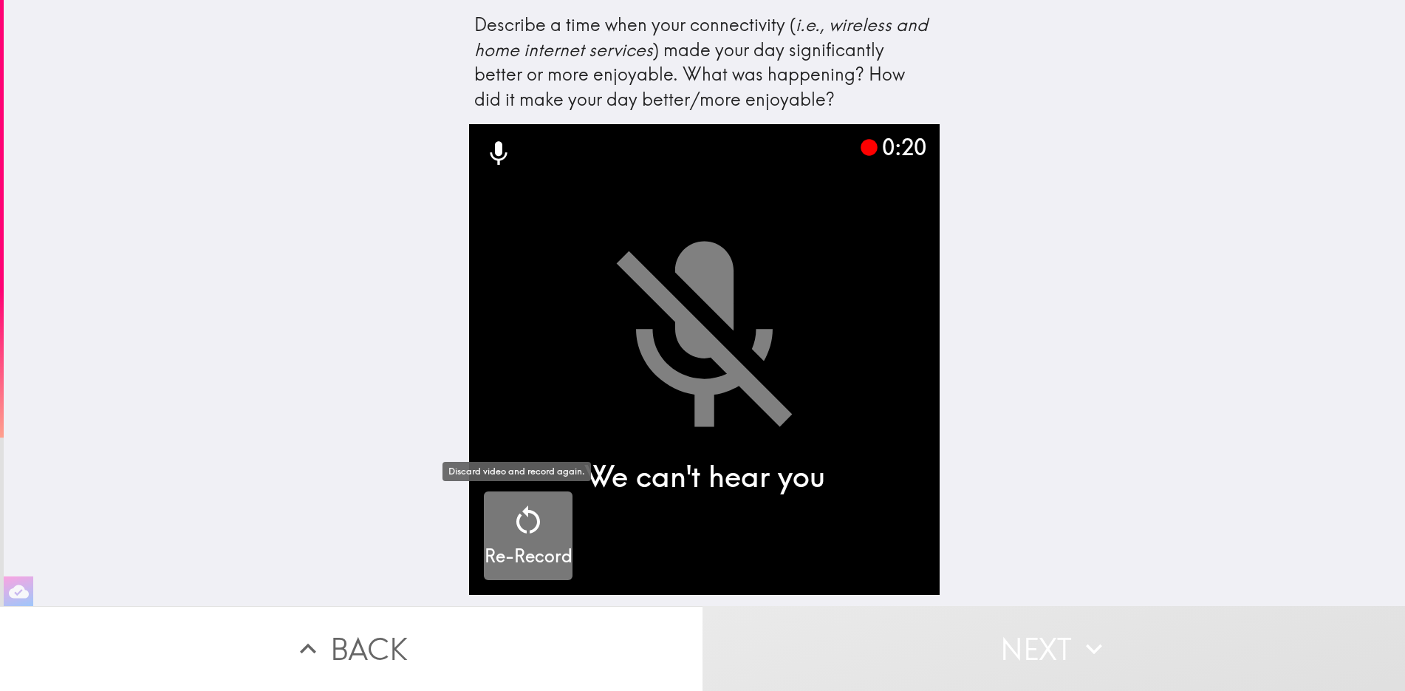
click at [526, 528] on icon "button" at bounding box center [528, 519] width 24 height 28
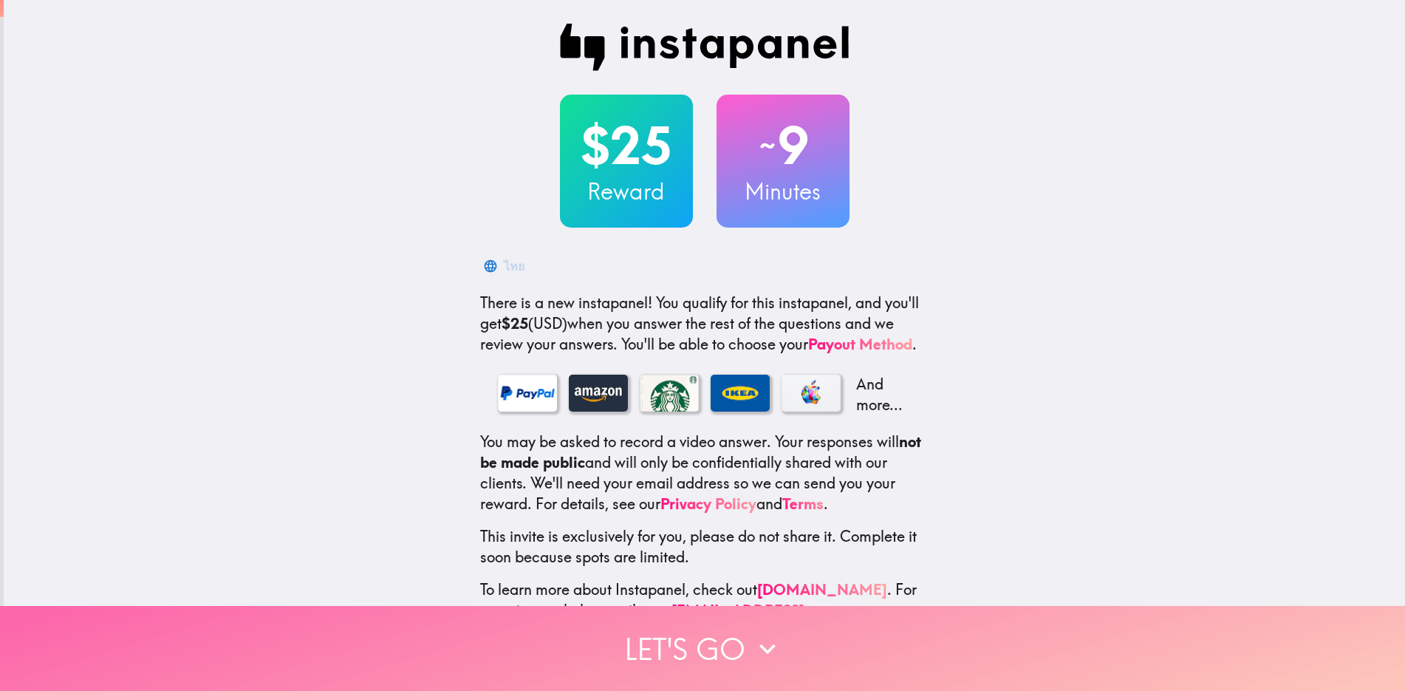
click at [729, 644] on button "Let's go" at bounding box center [702, 648] width 1405 height 85
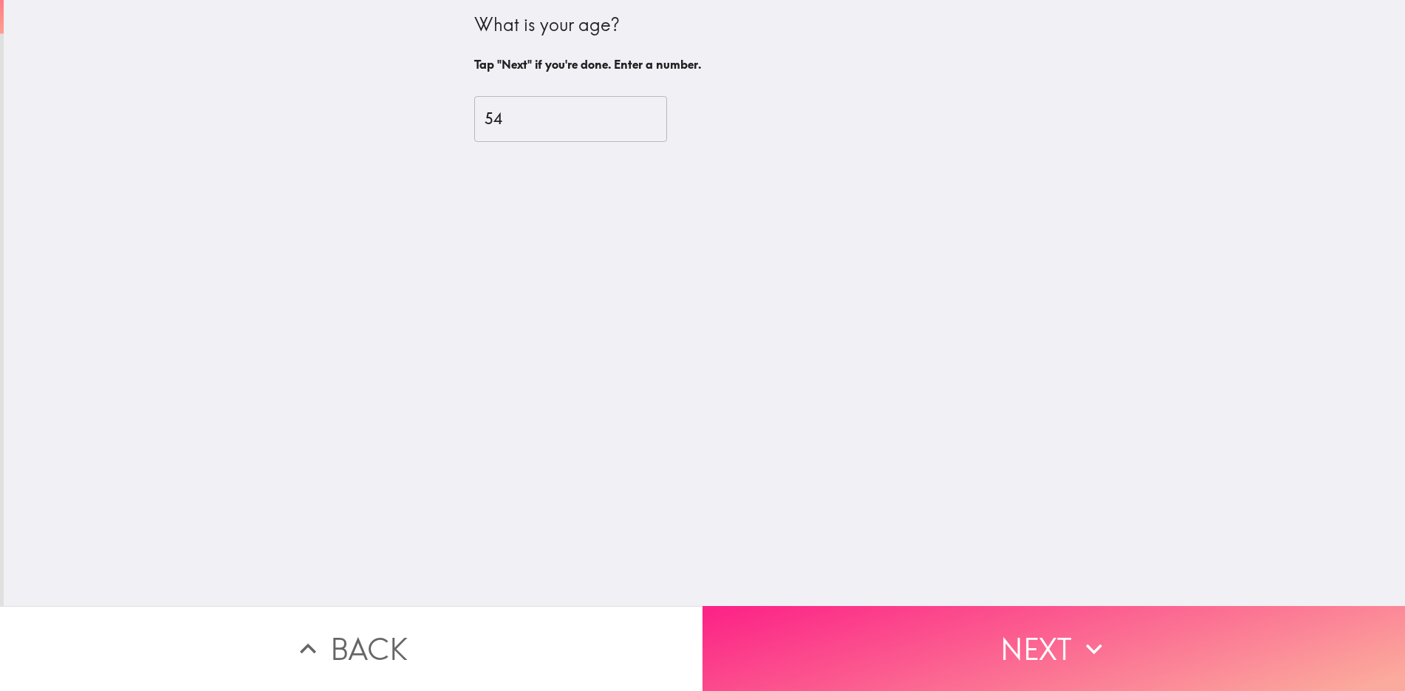
click at [1030, 639] on button "Next" at bounding box center [1054, 648] width 703 height 85
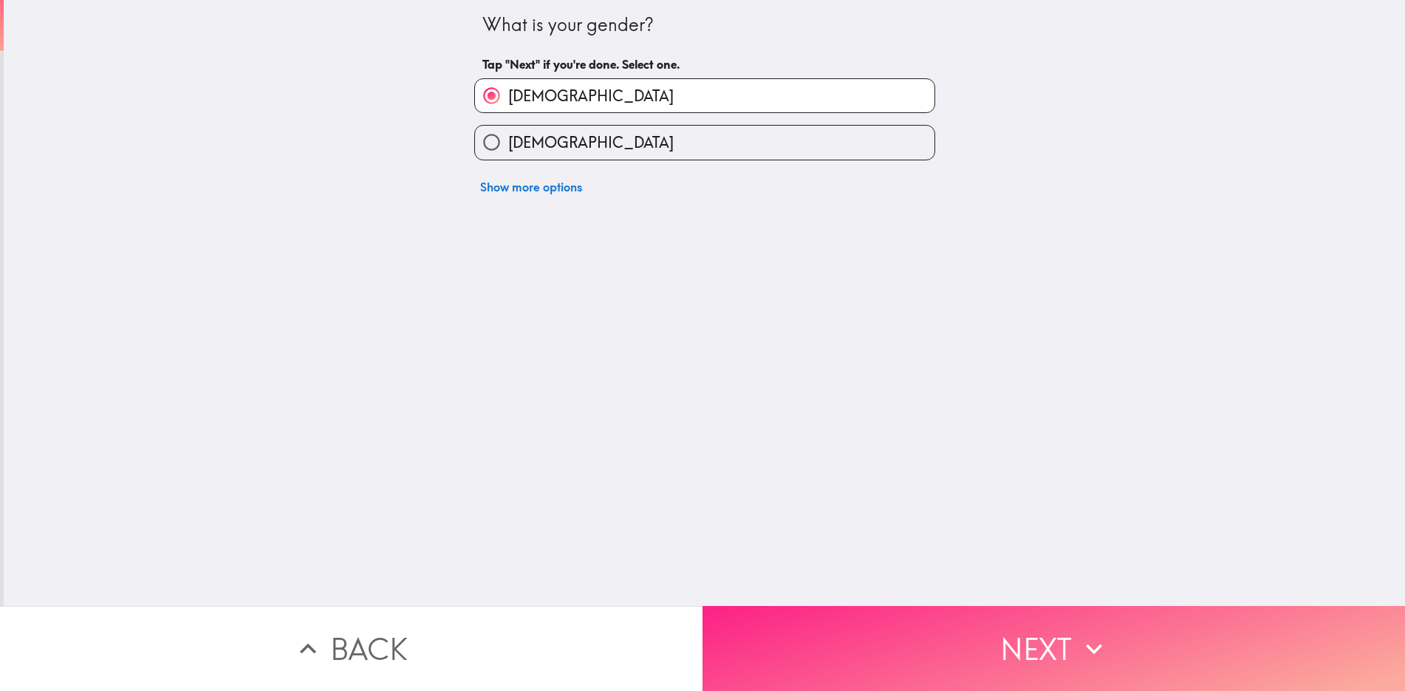
click at [1030, 639] on button "Next" at bounding box center [1054, 648] width 703 height 85
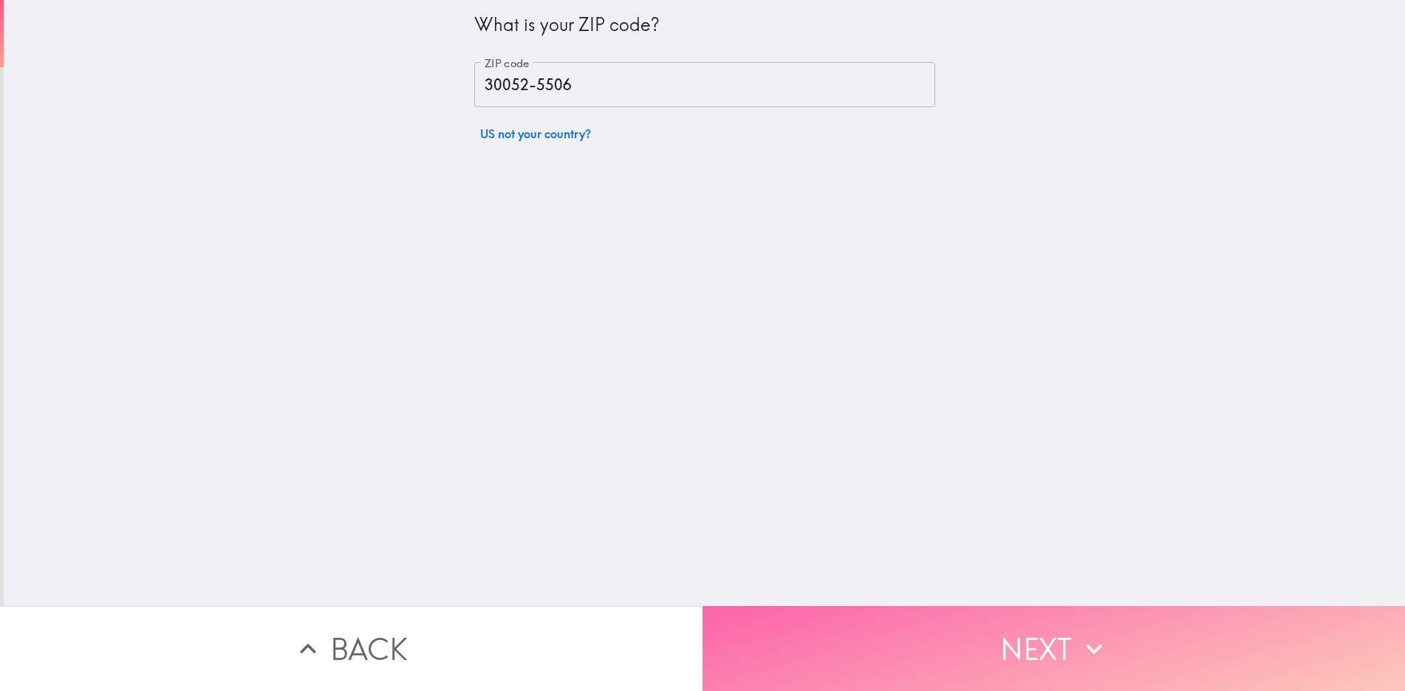
click at [1030, 639] on button "Next" at bounding box center [1054, 648] width 703 height 85
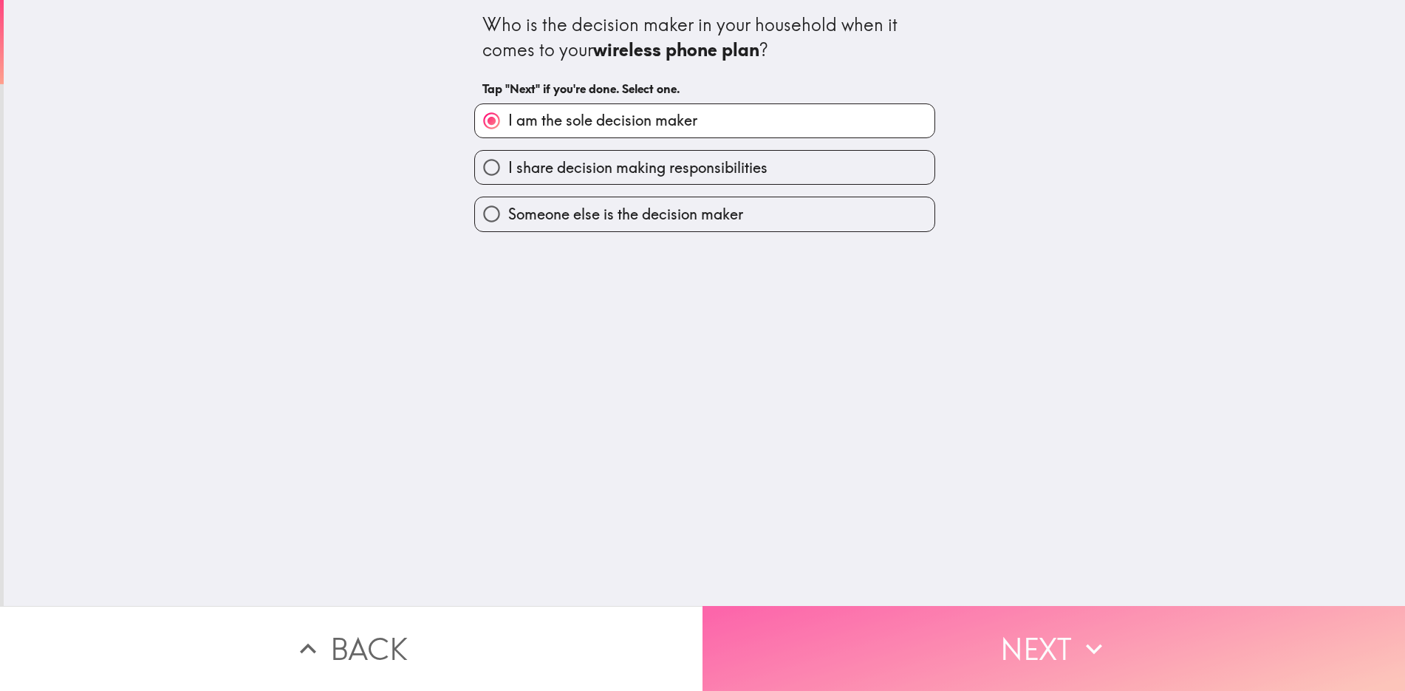
click at [1030, 639] on button "Next" at bounding box center [1054, 648] width 703 height 85
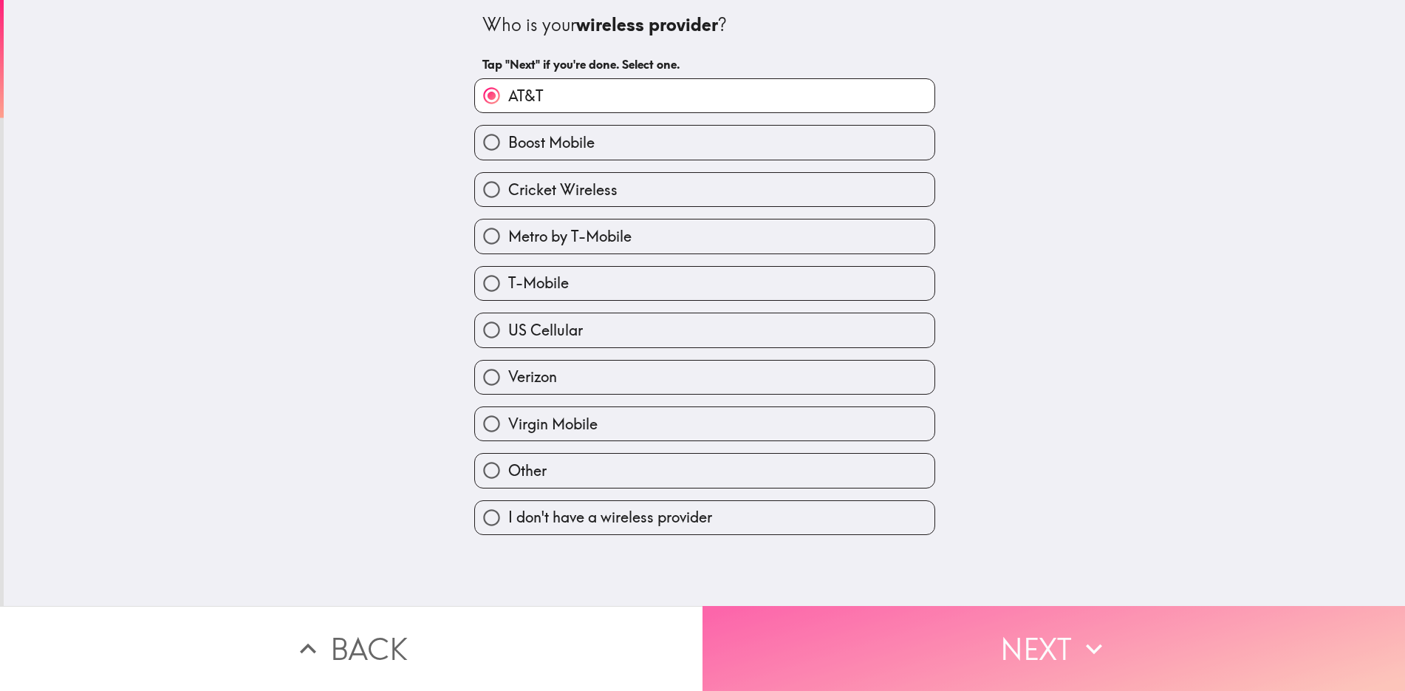
click at [1030, 639] on button "Next" at bounding box center [1054, 648] width 703 height 85
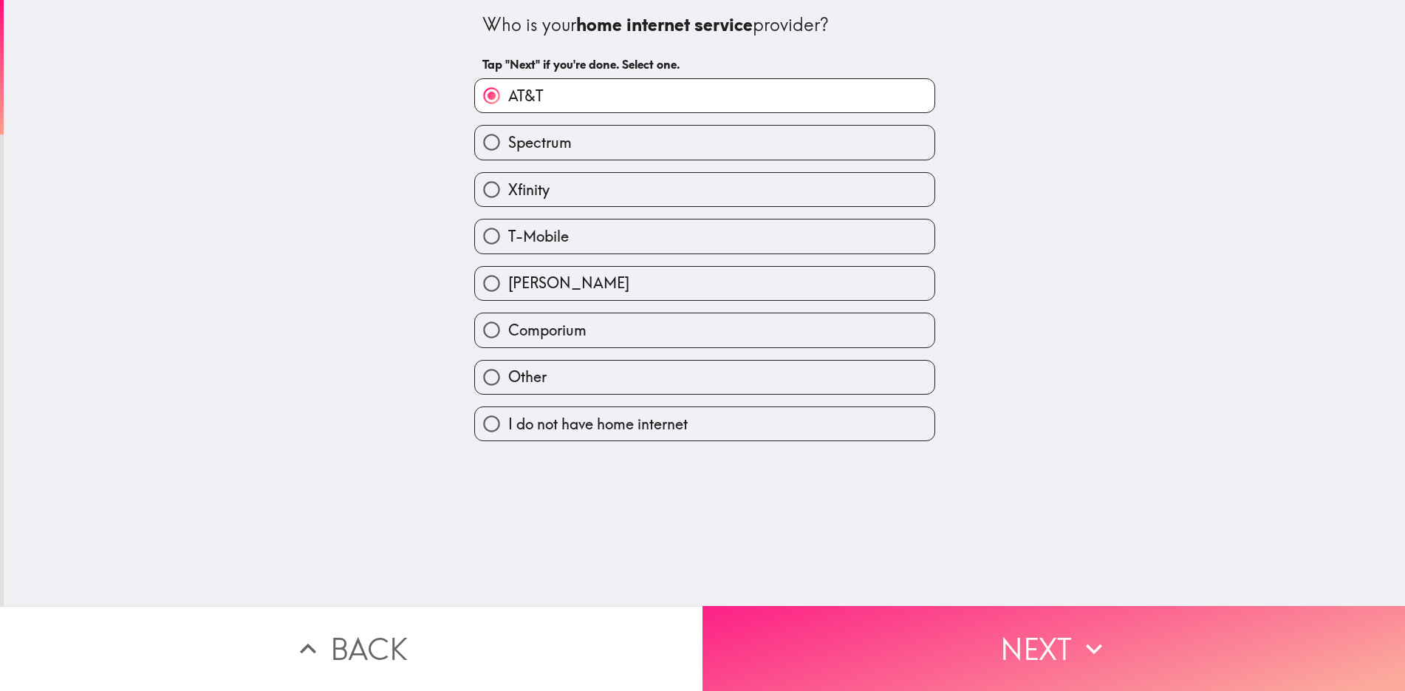
click at [1030, 639] on button "Next" at bounding box center [1054, 648] width 703 height 85
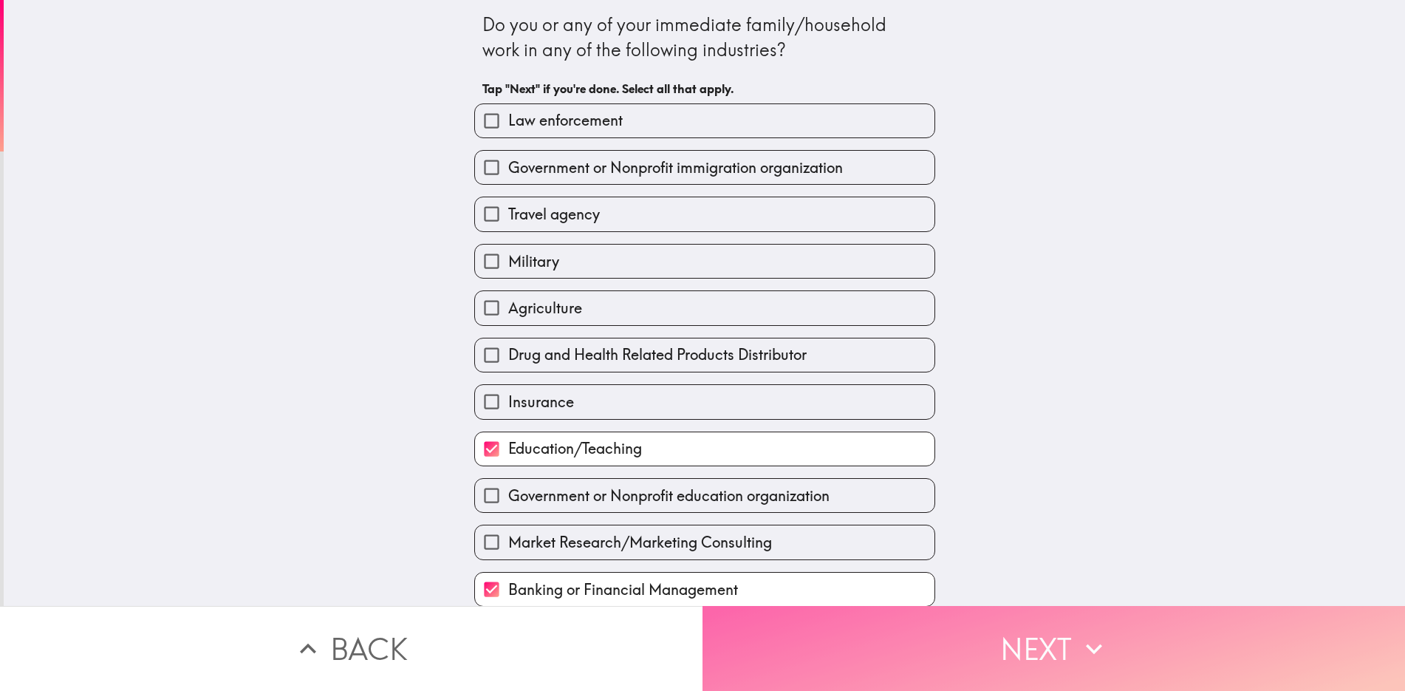
click at [1030, 639] on button "Next" at bounding box center [1054, 648] width 703 height 85
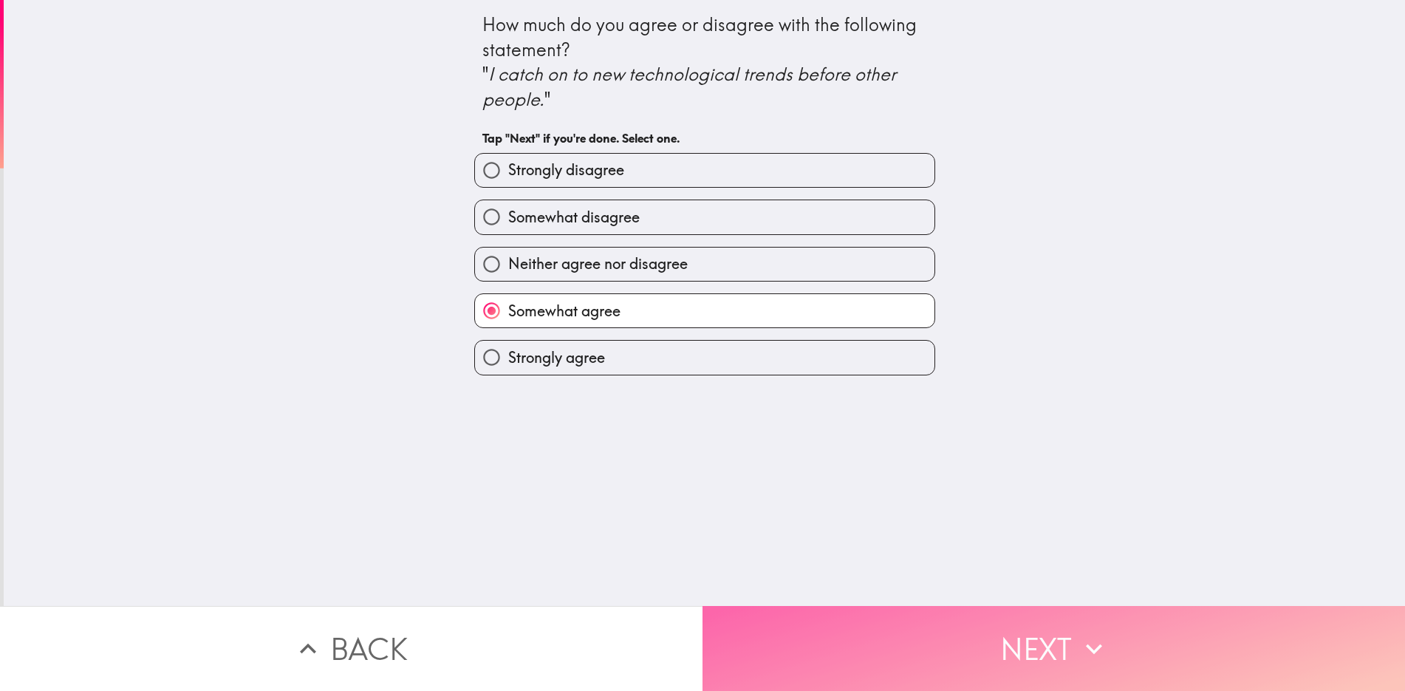
click at [1030, 639] on button "Next" at bounding box center [1054, 648] width 703 height 85
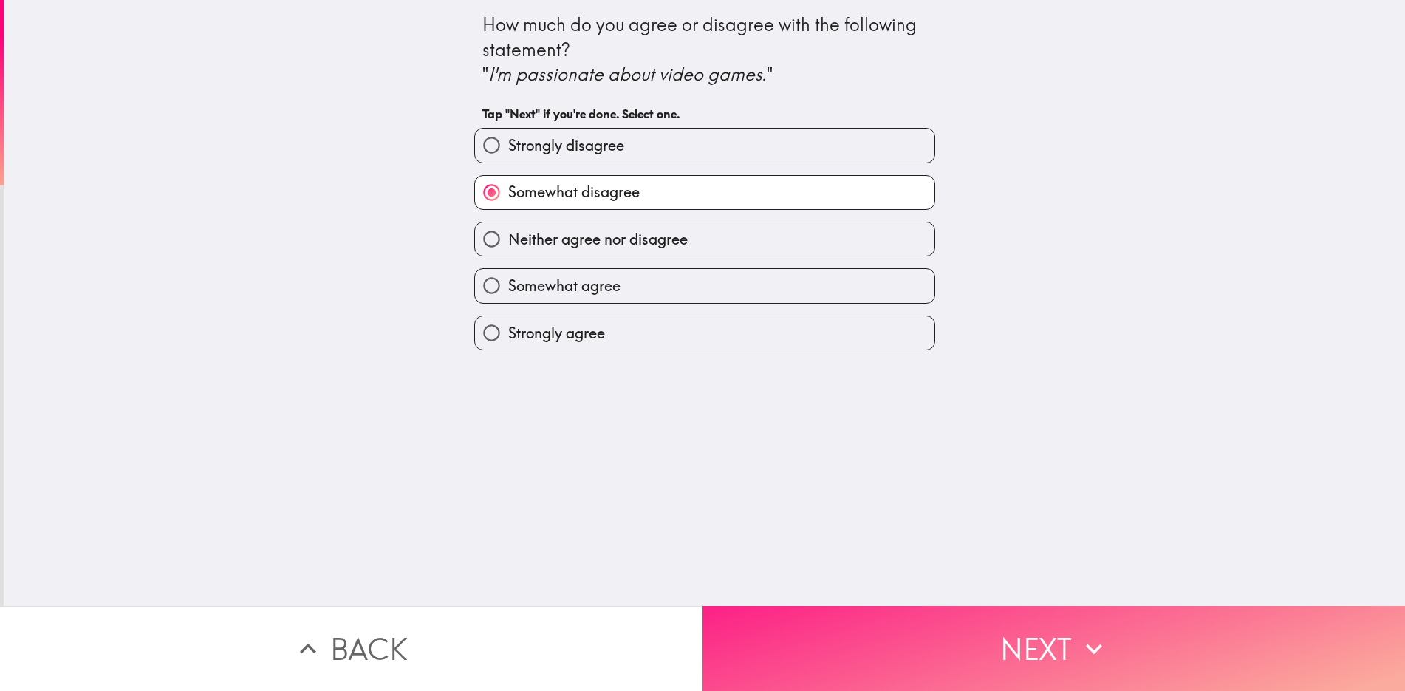
click at [1030, 639] on button "Next" at bounding box center [1054, 648] width 703 height 85
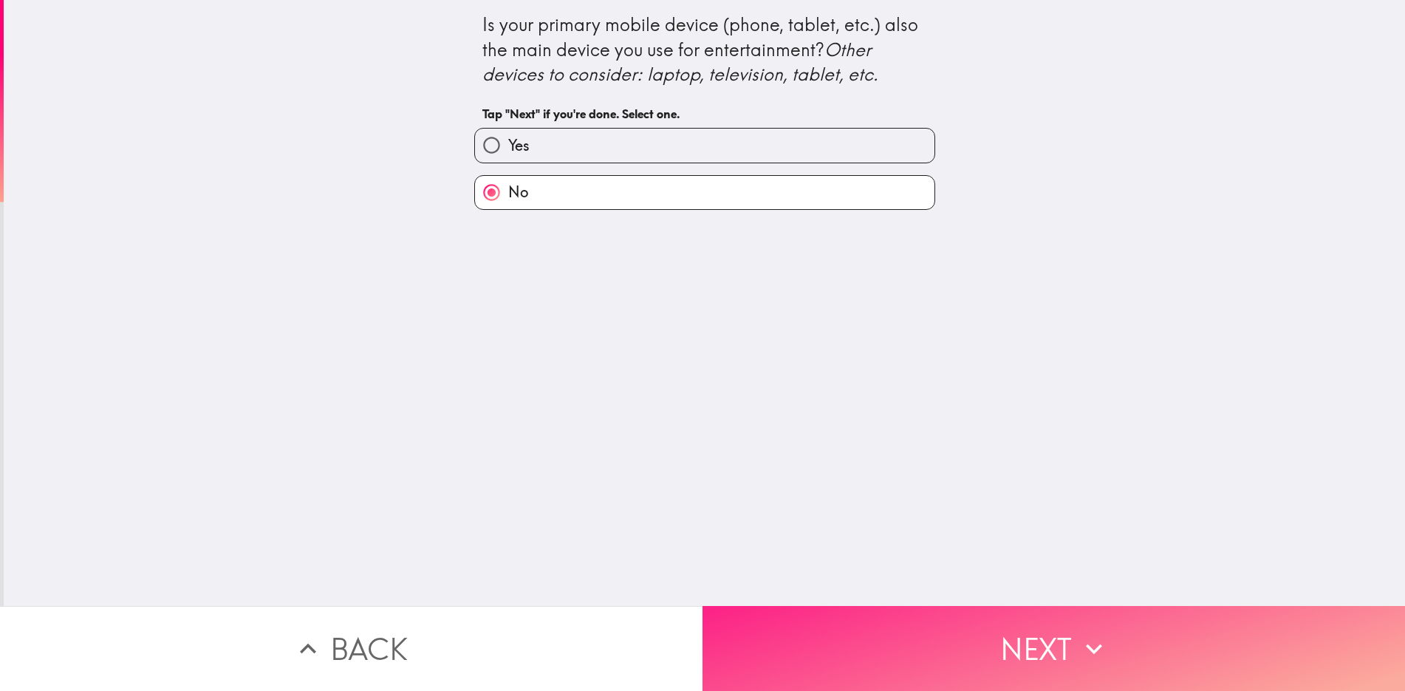
click at [1030, 639] on button "Next" at bounding box center [1054, 648] width 703 height 85
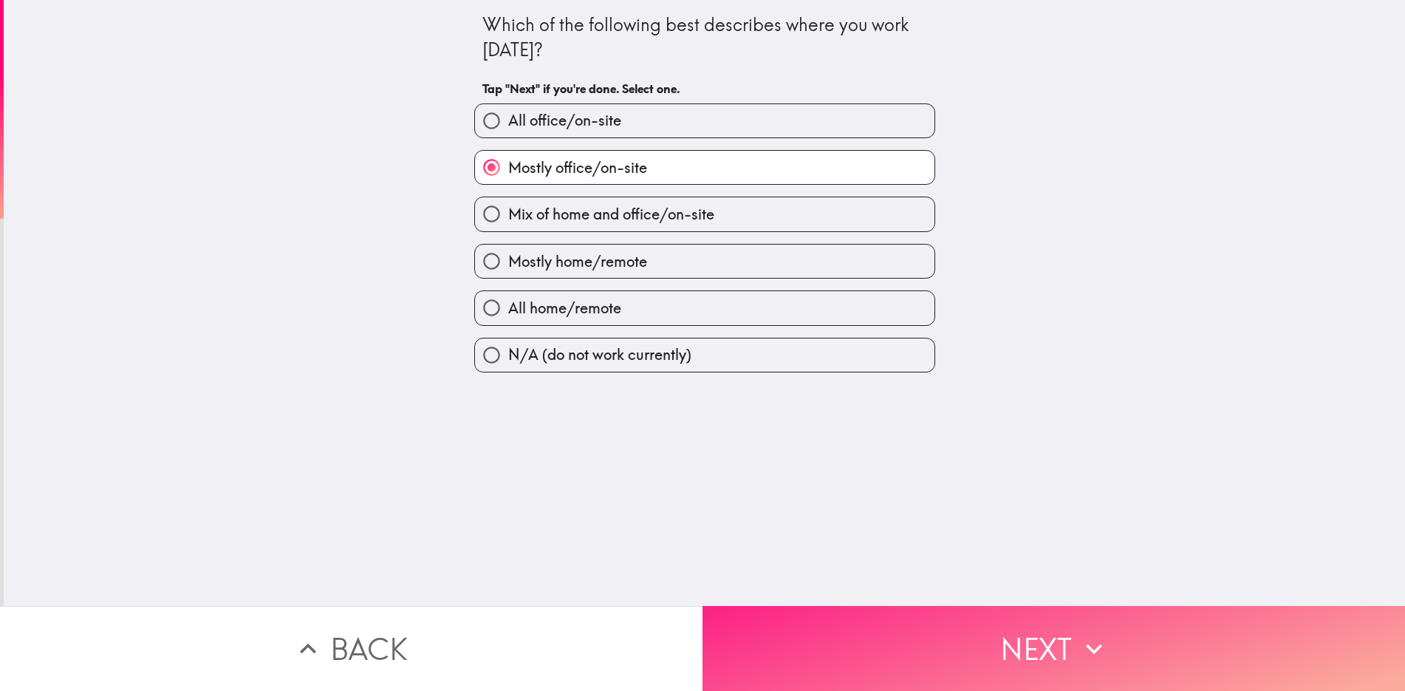
click at [1030, 639] on button "Next" at bounding box center [1054, 648] width 703 height 85
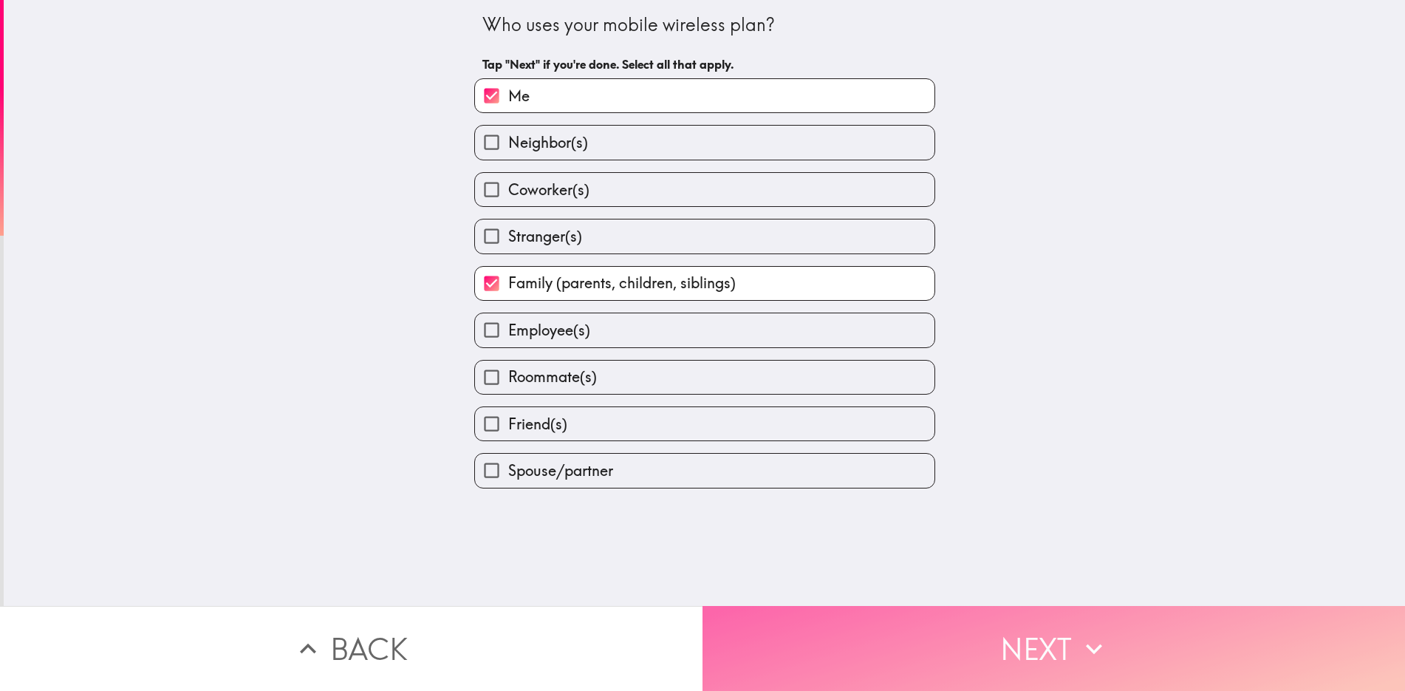
click at [1030, 639] on button "Next" at bounding box center [1054, 648] width 703 height 85
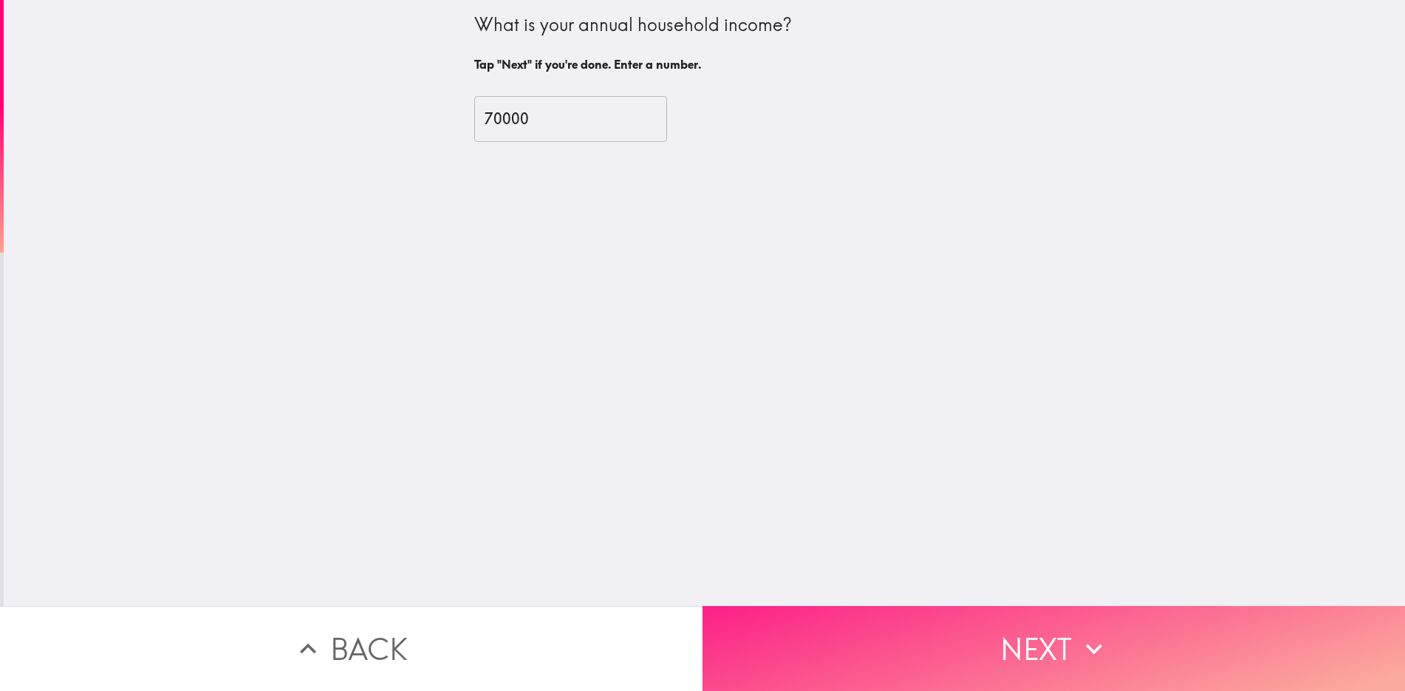
click at [1030, 639] on button "Next" at bounding box center [1054, 648] width 703 height 85
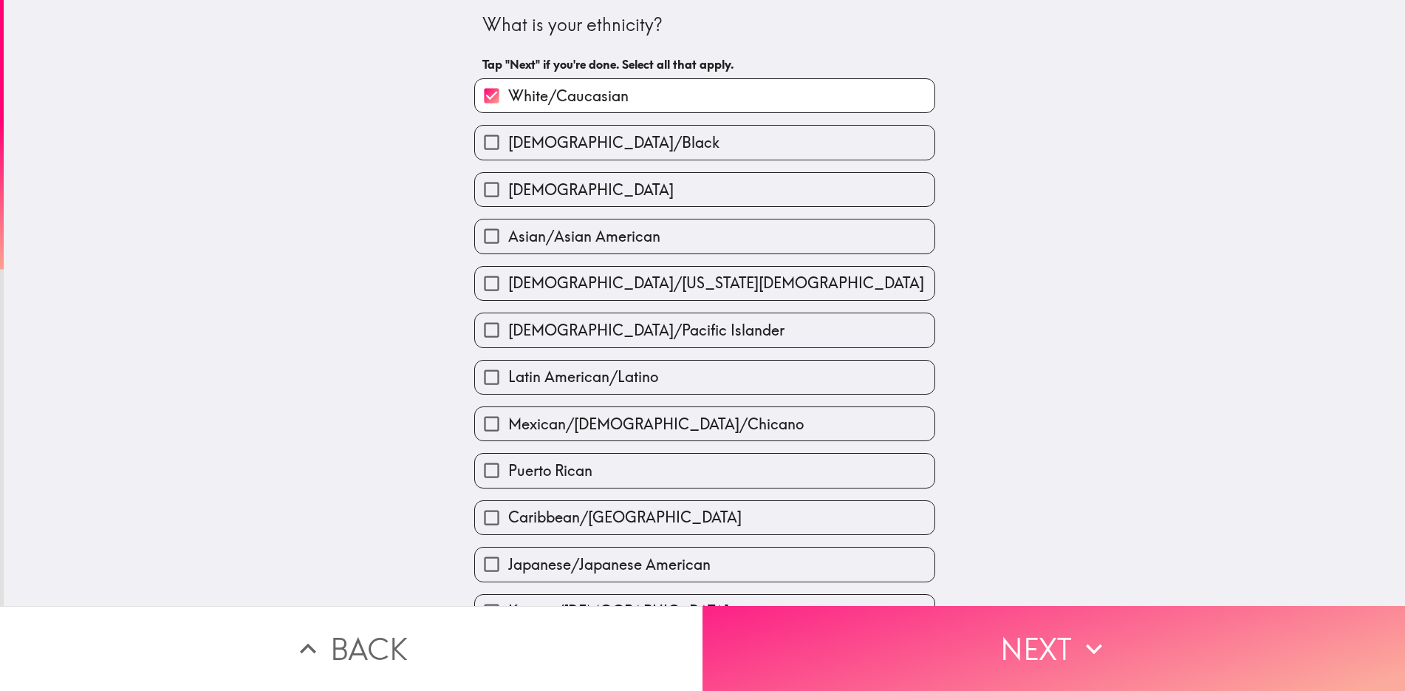
click at [1030, 639] on button "Next" at bounding box center [1054, 648] width 703 height 85
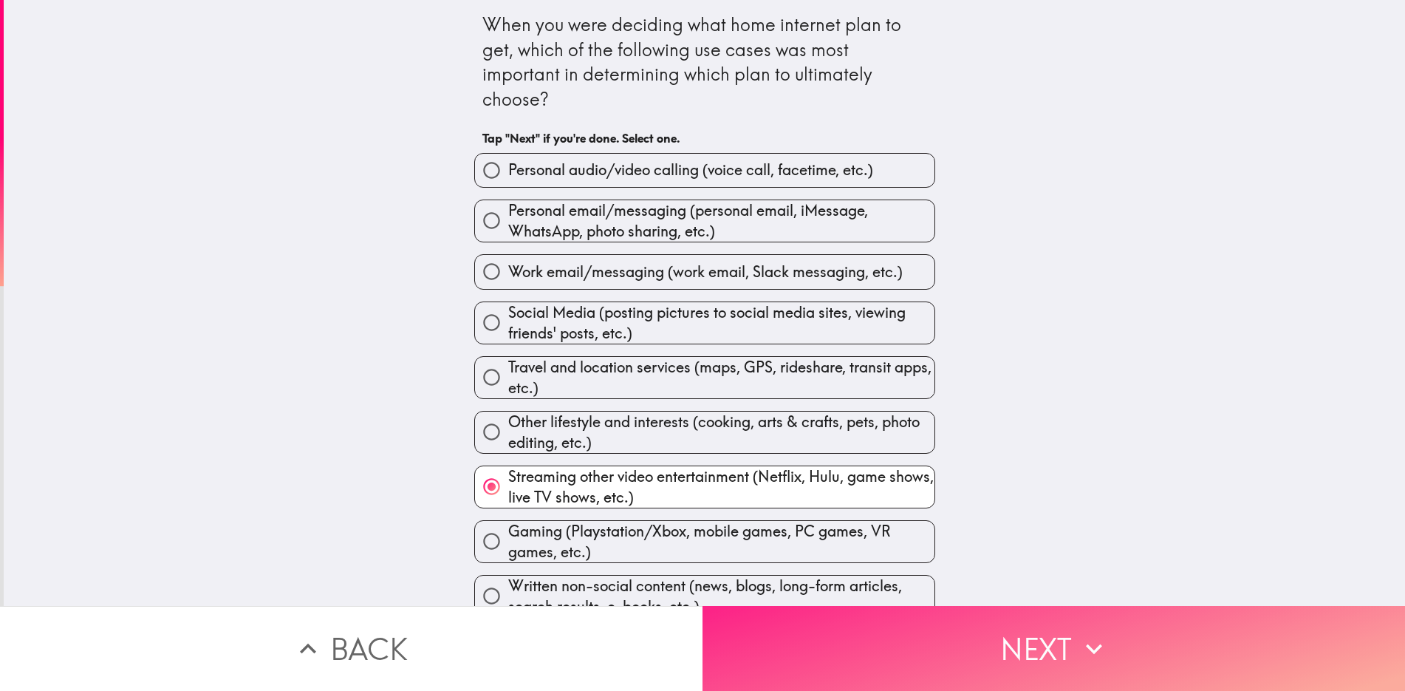
click at [1030, 639] on button "Next" at bounding box center [1054, 648] width 703 height 85
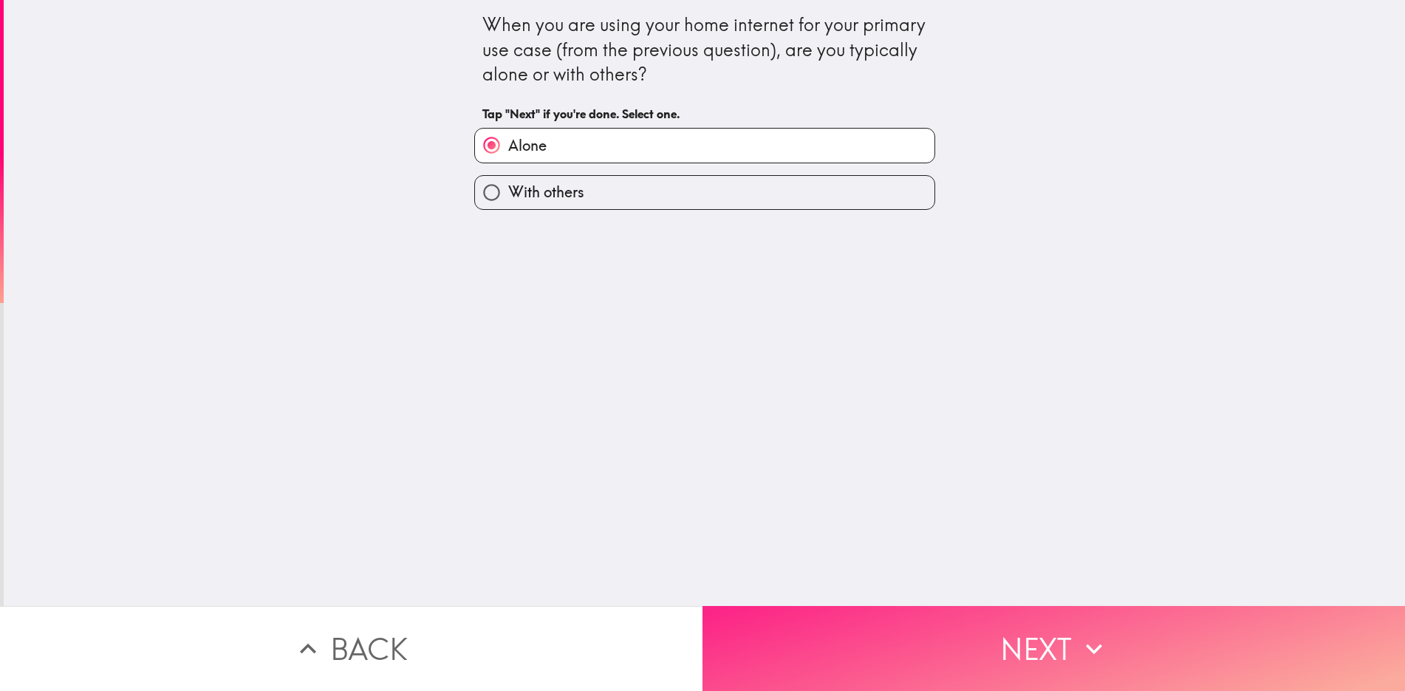
click at [1030, 639] on button "Next" at bounding box center [1054, 648] width 703 height 85
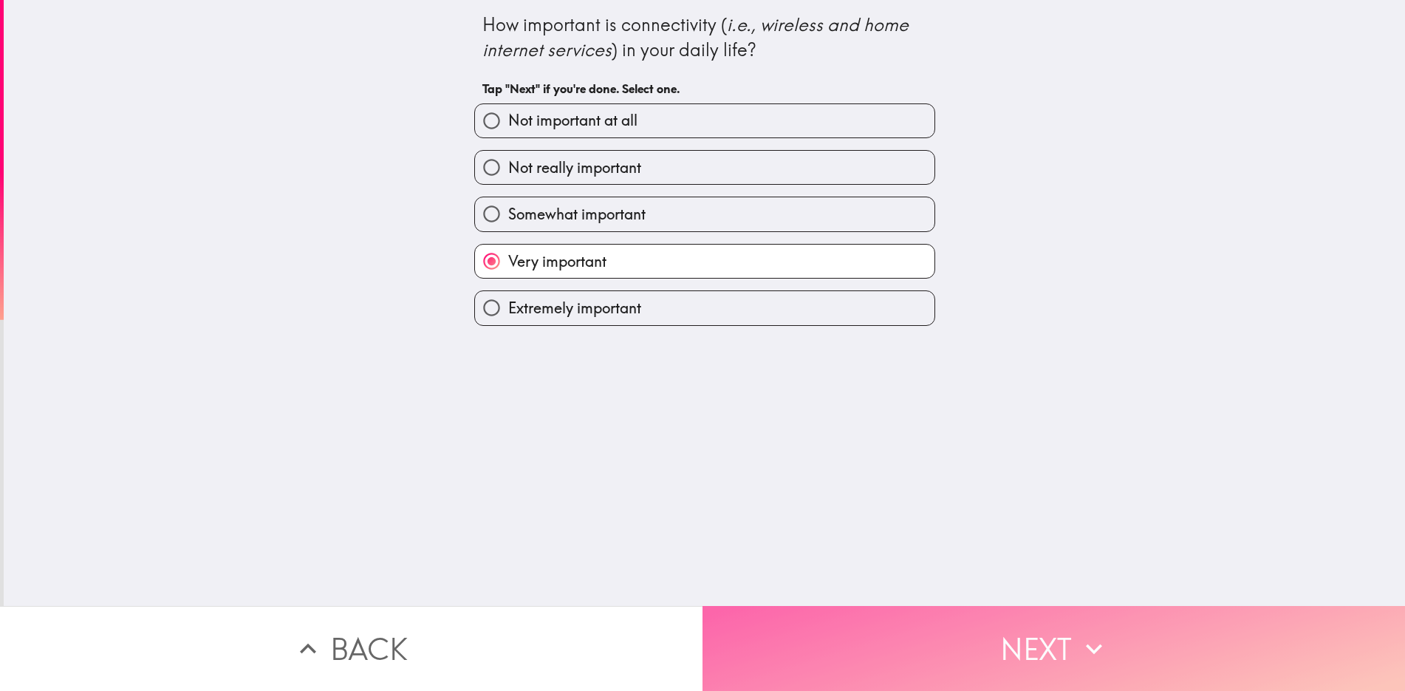
click at [1030, 639] on button "Next" at bounding box center [1054, 648] width 703 height 85
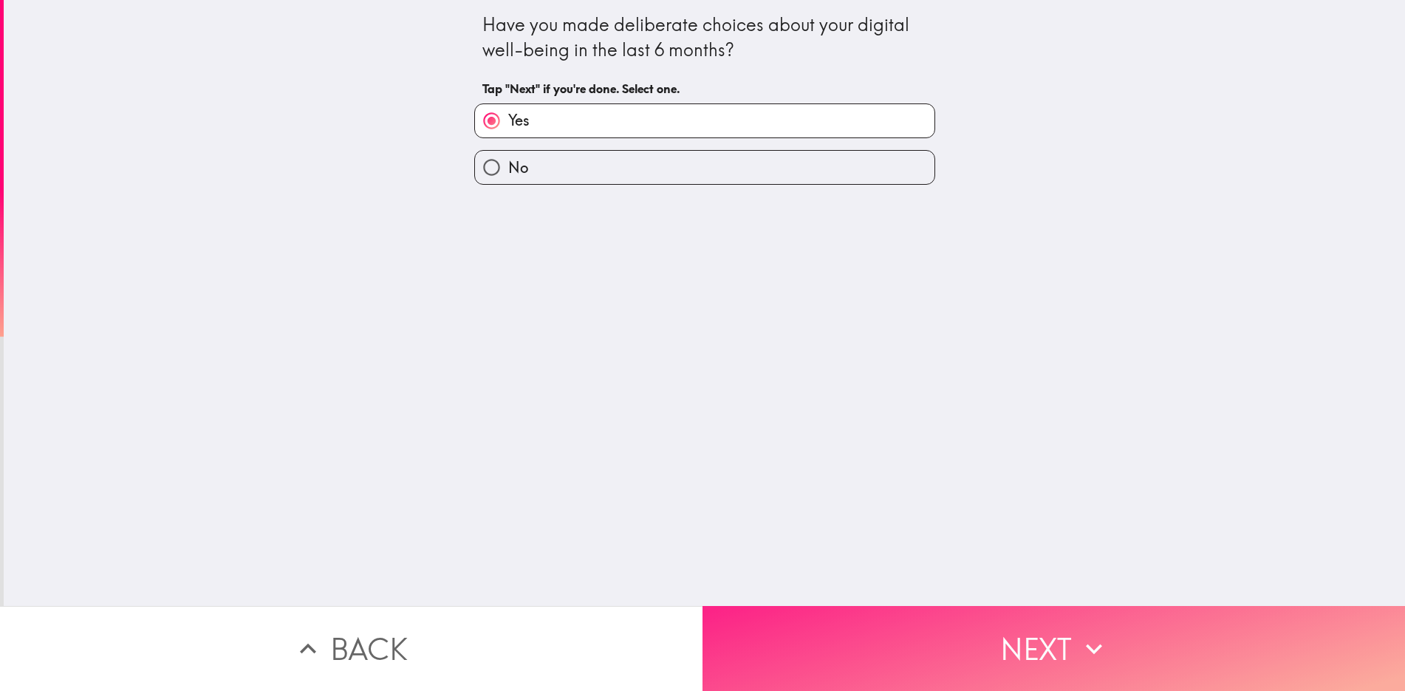
click at [1030, 639] on button "Next" at bounding box center [1054, 648] width 703 height 85
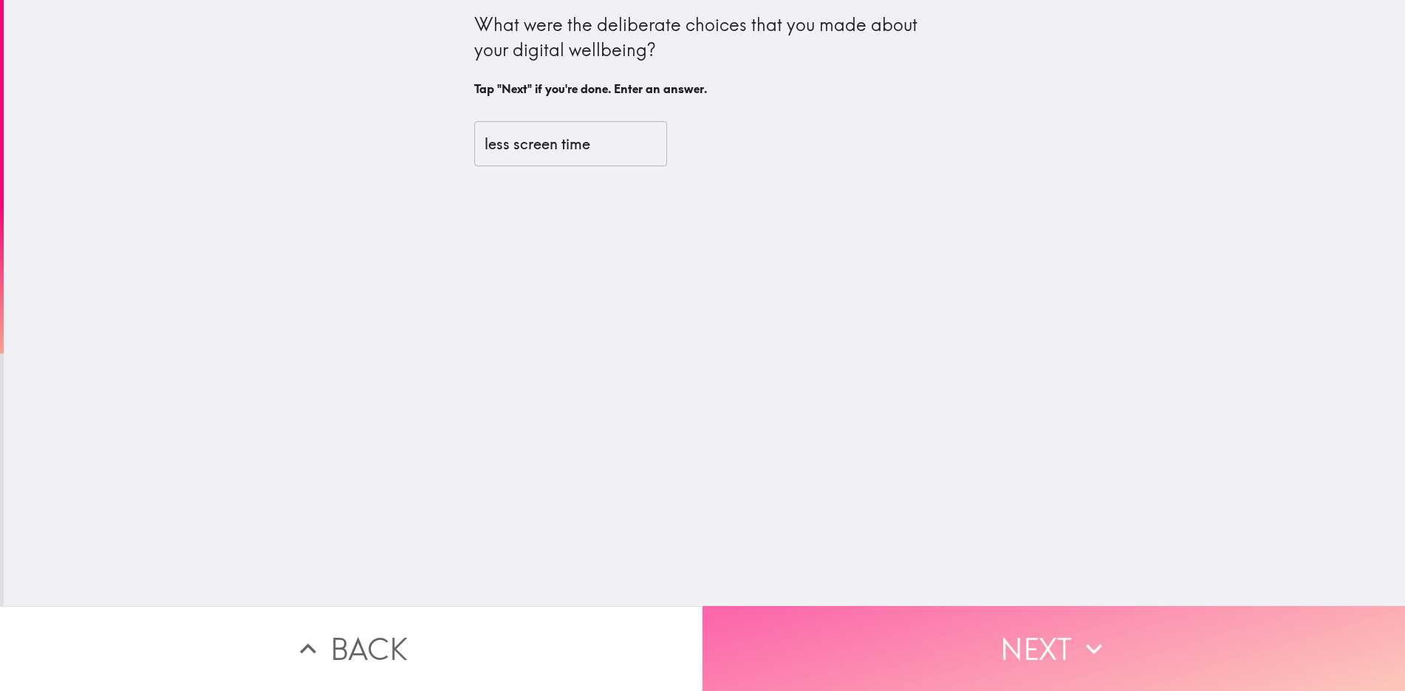
click at [1030, 639] on button "Next" at bounding box center [1054, 648] width 703 height 85
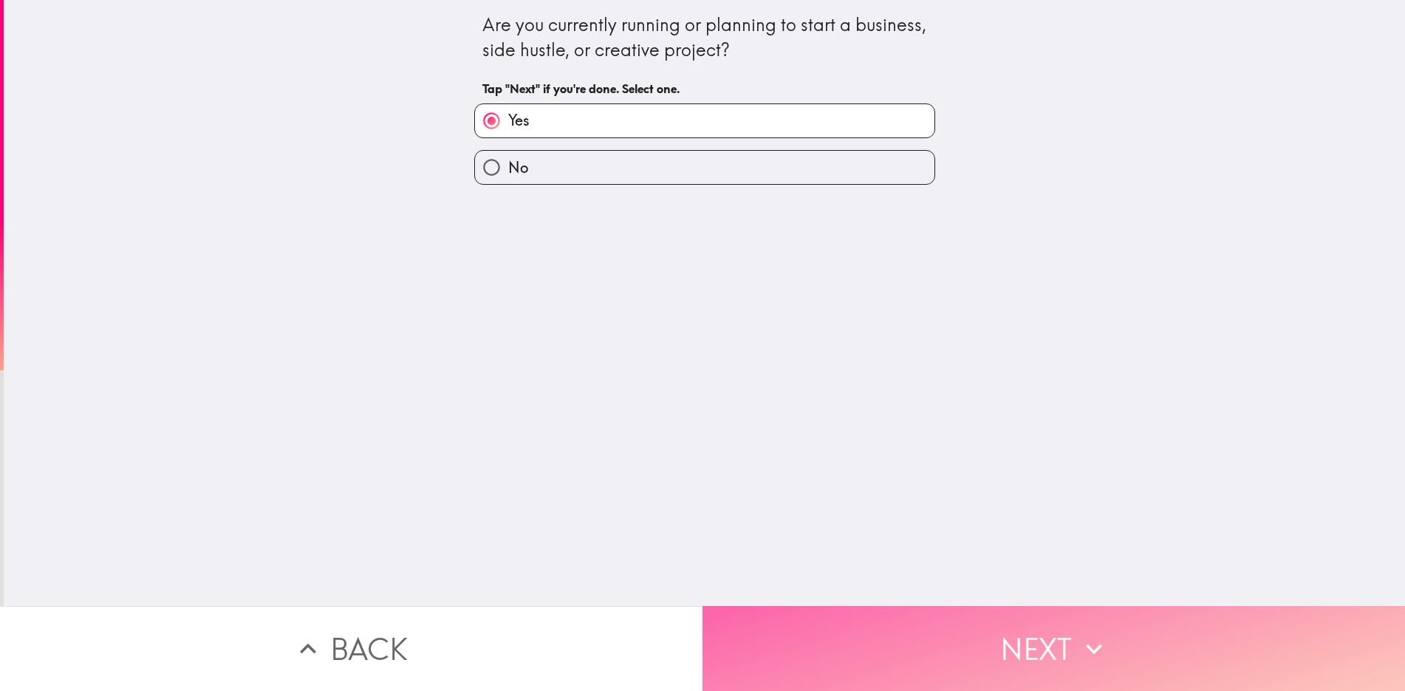
click at [1030, 639] on button "Next" at bounding box center [1054, 648] width 703 height 85
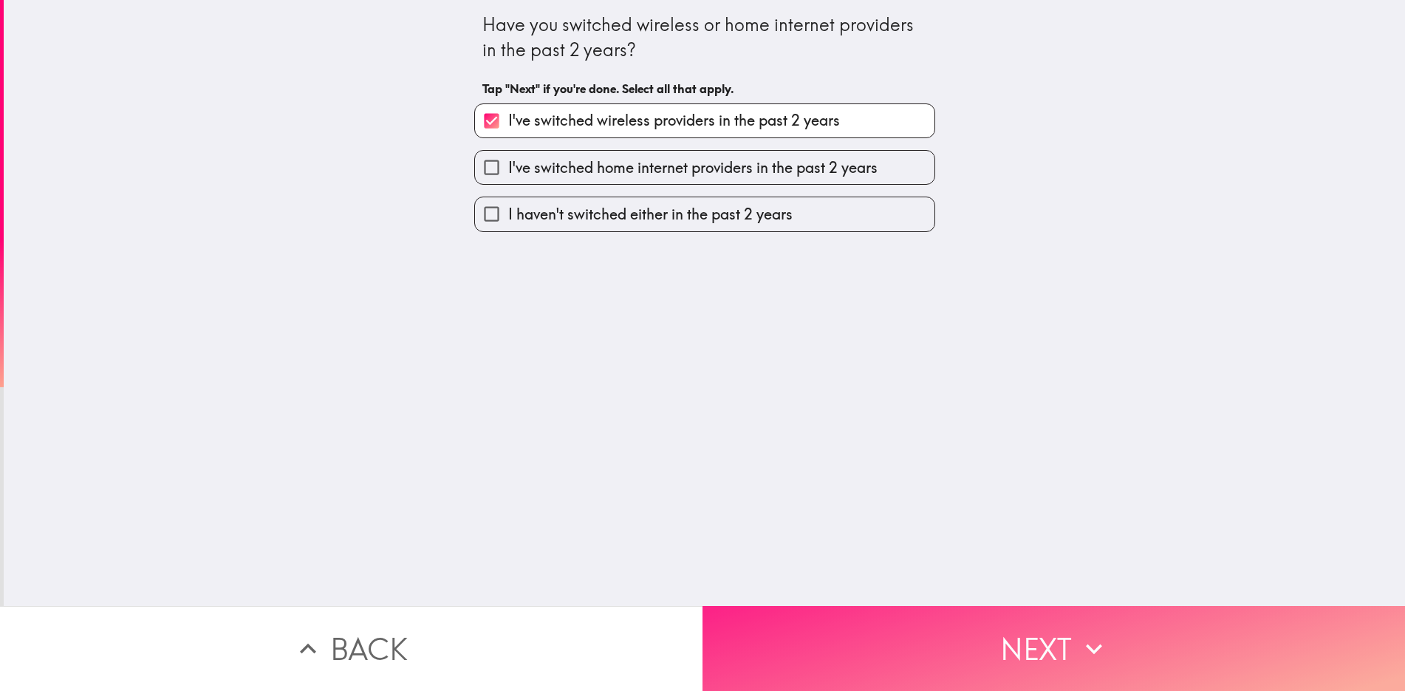
click at [1030, 639] on button "Next" at bounding box center [1054, 648] width 703 height 85
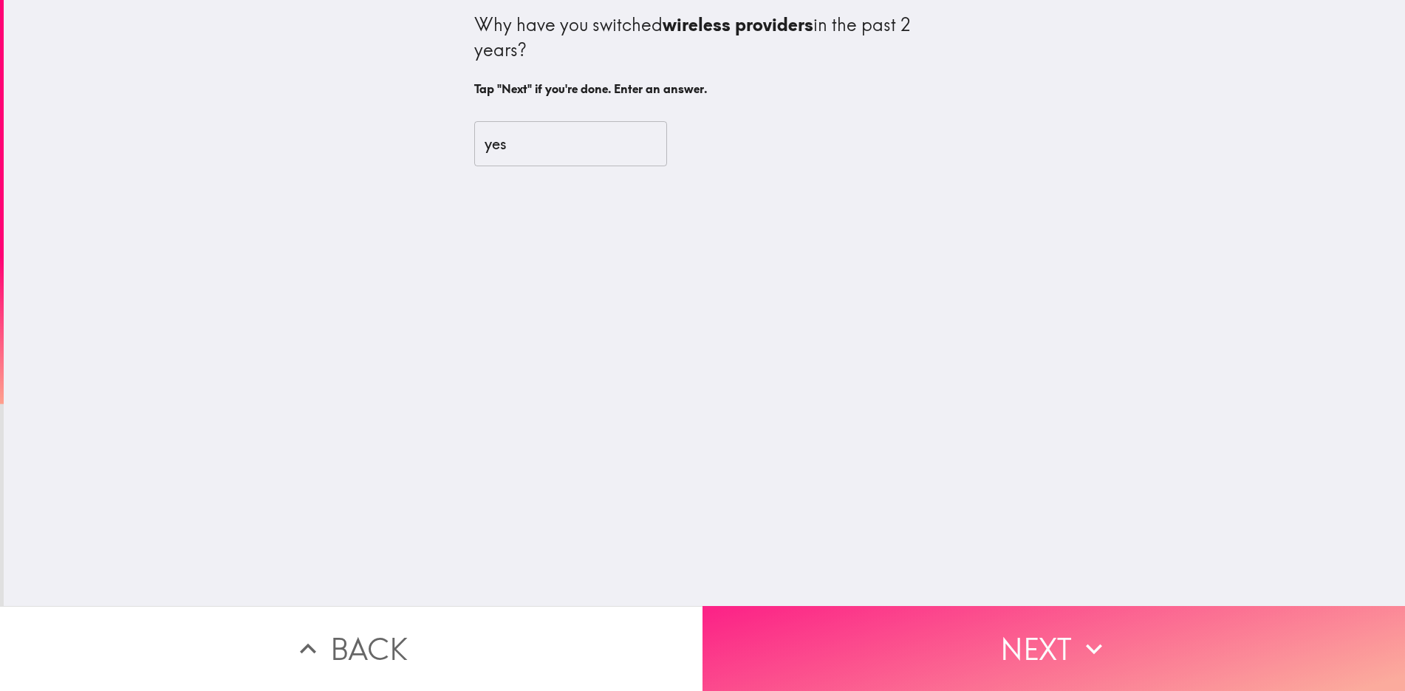
click at [1030, 639] on button "Next" at bounding box center [1054, 648] width 703 height 85
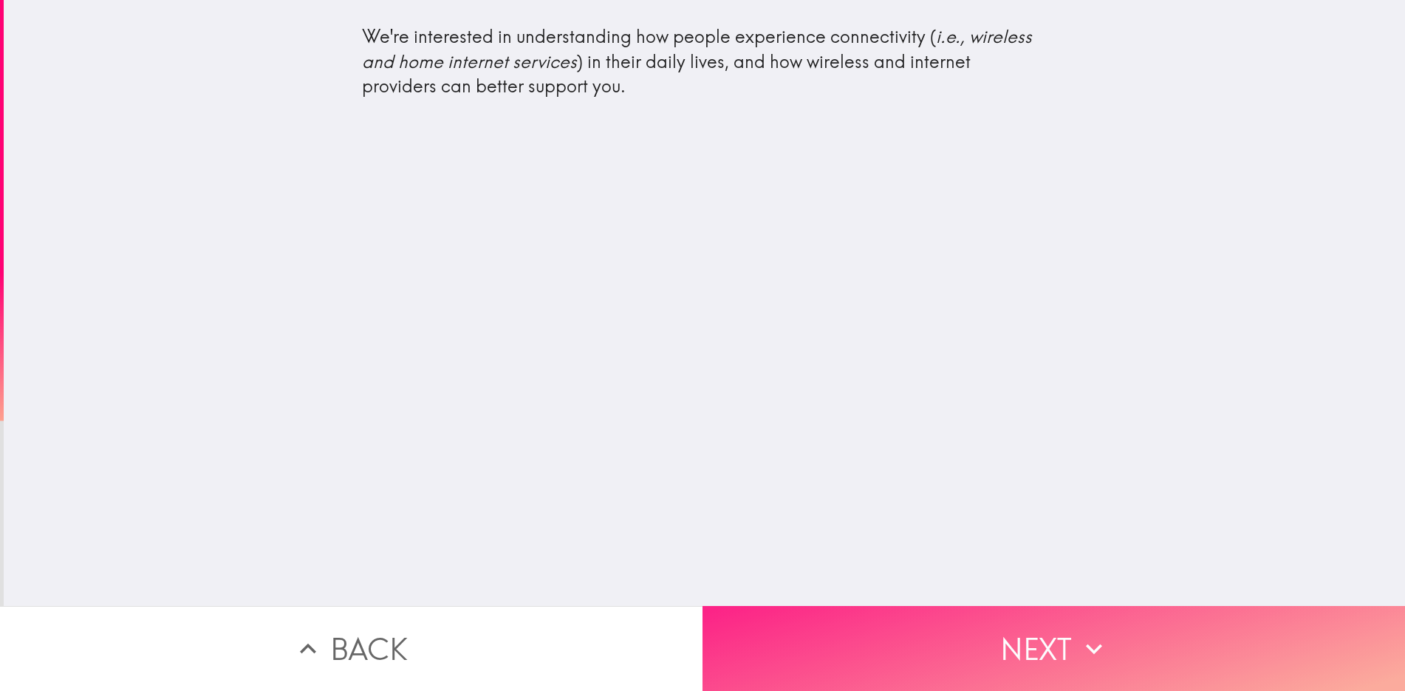
click at [1030, 639] on button "Next" at bounding box center [1054, 648] width 703 height 85
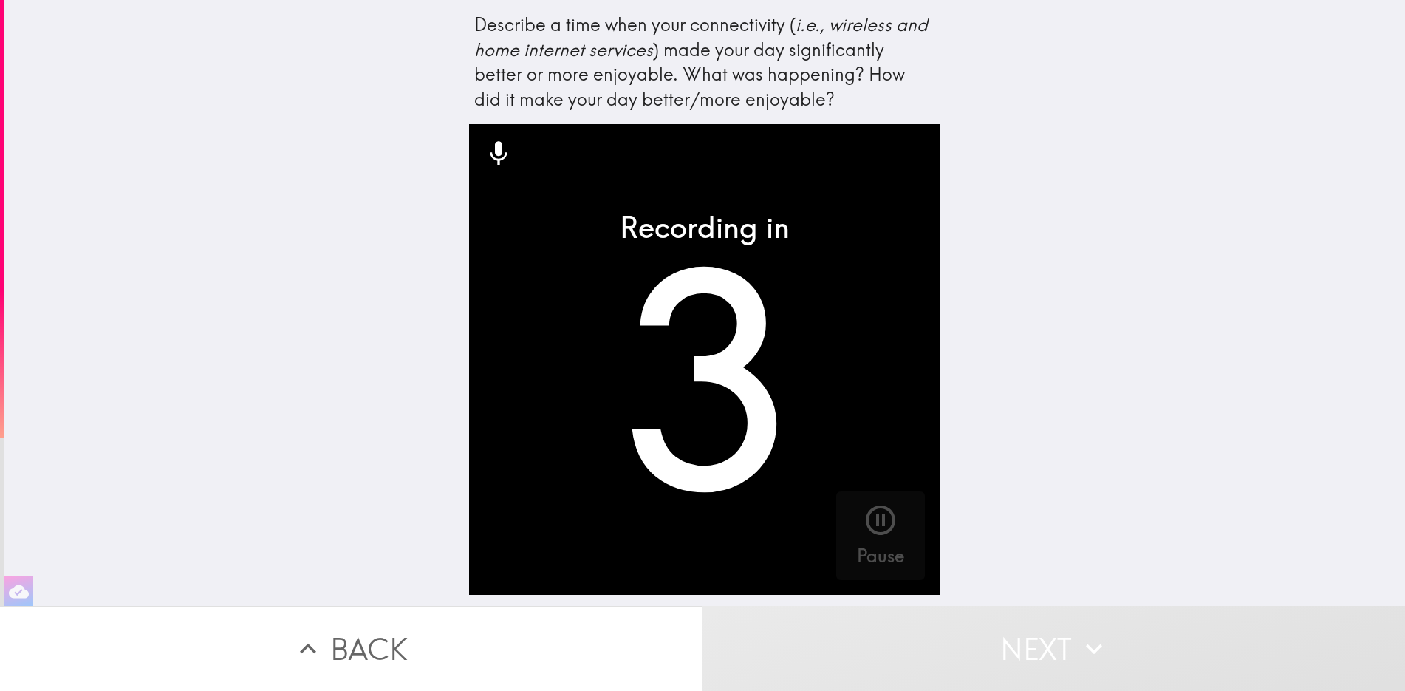
click at [484, 149] on icon at bounding box center [499, 154] width 30 height 30
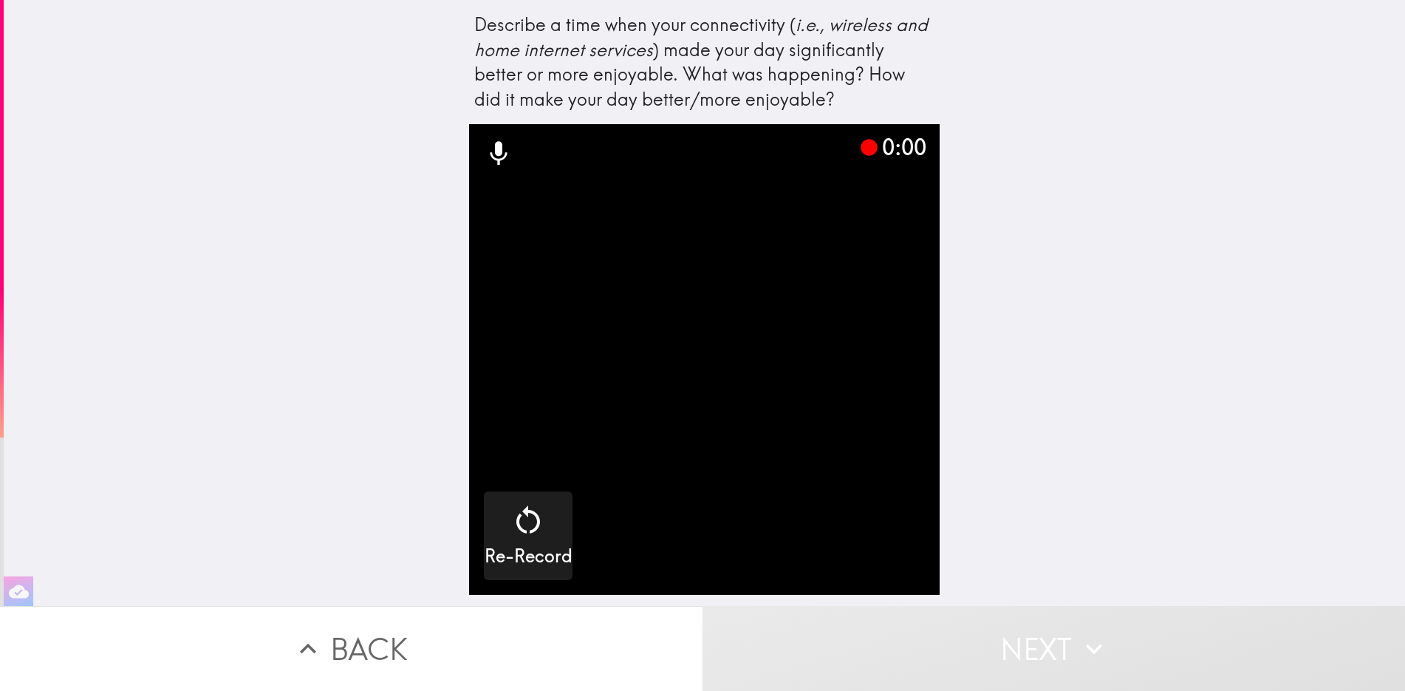
click at [491, 154] on icon at bounding box center [499, 154] width 17 height 24
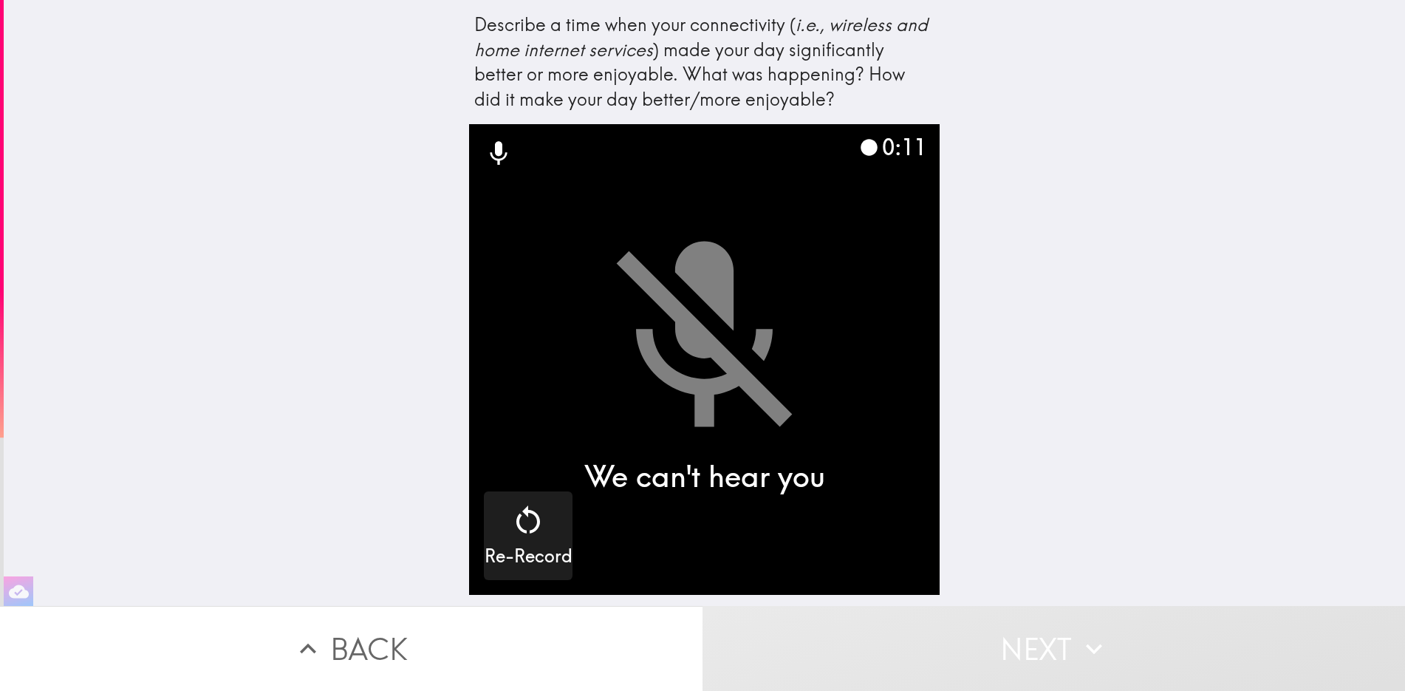
click at [638, 331] on video "button" at bounding box center [704, 359] width 471 height 471
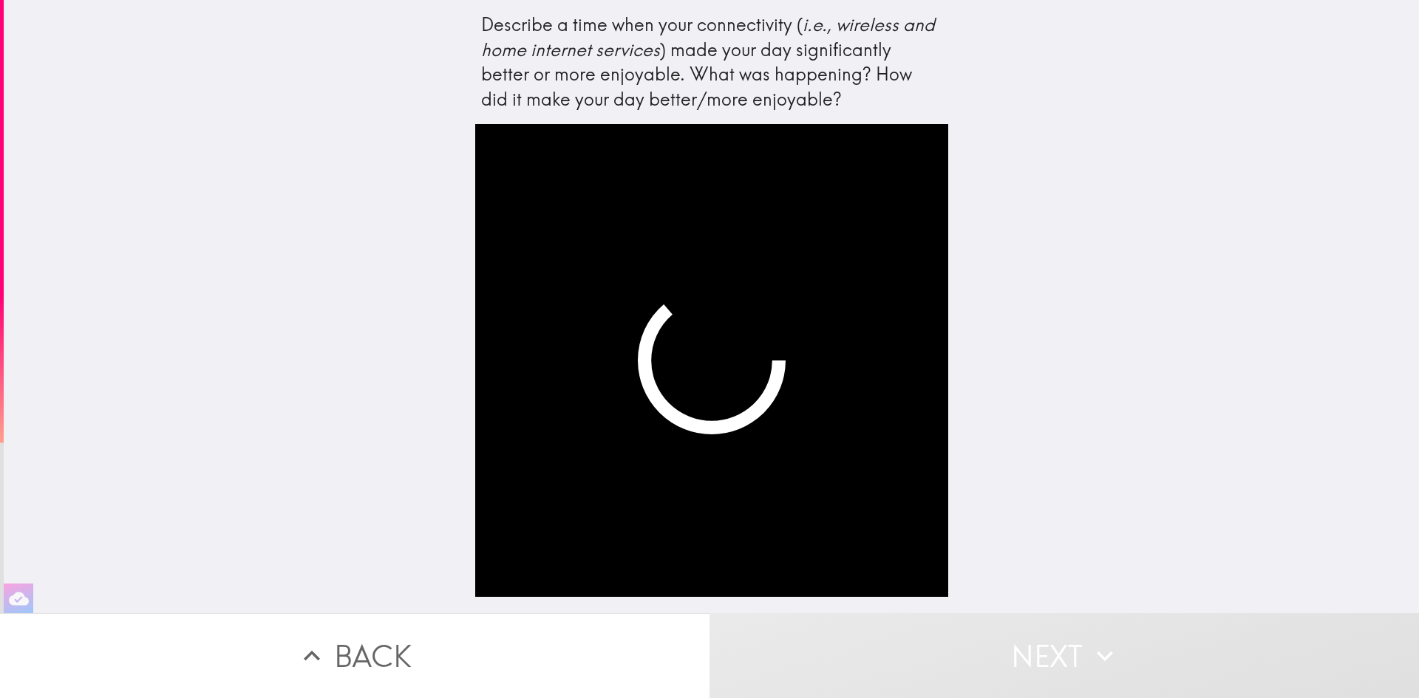
click at [355, 642] on button "Back" at bounding box center [354, 655] width 709 height 85
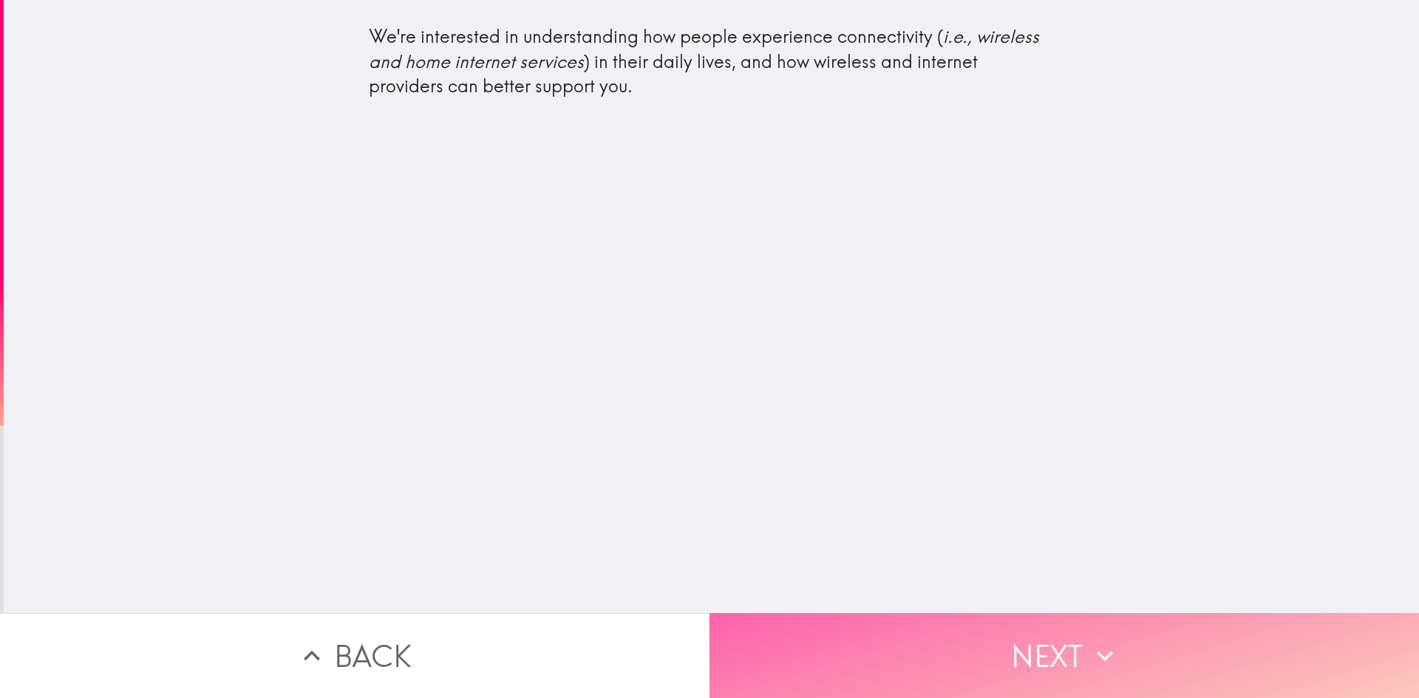
click at [981, 638] on button "Next" at bounding box center [1063, 655] width 709 height 85
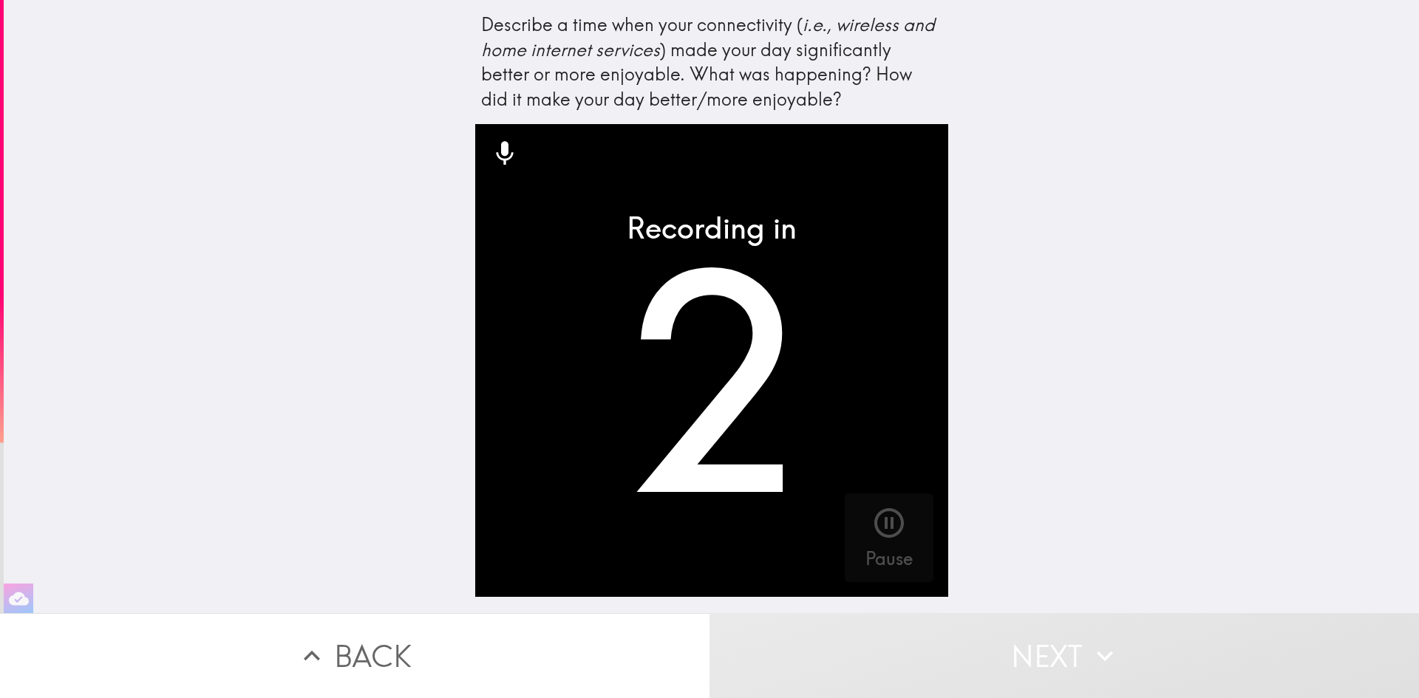
click at [496, 149] on icon at bounding box center [504, 154] width 17 height 24
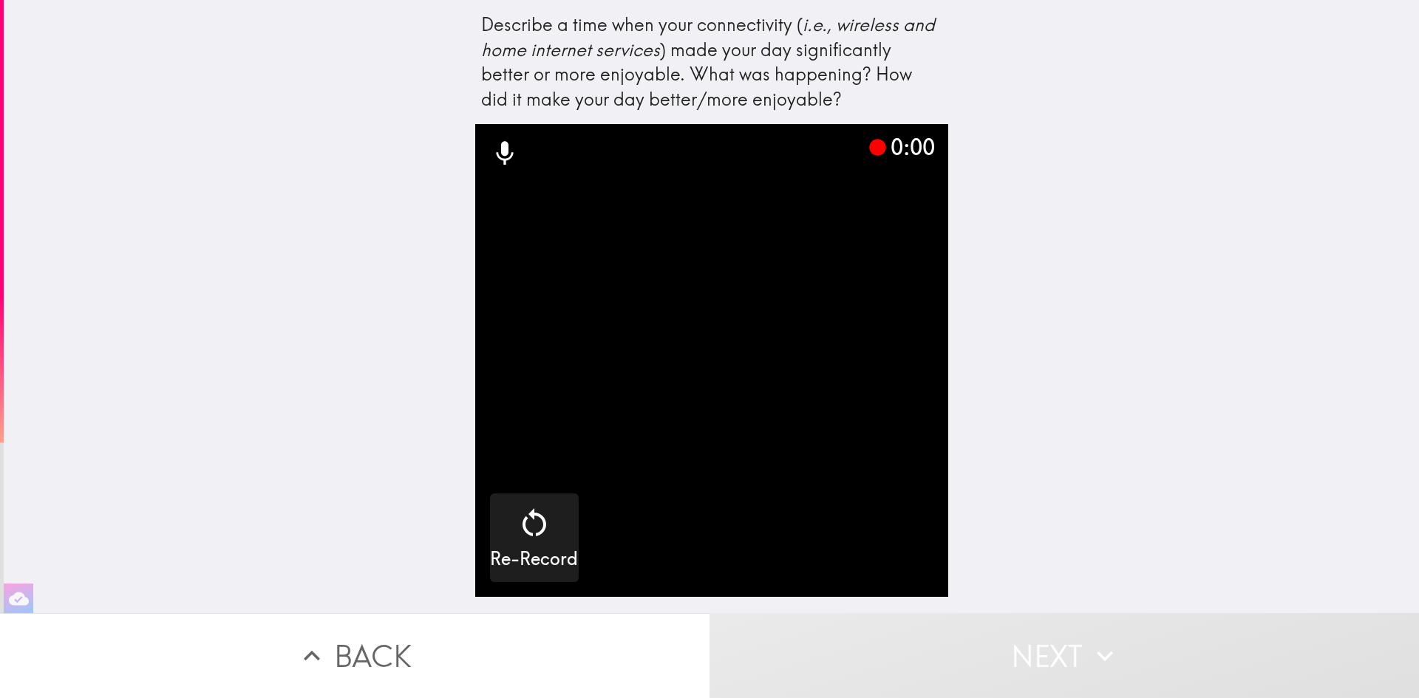
click at [496, 154] on icon at bounding box center [504, 154] width 17 height 24
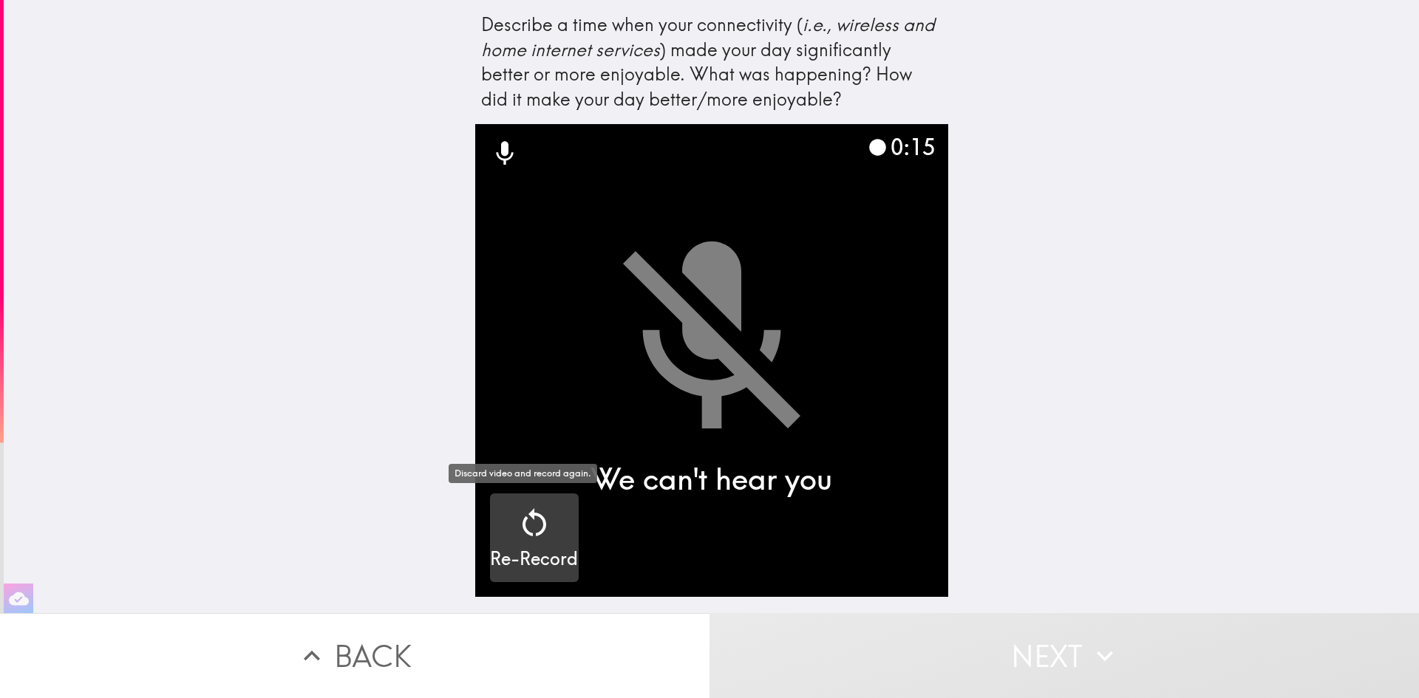
click at [522, 525] on icon "button" at bounding box center [534, 522] width 24 height 28
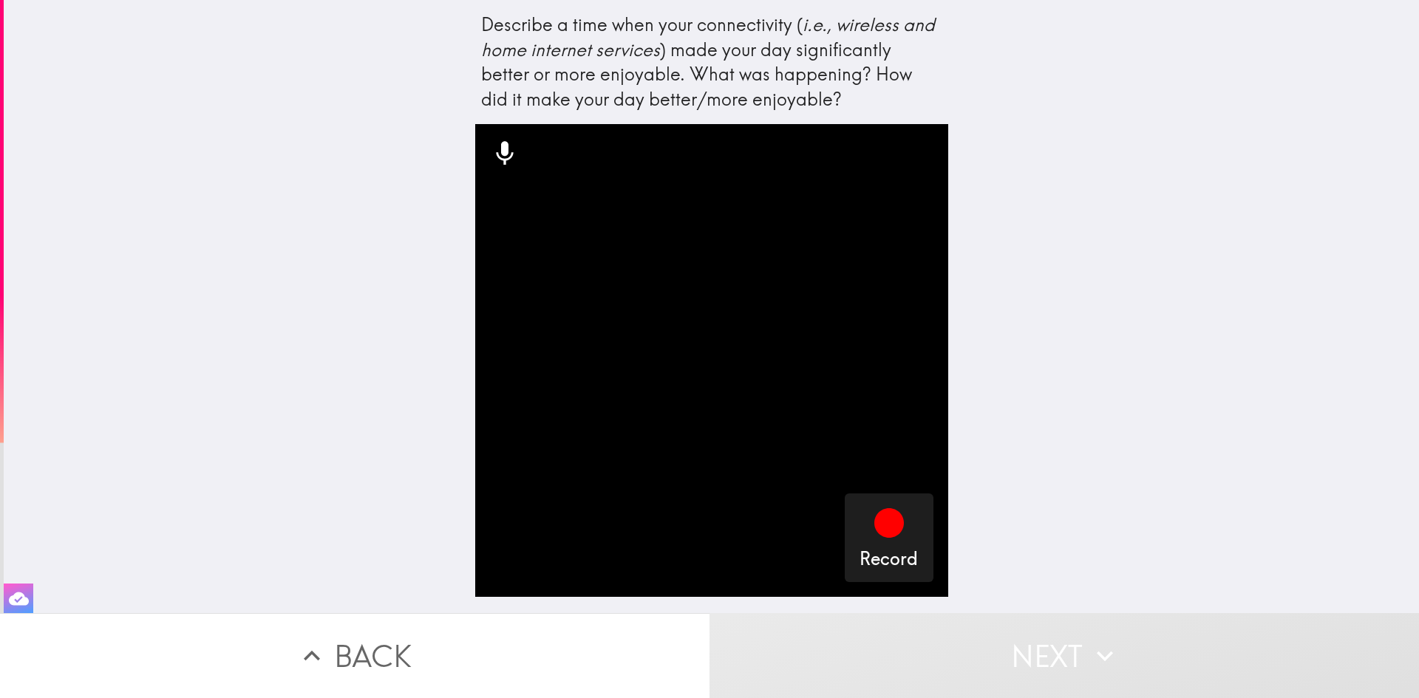
click at [10, 592] on icon "button" at bounding box center [19, 598] width 20 height 13
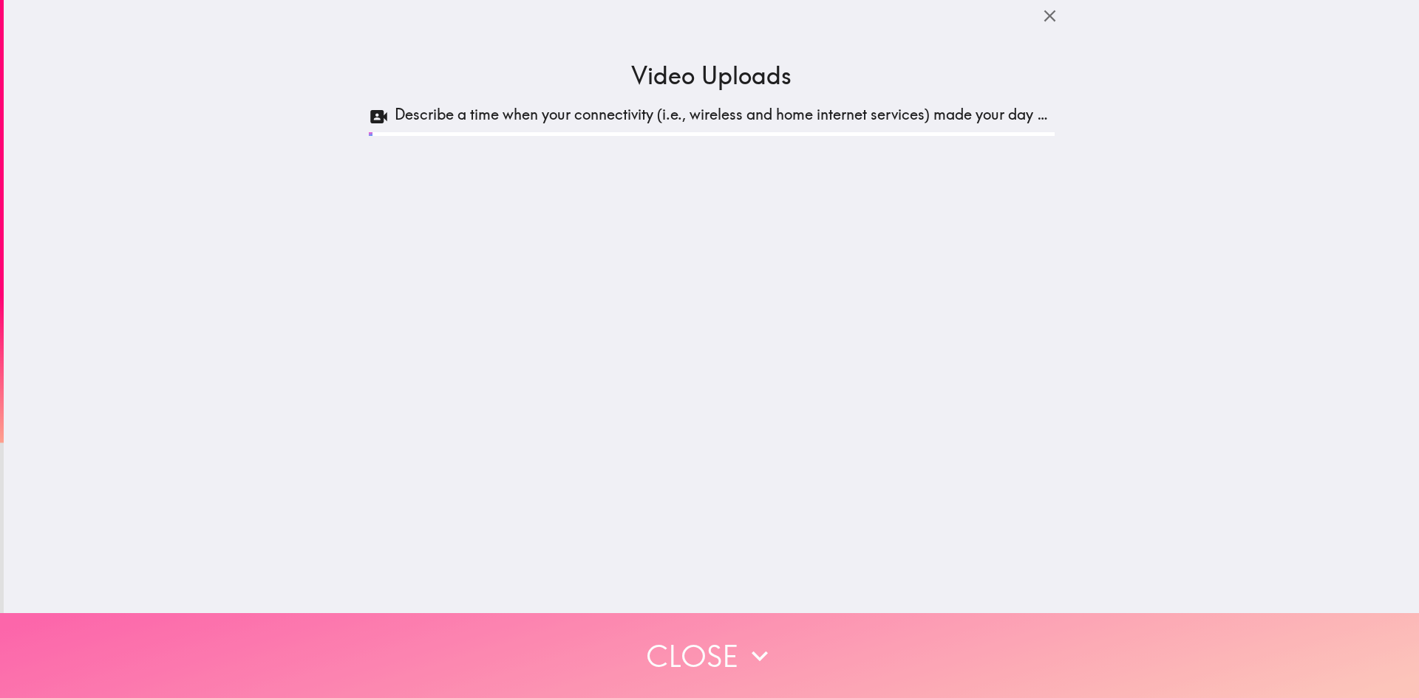
click at [689, 637] on button "Close" at bounding box center [709, 655] width 1419 height 85
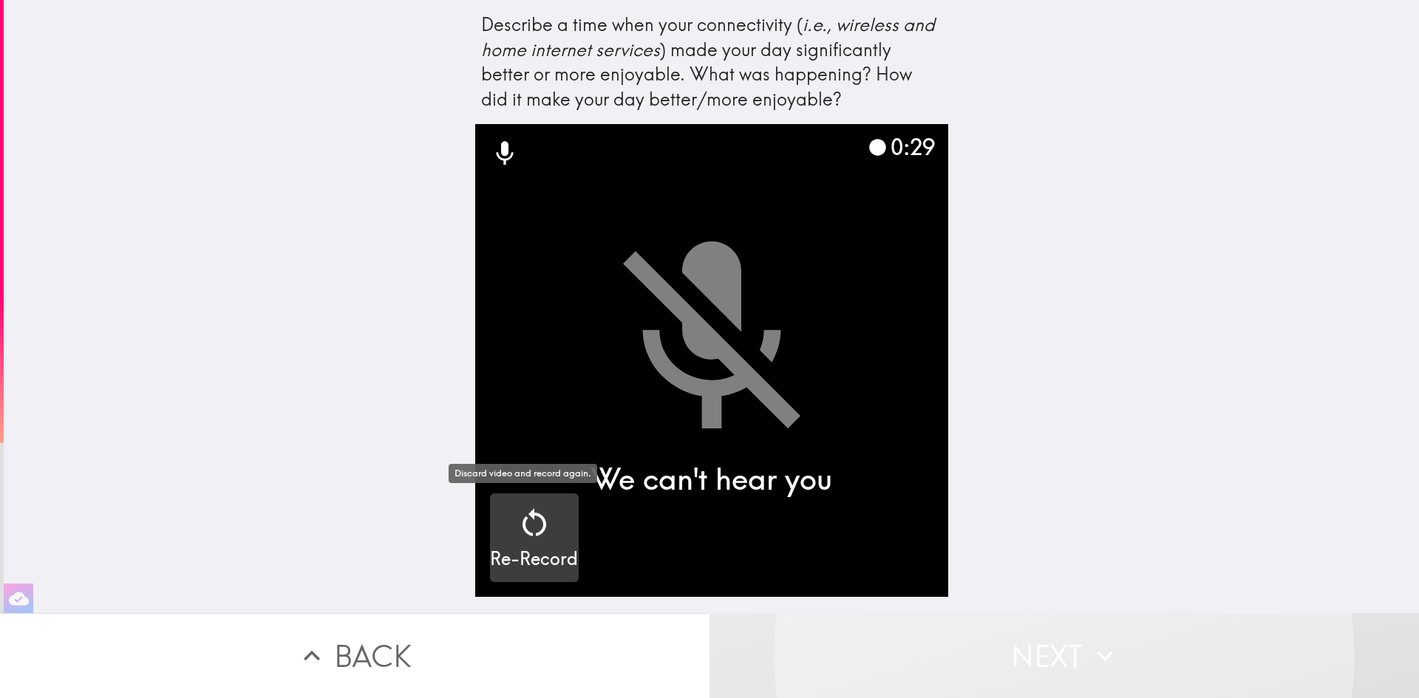
click at [523, 536] on icon "button" at bounding box center [533, 522] width 35 height 35
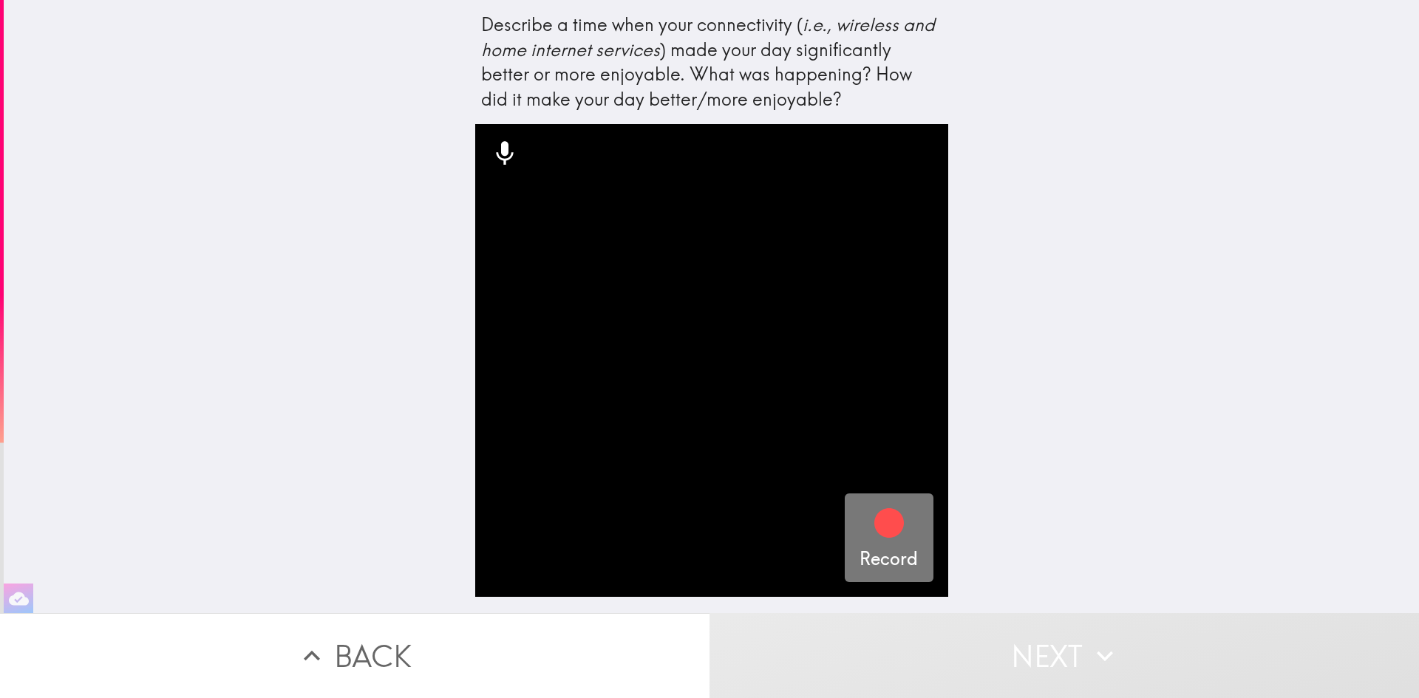
click at [871, 539] on icon "button" at bounding box center [888, 522] width 35 height 35
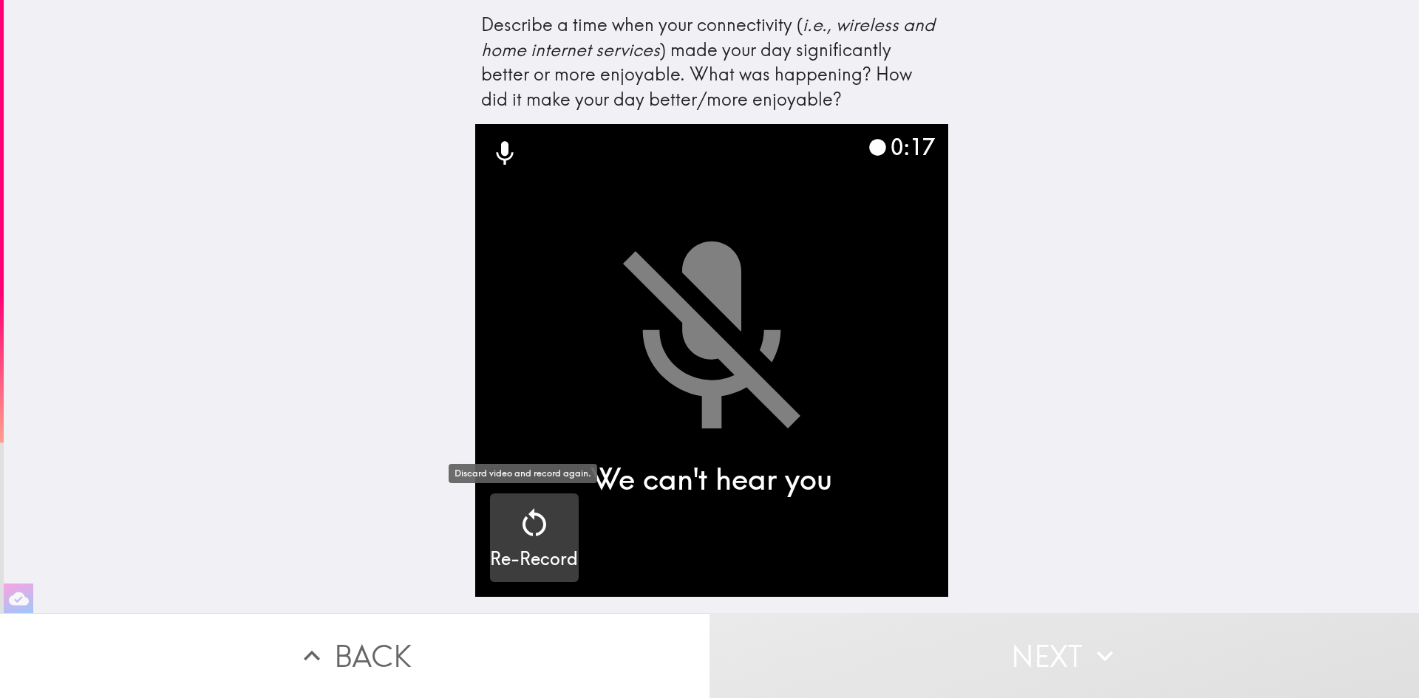
click at [520, 556] on h5 "Re-Record" at bounding box center [534, 559] width 88 height 25
